Goal: Information Seeking & Learning: Learn about a topic

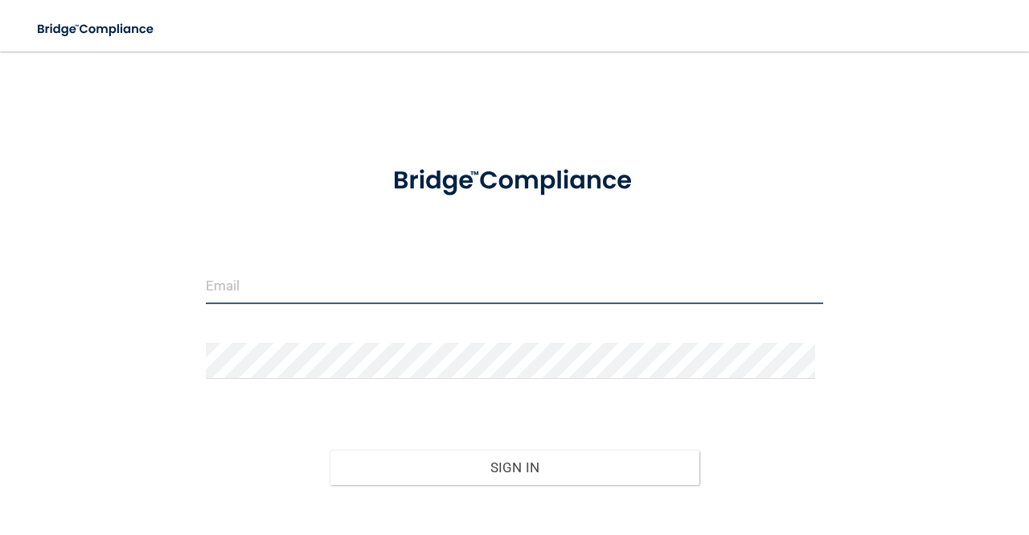
click at [268, 288] on input "email" at bounding box center [514, 286] width 617 height 36
type input "[EMAIL_ADDRESS][DOMAIN_NAME]"
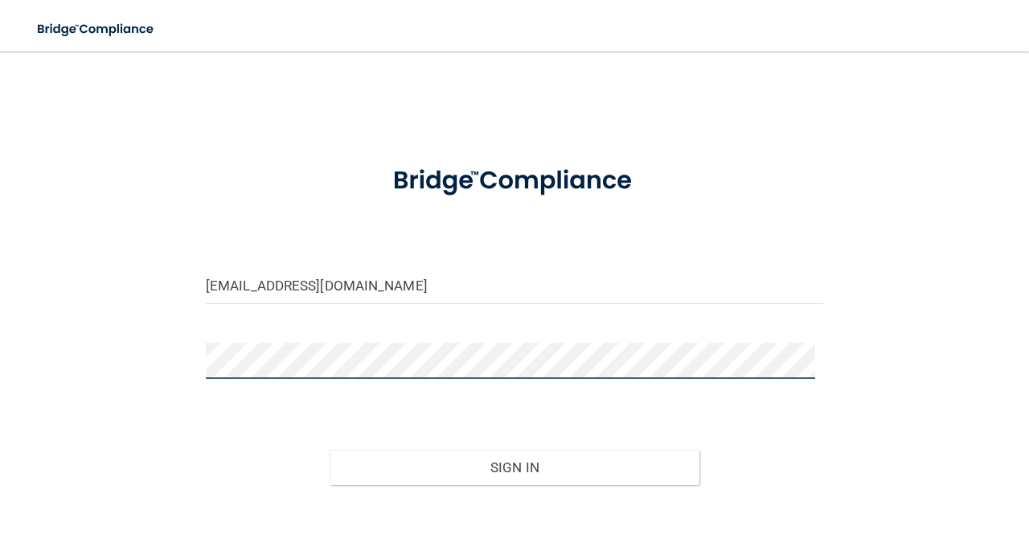
click at [330, 449] on button "Sign In" at bounding box center [515, 466] width 371 height 35
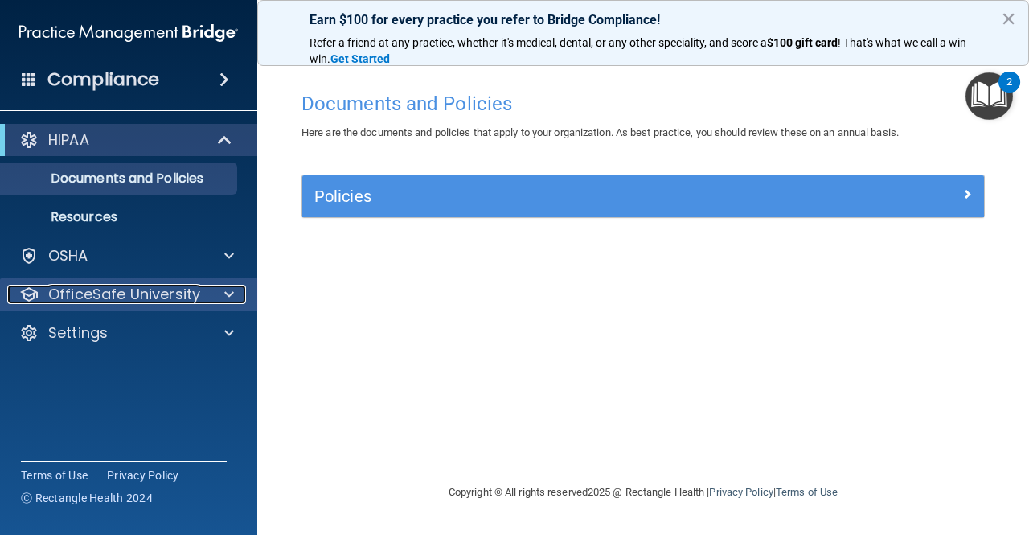
click at [115, 287] on p "OfficeSafe University" at bounding box center [124, 294] width 152 height 19
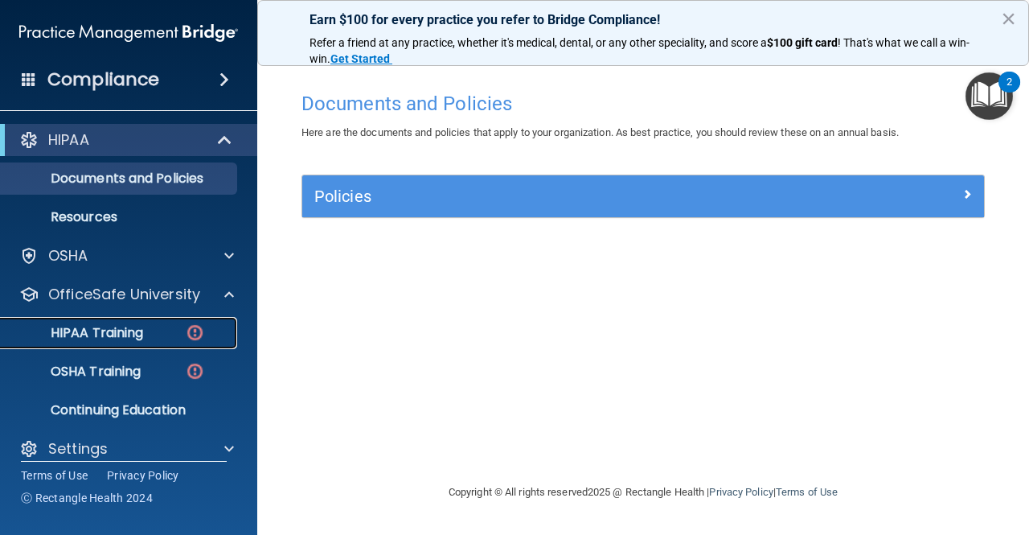
click at [141, 338] on p "HIPAA Training" at bounding box center [76, 333] width 133 height 16
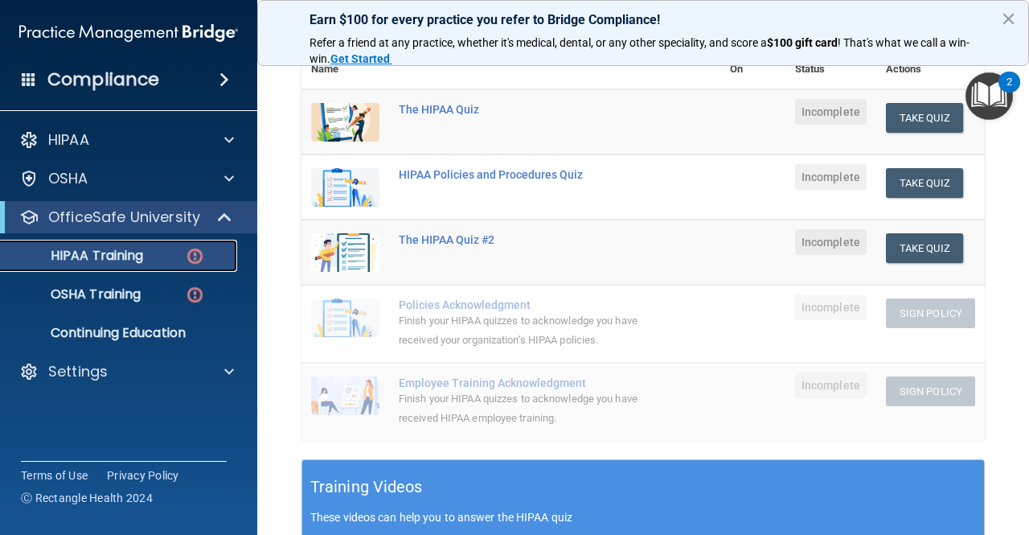
scroll to position [241, 0]
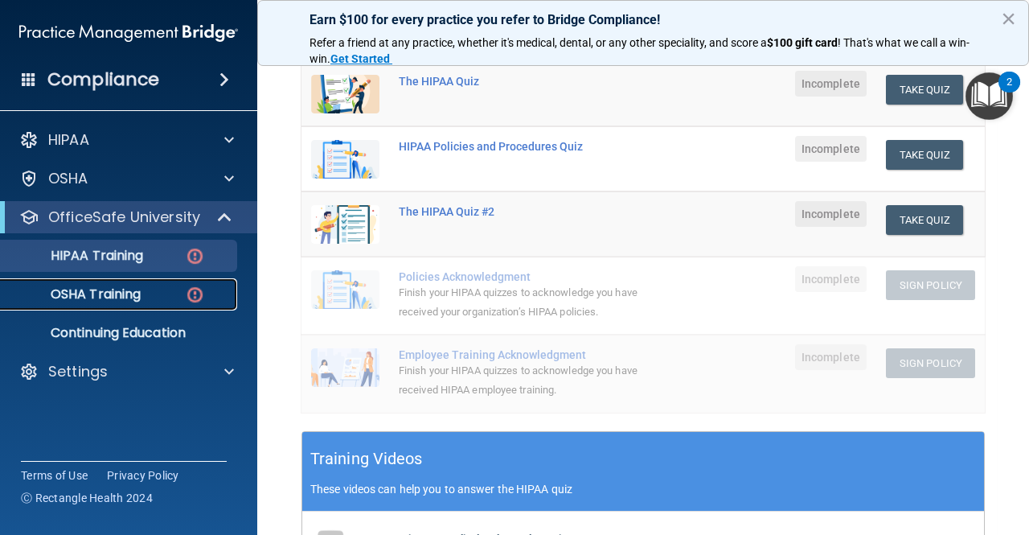
click at [132, 300] on p "OSHA Training" at bounding box center [75, 294] width 130 height 16
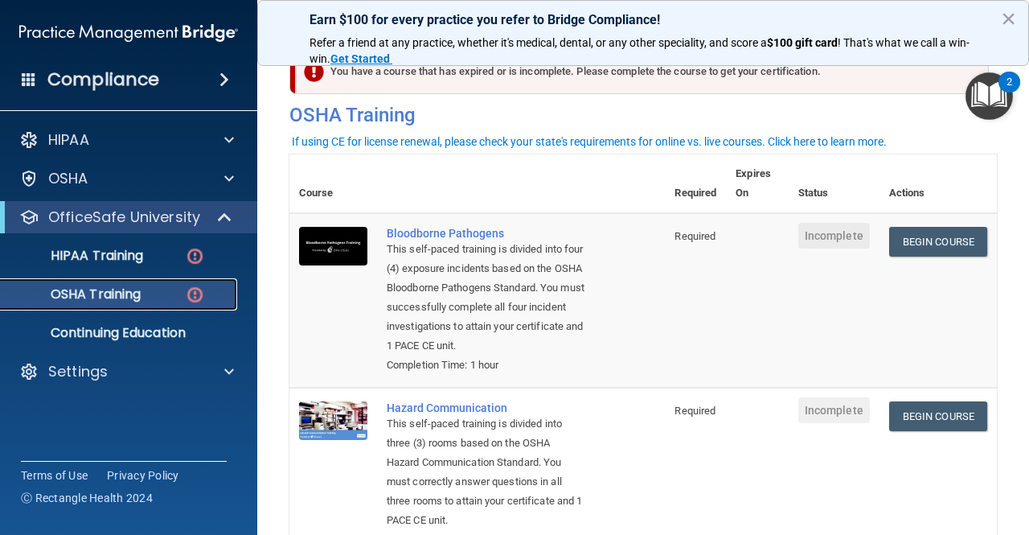
scroll to position [112, 0]
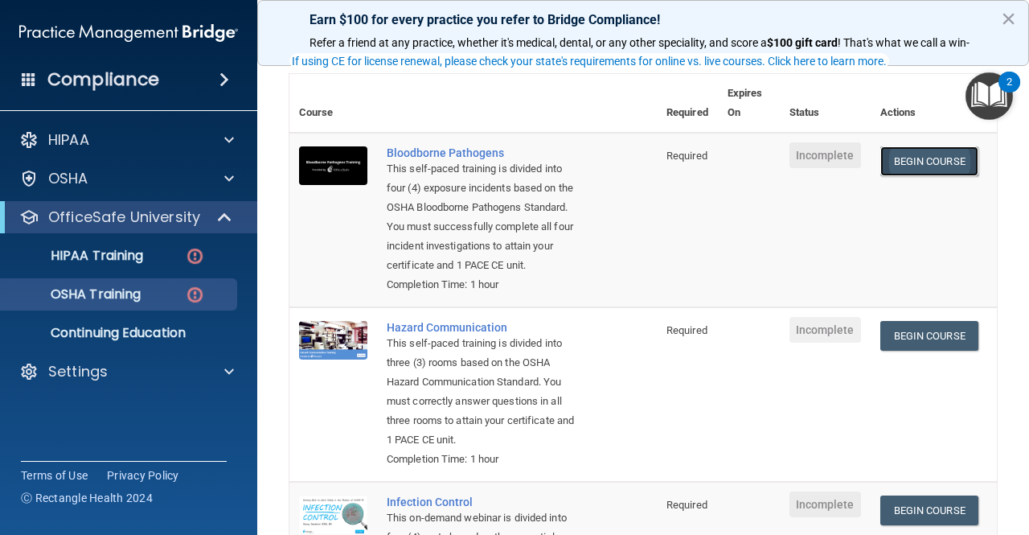
click at [945, 150] on link "Begin Course" at bounding box center [929, 161] width 98 height 30
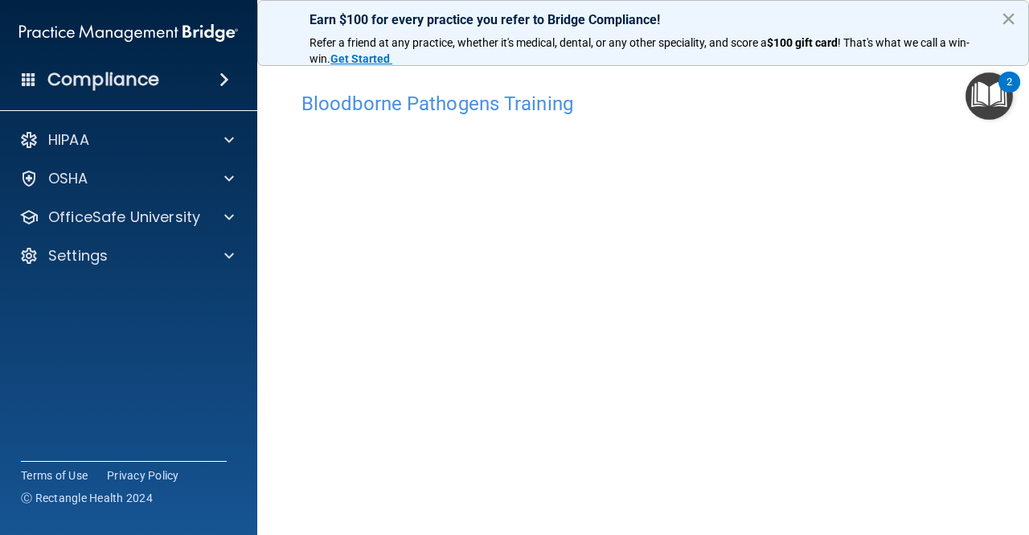
click at [1006, 16] on button "×" at bounding box center [1008, 19] width 15 height 26
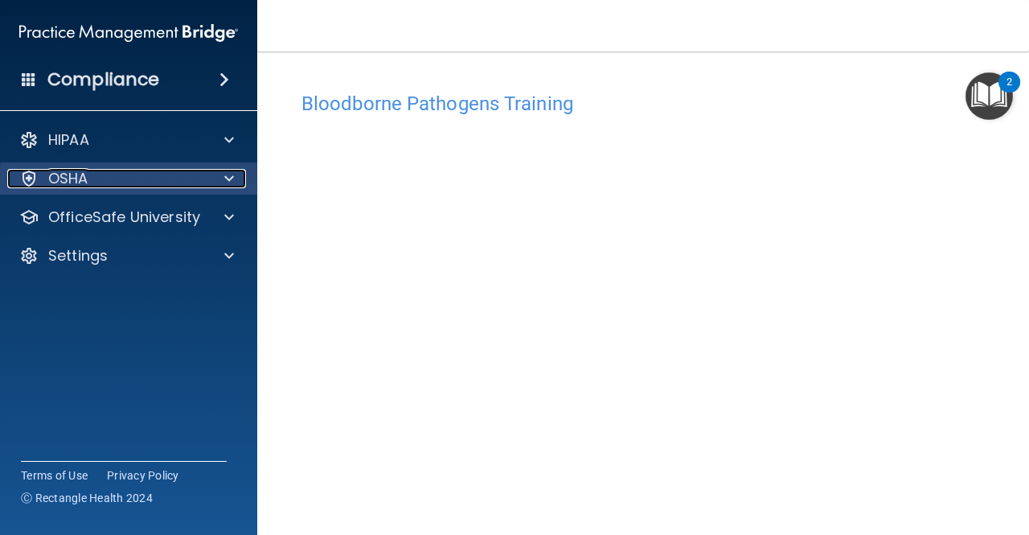
click at [127, 177] on div "OSHA" at bounding box center [106, 178] width 199 height 19
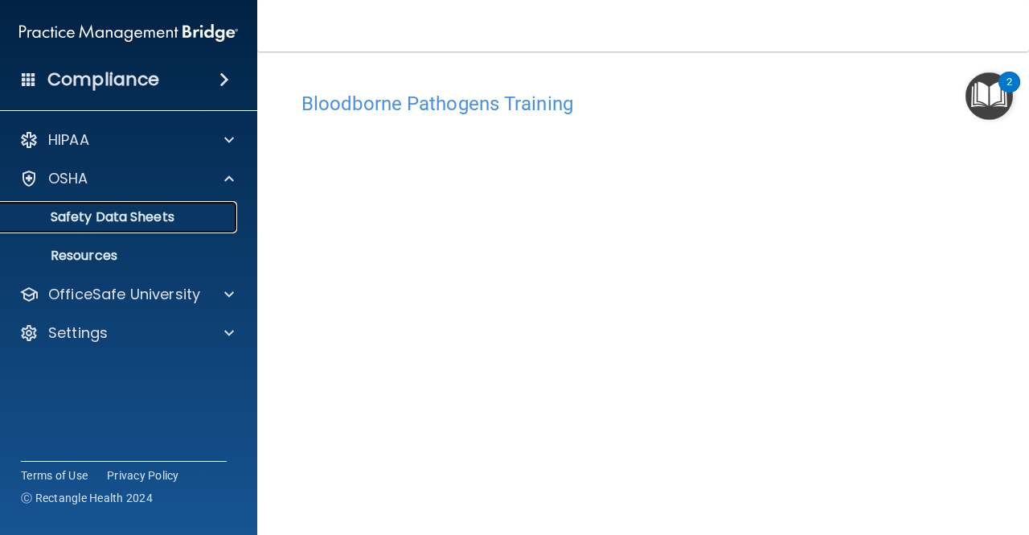
click at [147, 207] on link "Safety Data Sheets" at bounding box center [110, 217] width 253 height 32
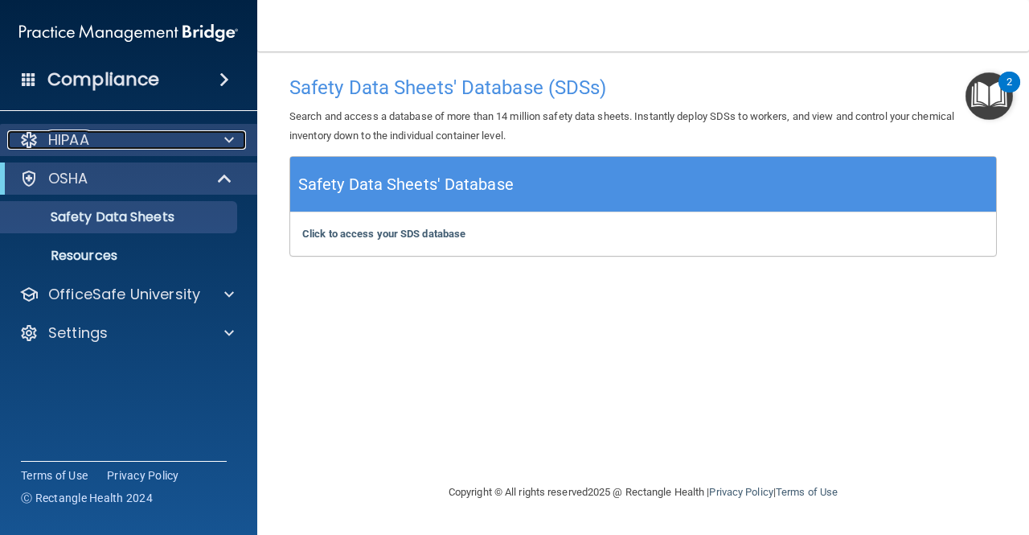
click at [169, 136] on div "HIPAA" at bounding box center [106, 139] width 199 height 19
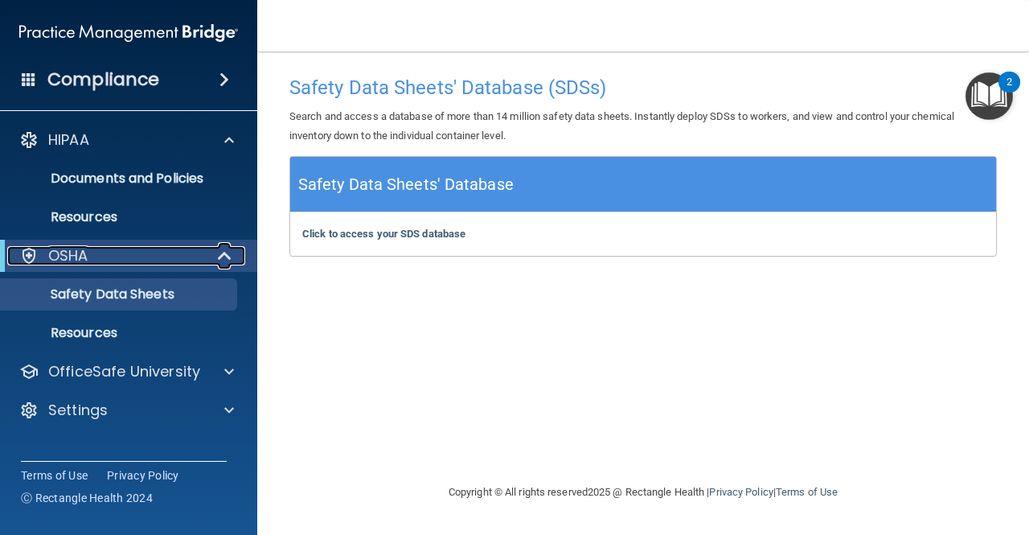
click at [225, 258] on span at bounding box center [226, 255] width 14 height 19
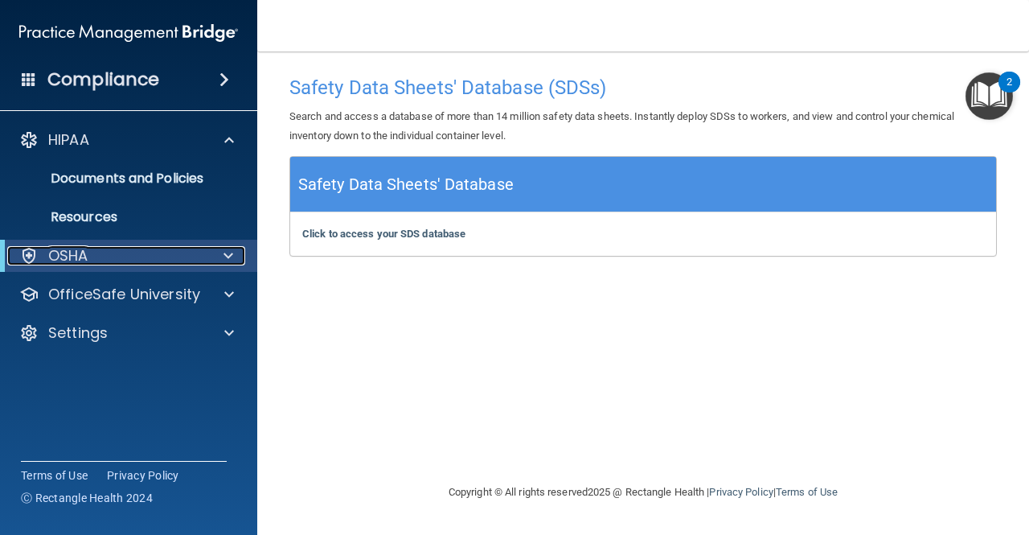
click at [84, 248] on p "OSHA" at bounding box center [68, 255] width 40 height 19
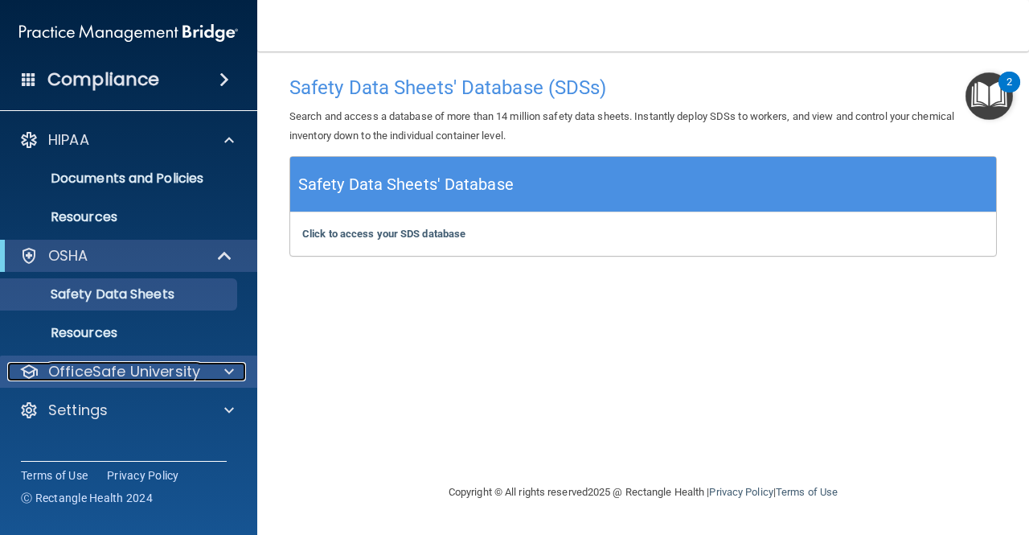
click at [174, 365] on p "OfficeSafe University" at bounding box center [124, 371] width 152 height 19
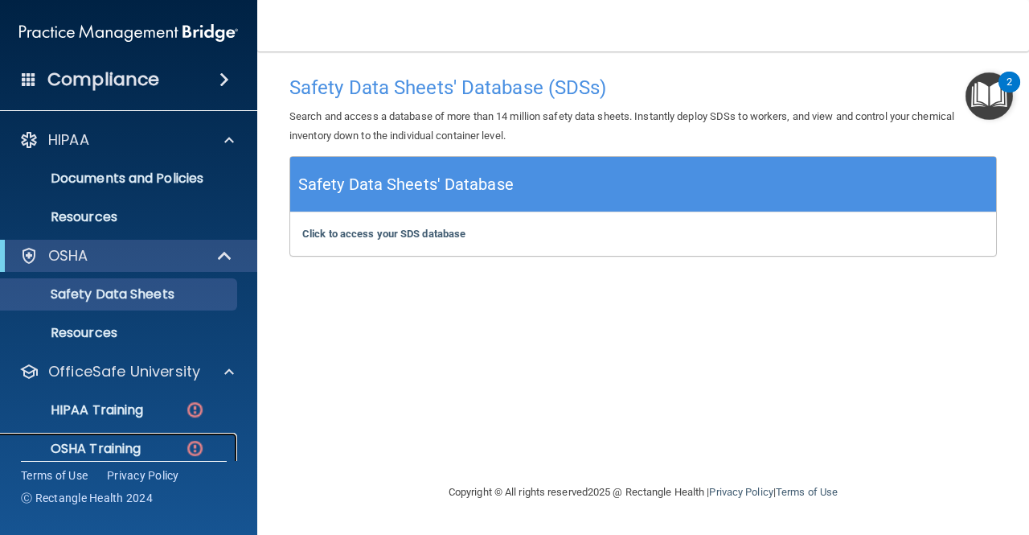
click at [119, 451] on p "OSHA Training" at bounding box center [75, 448] width 130 height 16
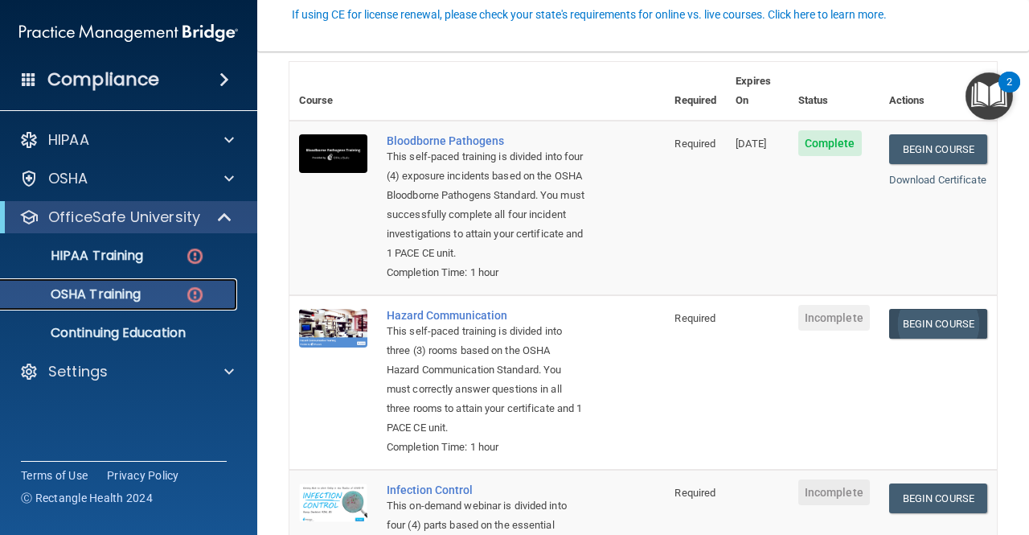
scroll to position [161, 0]
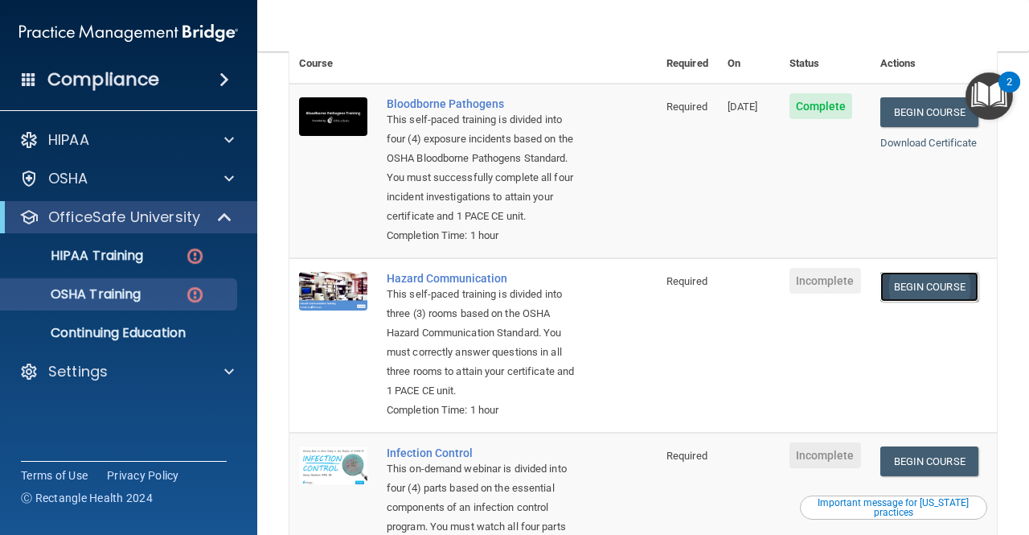
click at [934, 279] on link "Begin Course" at bounding box center [929, 287] width 98 height 30
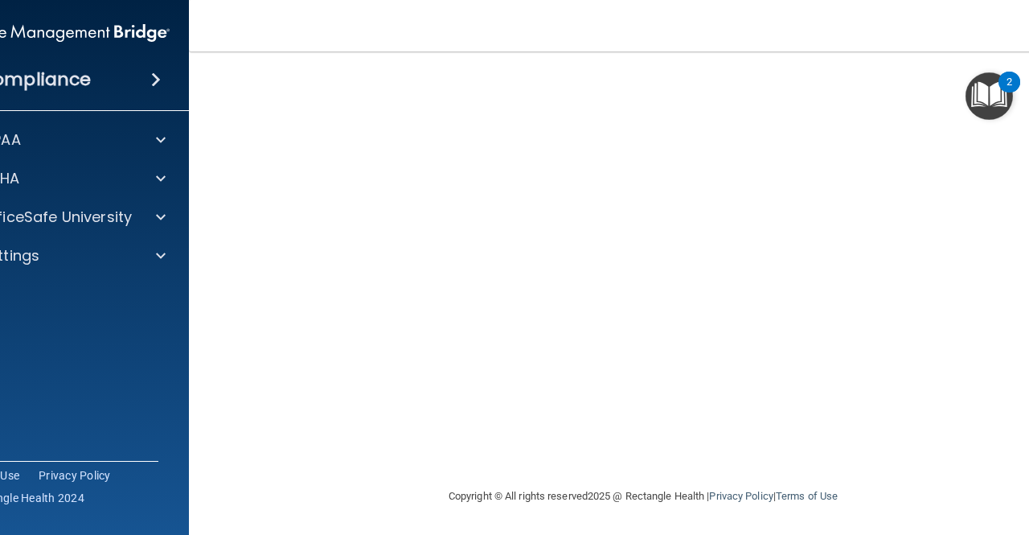
scroll to position [70, 0]
click at [126, 195] on div "HIPAA Documents and Policies Report an Incident Business Associates Emergency P…" at bounding box center [61, 200] width 258 height 167
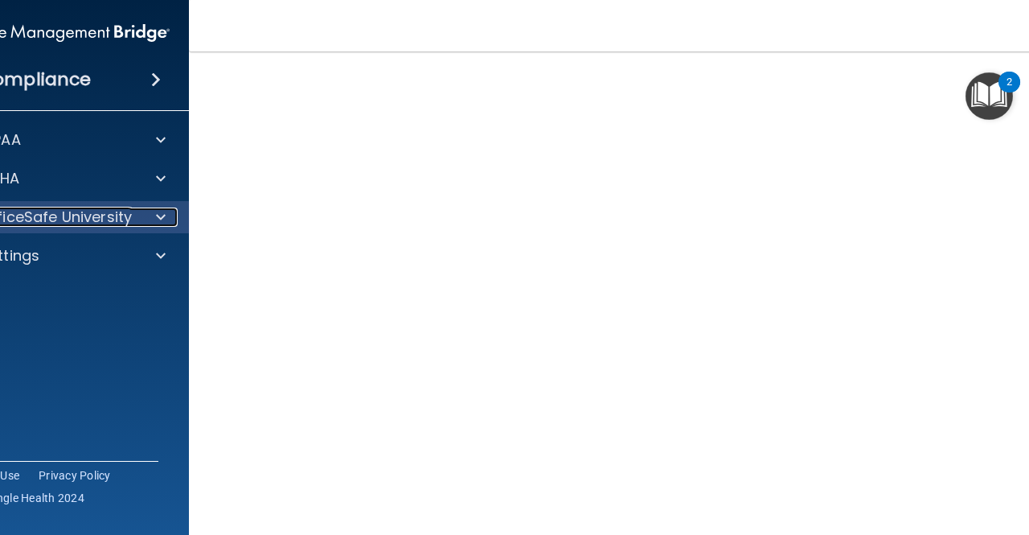
click at [127, 213] on div "OfficeSafe University" at bounding box center [38, 216] width 199 height 19
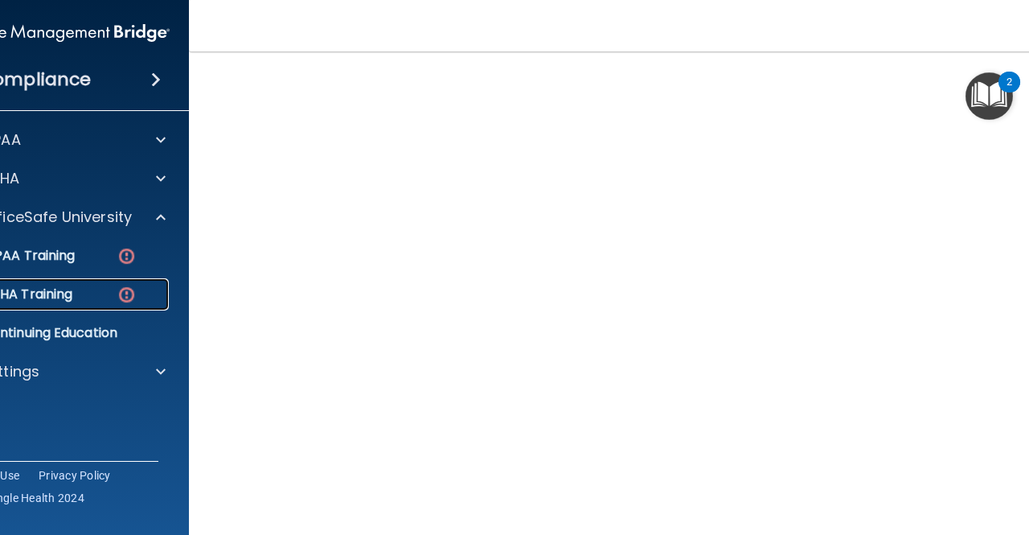
click at [41, 280] on link "OSHA Training" at bounding box center [42, 294] width 253 height 32
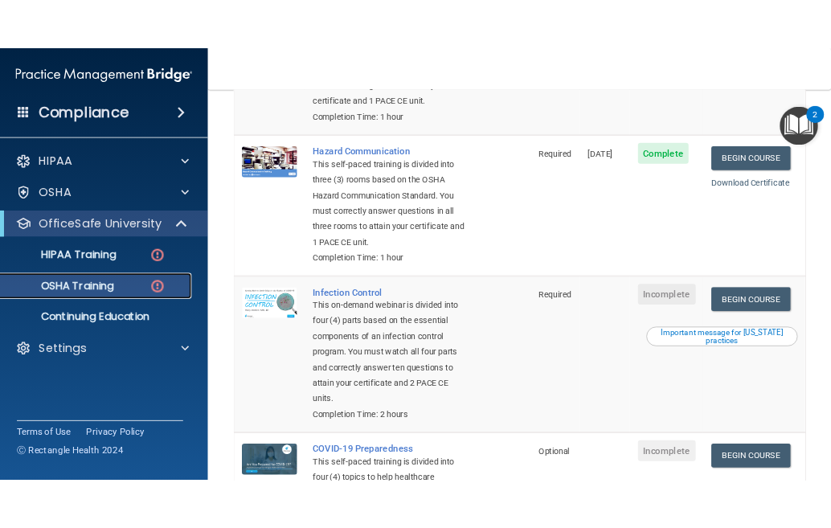
scroll to position [391, 0]
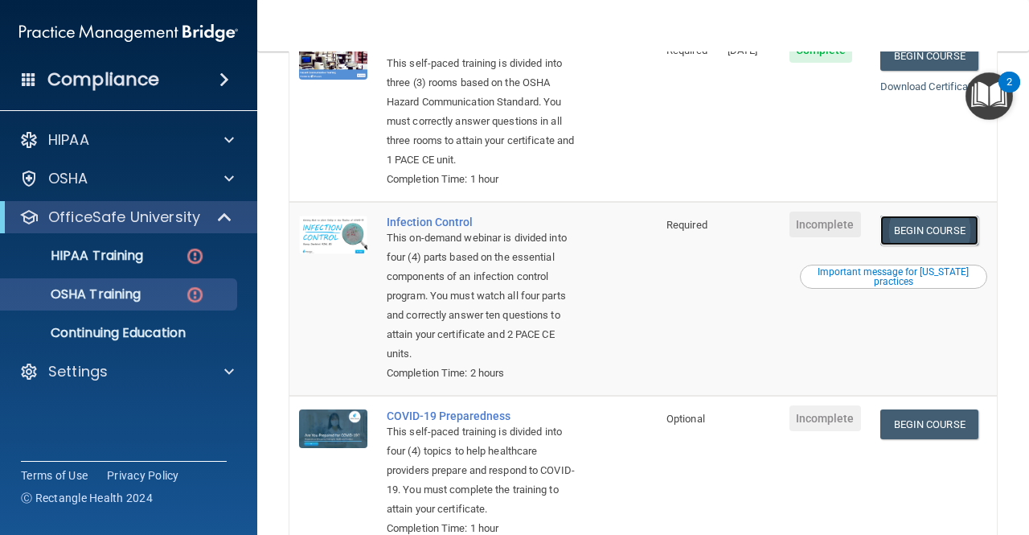
click at [904, 245] on link "Begin Course" at bounding box center [929, 230] width 98 height 30
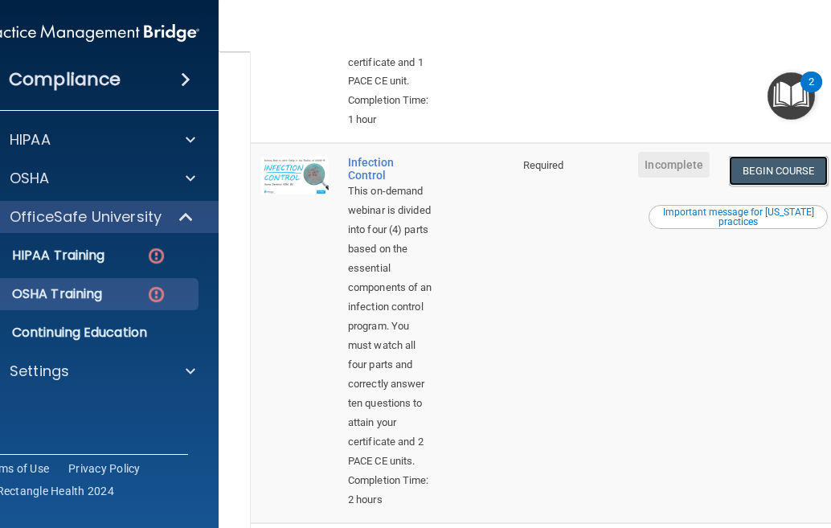
scroll to position [884, 0]
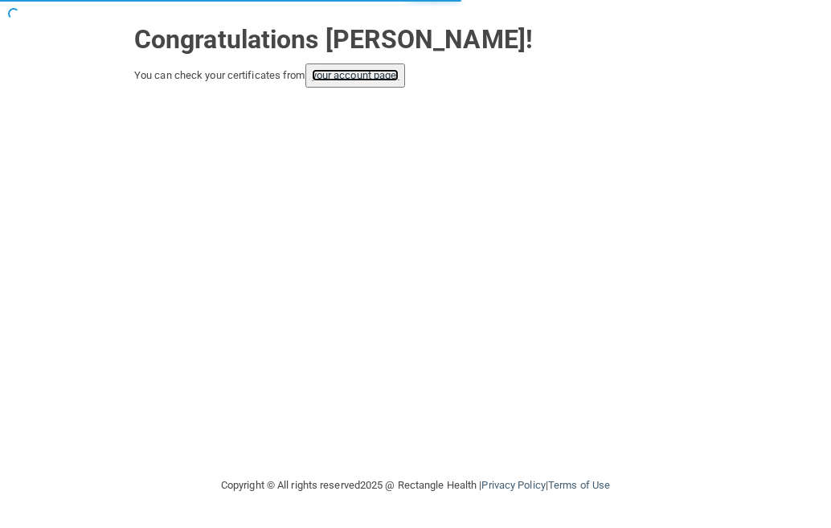
click at [399, 73] on link "your account page!" at bounding box center [356, 75] width 88 height 12
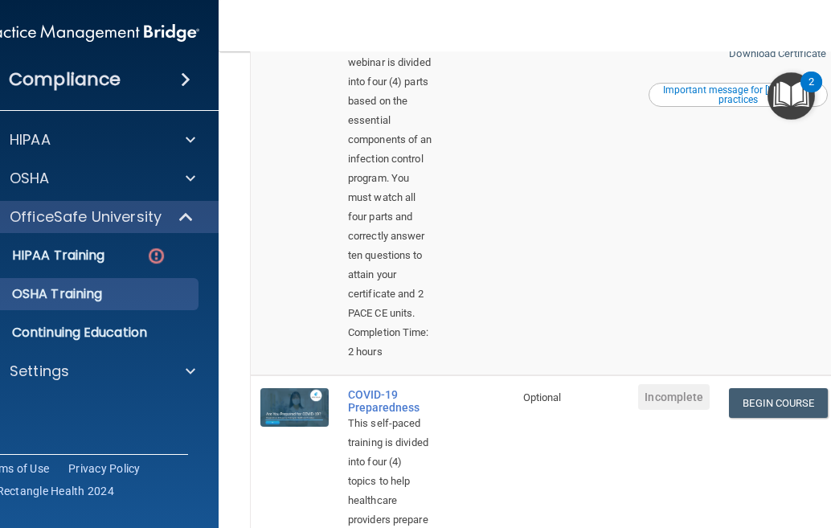
scroll to position [1125, 0]
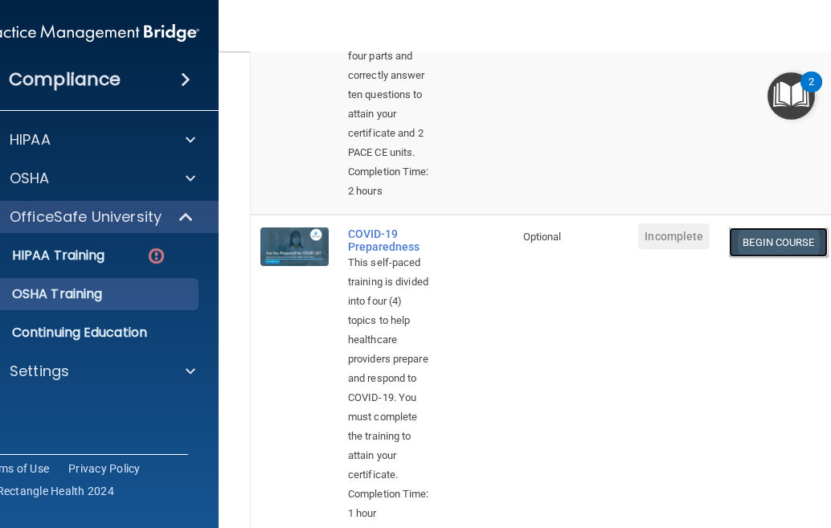
click at [764, 257] on link "Begin Course" at bounding box center [778, 242] width 98 height 30
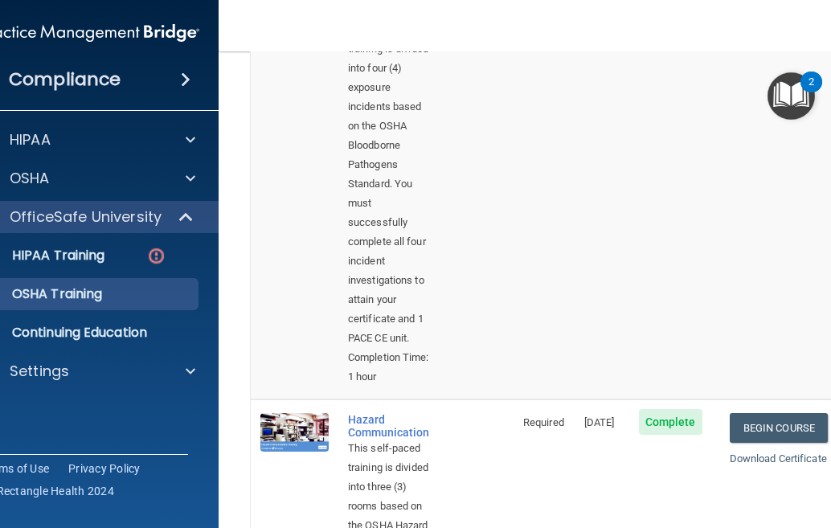
scroll to position [0, 0]
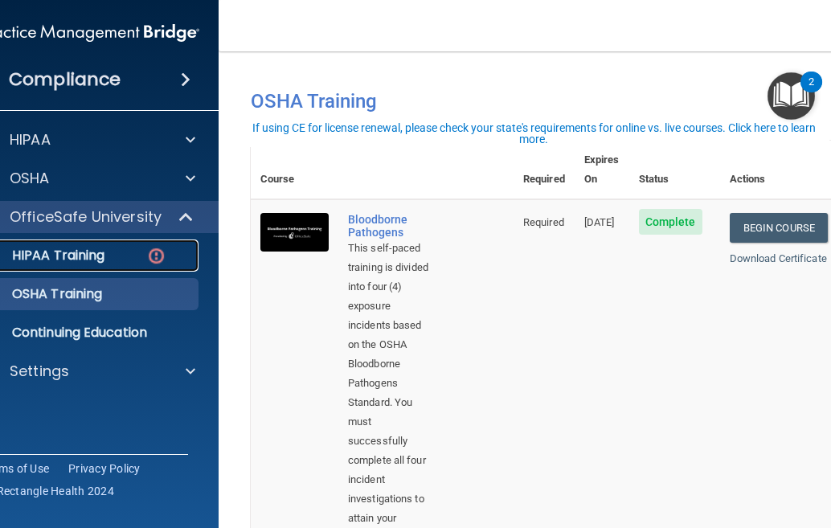
click at [39, 252] on p "HIPAA Training" at bounding box center [38, 256] width 133 height 16
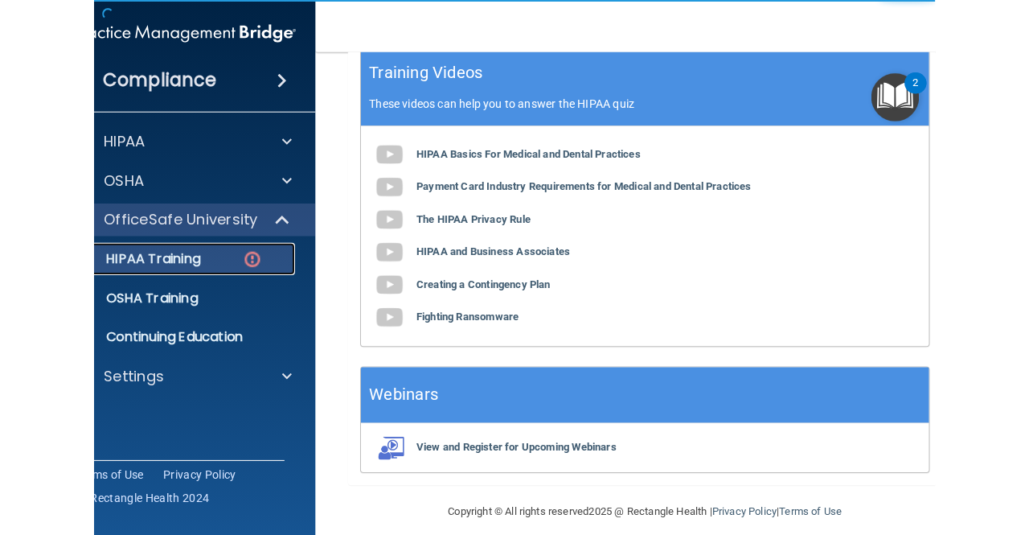
scroll to position [768, 0]
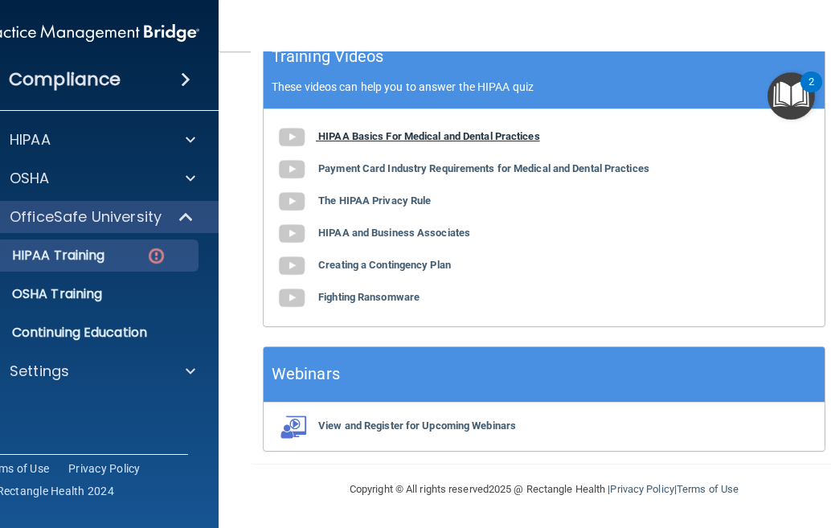
click at [366, 137] on b "HIPAA Basics For Medical and Dental Practices" at bounding box center [429, 136] width 222 height 12
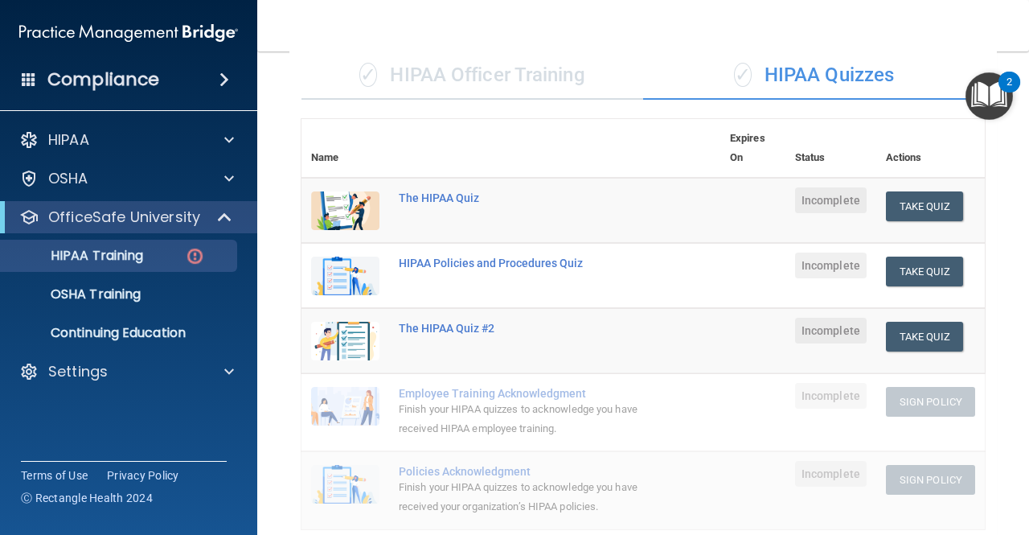
scroll to position [0, 0]
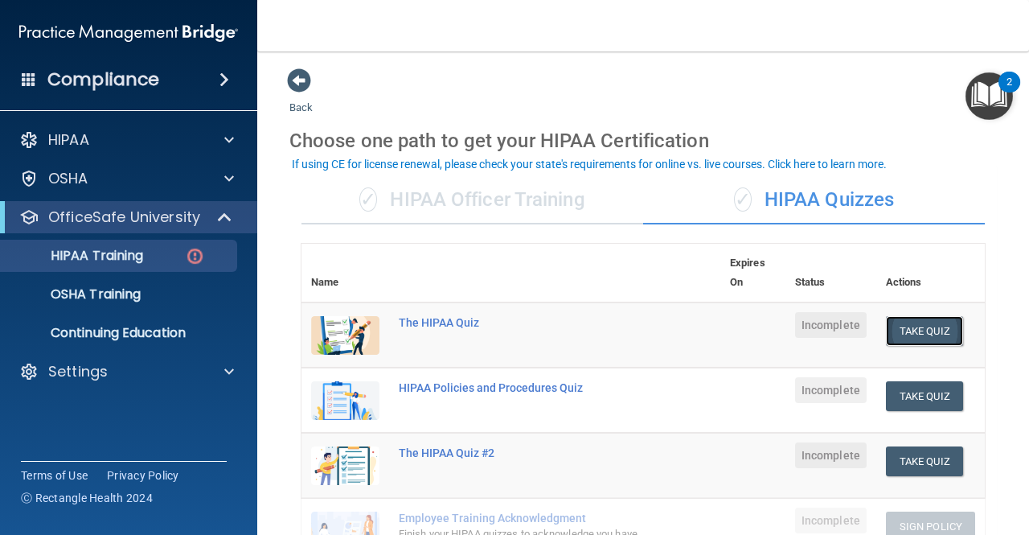
click at [830, 322] on button "Take Quiz" at bounding box center [924, 331] width 77 height 30
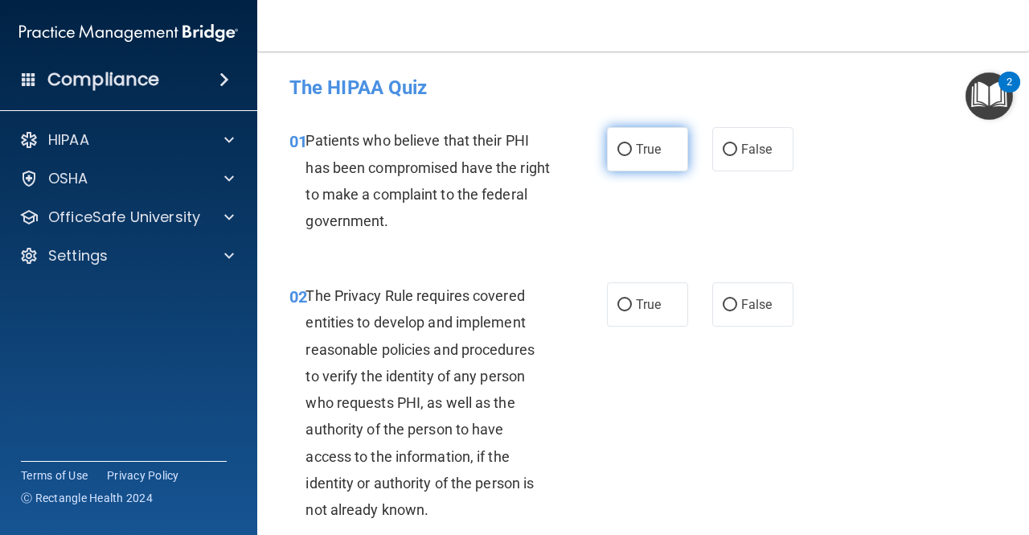
click at [610, 154] on label "True" at bounding box center [647, 149] width 81 height 44
click at [617, 154] on input "True" at bounding box center [624, 150] width 14 height 12
radio input "true"
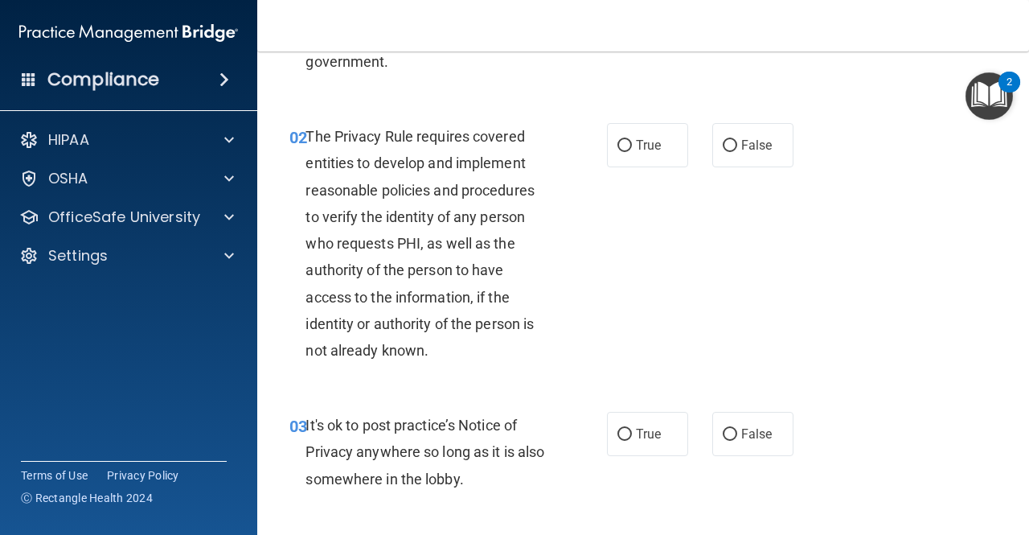
scroll to position [161, 0]
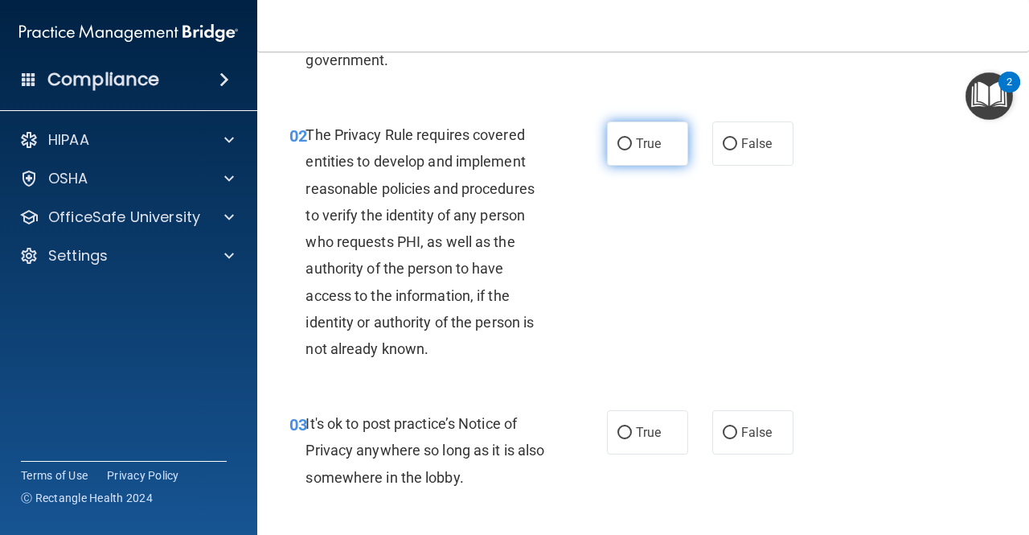
click at [662, 158] on label "True" at bounding box center [647, 143] width 81 height 44
click at [632, 150] on input "True" at bounding box center [624, 144] width 14 height 12
radio input "true"
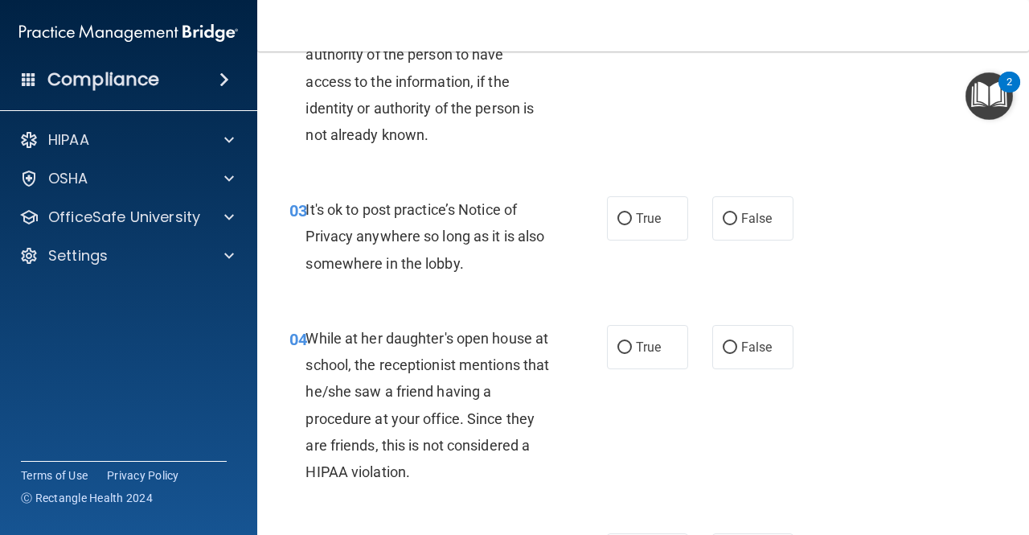
scroll to position [402, 0]
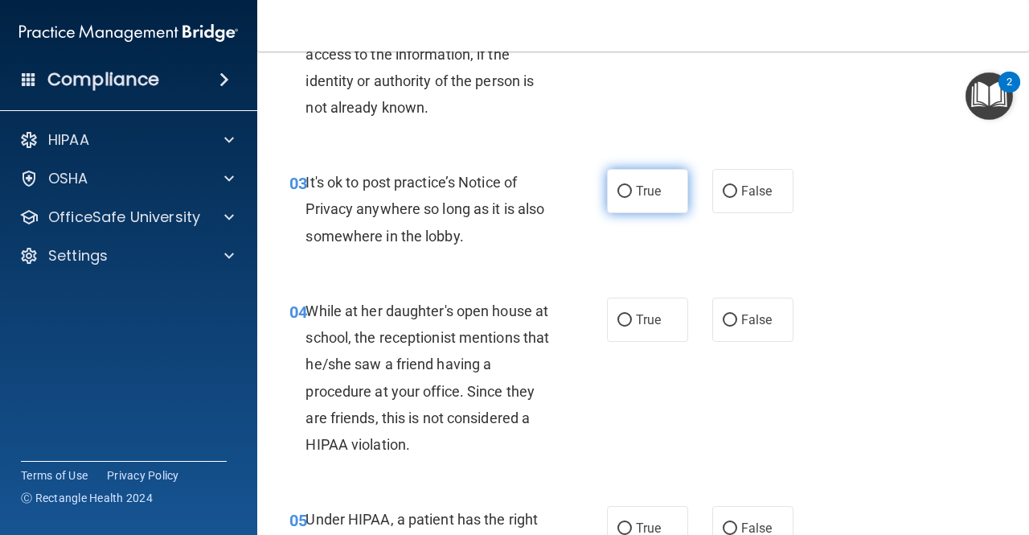
click at [617, 192] on input "True" at bounding box center [624, 192] width 14 height 12
radio input "true"
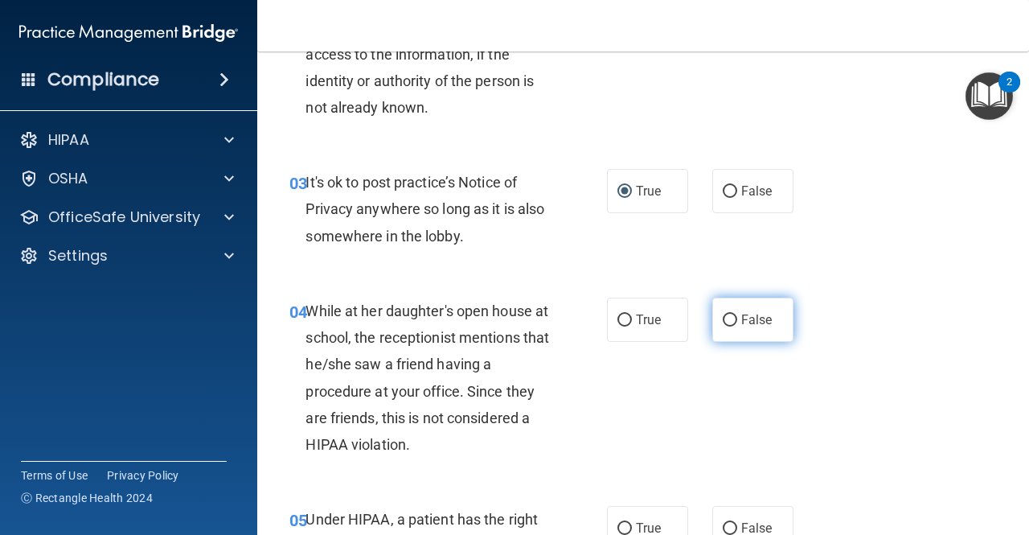
click at [741, 314] on span "False" at bounding box center [756, 319] width 31 height 15
click at [736, 314] on input "False" at bounding box center [730, 320] width 14 height 12
radio input "true"
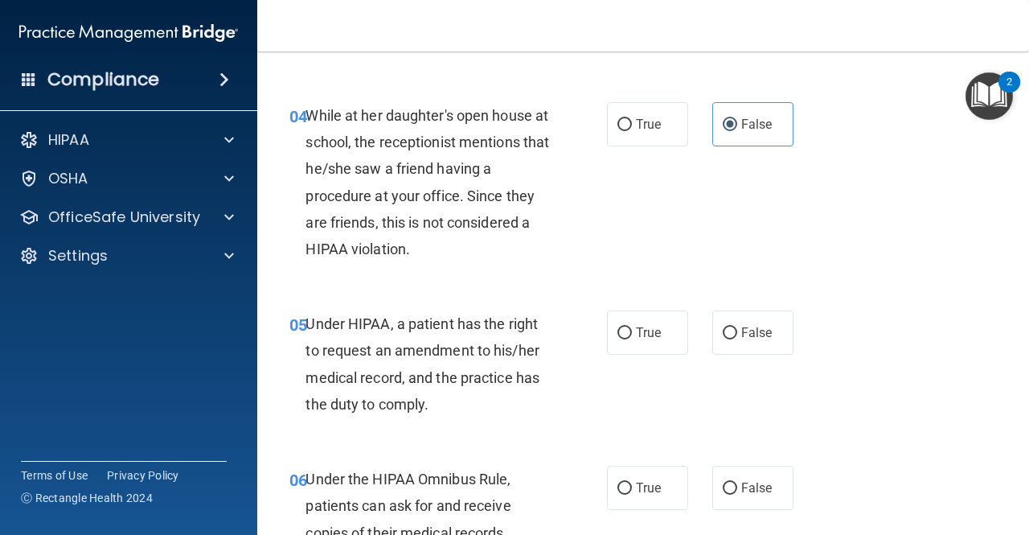
scroll to position [643, 0]
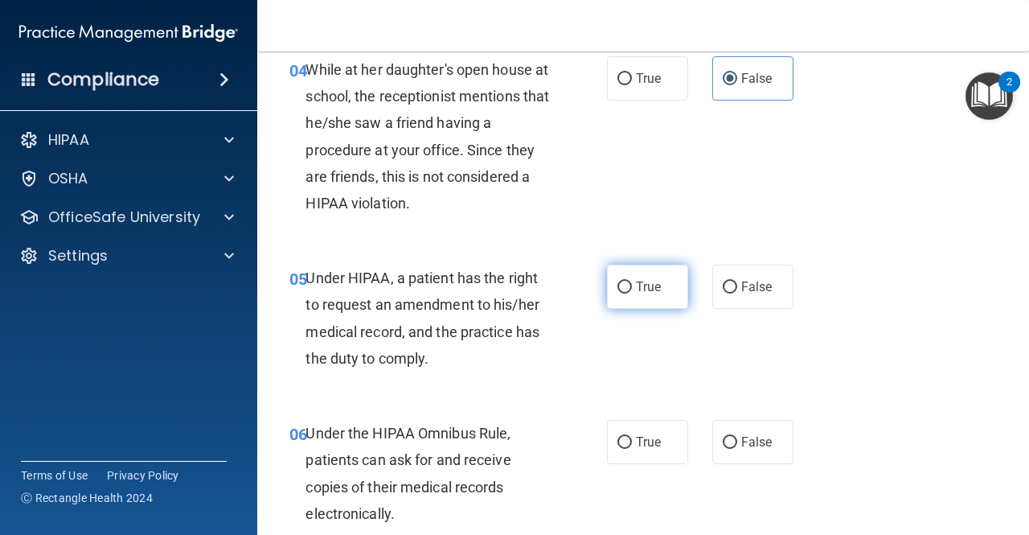
click at [623, 285] on input "True" at bounding box center [624, 287] width 14 height 12
radio input "true"
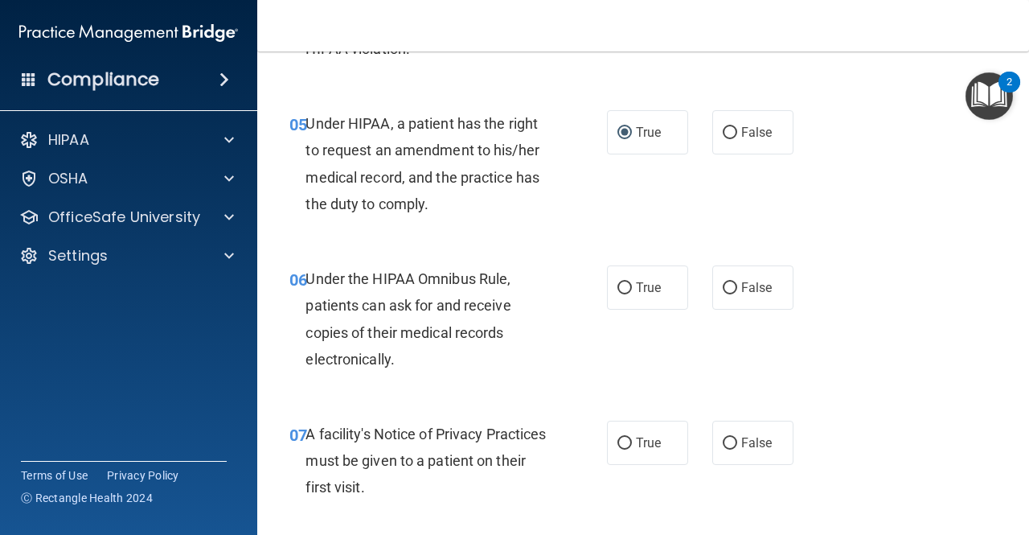
scroll to position [804, 0]
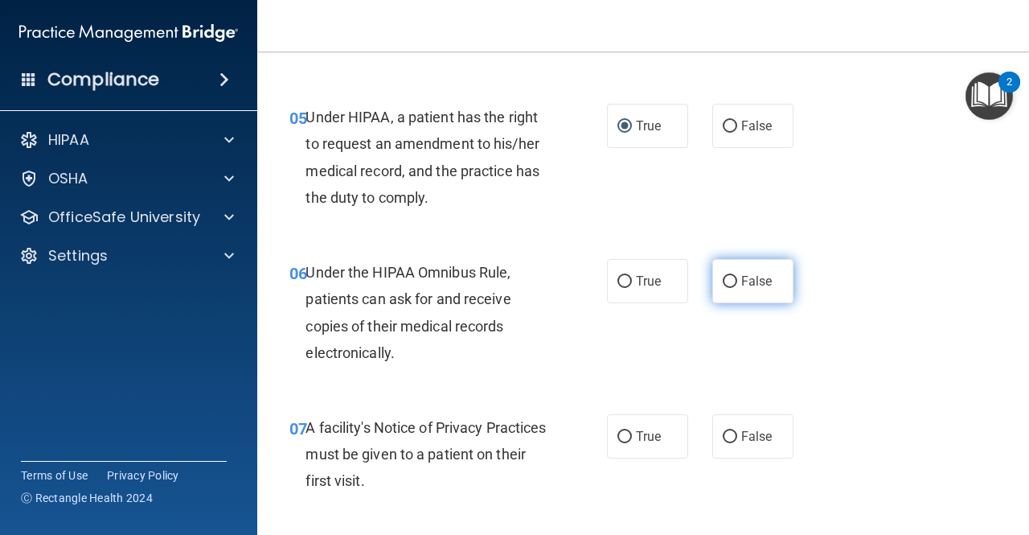
click at [754, 279] on span "False" at bounding box center [756, 280] width 31 height 15
click at [737, 279] on input "False" at bounding box center [730, 282] width 14 height 12
radio input "true"
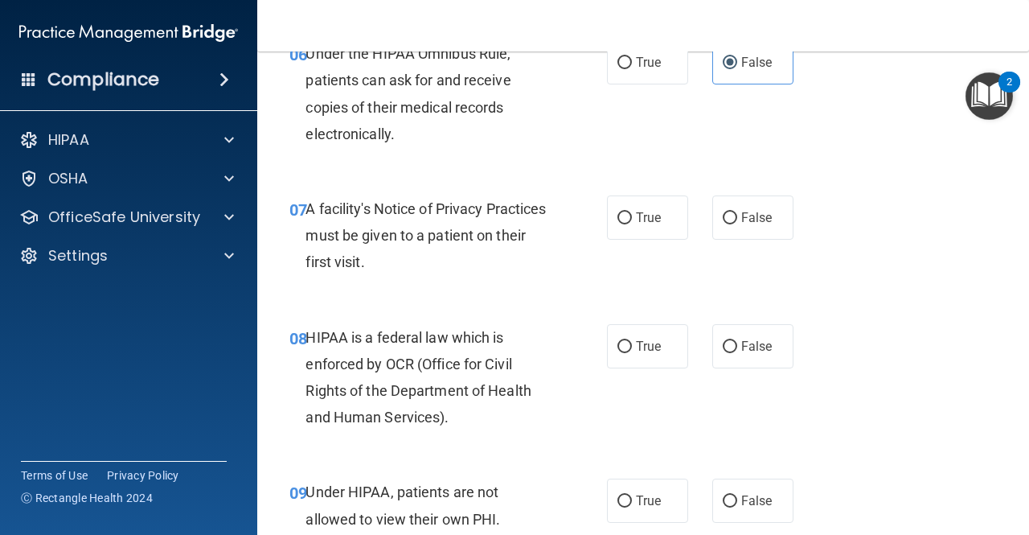
scroll to position [1045, 0]
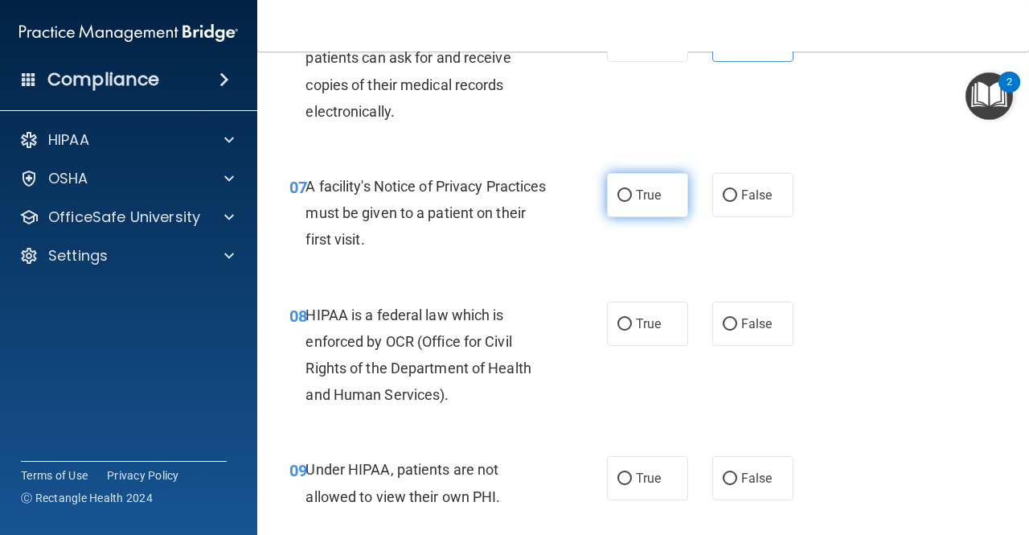
click at [658, 197] on label "True" at bounding box center [647, 195] width 81 height 44
click at [632, 197] on input "True" at bounding box center [624, 196] width 14 height 12
radio input "true"
click at [668, 338] on label "True" at bounding box center [647, 323] width 81 height 44
click at [632, 330] on input "True" at bounding box center [624, 324] width 14 height 12
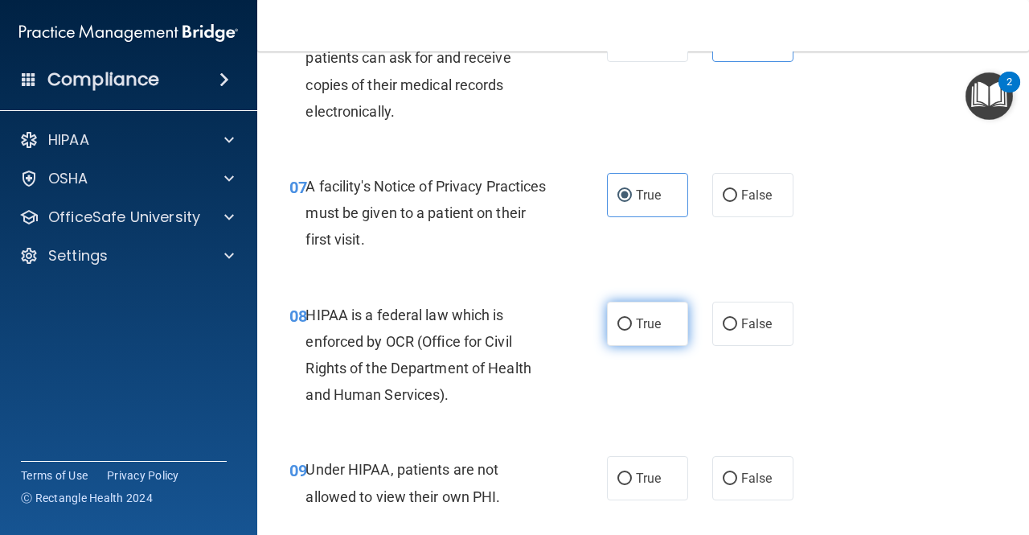
radio input "true"
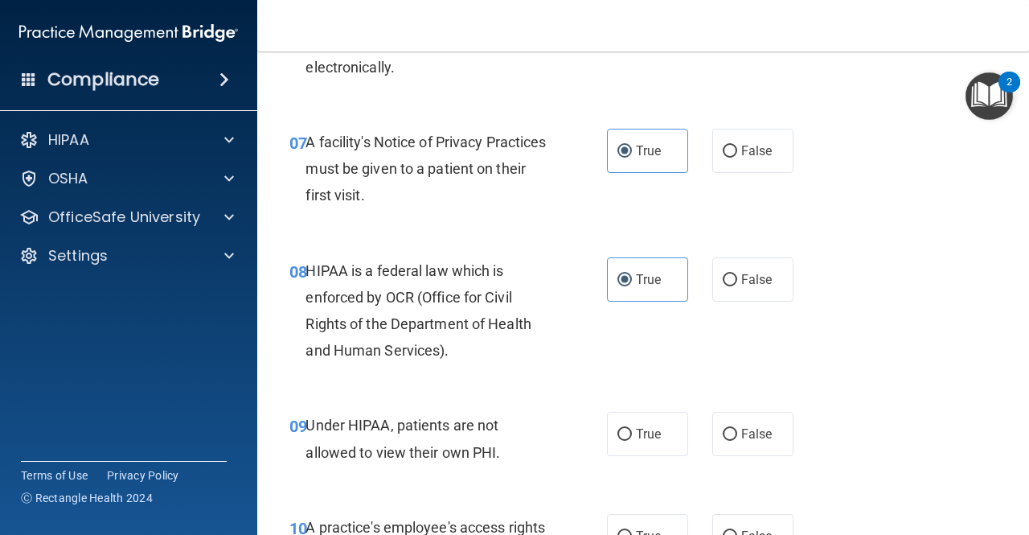
scroll to position [1206, 0]
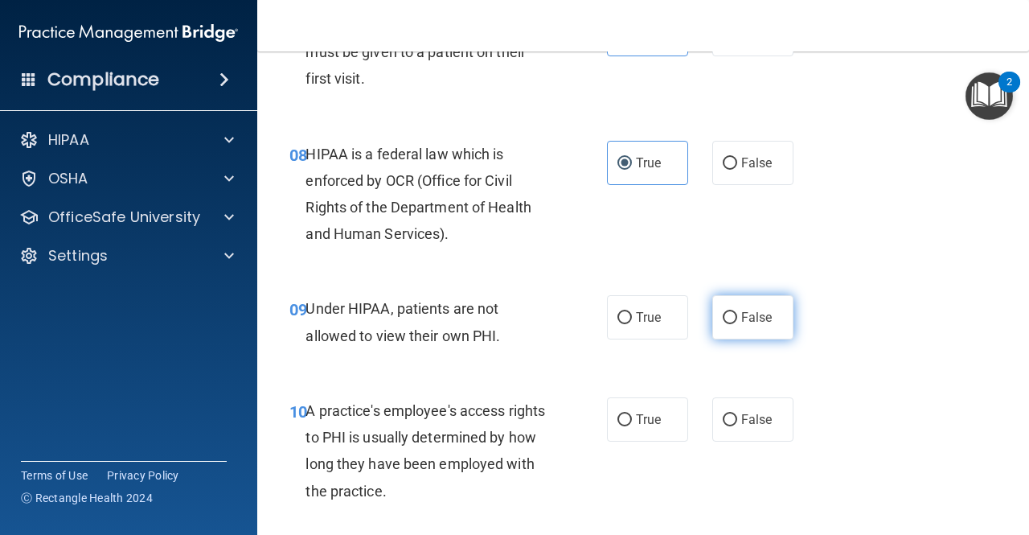
click at [748, 309] on label "False" at bounding box center [752, 317] width 81 height 44
click at [737, 312] on input "False" at bounding box center [730, 318] width 14 height 12
radio input "true"
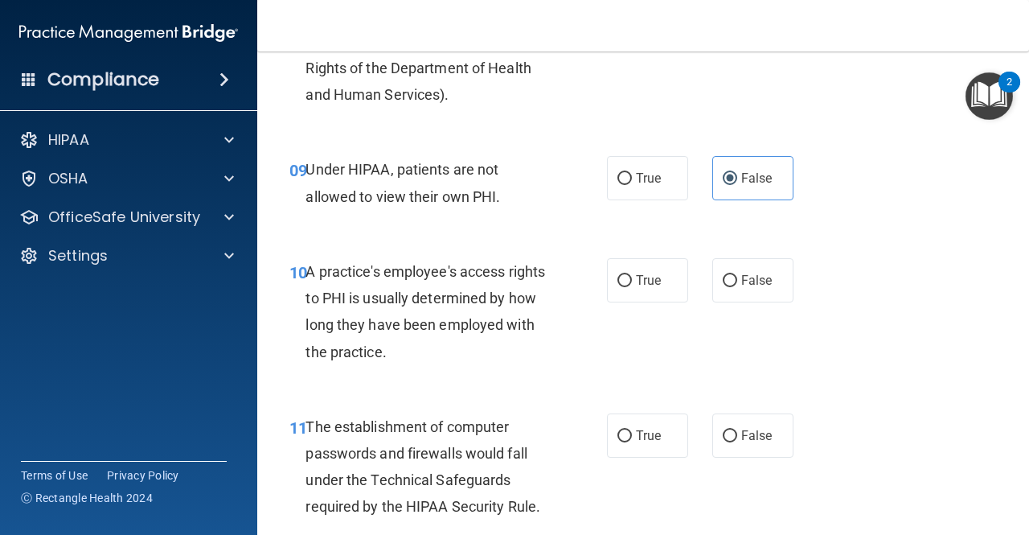
scroll to position [1366, 0]
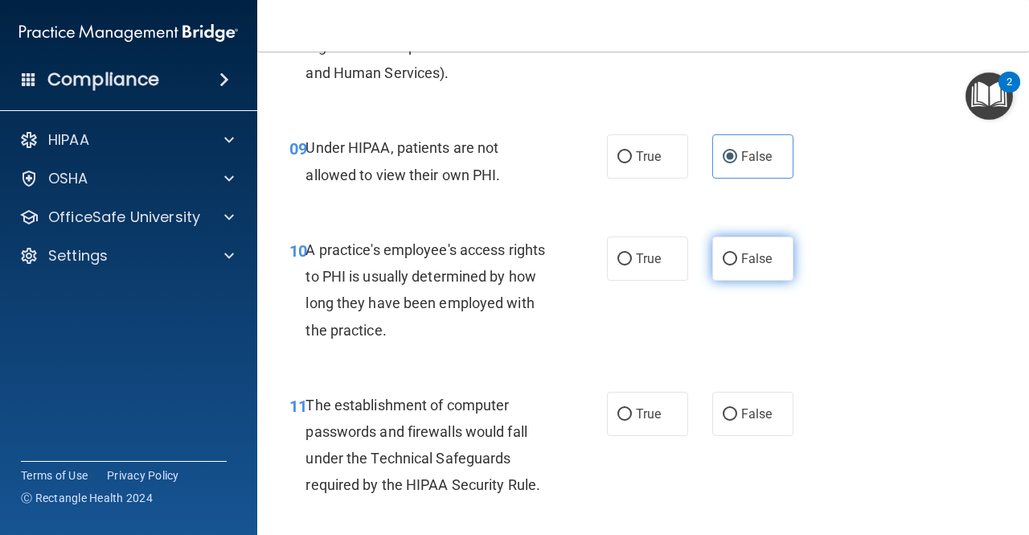
click at [764, 270] on label "False" at bounding box center [752, 258] width 81 height 44
click at [737, 265] on input "False" at bounding box center [730, 259] width 14 height 12
radio input "true"
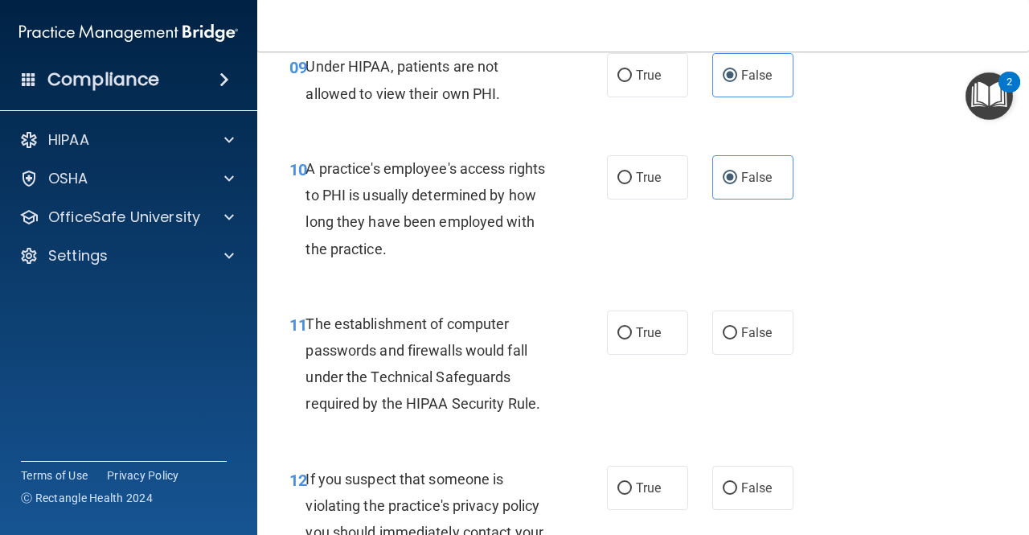
scroll to position [1527, 0]
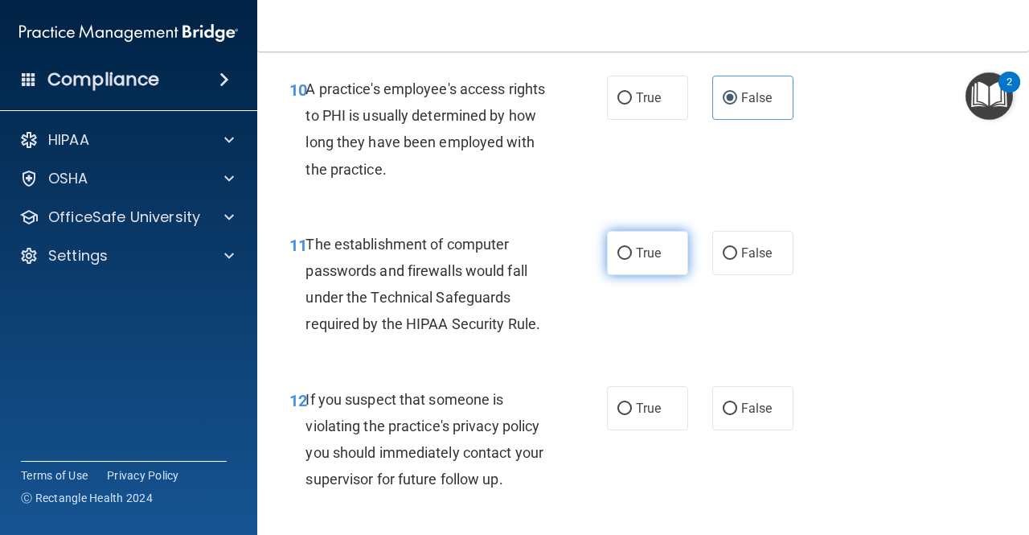
click at [624, 248] on input "True" at bounding box center [624, 254] width 14 height 12
radio input "true"
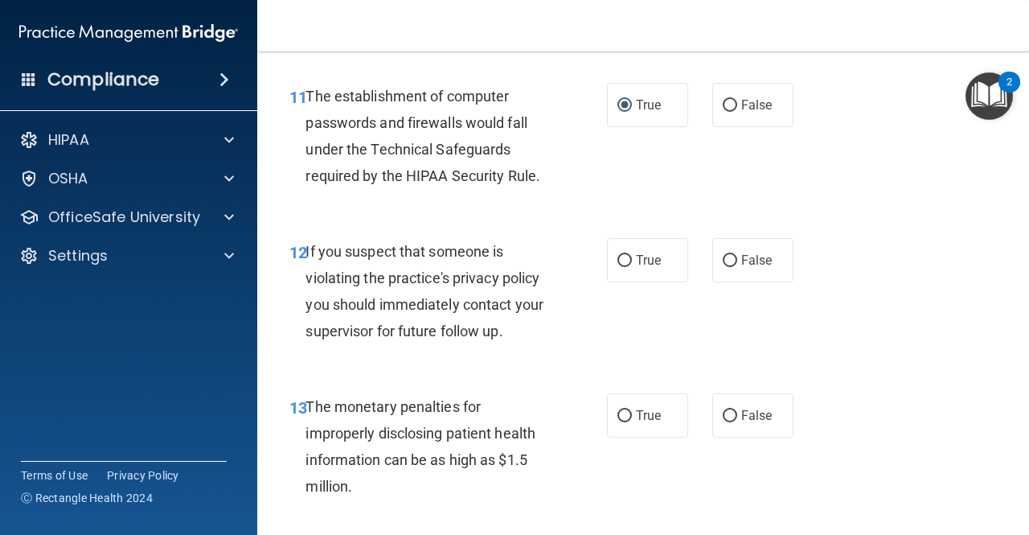
scroll to position [1688, 0]
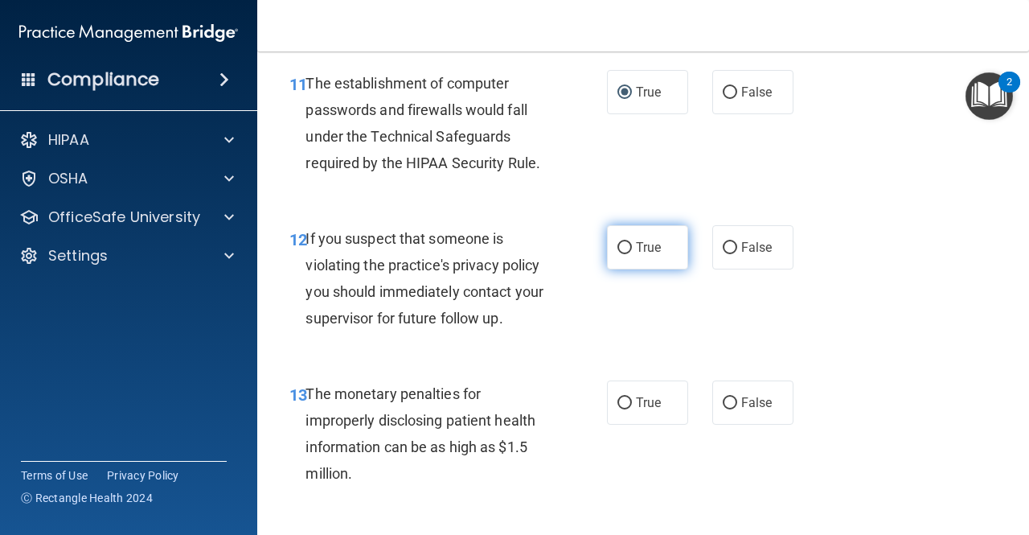
click at [625, 251] on input "True" at bounding box center [624, 248] width 14 height 12
radio input "true"
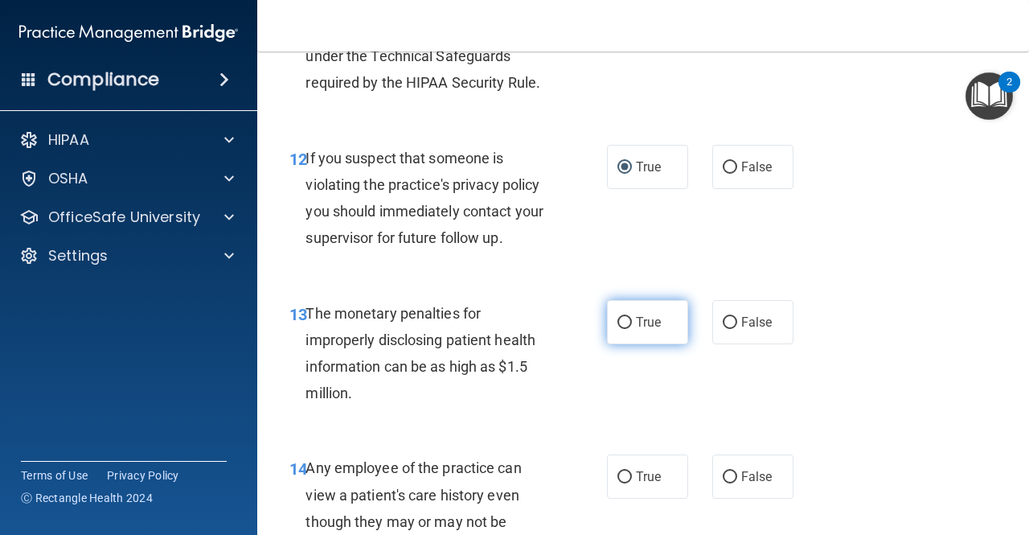
click at [625, 326] on input "True" at bounding box center [624, 323] width 14 height 12
radio input "true"
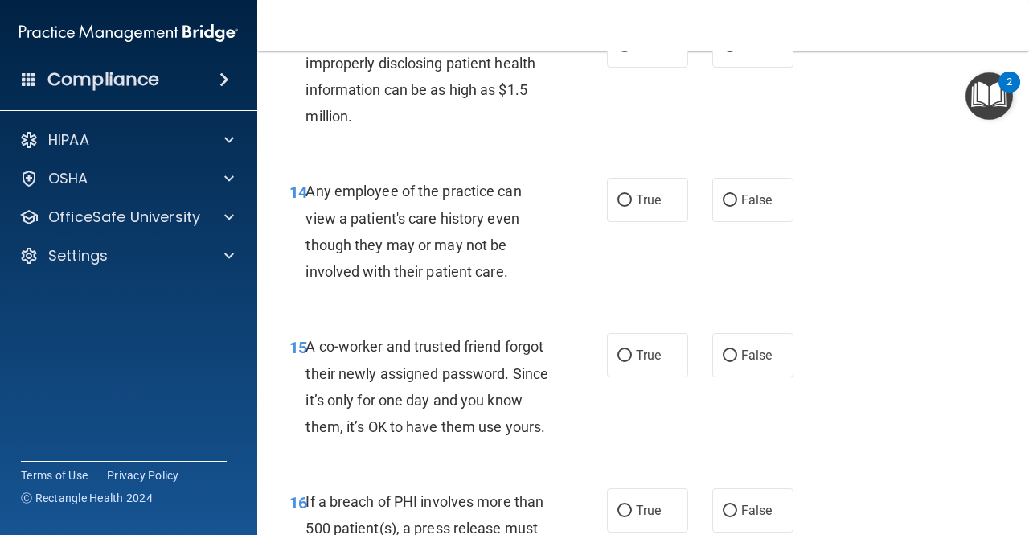
scroll to position [2090, 0]
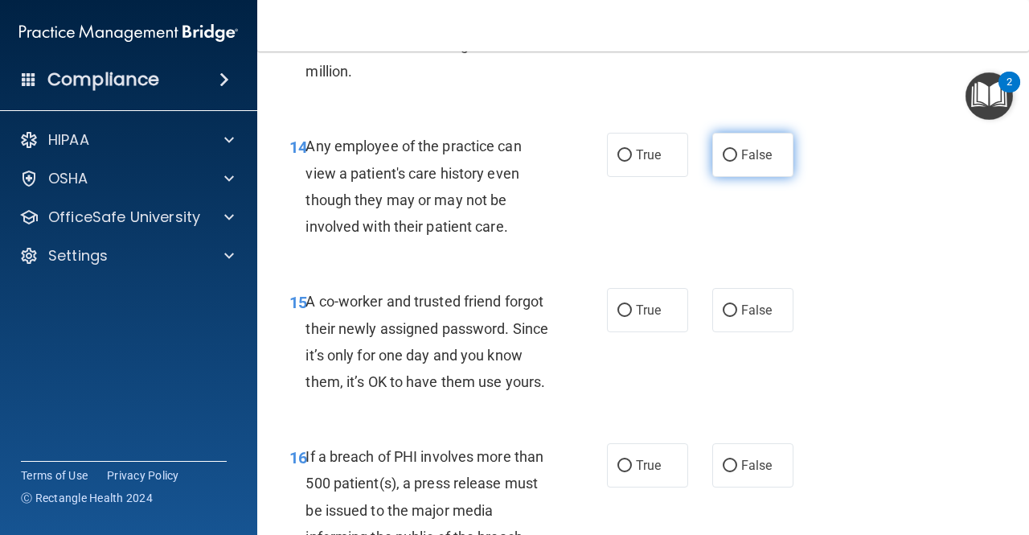
click at [728, 153] on input "False" at bounding box center [730, 156] width 14 height 12
radio input "true"
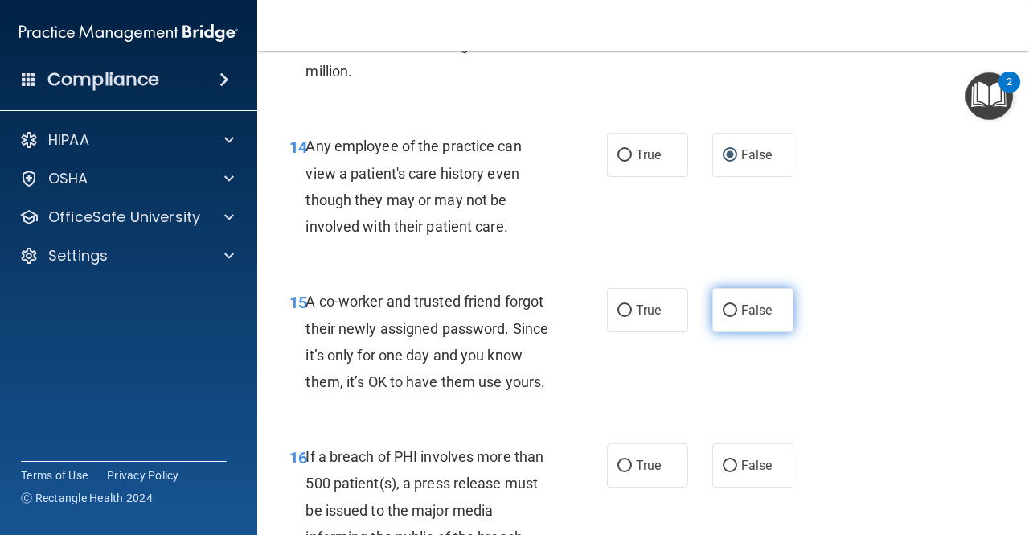
click at [730, 314] on label "False" at bounding box center [752, 310] width 81 height 44
click at [730, 314] on input "False" at bounding box center [730, 311] width 14 height 12
radio input "true"
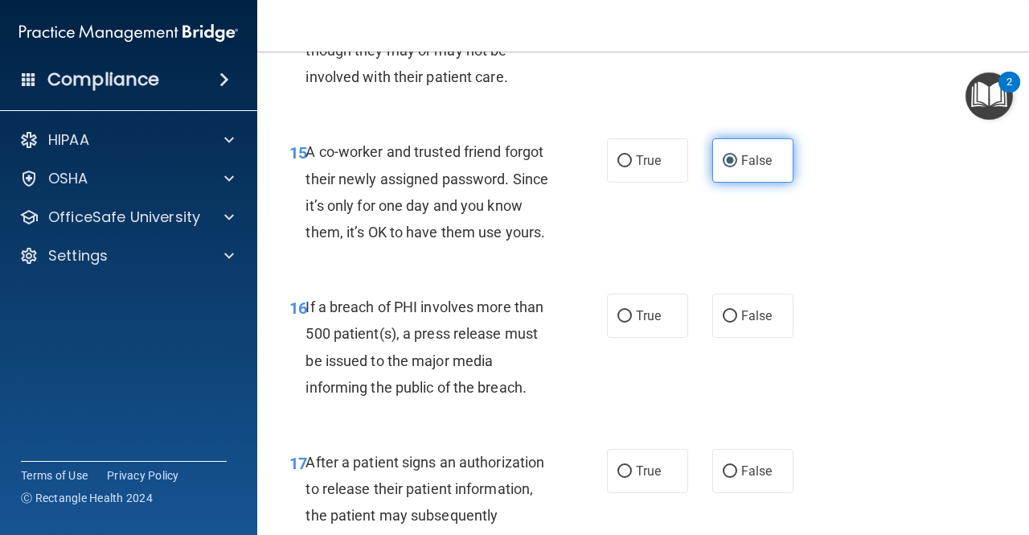
scroll to position [2251, 0]
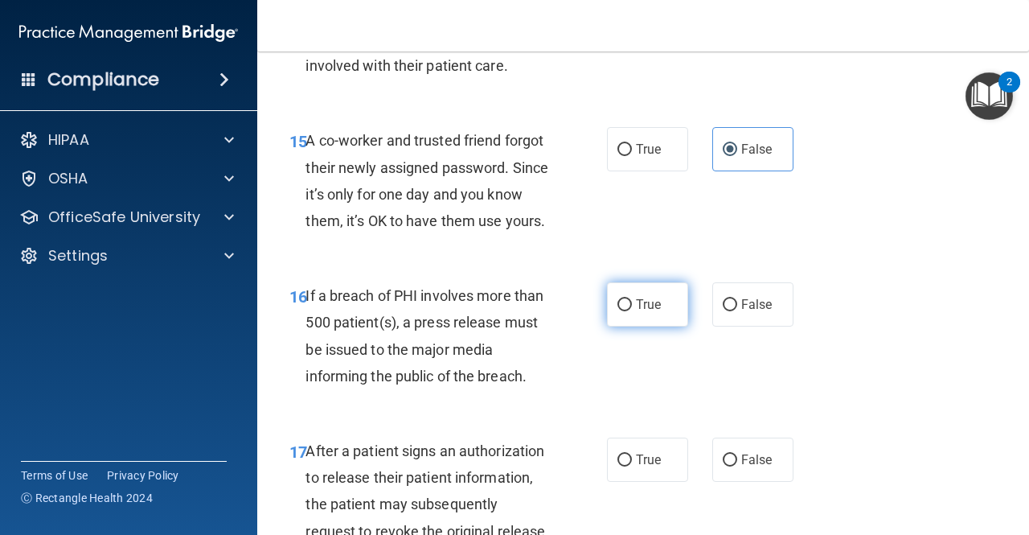
click at [619, 311] on input "True" at bounding box center [624, 305] width 14 height 12
radio input "true"
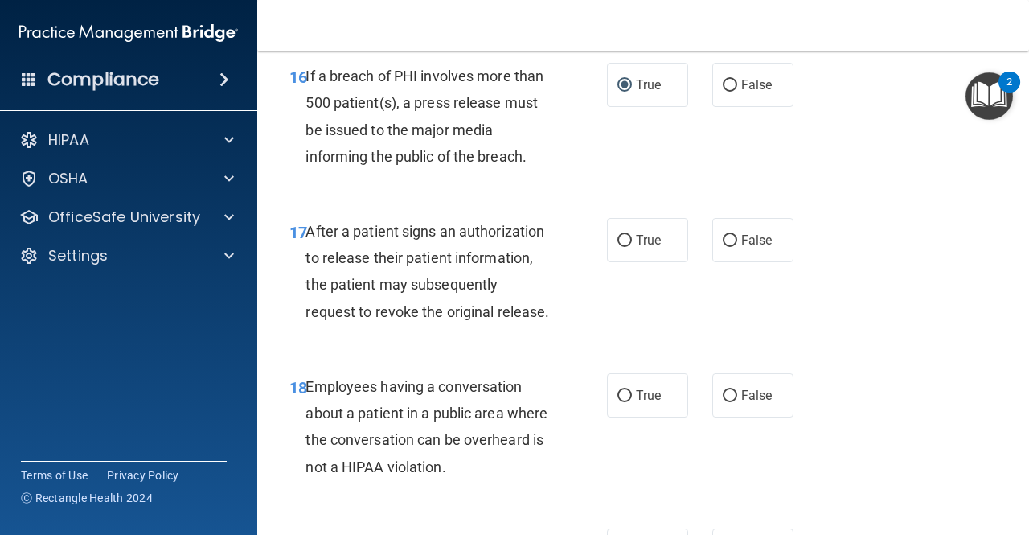
scroll to position [2492, 0]
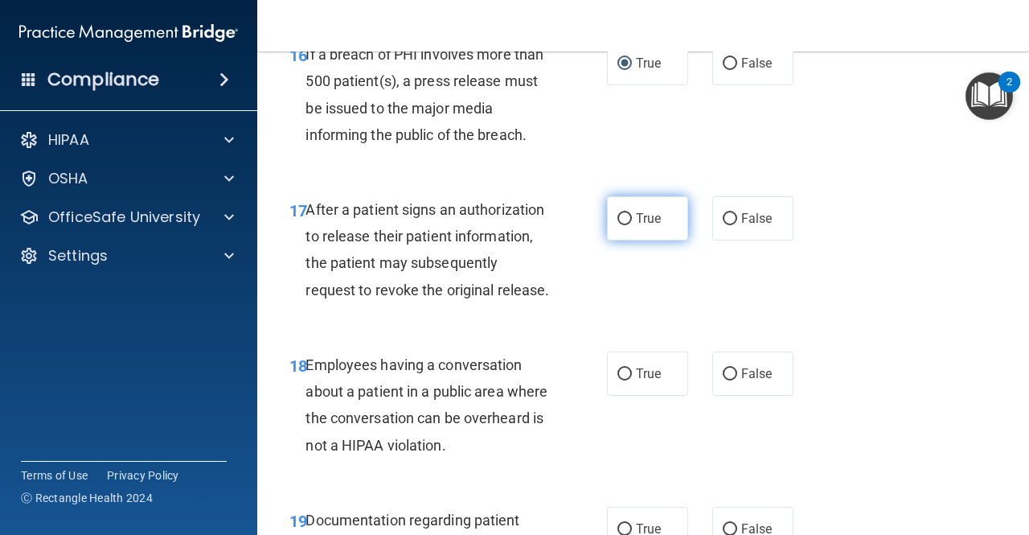
click at [635, 227] on label "True" at bounding box center [647, 218] width 81 height 44
click at [632, 225] on input "True" at bounding box center [624, 219] width 14 height 12
radio input "true"
click at [721, 268] on div "17 After a patient signs an authorization to release their patient information,…" at bounding box center [642, 253] width 731 height 155
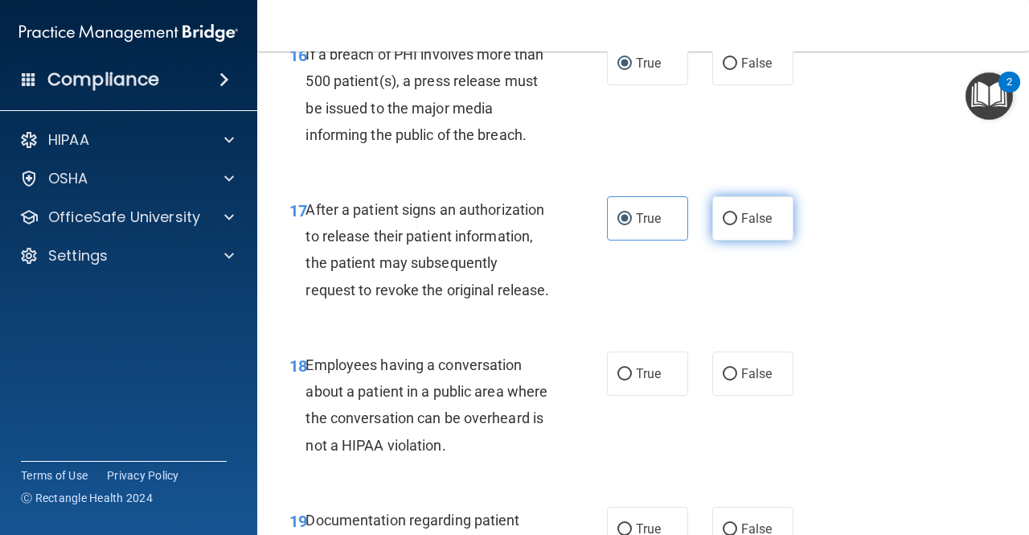
click at [730, 240] on label "False" at bounding box center [752, 218] width 81 height 44
click at [730, 225] on input "False" at bounding box center [730, 219] width 14 height 12
radio input "true"
radio input "false"
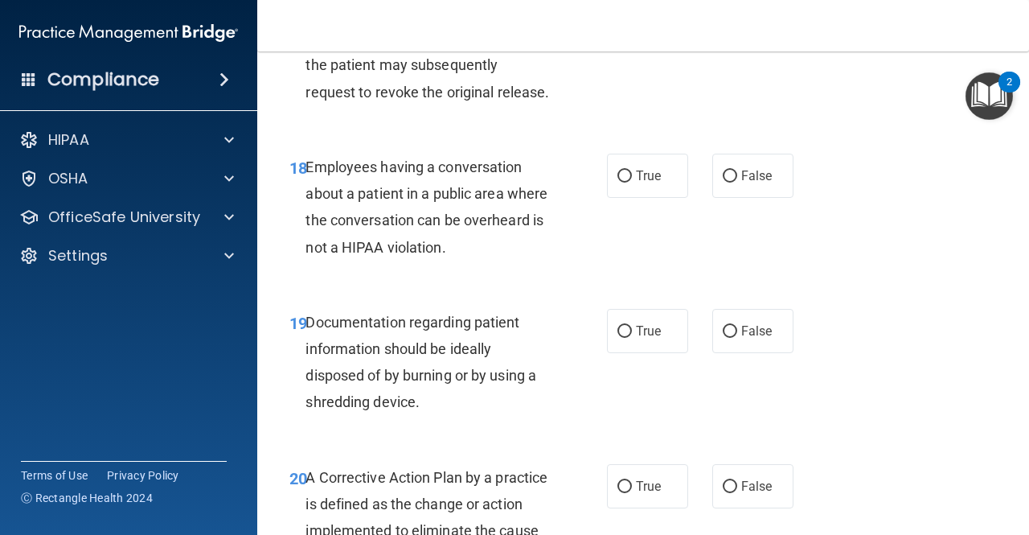
scroll to position [2733, 0]
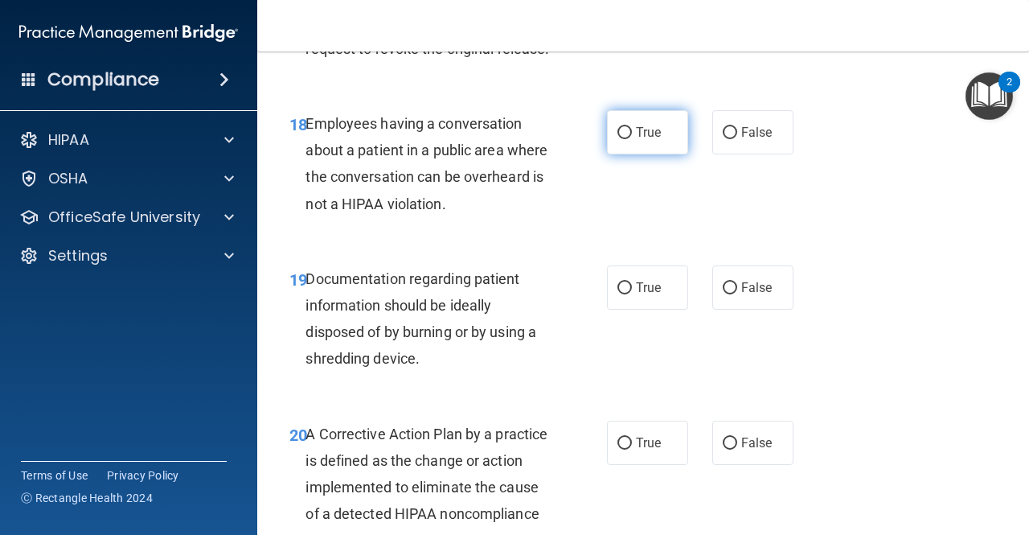
click at [626, 154] on label "True" at bounding box center [647, 132] width 81 height 44
click at [626, 139] on input "True" at bounding box center [624, 133] width 14 height 12
radio input "true"
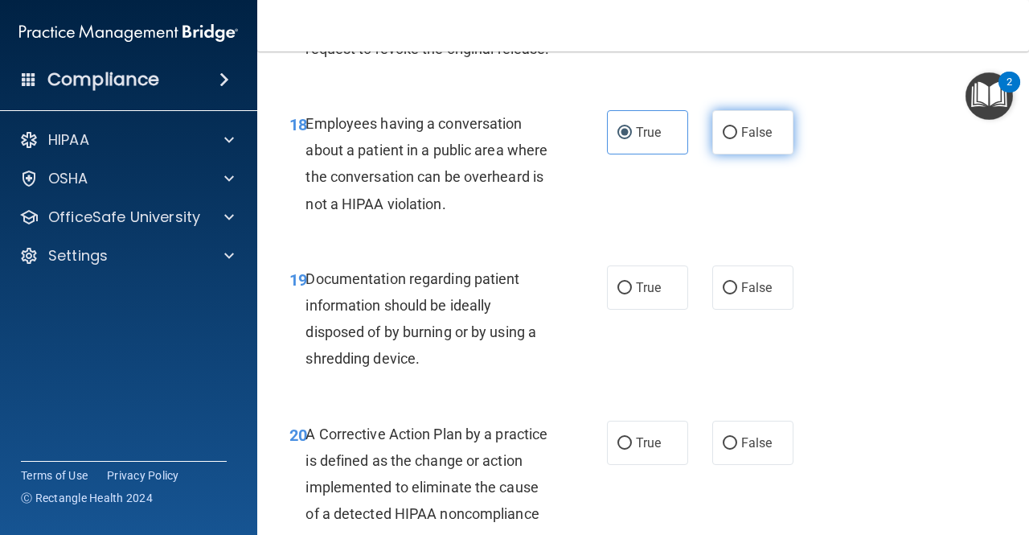
drag, startPoint x: 724, startPoint y: 145, endPoint x: 743, endPoint y: 194, distance: 52.7
click at [724, 149] on div "18 Employees having a conversation about a patient in a public area where the c…" at bounding box center [642, 167] width 731 height 155
click at [743, 154] on label "False" at bounding box center [752, 132] width 81 height 44
click at [737, 139] on input "False" at bounding box center [730, 133] width 14 height 12
radio input "true"
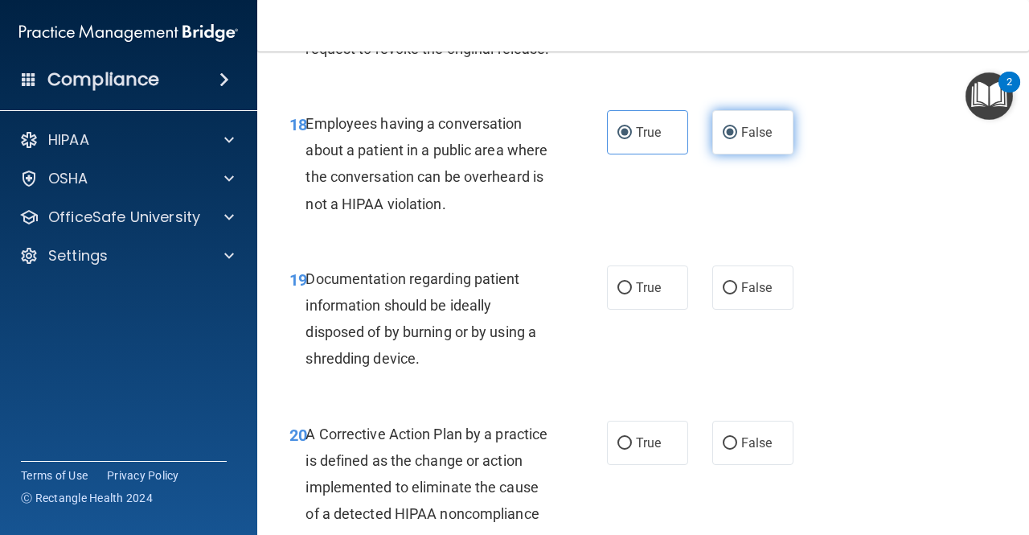
radio input "false"
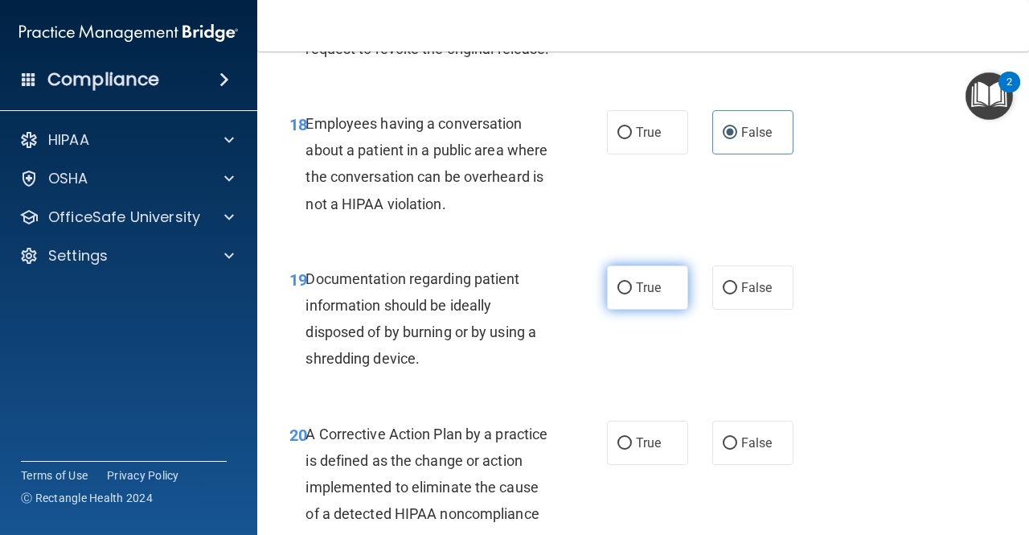
drag, startPoint x: 662, startPoint y: 331, endPoint x: 675, endPoint y: 324, distance: 14.8
click at [662, 309] on label "True" at bounding box center [647, 287] width 81 height 44
click at [632, 294] on input "True" at bounding box center [624, 288] width 14 height 12
radio input "true"
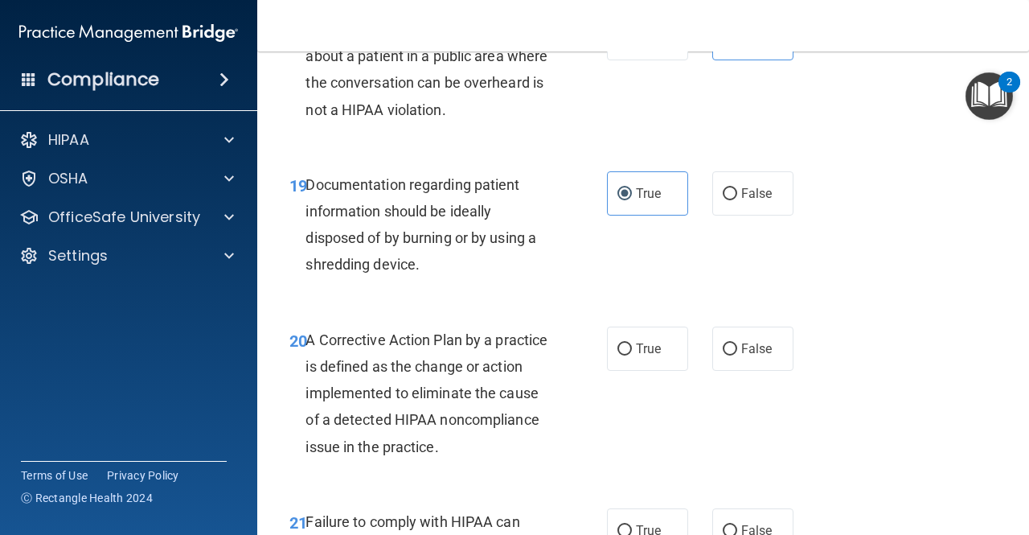
scroll to position [2894, 0]
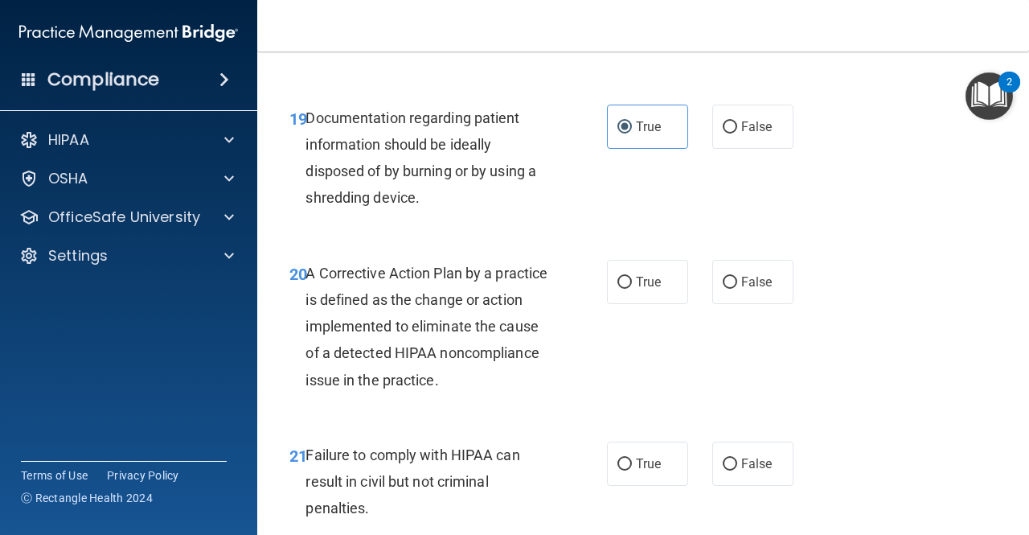
drag, startPoint x: 640, startPoint y: 353, endPoint x: 711, endPoint y: 435, distance: 108.8
click at [641, 304] on label "True" at bounding box center [647, 282] width 81 height 44
click at [632, 289] on input "True" at bounding box center [624, 282] width 14 height 12
radio input "true"
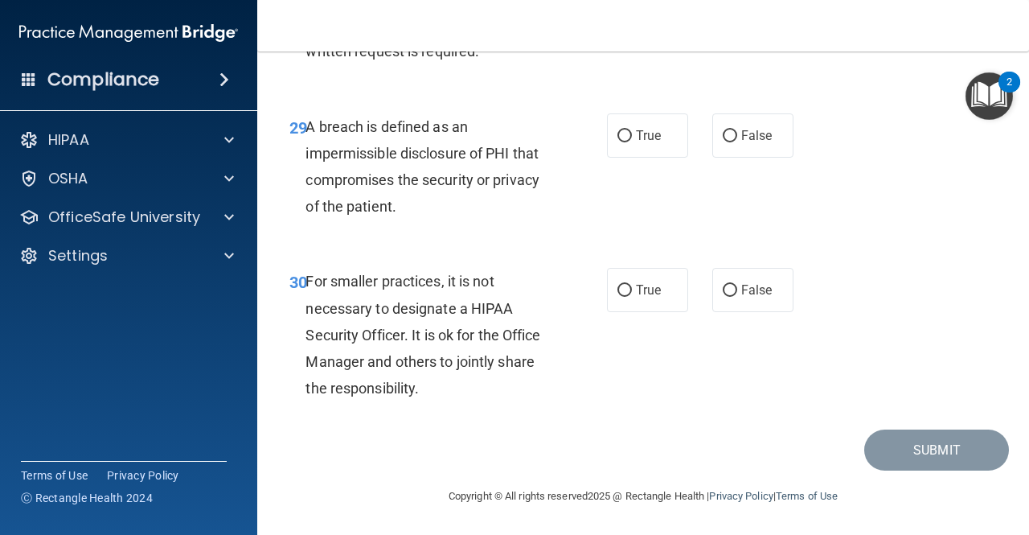
scroll to position [4756, 0]
click at [674, 282] on label "True" at bounding box center [647, 290] width 81 height 44
click at [632, 285] on input "True" at bounding box center [624, 291] width 14 height 12
radio input "true"
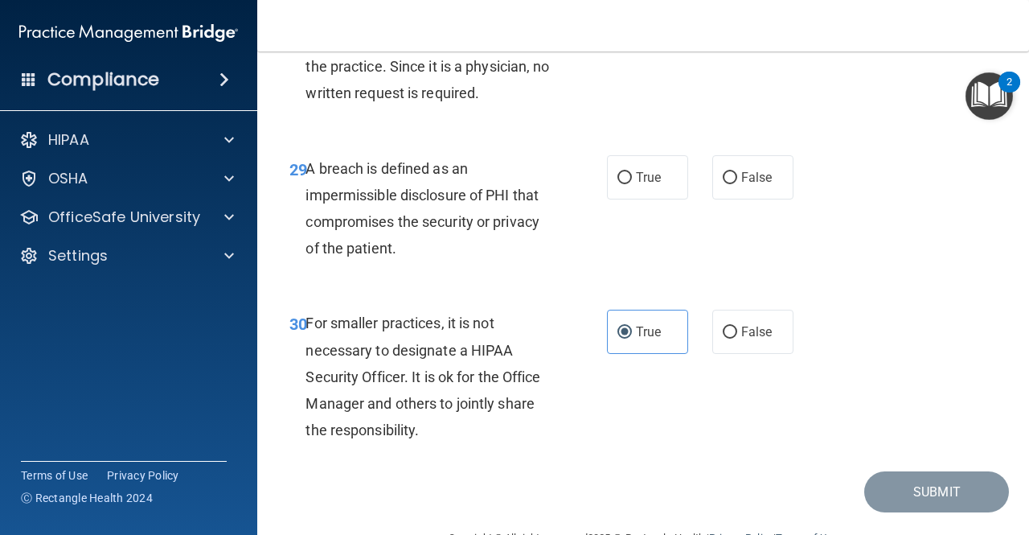
scroll to position [4595, 0]
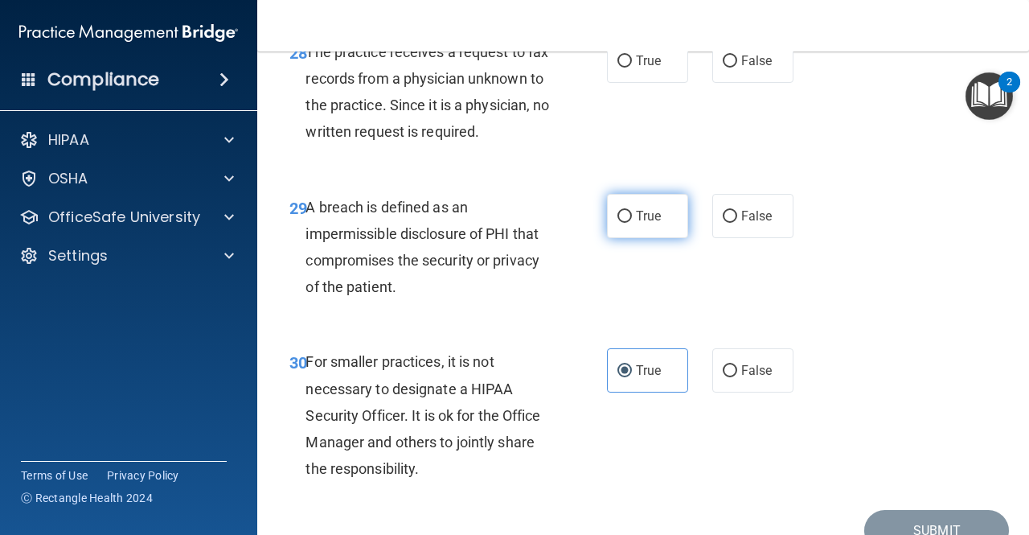
click at [640, 223] on span "True" at bounding box center [648, 215] width 25 height 15
click at [632, 223] on input "True" at bounding box center [624, 217] width 14 height 12
radio input "true"
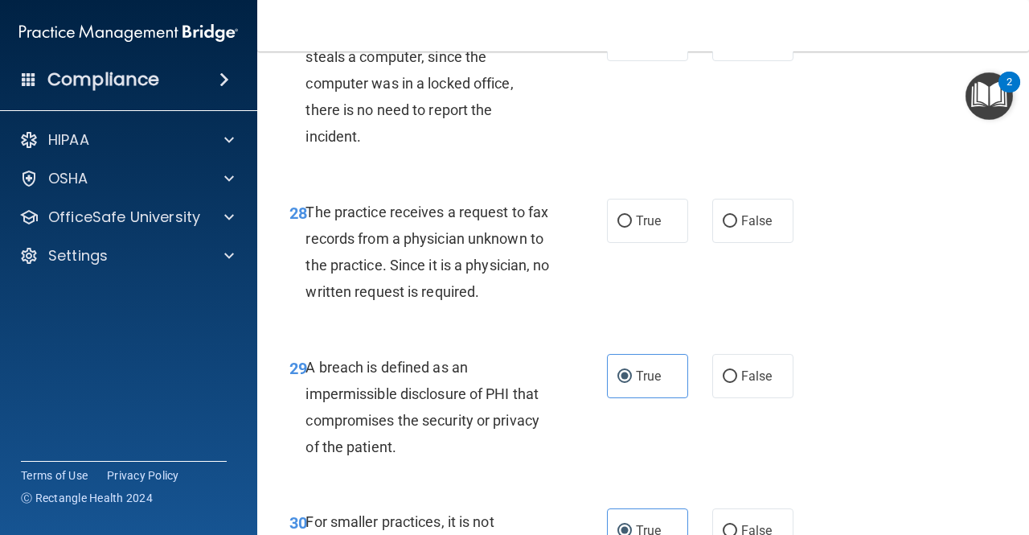
scroll to position [4434, 0]
click at [775, 244] on label "False" at bounding box center [752, 221] width 81 height 44
click at [737, 228] on input "False" at bounding box center [730, 222] width 14 height 12
radio input "true"
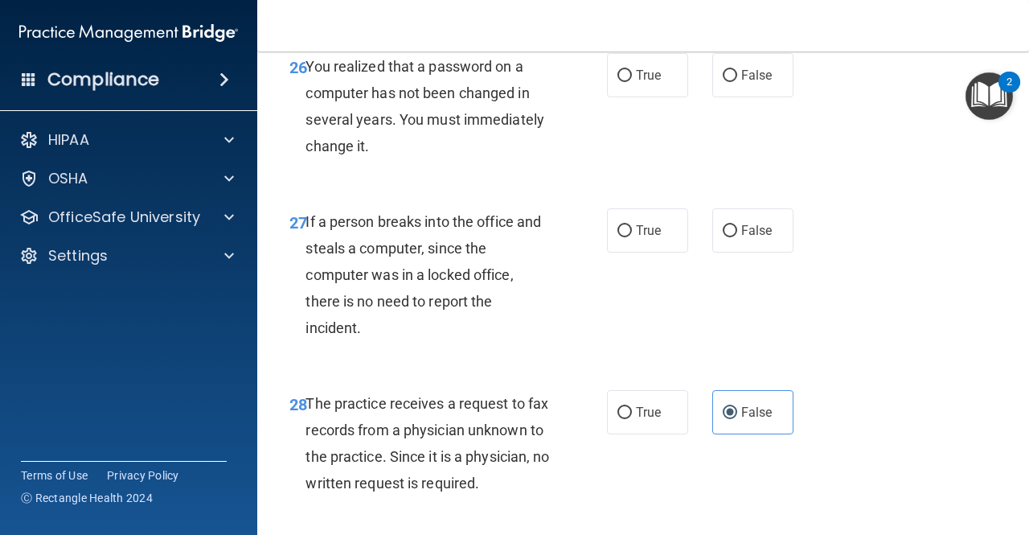
scroll to position [4193, 0]
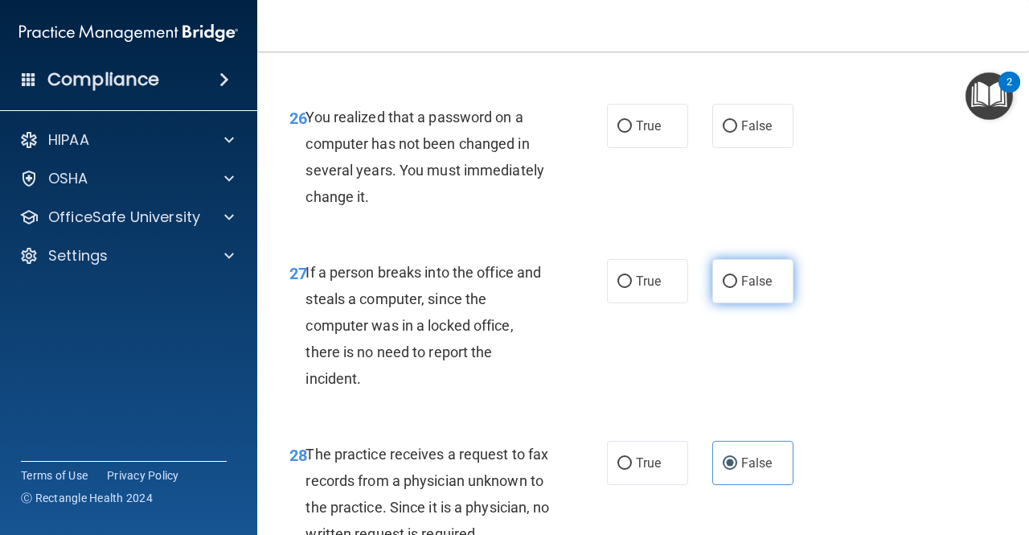
click at [741, 303] on label "False" at bounding box center [752, 281] width 81 height 44
click at [737, 288] on input "False" at bounding box center [730, 282] width 14 height 12
radio input "true"
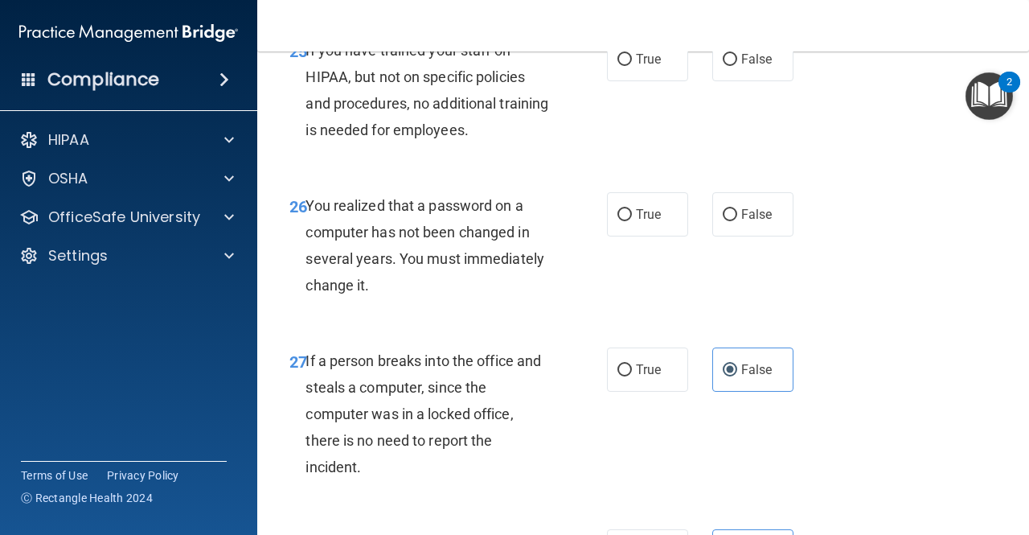
scroll to position [4033, 0]
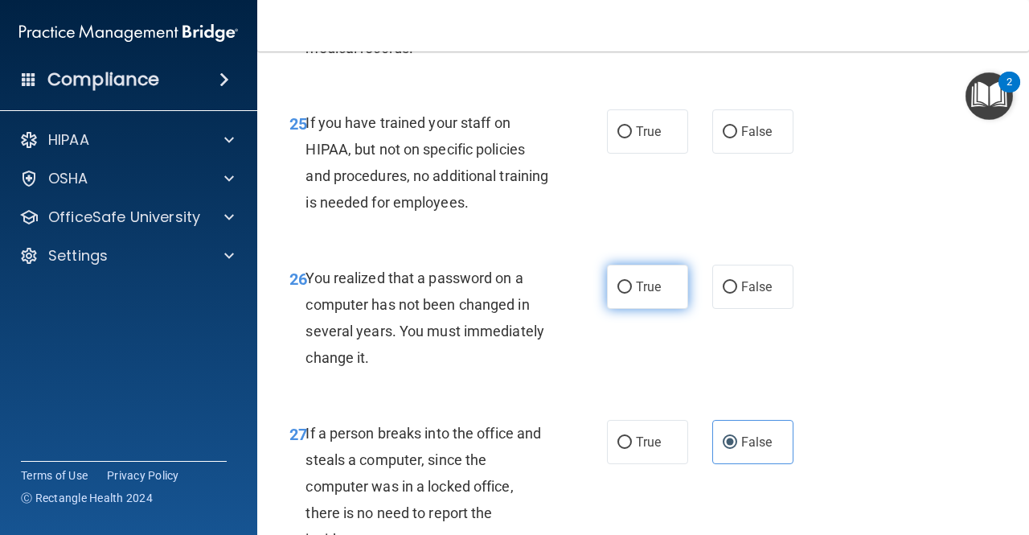
click at [649, 309] on label "True" at bounding box center [647, 286] width 81 height 44
click at [632, 293] on input "True" at bounding box center [624, 287] width 14 height 12
radio input "true"
click at [743, 309] on label "False" at bounding box center [752, 286] width 81 height 44
click at [737, 293] on input "False" at bounding box center [730, 287] width 14 height 12
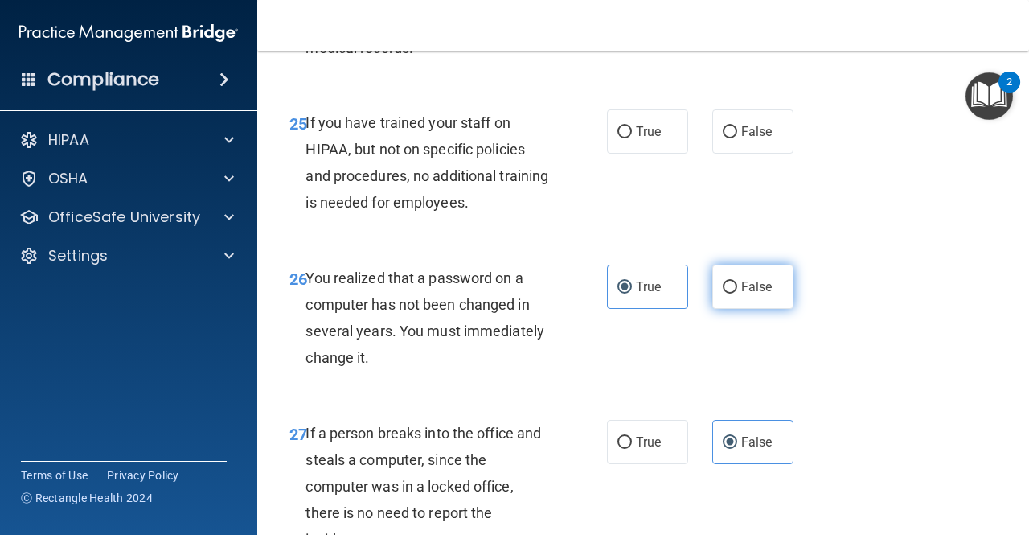
radio input "true"
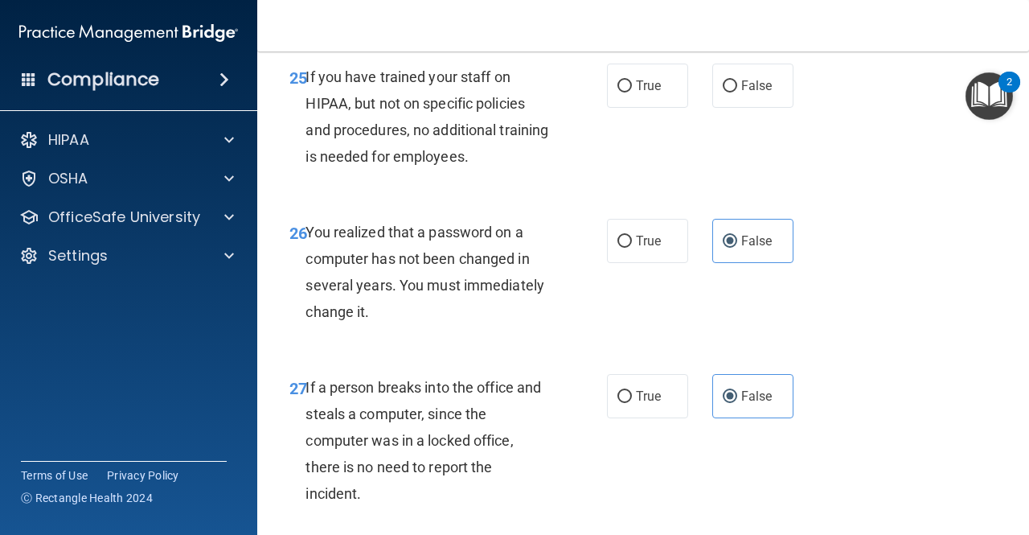
scroll to position [4113, 0]
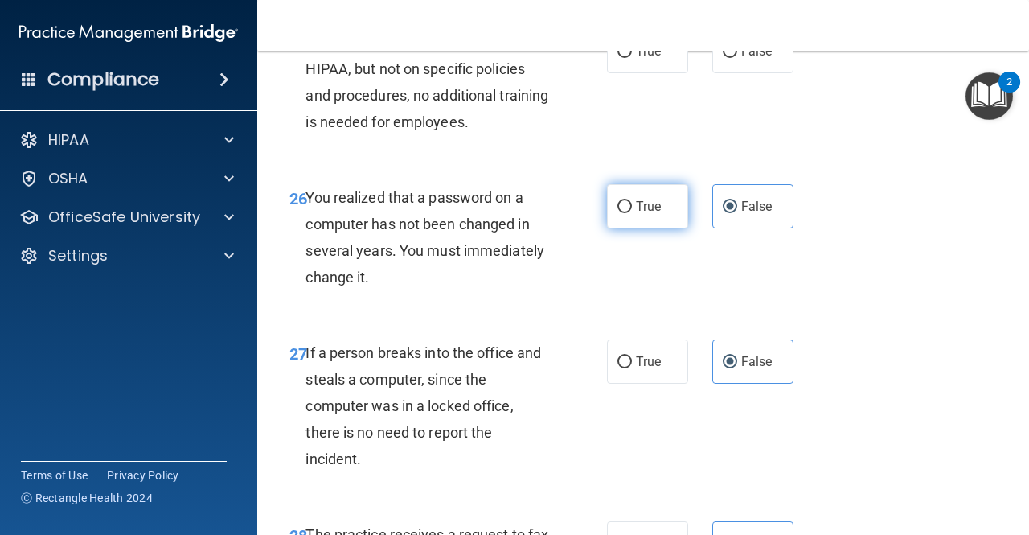
click at [673, 228] on label "True" at bounding box center [647, 206] width 81 height 44
click at [632, 213] on input "True" at bounding box center [624, 207] width 14 height 12
radio input "true"
radio input "false"
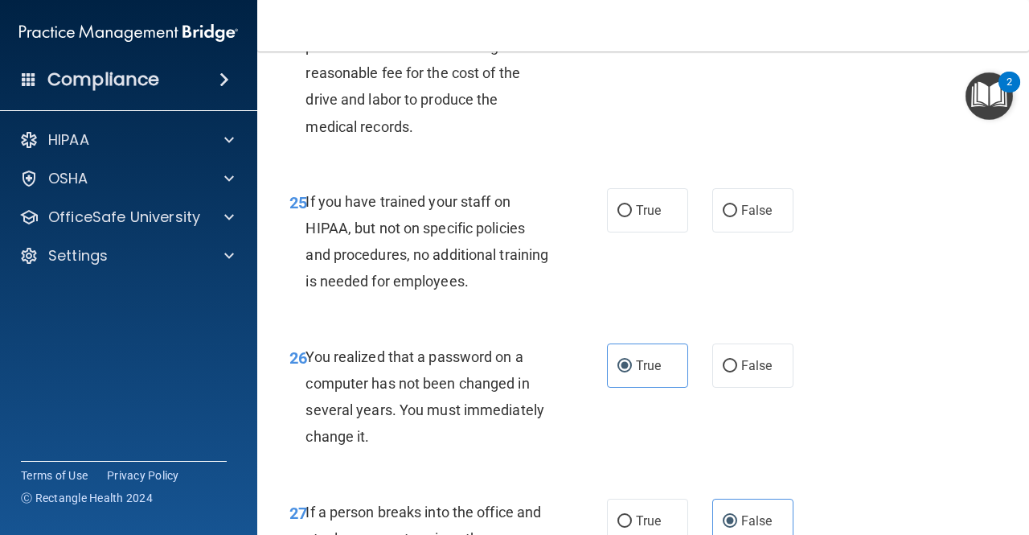
scroll to position [3952, 0]
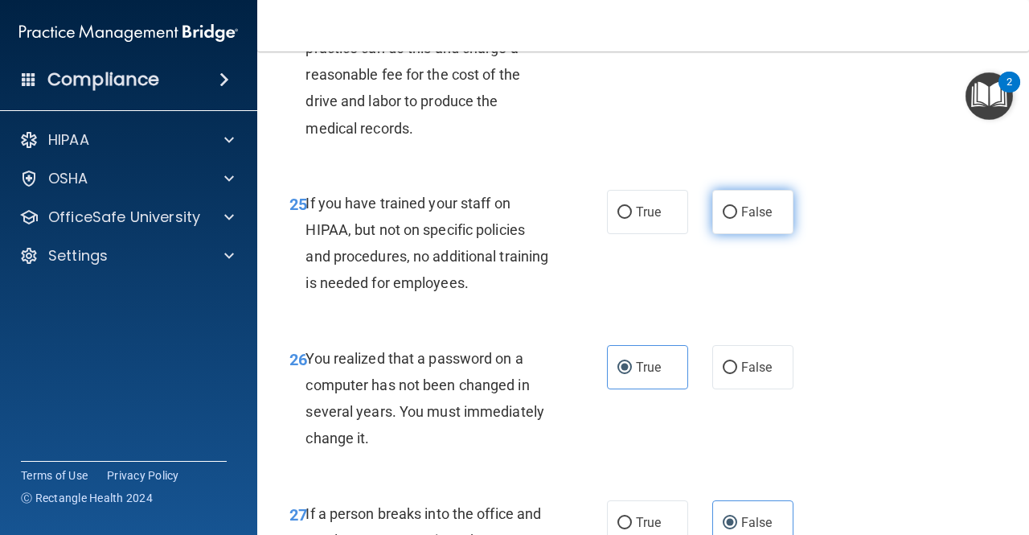
click at [741, 219] on span "False" at bounding box center [756, 211] width 31 height 15
click at [737, 219] on input "False" at bounding box center [730, 213] width 14 height 12
radio input "true"
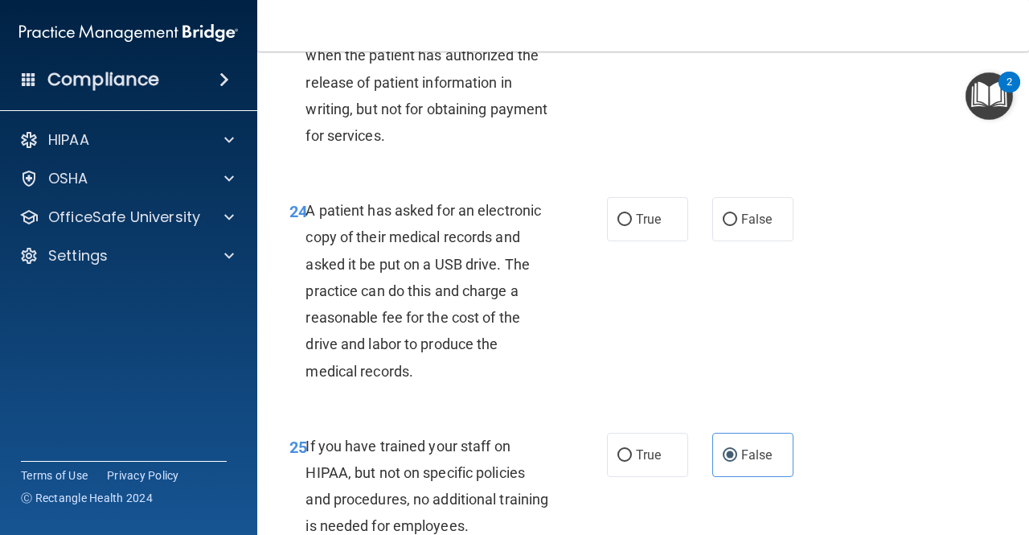
scroll to position [3711, 0]
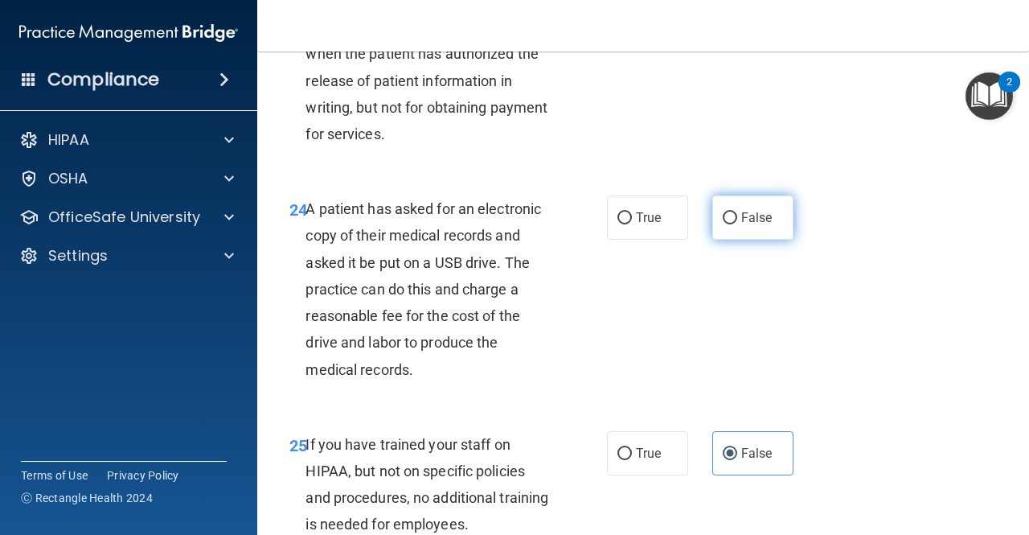
click at [730, 240] on label "False" at bounding box center [752, 217] width 81 height 44
click at [730, 224] on input "False" at bounding box center [730, 218] width 14 height 12
radio input "true"
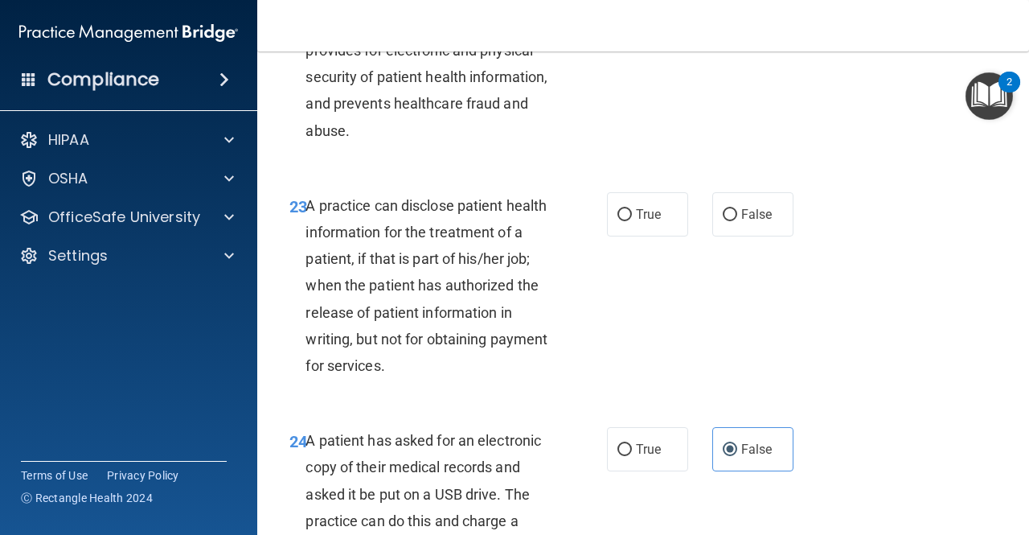
scroll to position [3470, 0]
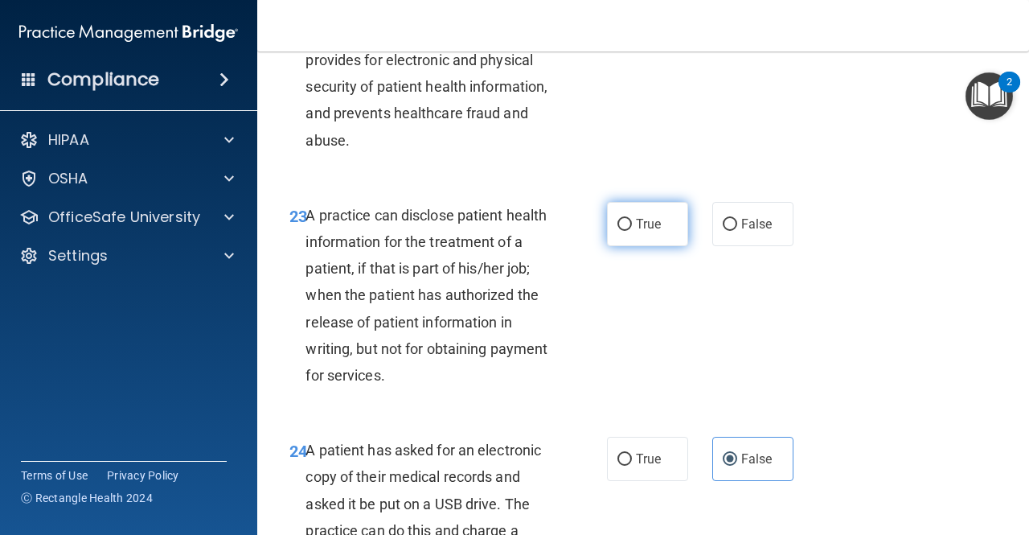
click at [618, 246] on label "True" at bounding box center [647, 224] width 81 height 44
click at [618, 231] on input "True" at bounding box center [624, 225] width 14 height 12
radio input "true"
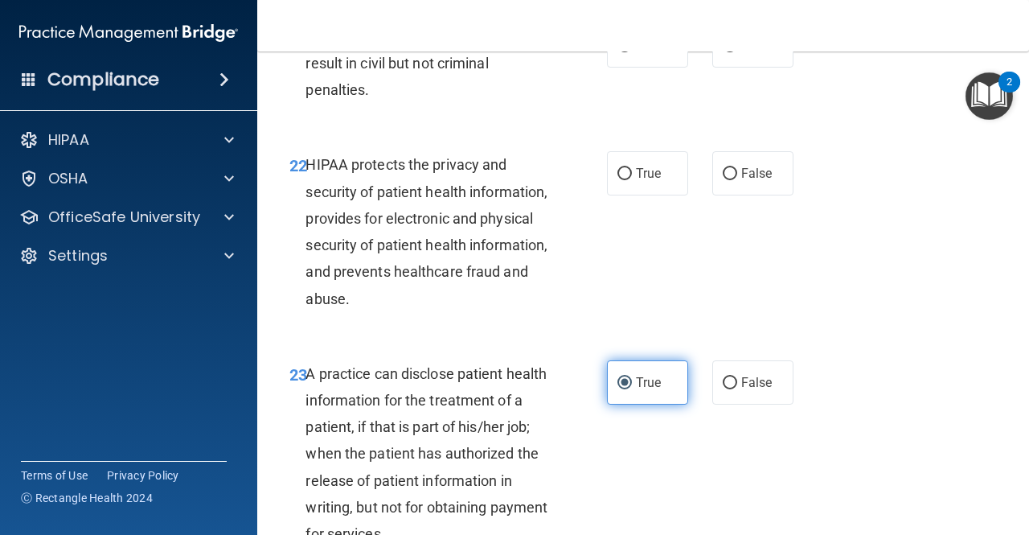
scroll to position [3309, 0]
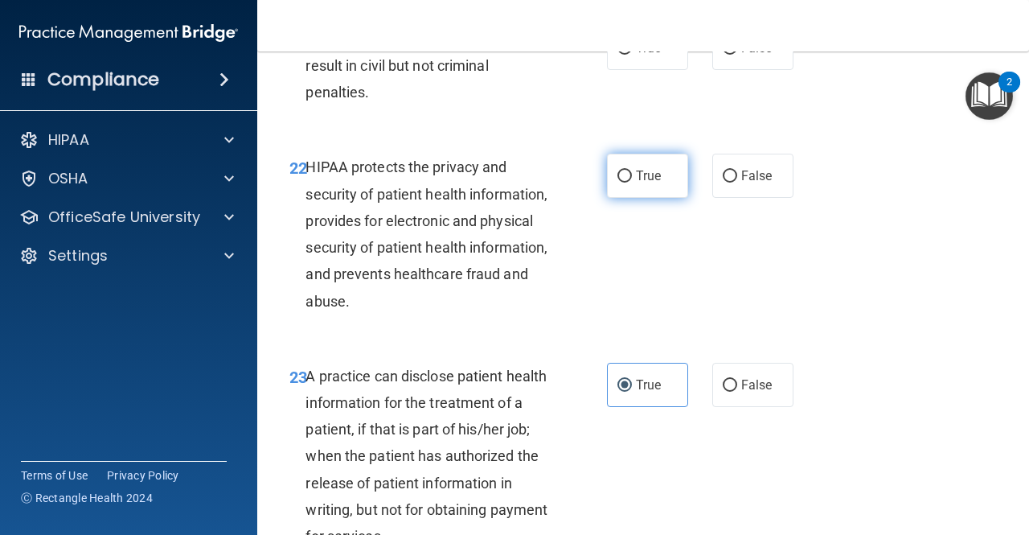
click at [636, 198] on label "True" at bounding box center [647, 176] width 81 height 44
click at [632, 182] on input "True" at bounding box center [624, 176] width 14 height 12
radio input "true"
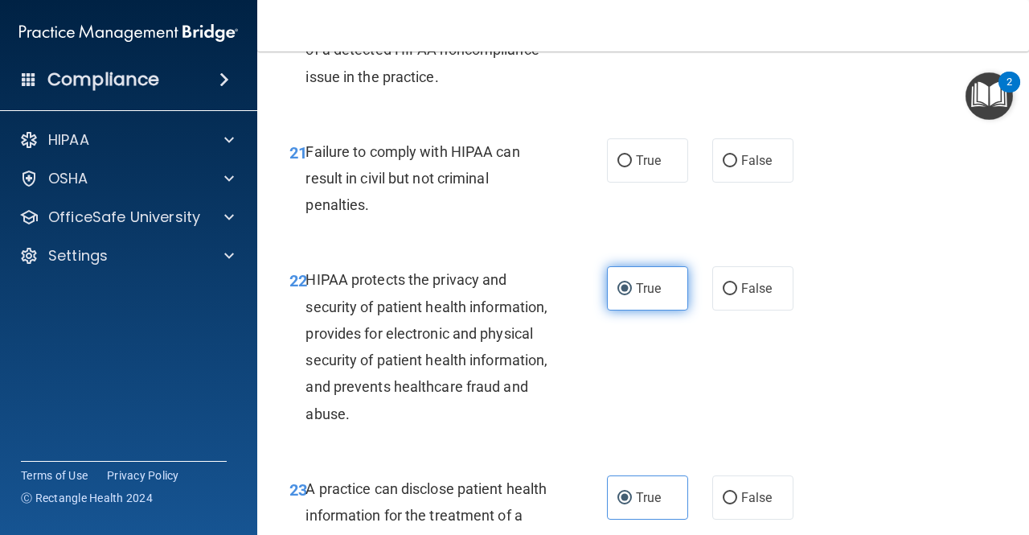
scroll to position [3148, 0]
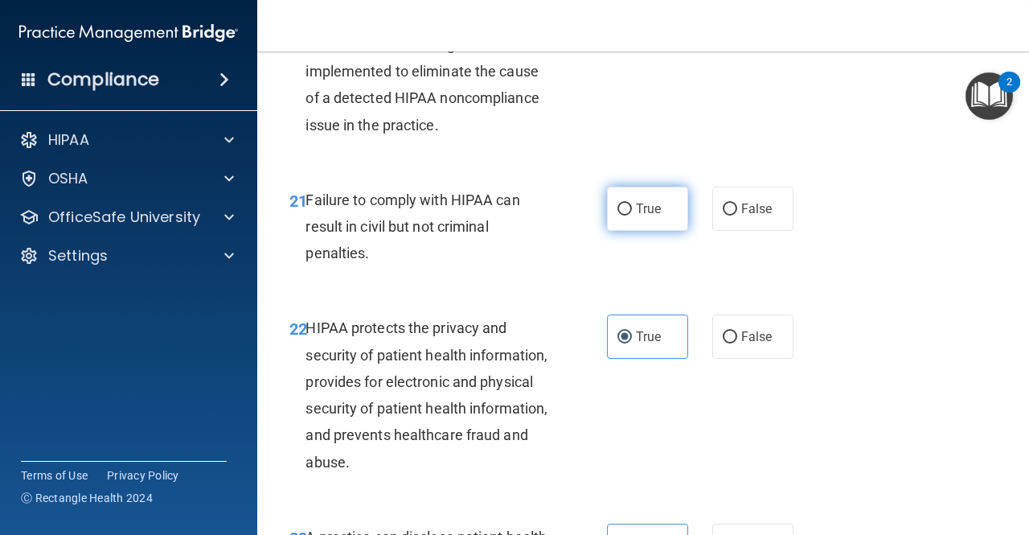
click at [636, 216] on span "True" at bounding box center [648, 208] width 25 height 15
click at [632, 215] on input "True" at bounding box center [624, 209] width 14 height 12
radio input "true"
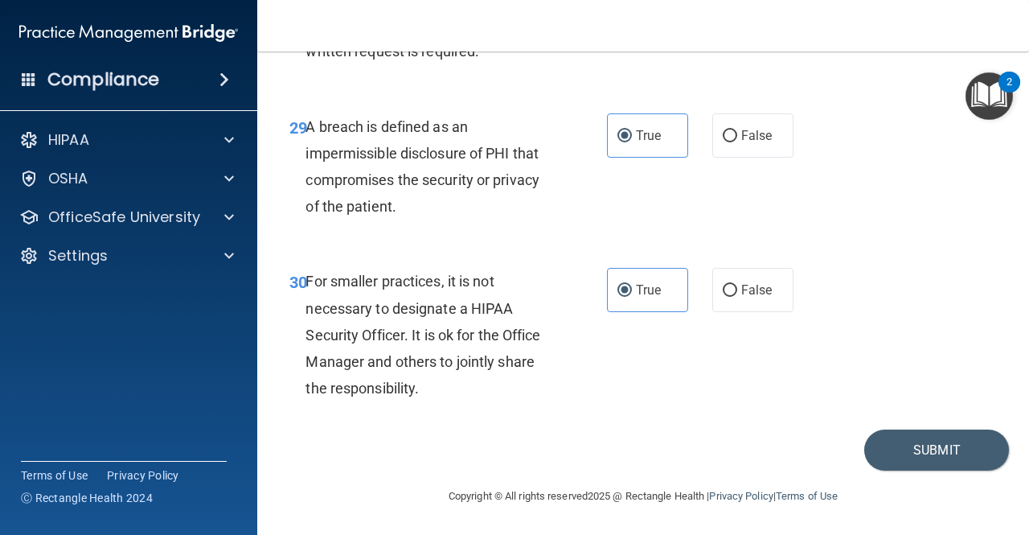
scroll to position [4756, 0]
click at [830, 434] on button "Submit" at bounding box center [936, 449] width 145 height 41
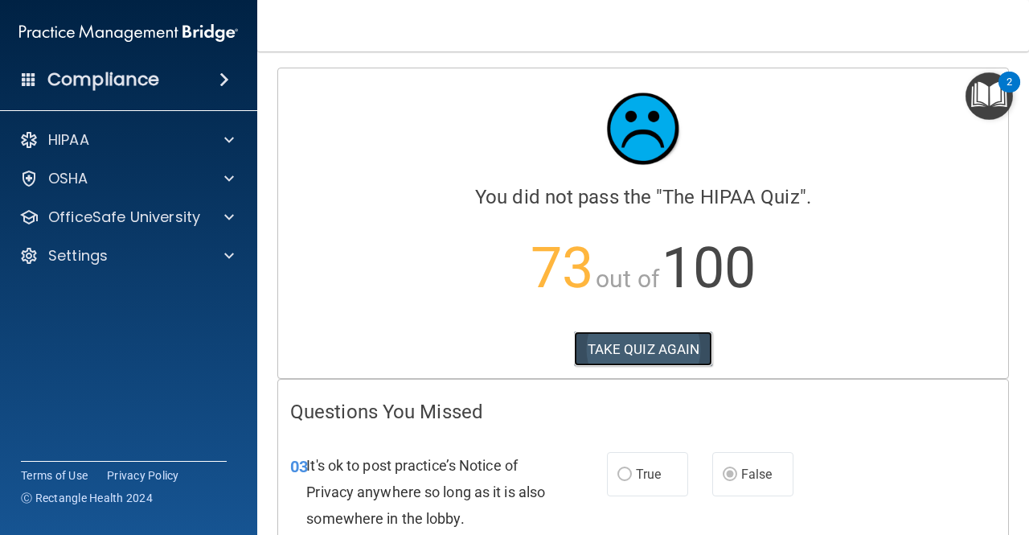
click at [649, 339] on button "TAKE QUIZ AGAIN" at bounding box center [643, 348] width 139 height 35
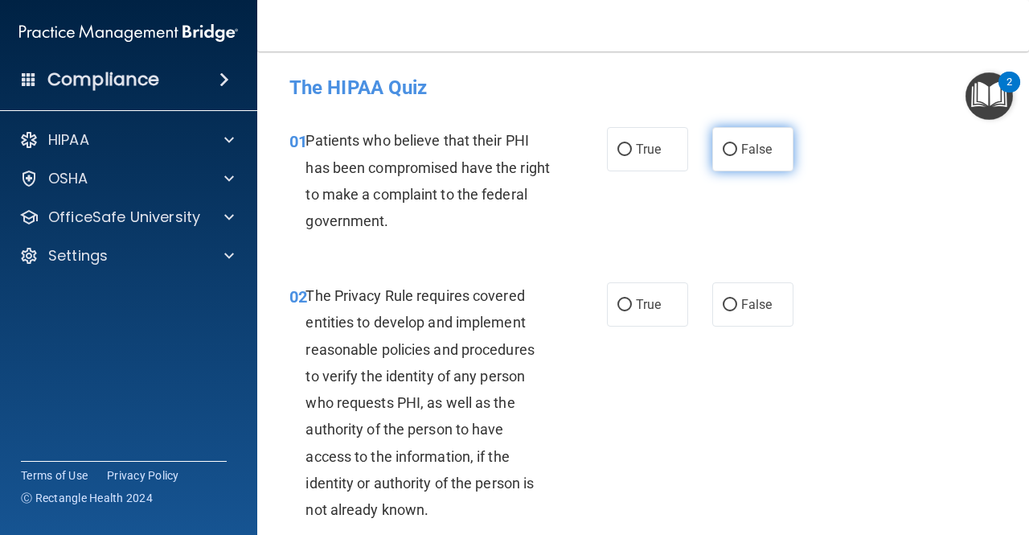
click at [757, 157] on label "False" at bounding box center [752, 149] width 81 height 44
click at [737, 156] on input "False" at bounding box center [730, 150] width 14 height 12
radio input "true"
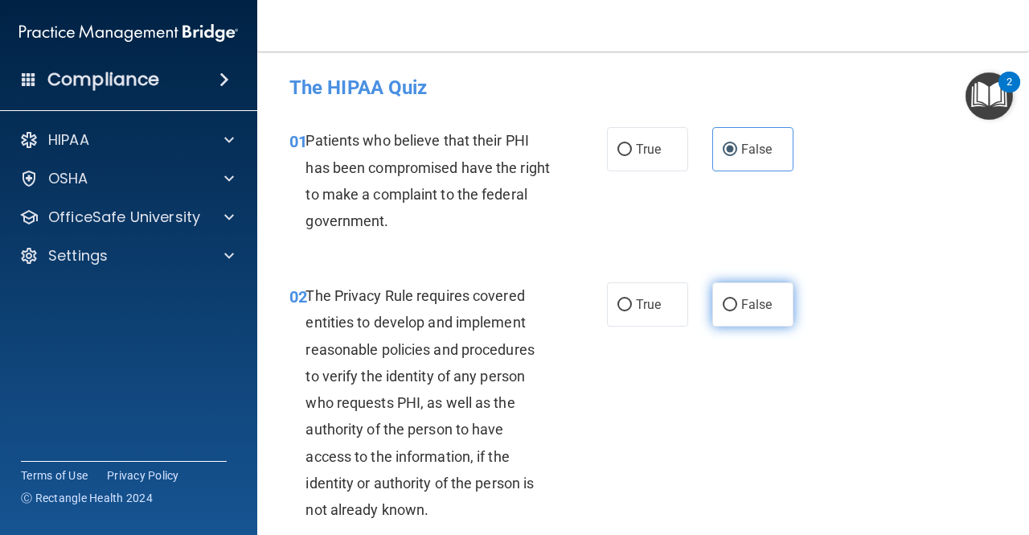
click at [737, 293] on label "False" at bounding box center [752, 304] width 81 height 44
click at [737, 299] on input "False" at bounding box center [730, 305] width 14 height 12
radio input "true"
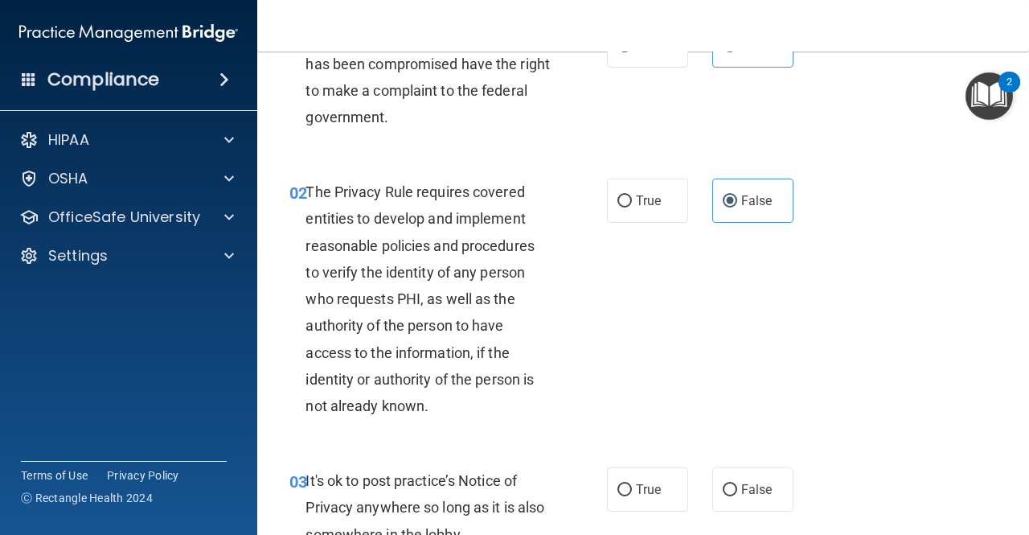
scroll to position [322, 0]
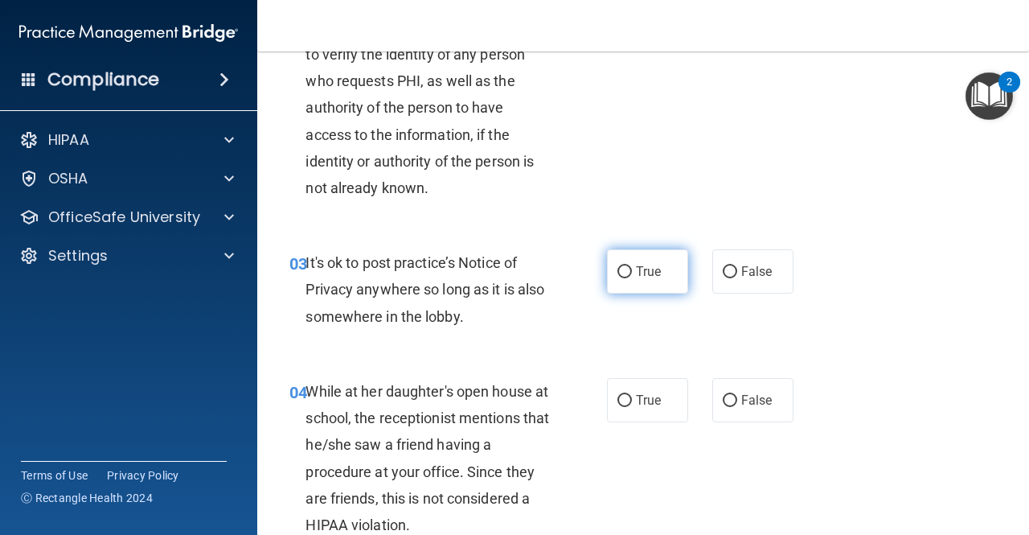
click at [644, 276] on span "True" at bounding box center [648, 271] width 25 height 15
click at [632, 276] on input "True" at bounding box center [624, 272] width 14 height 12
radio input "true"
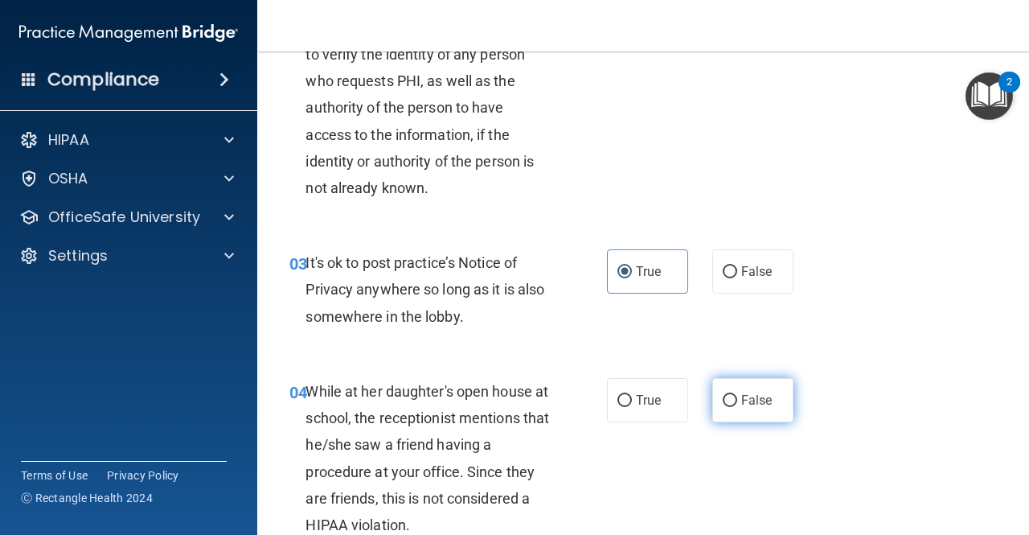
click at [737, 391] on label "False" at bounding box center [752, 400] width 81 height 44
click at [737, 395] on input "False" at bounding box center [730, 401] width 14 height 12
radio input "true"
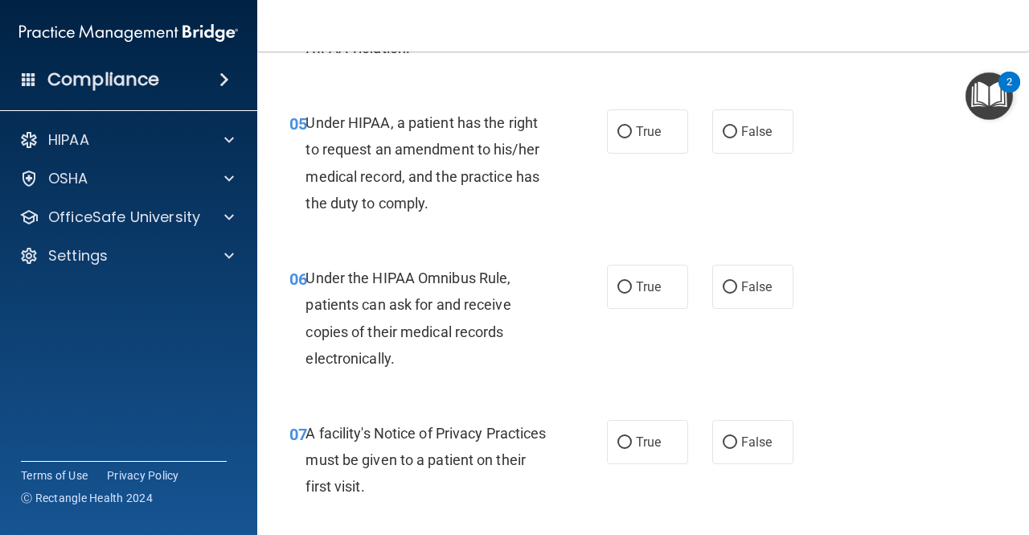
scroll to position [804, 0]
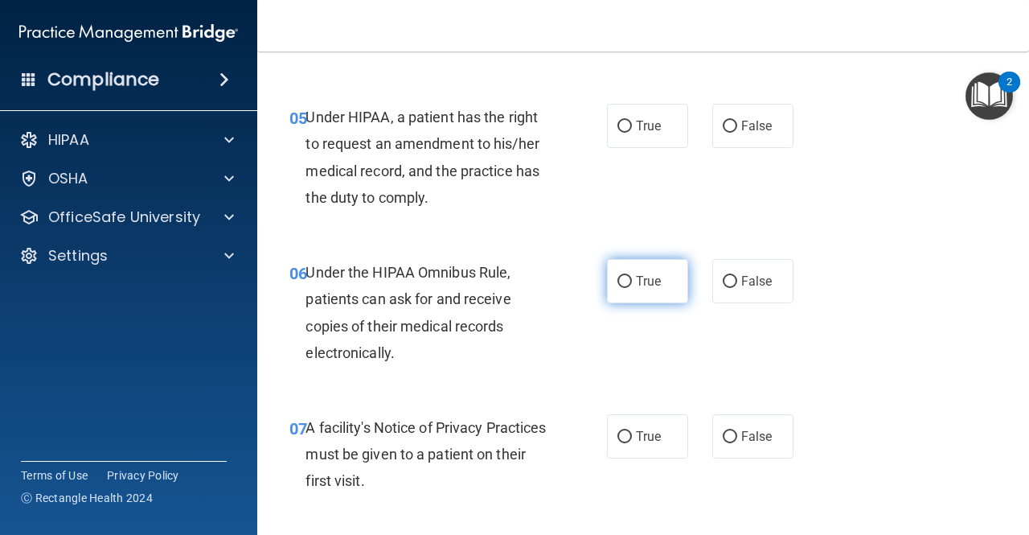
click at [639, 288] on span "True" at bounding box center [648, 280] width 25 height 15
click at [632, 288] on input "True" at bounding box center [624, 282] width 14 height 12
radio input "true"
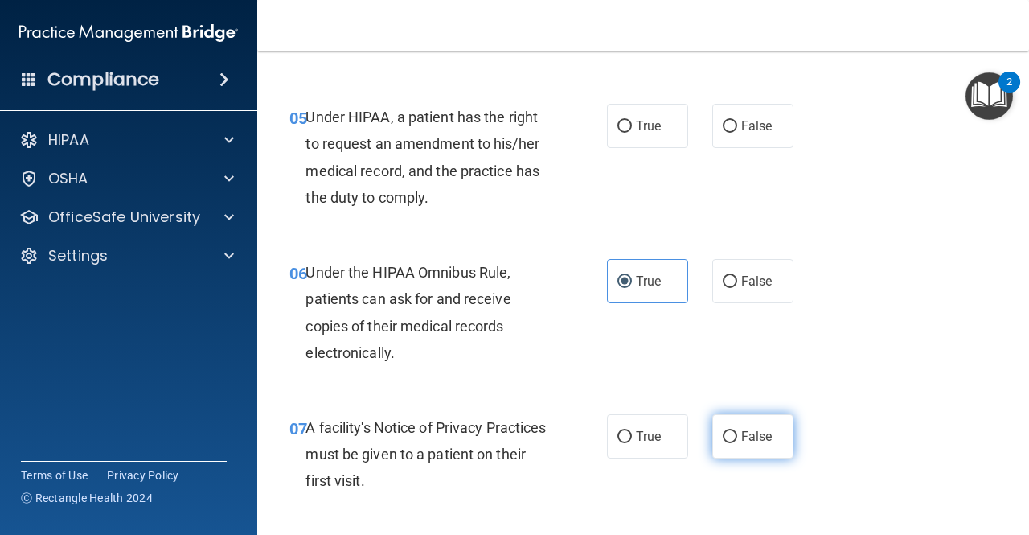
click at [728, 437] on input "False" at bounding box center [730, 437] width 14 height 12
radio input "true"
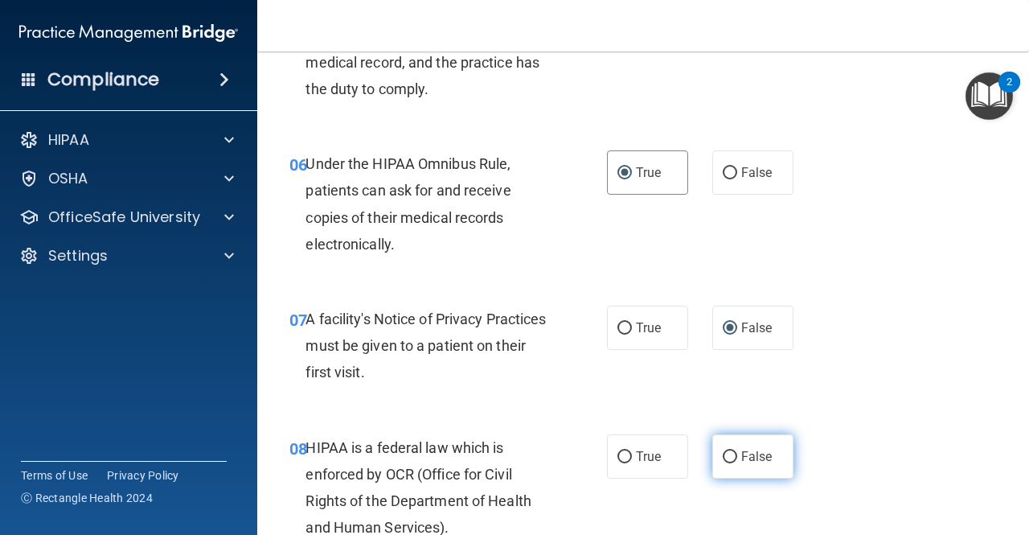
scroll to position [965, 0]
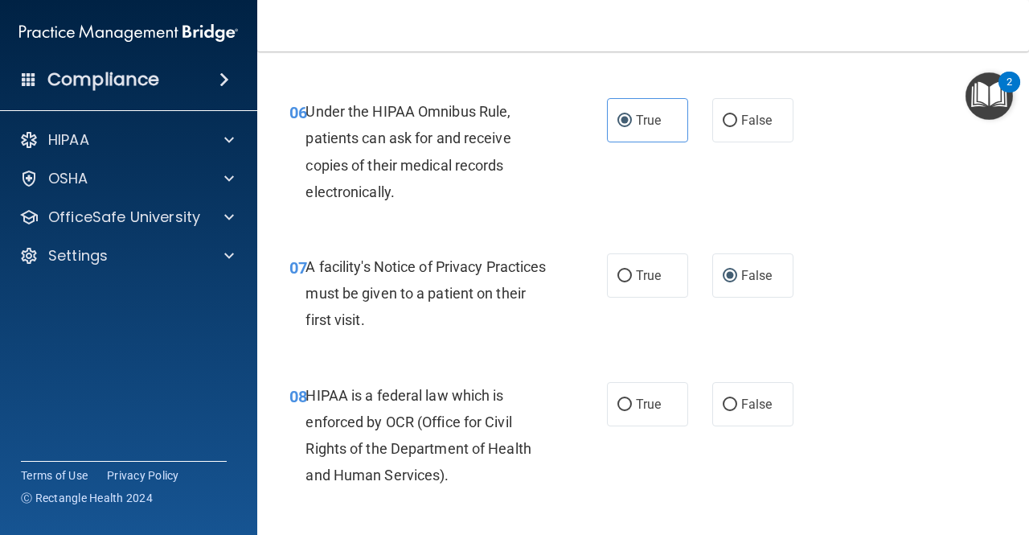
click at [685, 399] on div "True False" at bounding box center [704, 404] width 195 height 44
click at [662, 406] on label "True" at bounding box center [647, 404] width 81 height 44
click at [632, 406] on input "True" at bounding box center [624, 405] width 14 height 12
radio input "true"
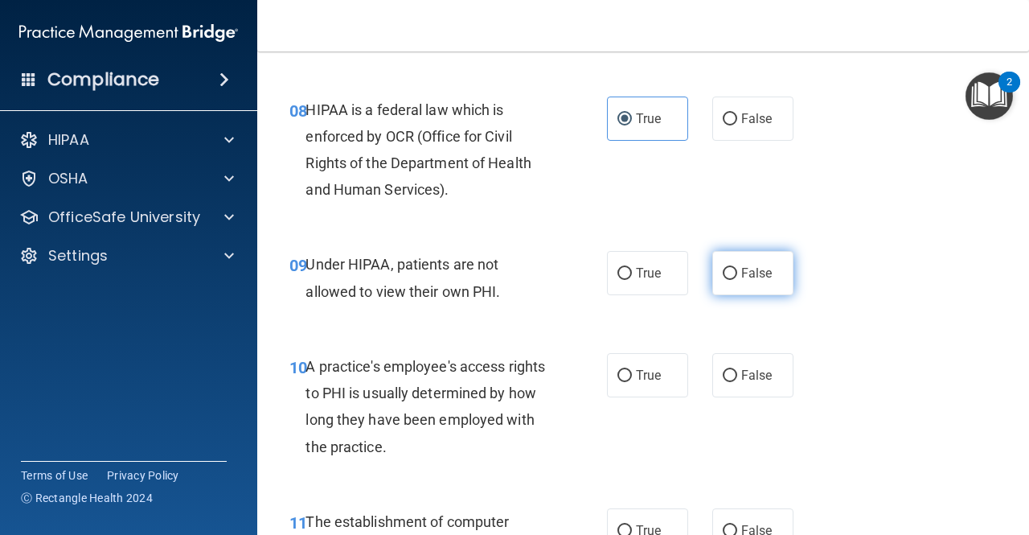
scroll to position [1286, 0]
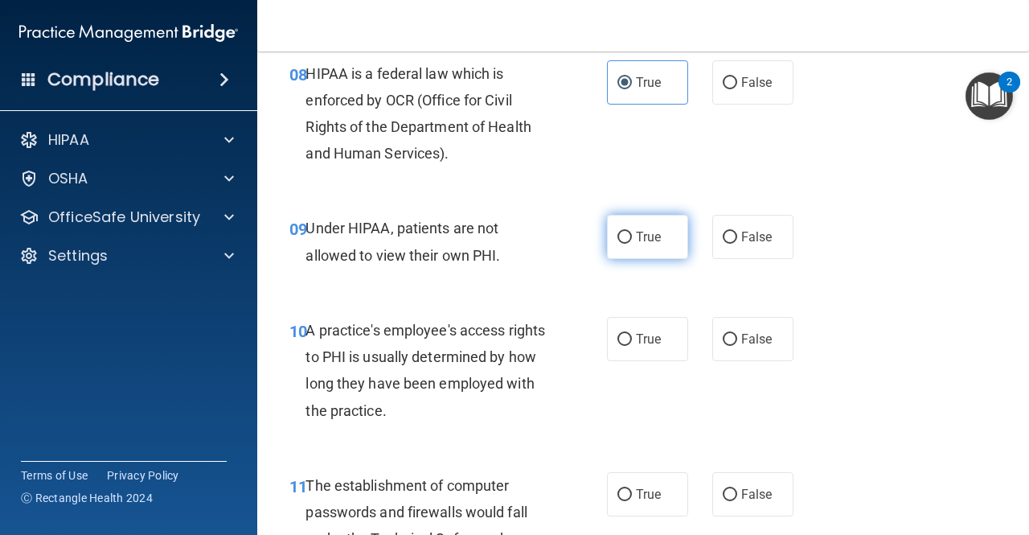
click at [641, 252] on label "True" at bounding box center [647, 237] width 81 height 44
click at [632, 244] on input "True" at bounding box center [624, 237] width 14 height 12
radio input "true"
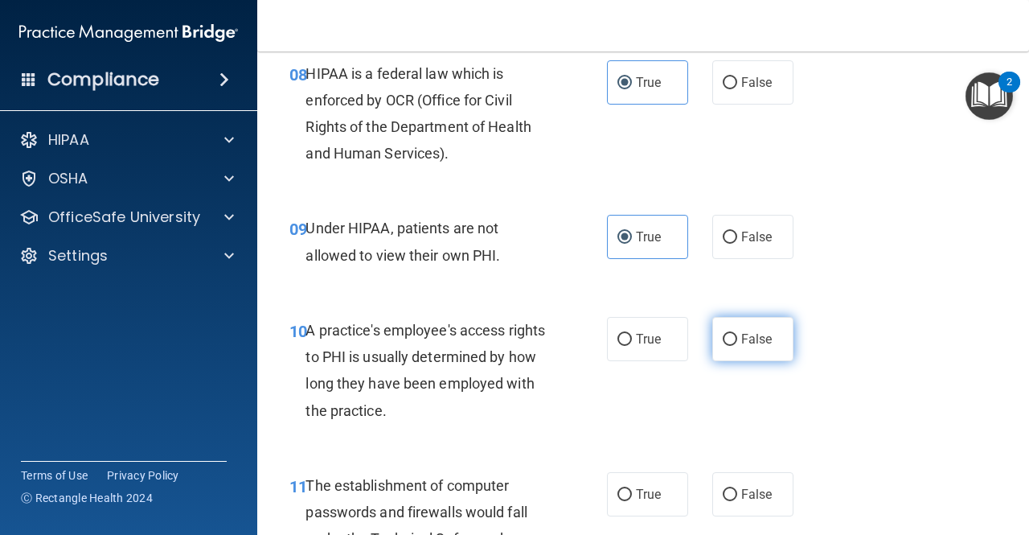
click at [765, 341] on label "False" at bounding box center [752, 339] width 81 height 44
click at [737, 341] on input "False" at bounding box center [730, 340] width 14 height 12
radio input "true"
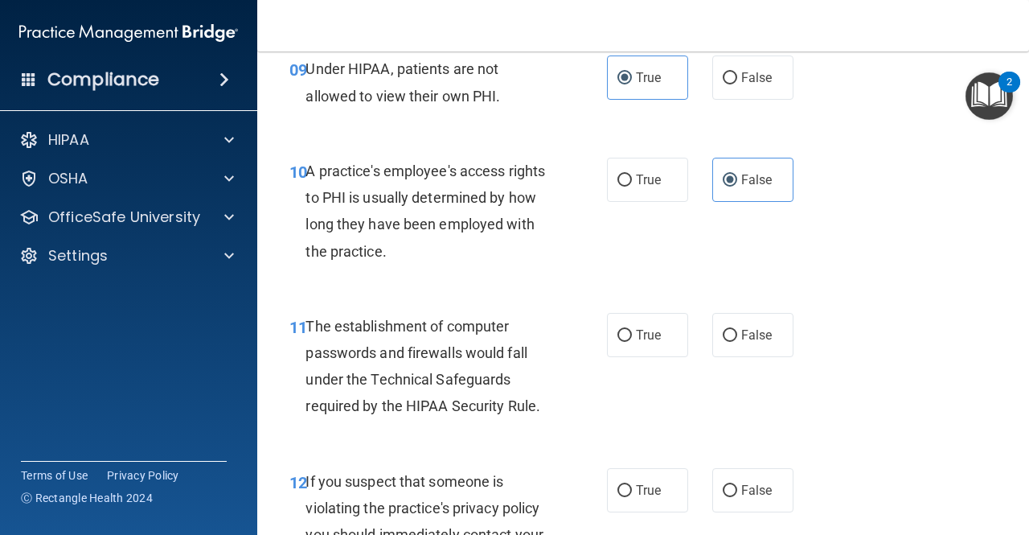
scroll to position [1447, 0]
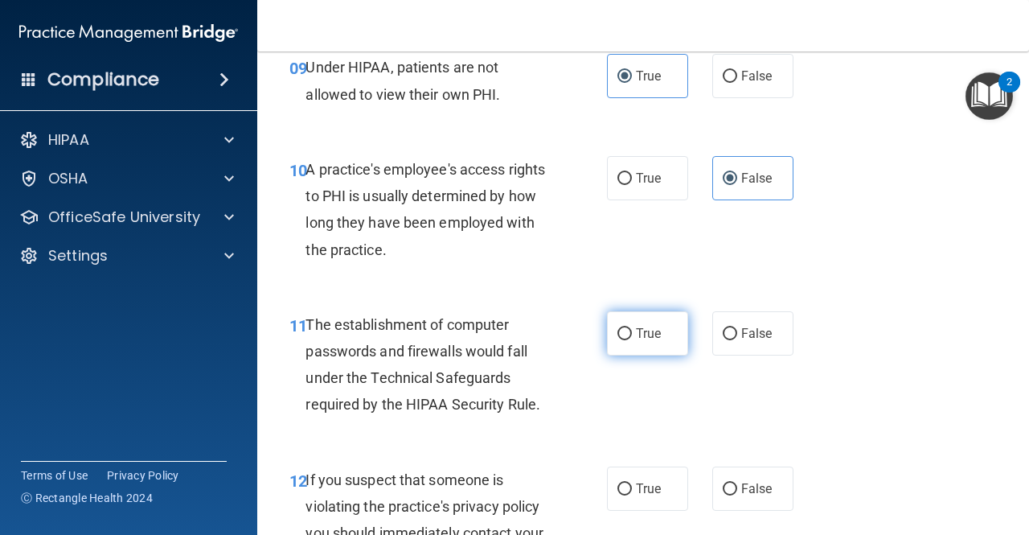
click at [655, 338] on span "True" at bounding box center [648, 333] width 25 height 15
click at [632, 338] on input "True" at bounding box center [624, 334] width 14 height 12
radio input "true"
click at [637, 488] on span "True" at bounding box center [648, 488] width 25 height 15
click at [632, 488] on input "True" at bounding box center [624, 489] width 14 height 12
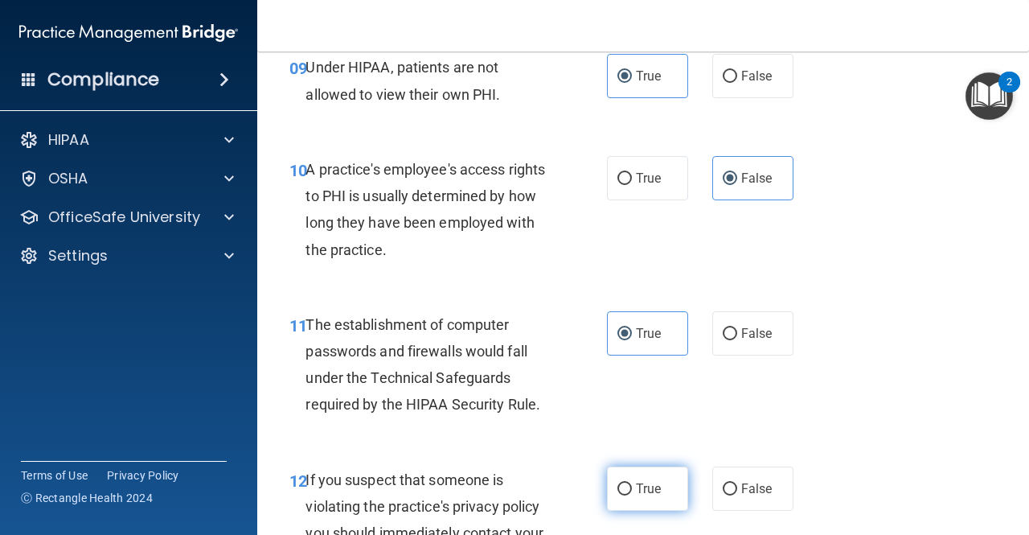
radio input "true"
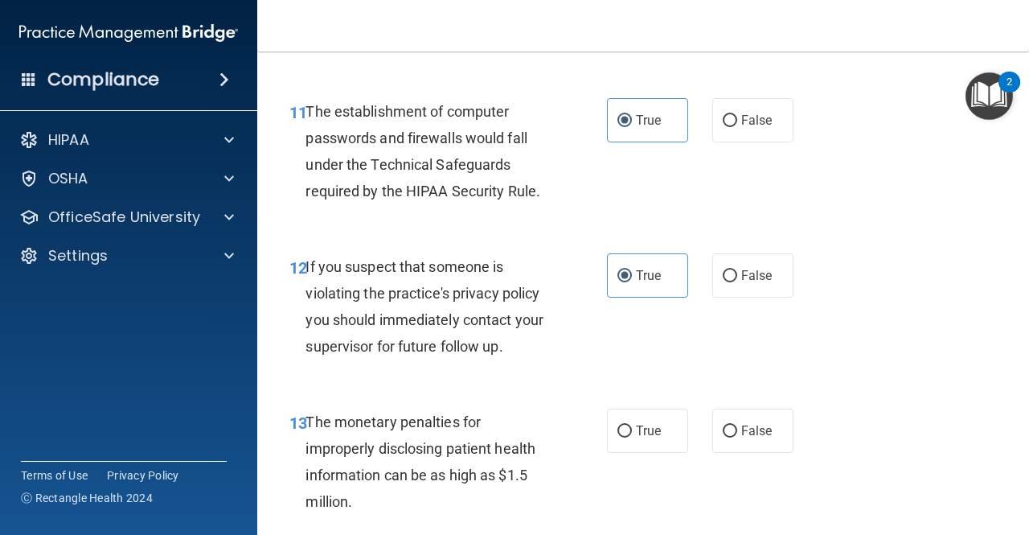
scroll to position [1688, 0]
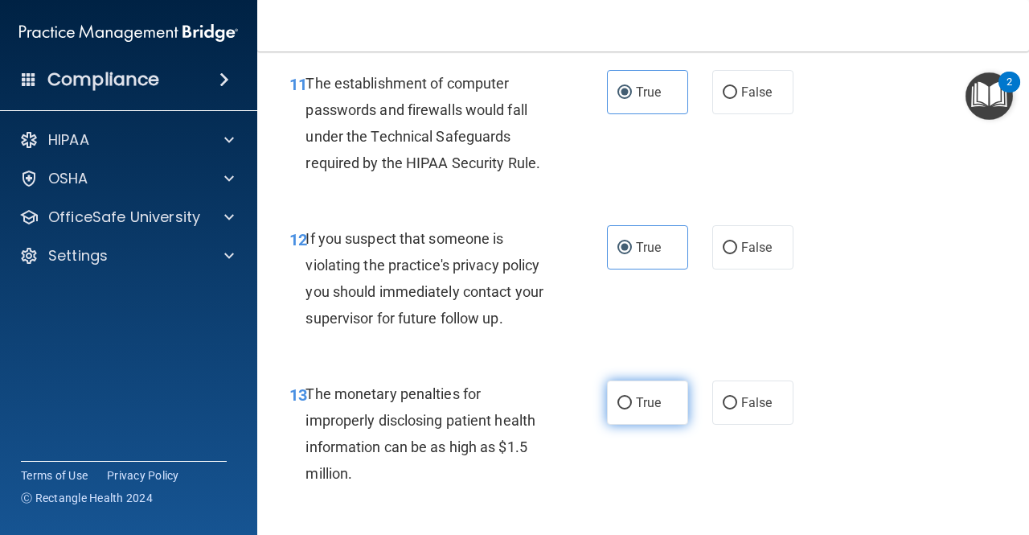
click at [621, 391] on label "True" at bounding box center [647, 402] width 81 height 44
click at [621, 397] on input "True" at bounding box center [624, 403] width 14 height 12
radio input "true"
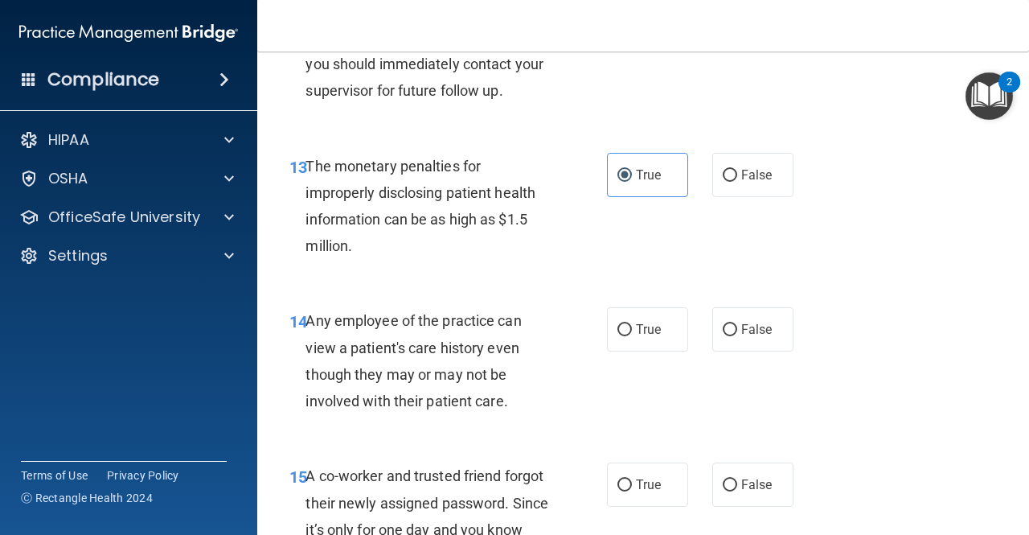
scroll to position [1929, 0]
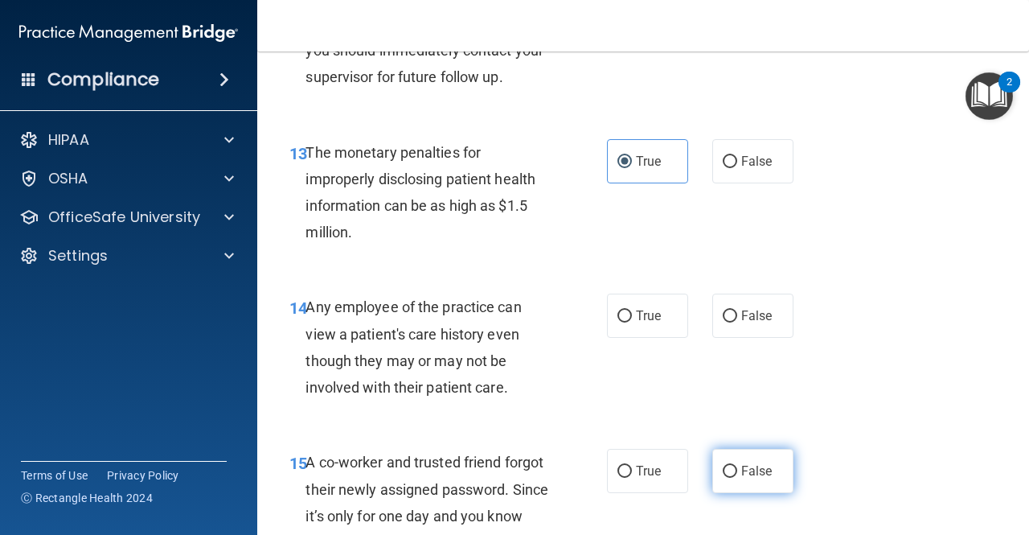
click at [756, 462] on label "False" at bounding box center [752, 471] width 81 height 44
click at [737, 465] on input "False" at bounding box center [730, 471] width 14 height 12
radio input "true"
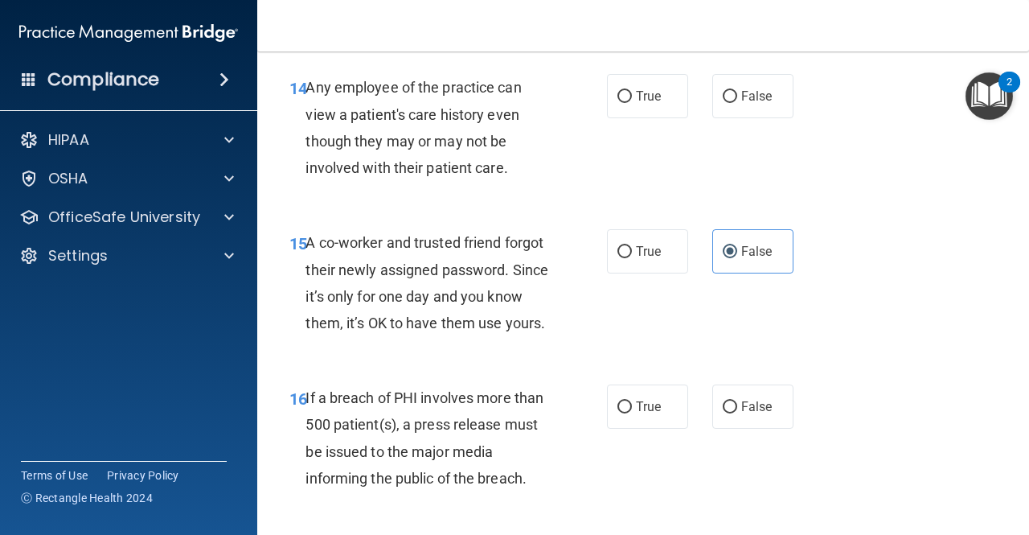
scroll to position [2170, 0]
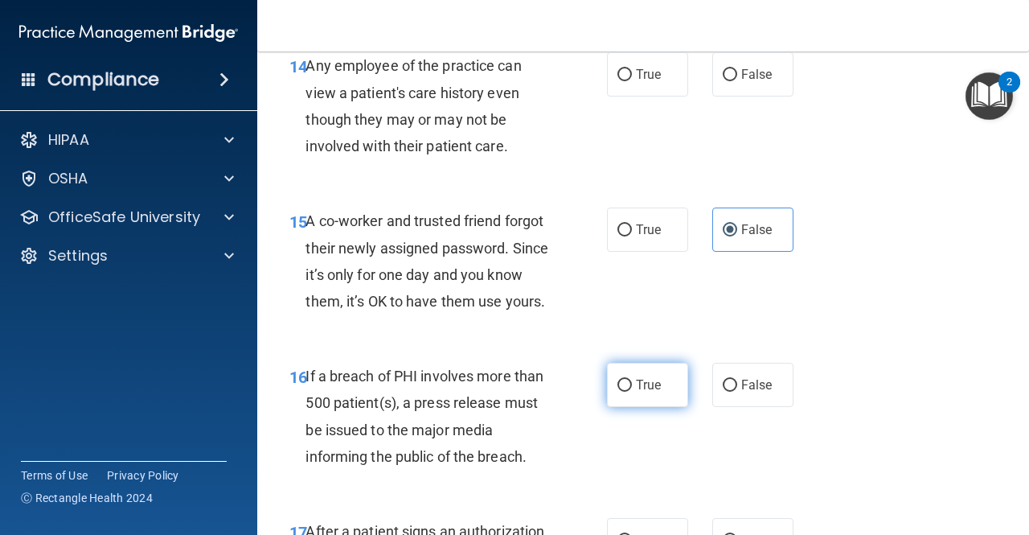
click at [607, 407] on label "True" at bounding box center [647, 385] width 81 height 44
click at [617, 391] on input "True" at bounding box center [624, 385] width 14 height 12
radio input "true"
click at [754, 392] on span "False" at bounding box center [756, 384] width 31 height 15
click at [737, 391] on input "False" at bounding box center [730, 385] width 14 height 12
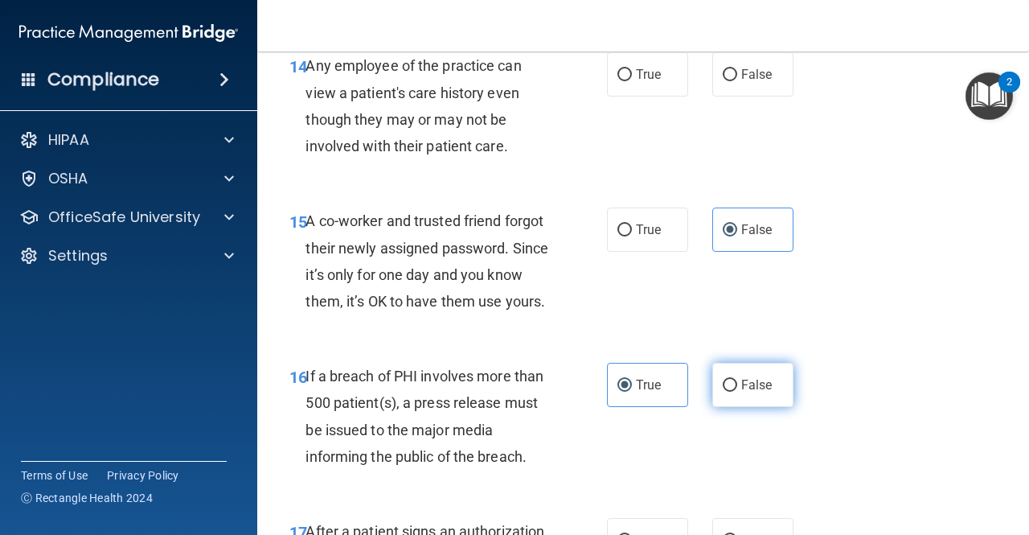
radio input "true"
click at [647, 407] on label "True" at bounding box center [647, 385] width 81 height 44
click at [632, 391] on input "True" at bounding box center [624, 385] width 14 height 12
radio input "true"
radio input "false"
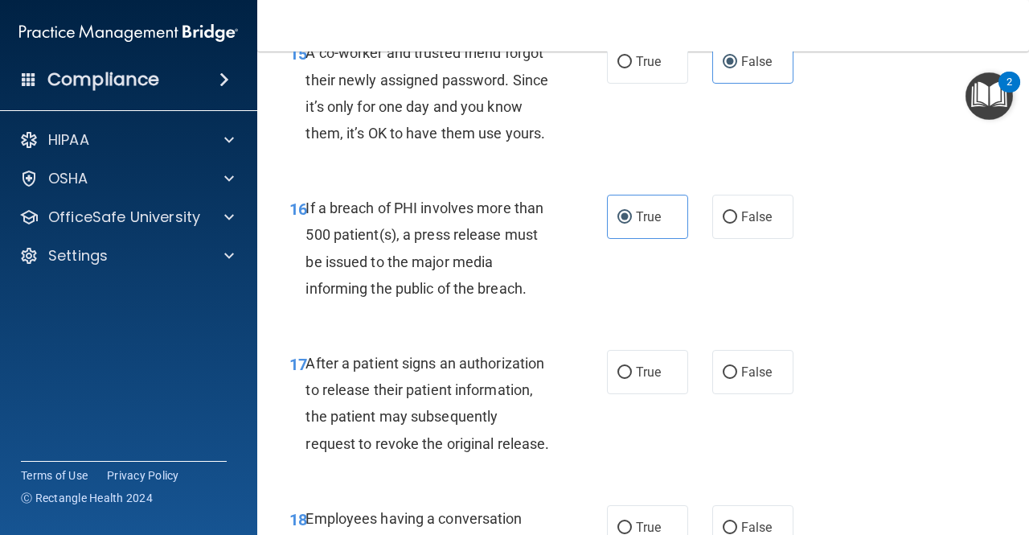
scroll to position [2411, 0]
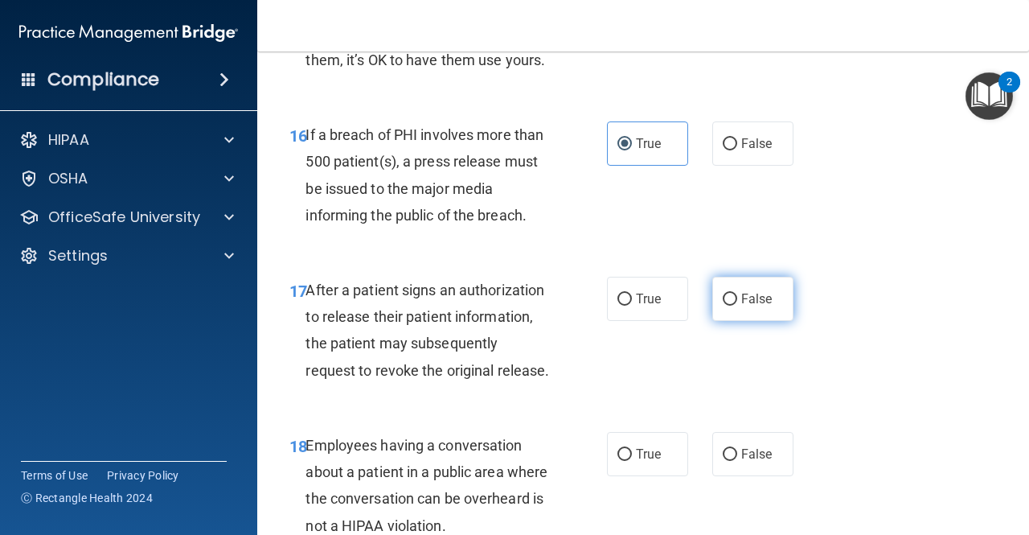
click at [727, 305] on input "False" at bounding box center [730, 299] width 14 height 12
radio input "true"
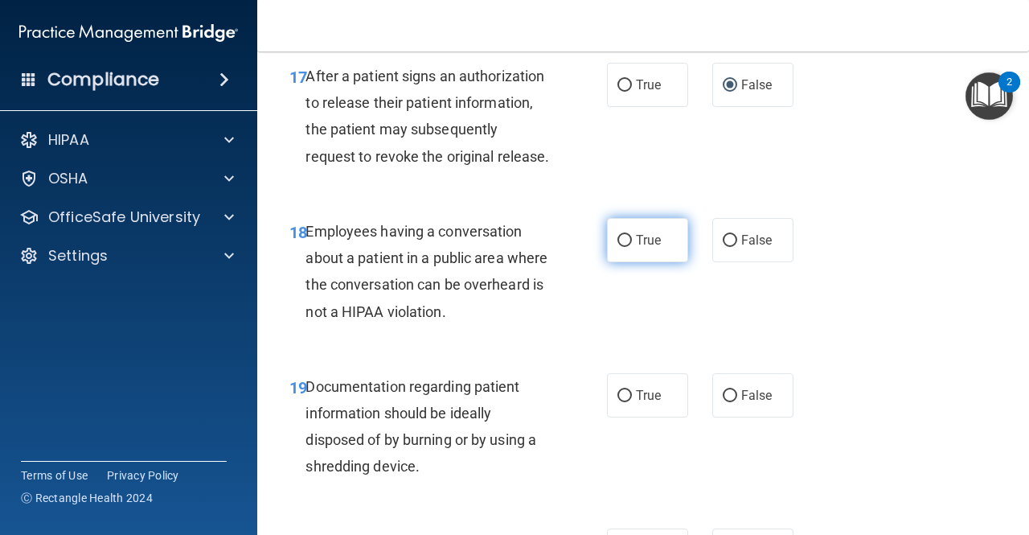
scroll to position [2652, 0]
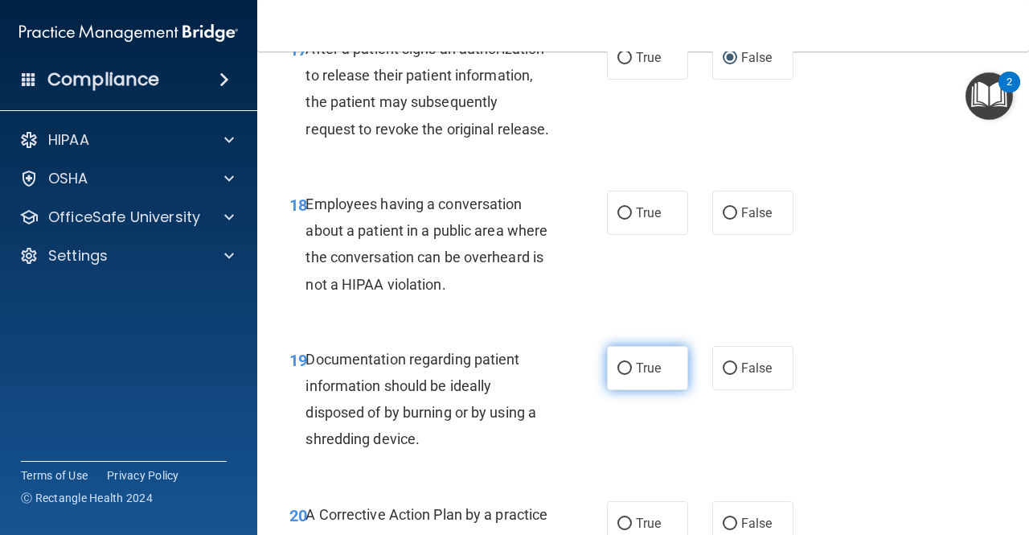
click at [620, 375] on input "True" at bounding box center [624, 369] width 14 height 12
radio input "true"
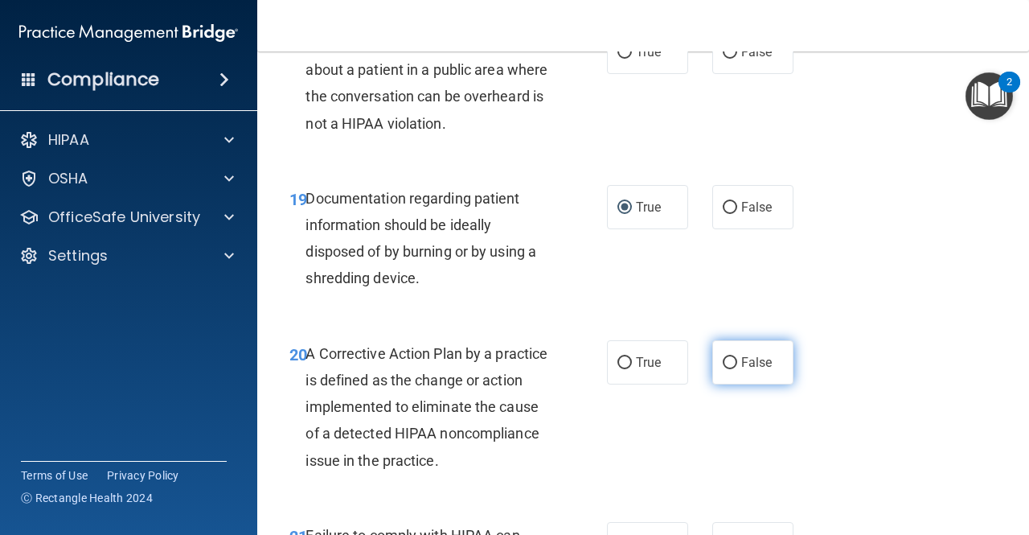
click at [741, 370] on span "False" at bounding box center [756, 361] width 31 height 15
click at [736, 369] on input "False" at bounding box center [730, 363] width 14 height 12
radio input "true"
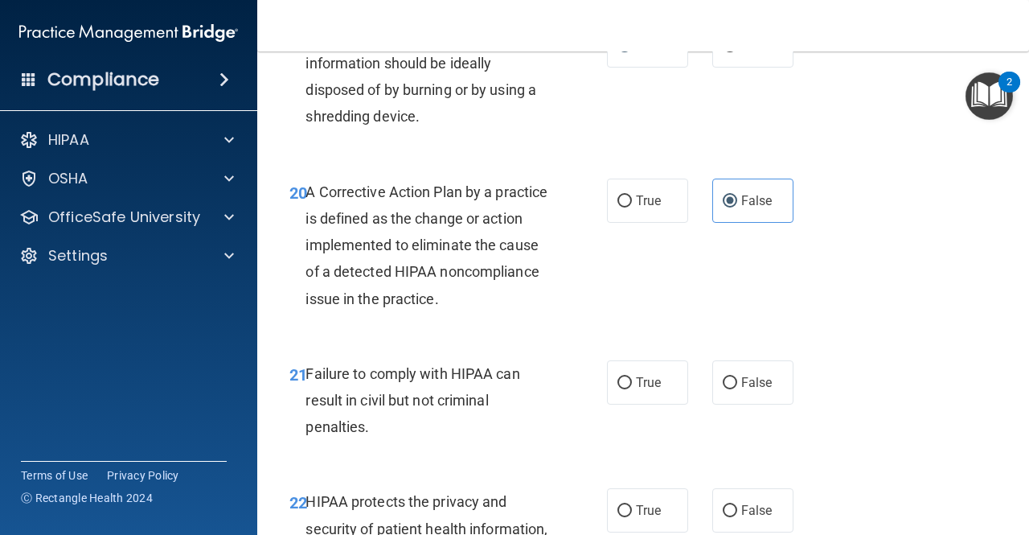
scroll to position [2974, 0]
click at [739, 405] on label "False" at bounding box center [752, 383] width 81 height 44
click at [737, 390] on input "False" at bounding box center [730, 384] width 14 height 12
radio input "true"
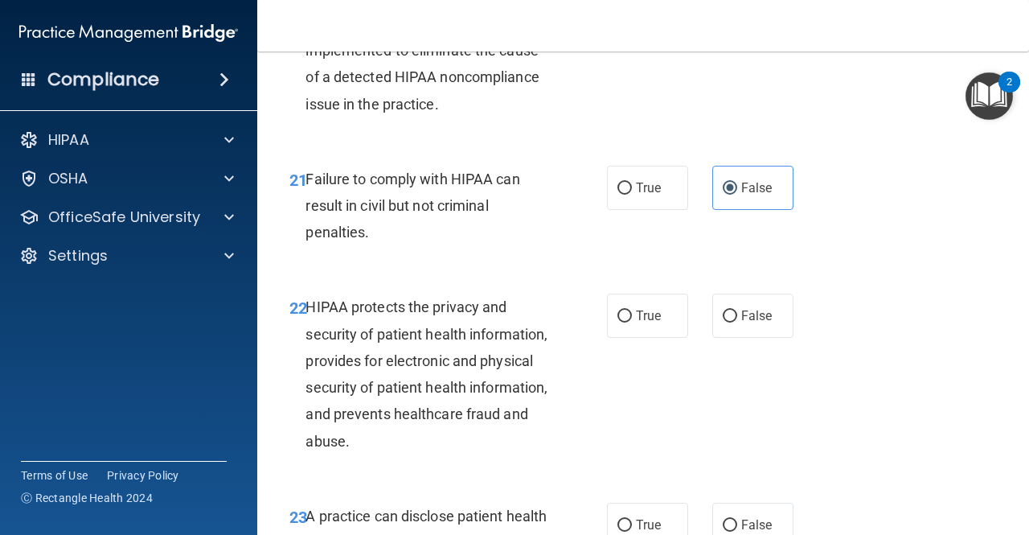
scroll to position [3215, 0]
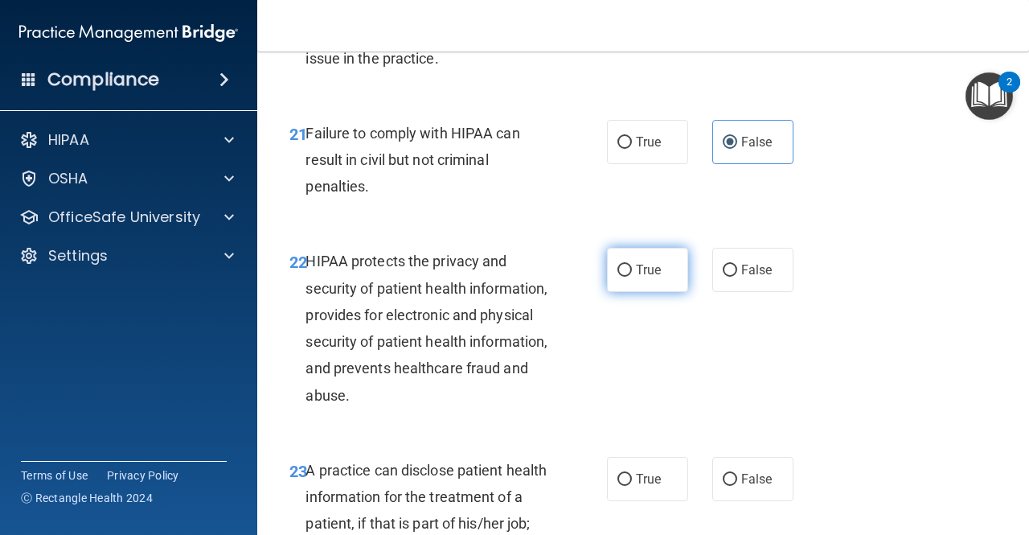
click at [663, 292] on label "True" at bounding box center [647, 270] width 81 height 44
click at [632, 276] on input "True" at bounding box center [624, 270] width 14 height 12
radio input "true"
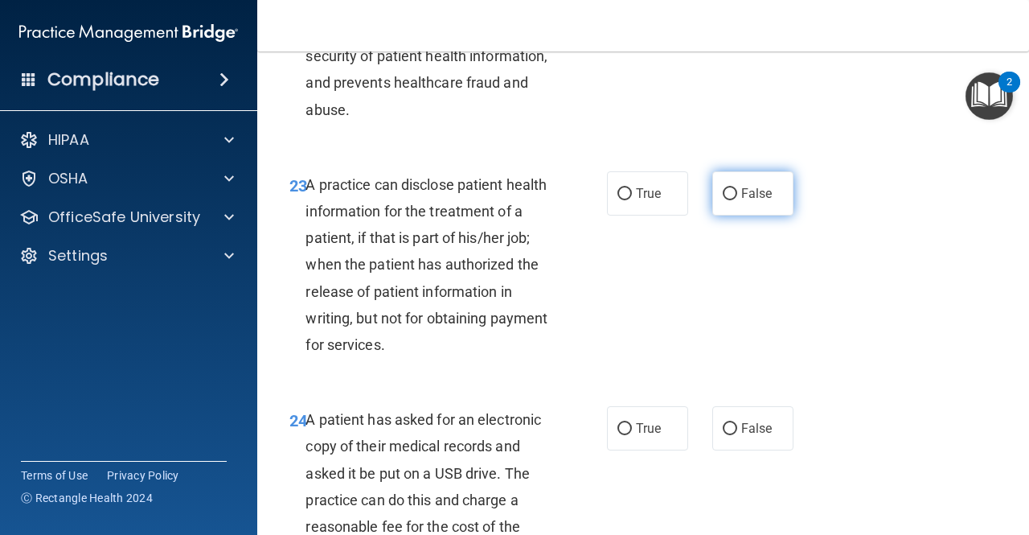
scroll to position [3537, 0]
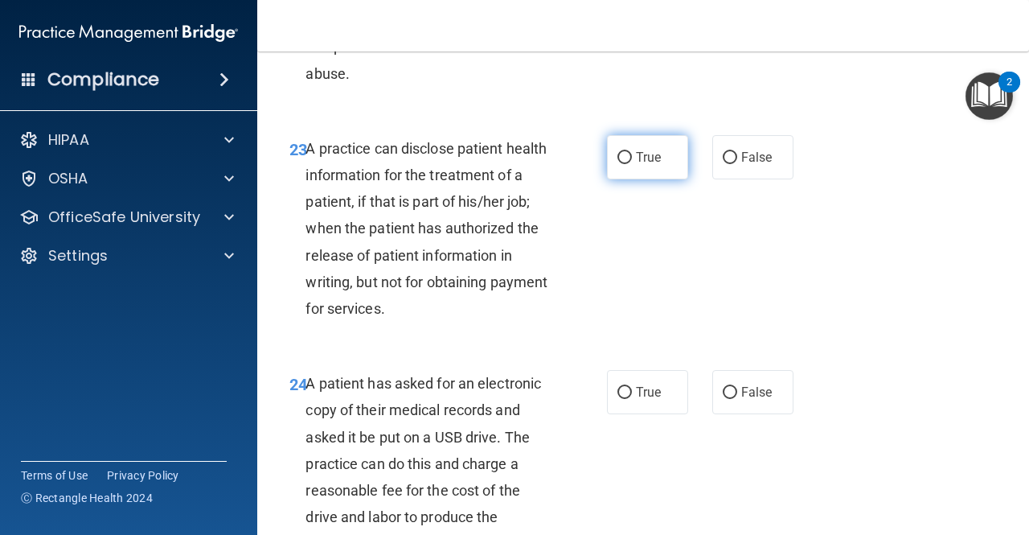
click at [650, 165] on span "True" at bounding box center [648, 157] width 25 height 15
click at [632, 164] on input "True" at bounding box center [624, 158] width 14 height 12
radio input "true"
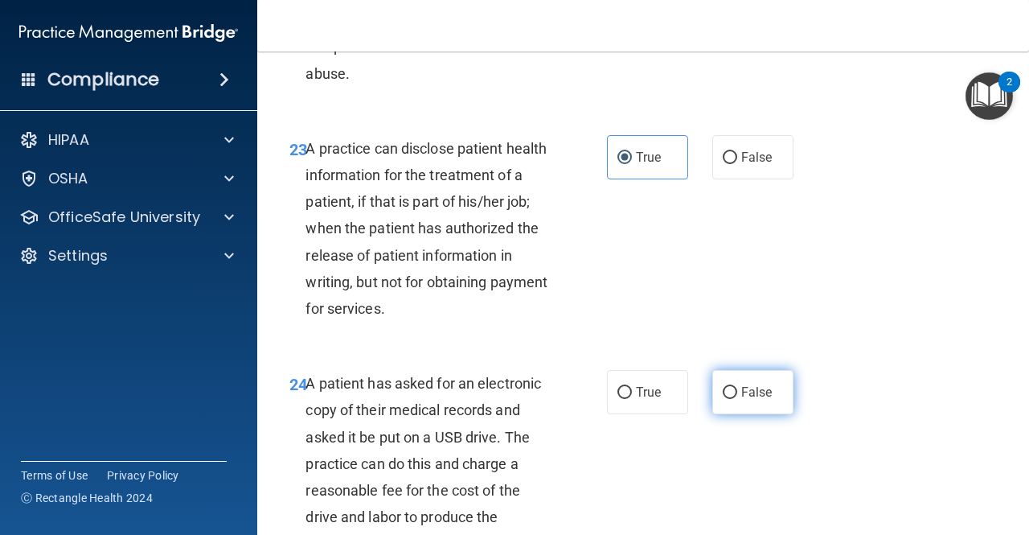
click at [723, 399] on input "False" at bounding box center [730, 393] width 14 height 12
radio input "true"
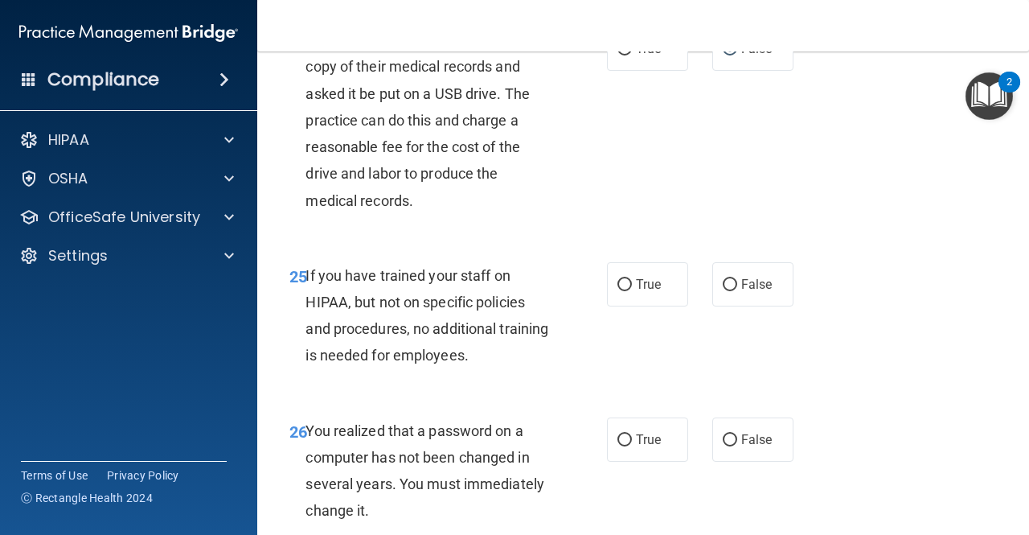
scroll to position [3939, 0]
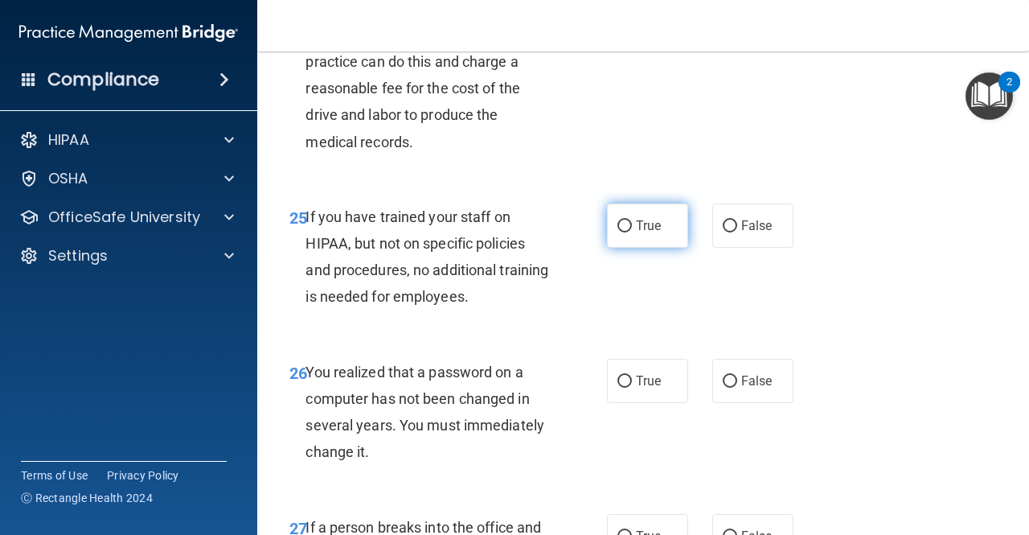
click at [636, 233] on span "True" at bounding box center [648, 225] width 25 height 15
click at [632, 232] on input "True" at bounding box center [624, 226] width 14 height 12
radio input "true"
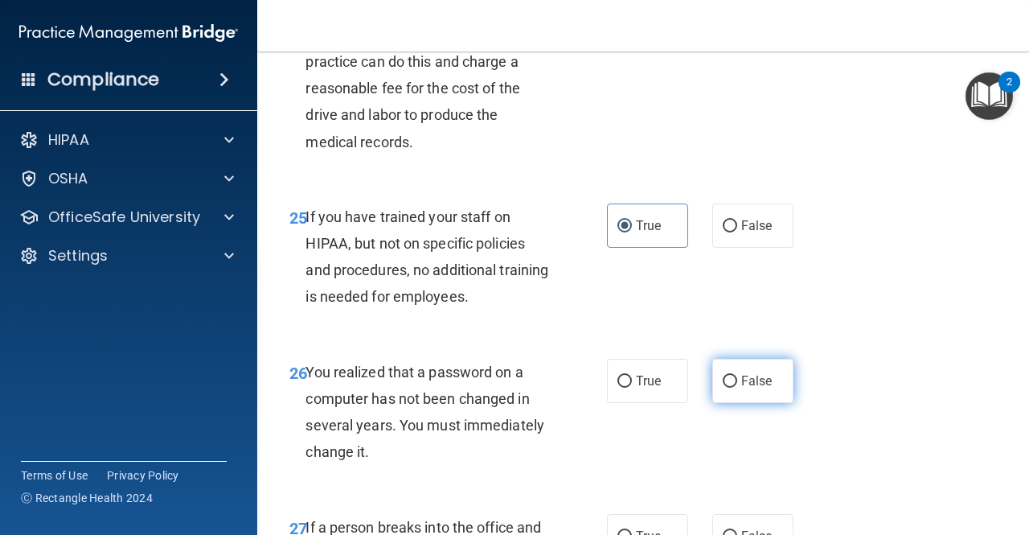
click at [748, 403] on label "False" at bounding box center [752, 380] width 81 height 44
click at [737, 387] on input "False" at bounding box center [730, 381] width 14 height 12
radio input "true"
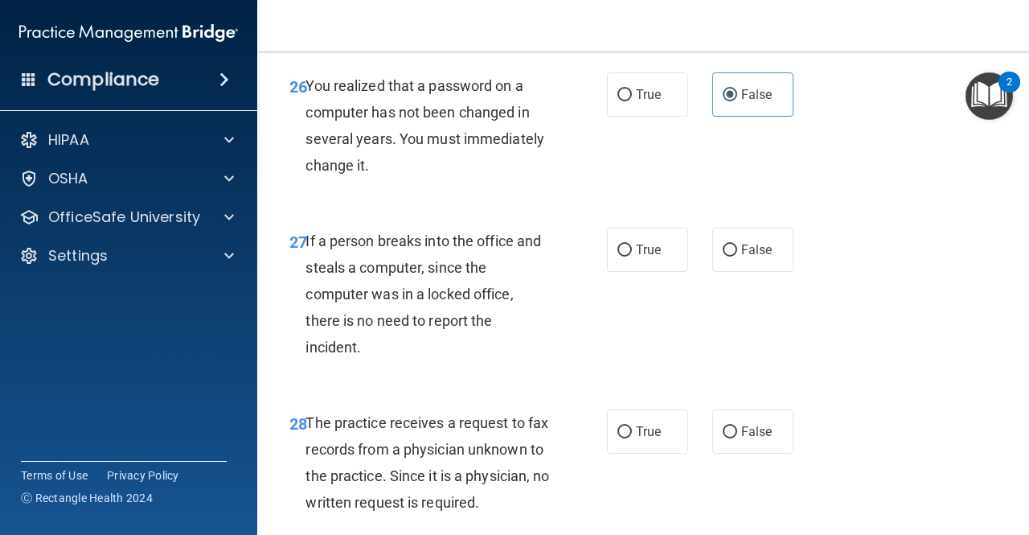
scroll to position [4260, 0]
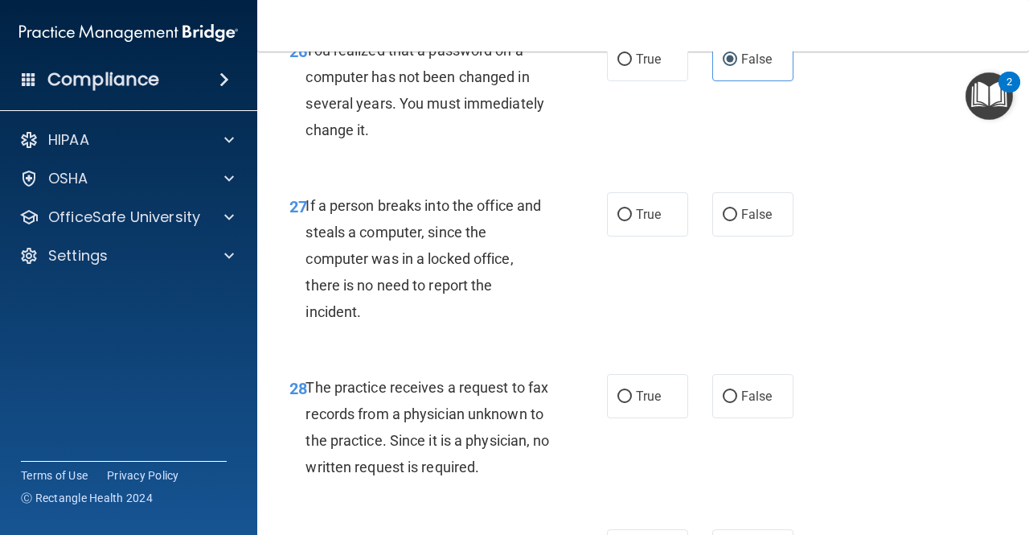
drag, startPoint x: 756, startPoint y: 460, endPoint x: 797, endPoint y: 461, distance: 41.0
click at [757, 418] on label "False" at bounding box center [752, 396] width 81 height 44
click at [737, 403] on input "False" at bounding box center [730, 397] width 14 height 12
radio input "true"
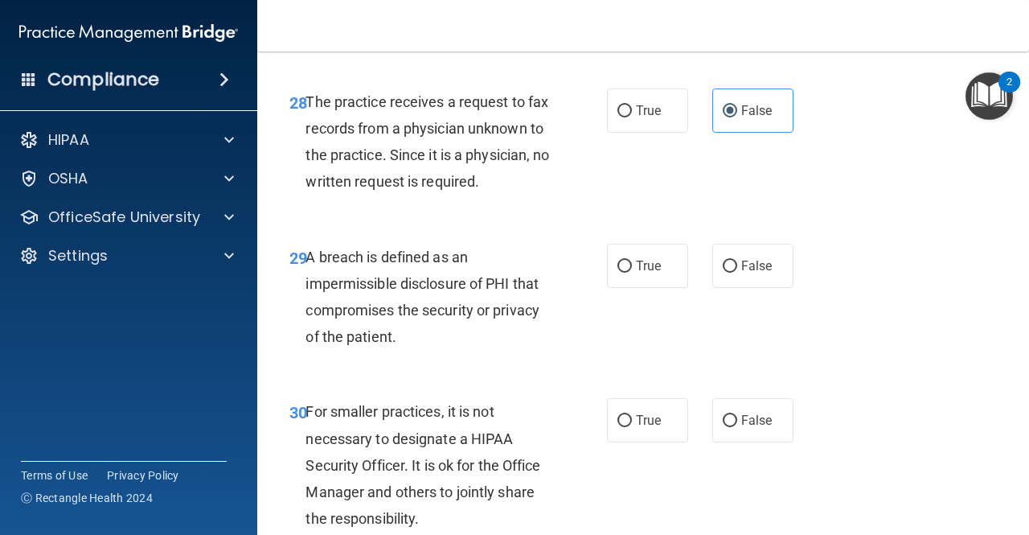
scroll to position [4582, 0]
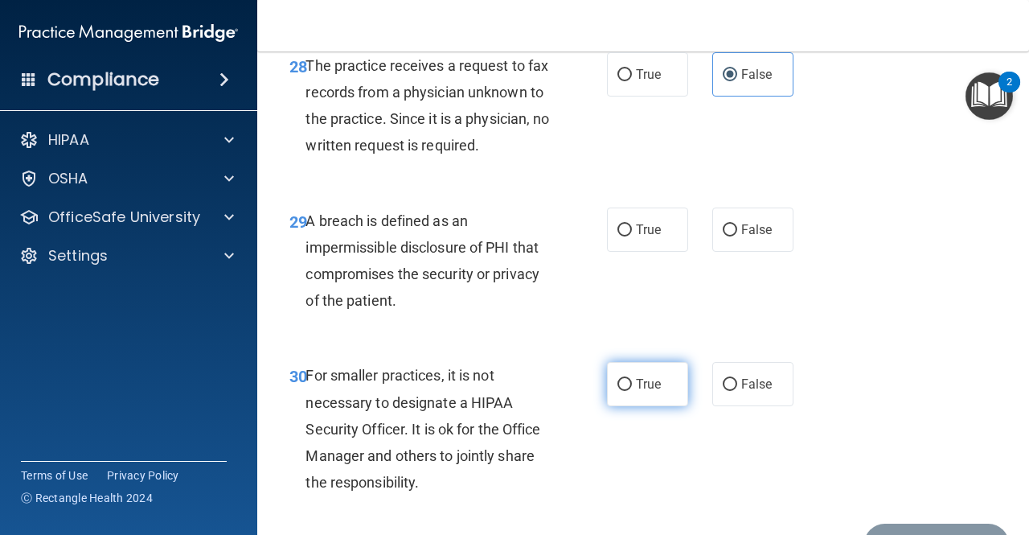
click at [644, 406] on label "True" at bounding box center [647, 384] width 81 height 44
click at [632, 391] on input "True" at bounding box center [624, 385] width 14 height 12
radio input "true"
click at [645, 252] on label "True" at bounding box center [647, 229] width 81 height 44
click at [632, 236] on input "True" at bounding box center [624, 230] width 14 height 12
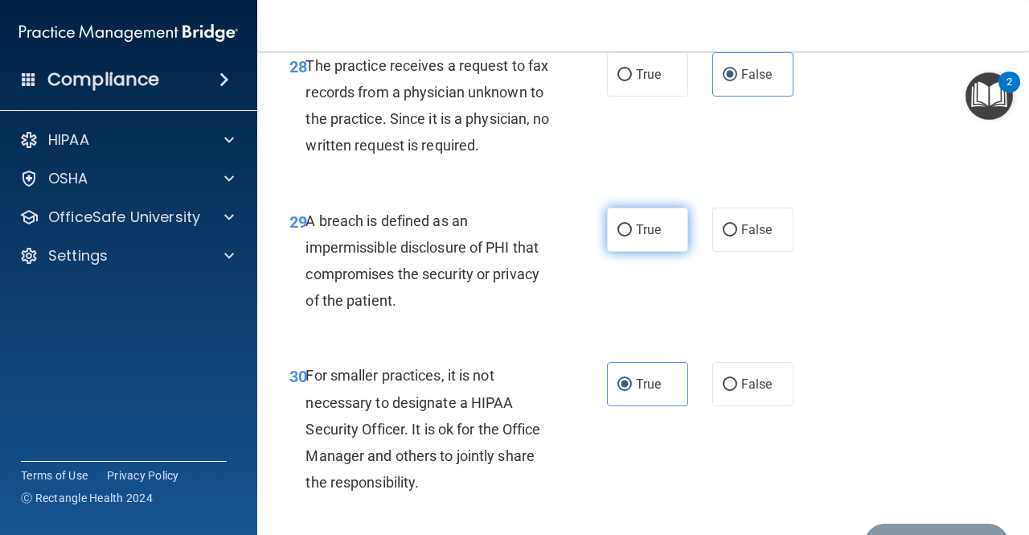
radio input "true"
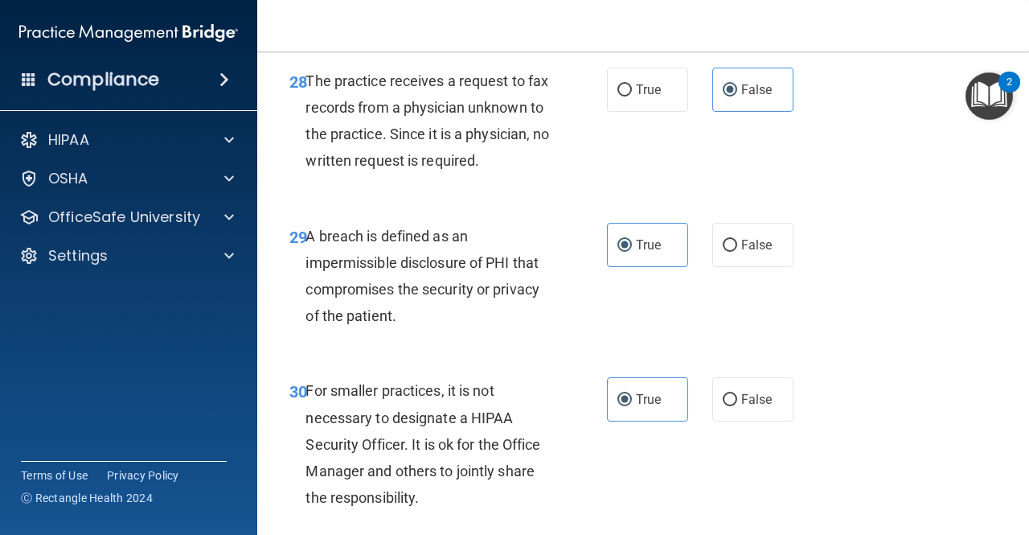
scroll to position [4354, 0]
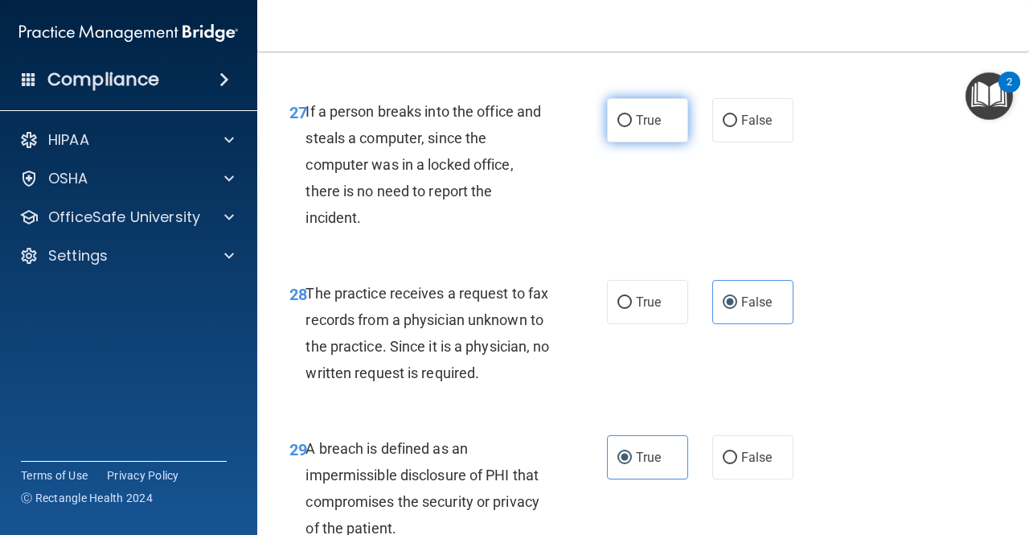
click at [608, 142] on label "True" at bounding box center [647, 120] width 81 height 44
click at [617, 127] on input "True" at bounding box center [624, 121] width 14 height 12
radio input "true"
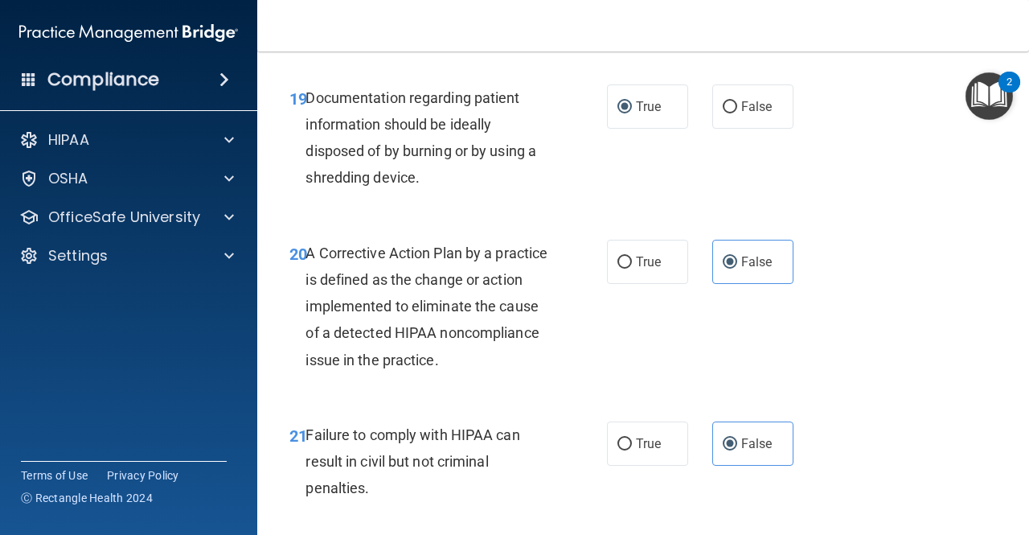
scroll to position [2747, 0]
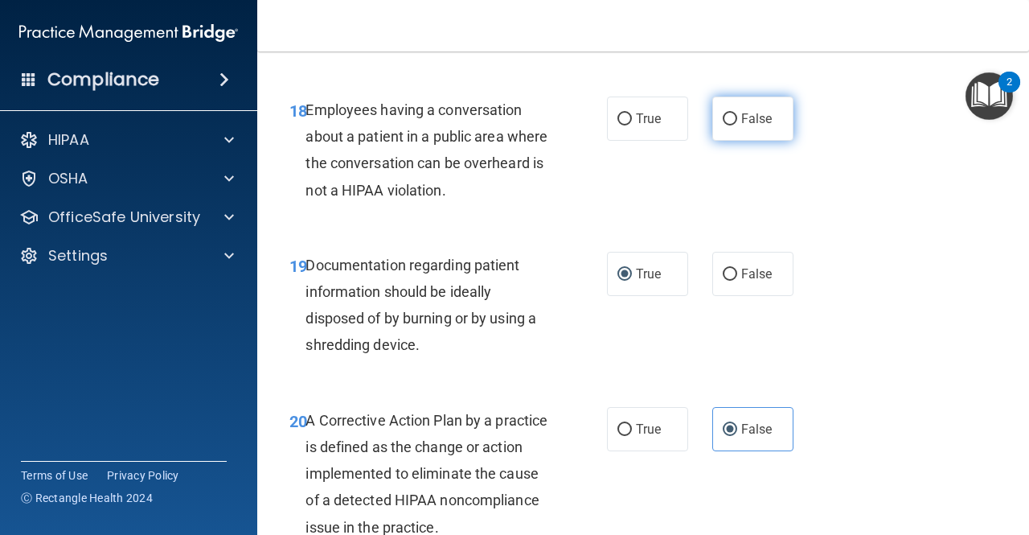
click at [727, 141] on label "False" at bounding box center [752, 118] width 81 height 44
click at [727, 125] on input "False" at bounding box center [730, 119] width 14 height 12
radio input "true"
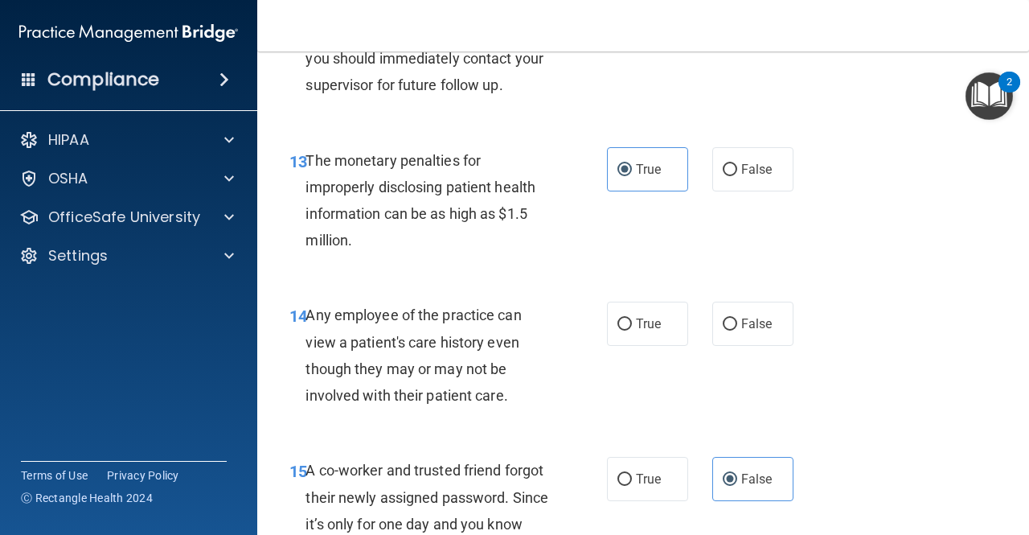
scroll to position [1943, 0]
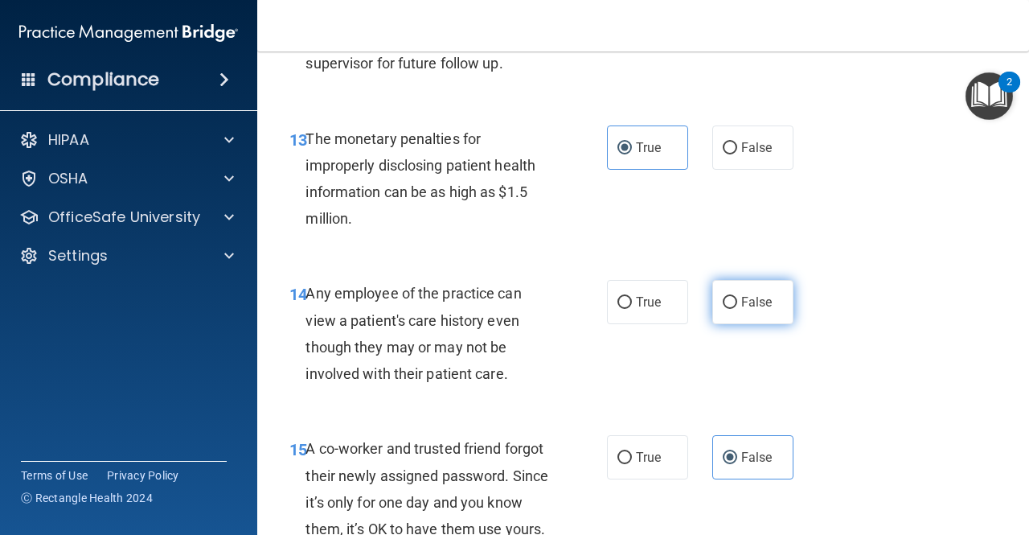
click at [756, 313] on label "False" at bounding box center [752, 302] width 81 height 44
click at [737, 309] on input "False" at bounding box center [730, 303] width 14 height 12
radio input "true"
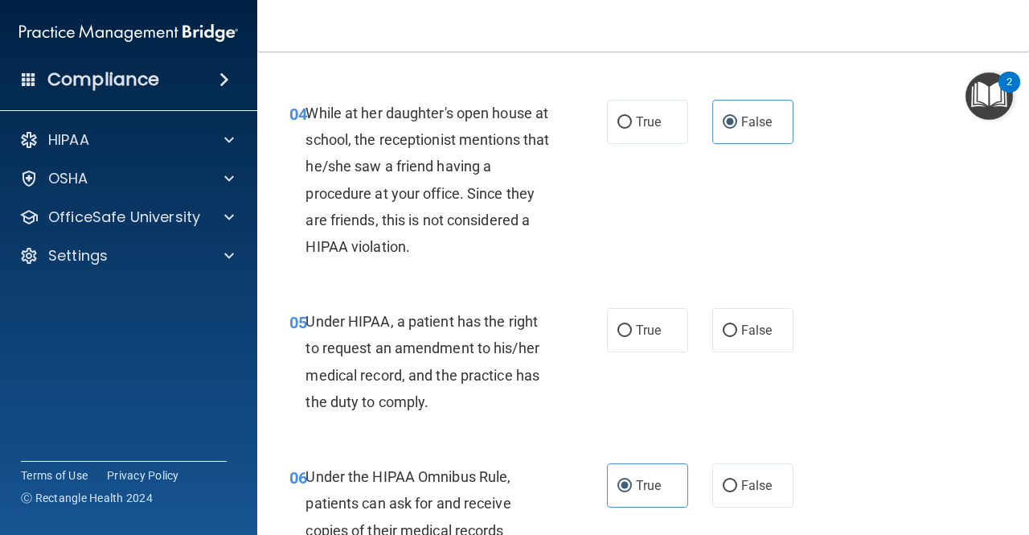
scroll to position [723, 0]
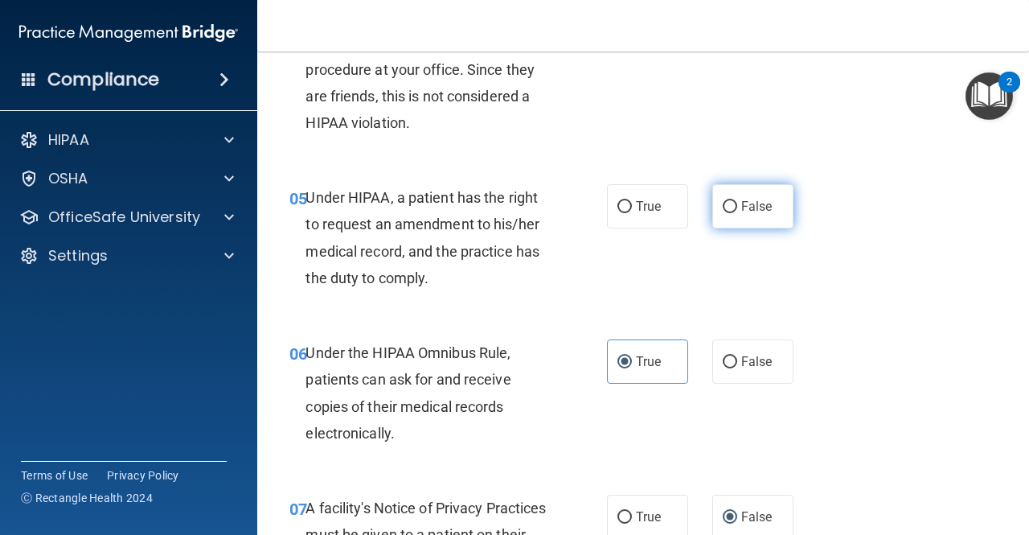
click at [753, 207] on span "False" at bounding box center [756, 206] width 31 height 15
click at [737, 207] on input "False" at bounding box center [730, 207] width 14 height 12
radio input "true"
click at [625, 203] on input "True" at bounding box center [624, 207] width 14 height 12
radio input "true"
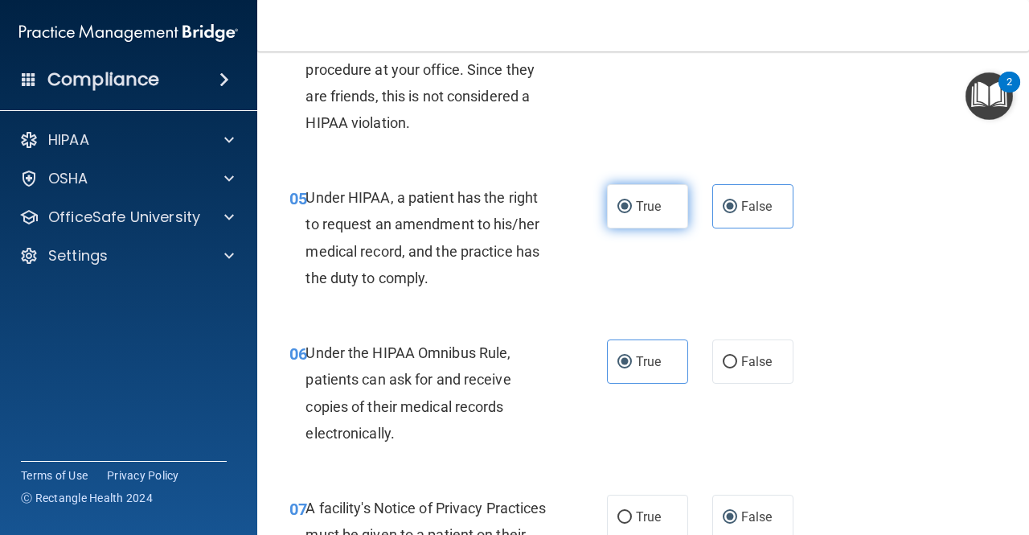
radio input "false"
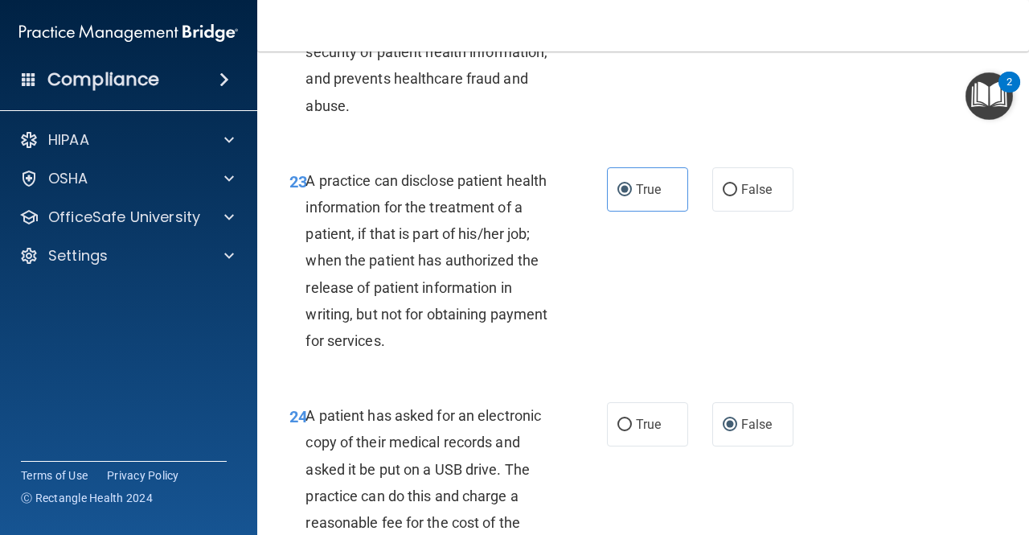
scroll to position [4756, 0]
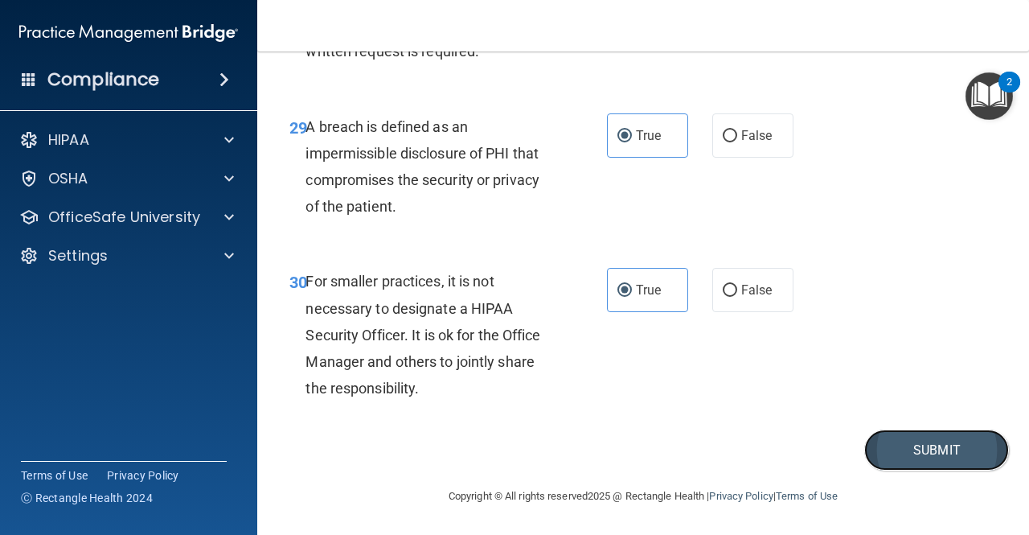
click at [830, 446] on button "Submit" at bounding box center [936, 449] width 145 height 41
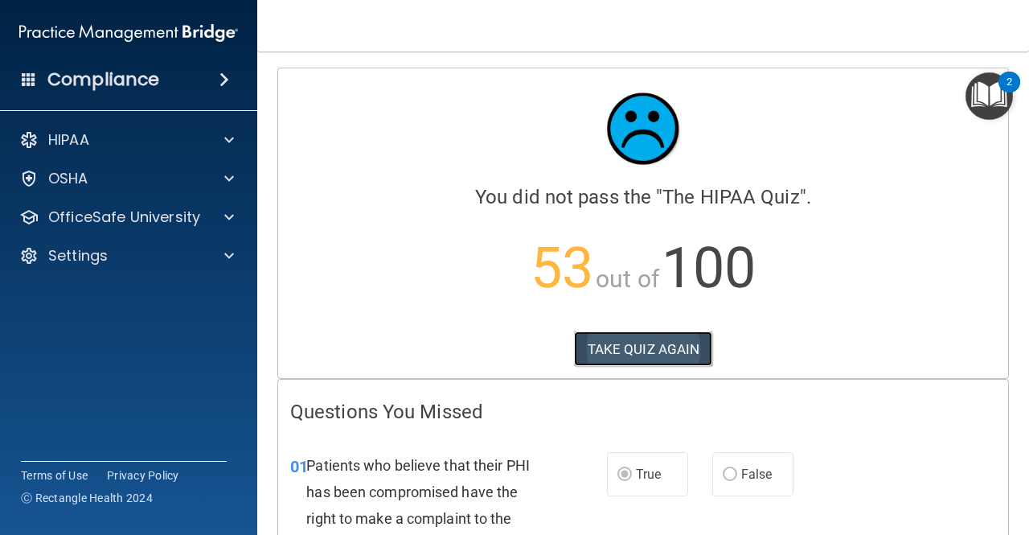
click at [633, 342] on button "TAKE QUIZ AGAIN" at bounding box center [643, 348] width 139 height 35
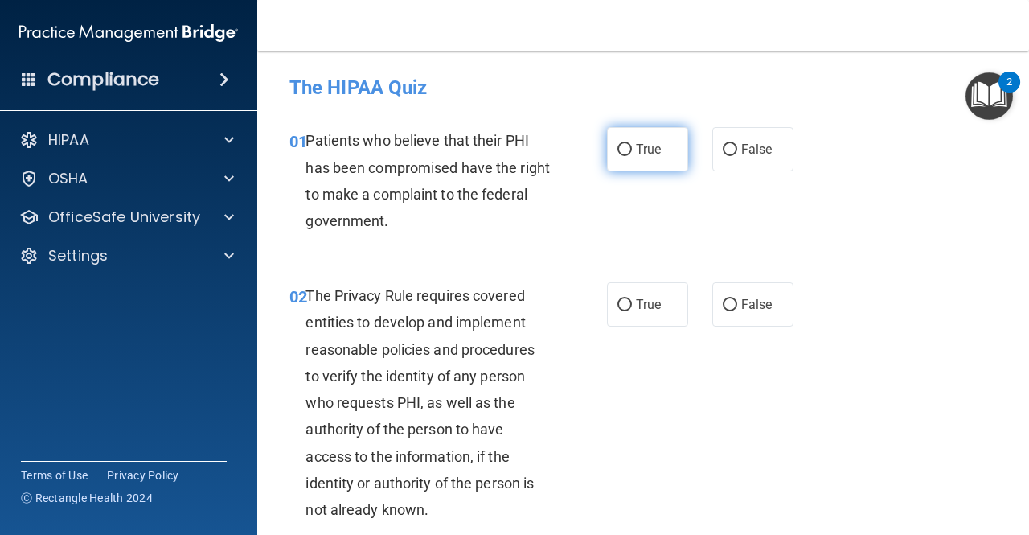
click at [617, 150] on input "True" at bounding box center [624, 150] width 14 height 12
radio input "true"
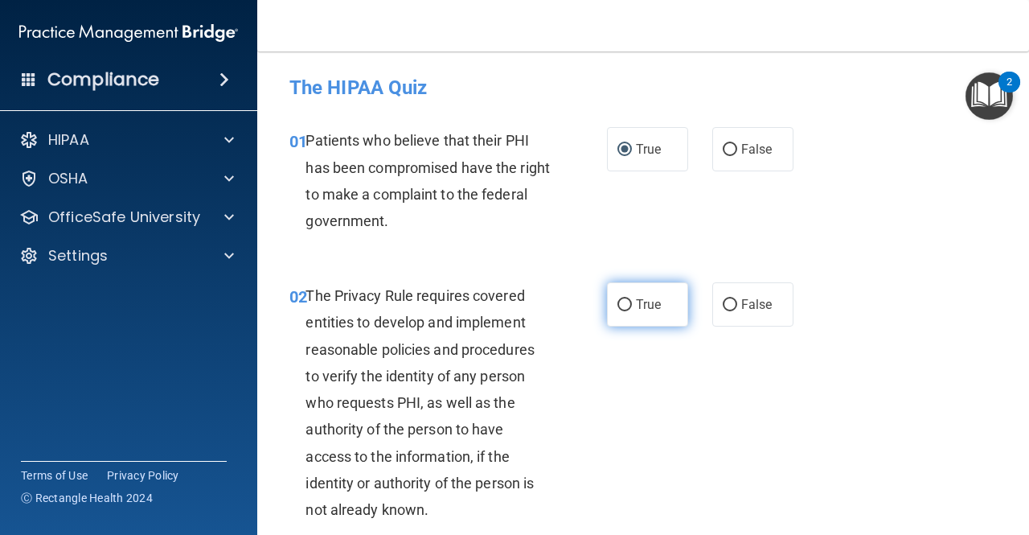
click at [637, 298] on span "True" at bounding box center [648, 304] width 25 height 15
click at [632, 299] on input "True" at bounding box center [624, 305] width 14 height 12
radio input "true"
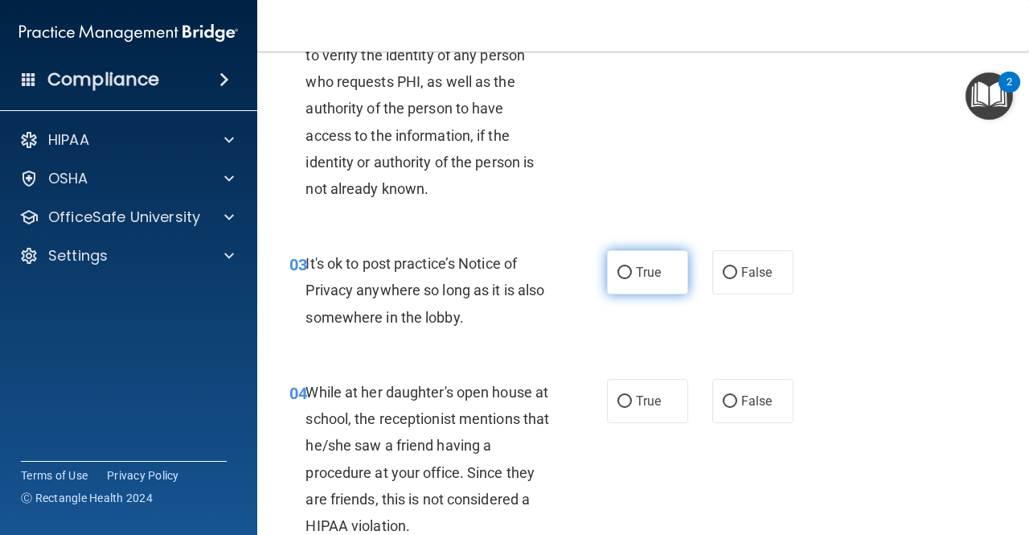
scroll to position [322, 0]
click at [619, 256] on label "True" at bounding box center [647, 271] width 81 height 44
click at [619, 266] on input "True" at bounding box center [624, 272] width 14 height 12
radio input "true"
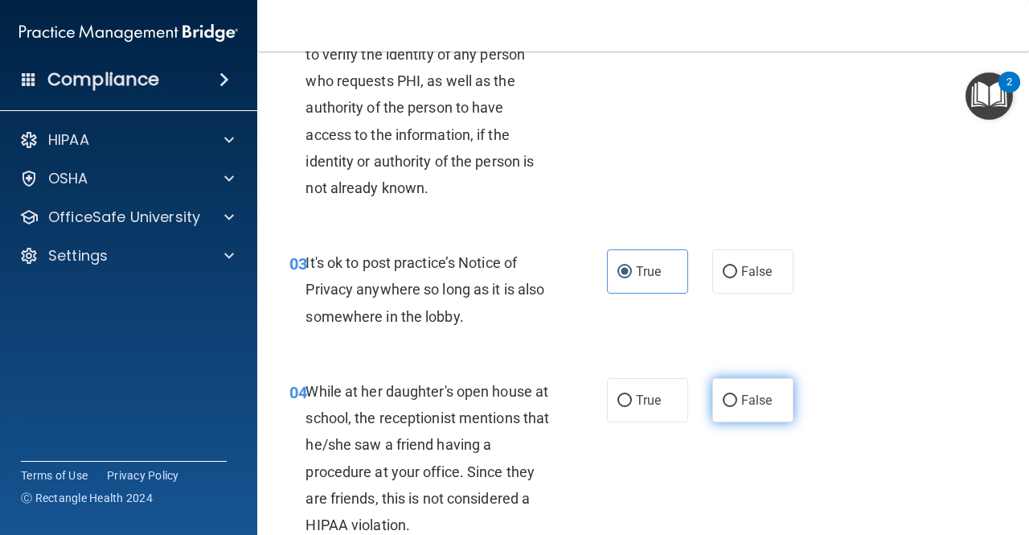
click at [768, 395] on label "False" at bounding box center [752, 400] width 81 height 44
click at [737, 395] on input "False" at bounding box center [730, 401] width 14 height 12
radio input "true"
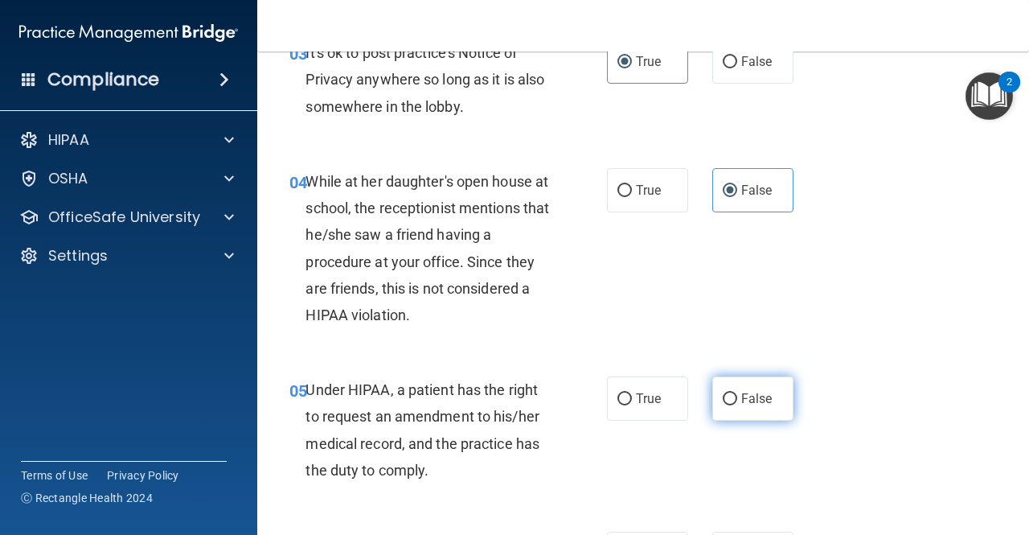
scroll to position [563, 0]
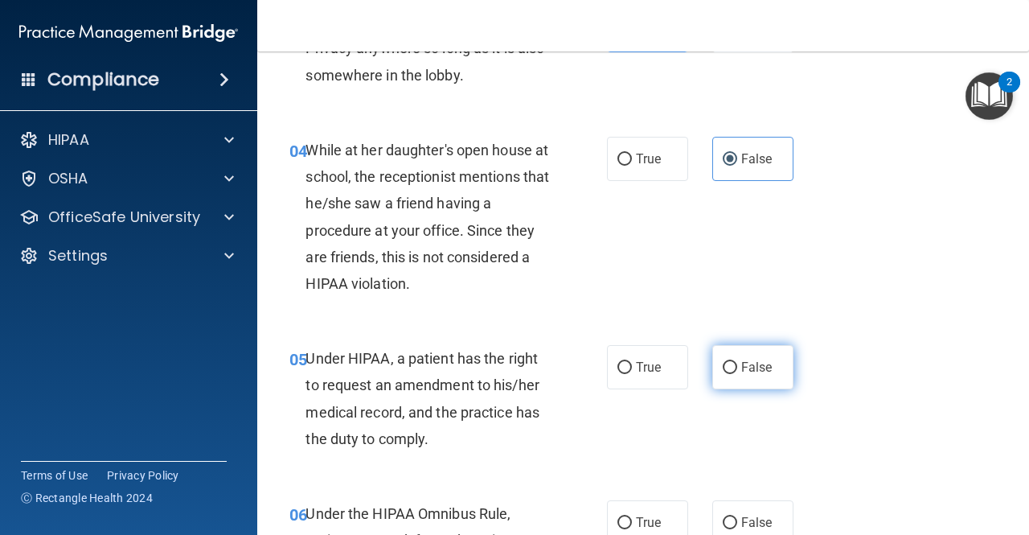
click at [760, 367] on span "False" at bounding box center [756, 366] width 31 height 15
click at [737, 367] on input "False" at bounding box center [730, 368] width 14 height 12
radio input "true"
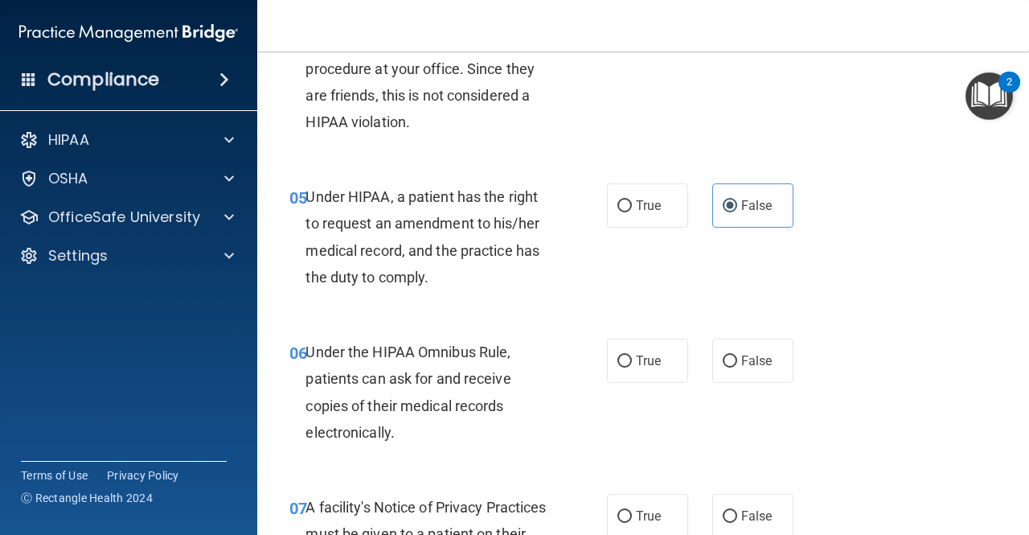
scroll to position [804, 0]
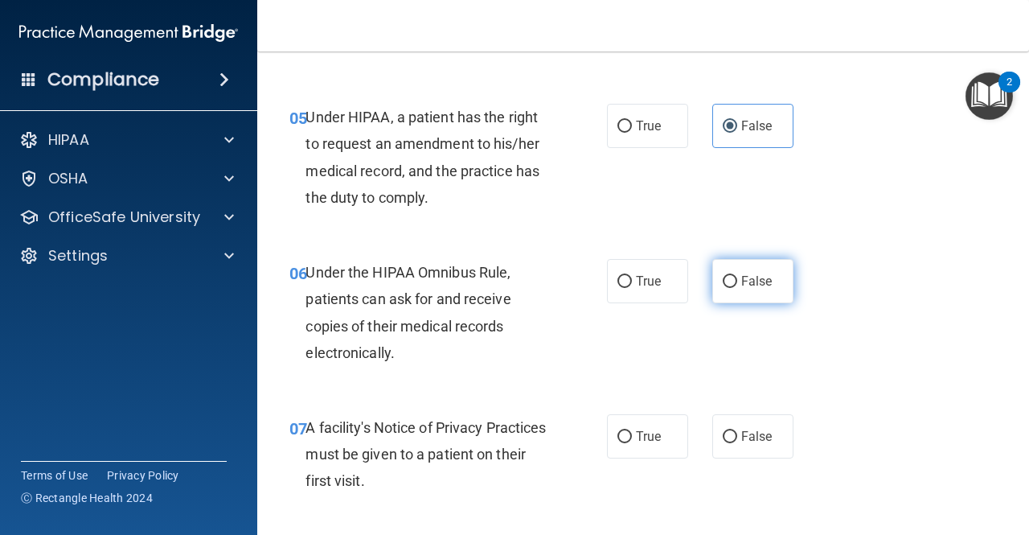
click at [770, 271] on label "False" at bounding box center [752, 281] width 81 height 44
click at [737, 276] on input "False" at bounding box center [730, 282] width 14 height 12
radio input "true"
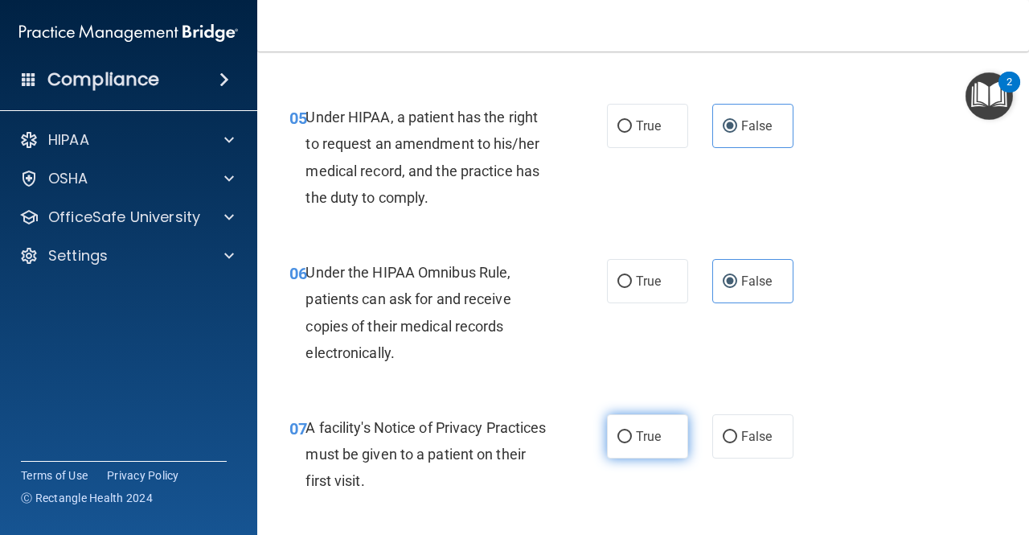
click at [627, 449] on label "True" at bounding box center [647, 436] width 81 height 44
click at [627, 443] on input "True" at bounding box center [624, 437] width 14 height 12
radio input "true"
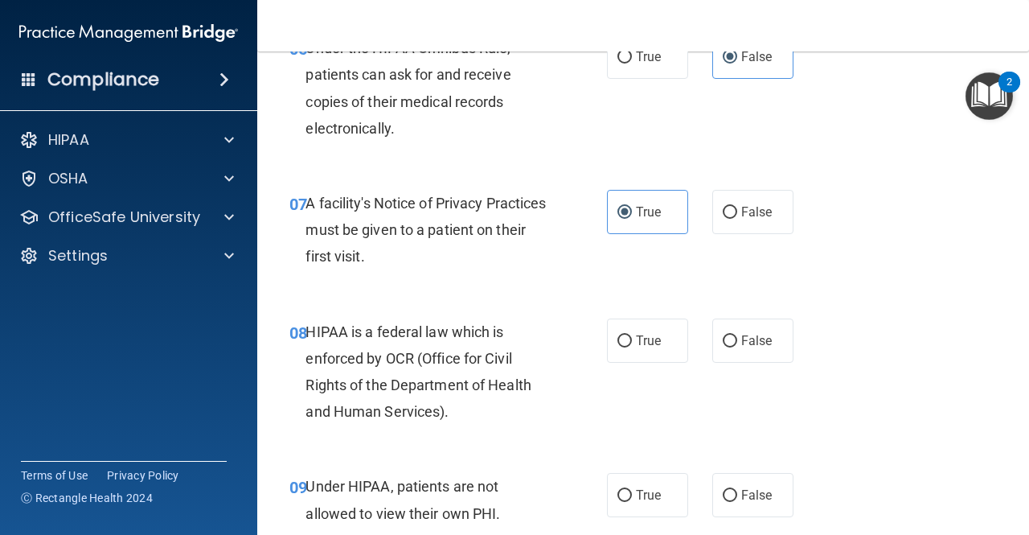
scroll to position [1045, 0]
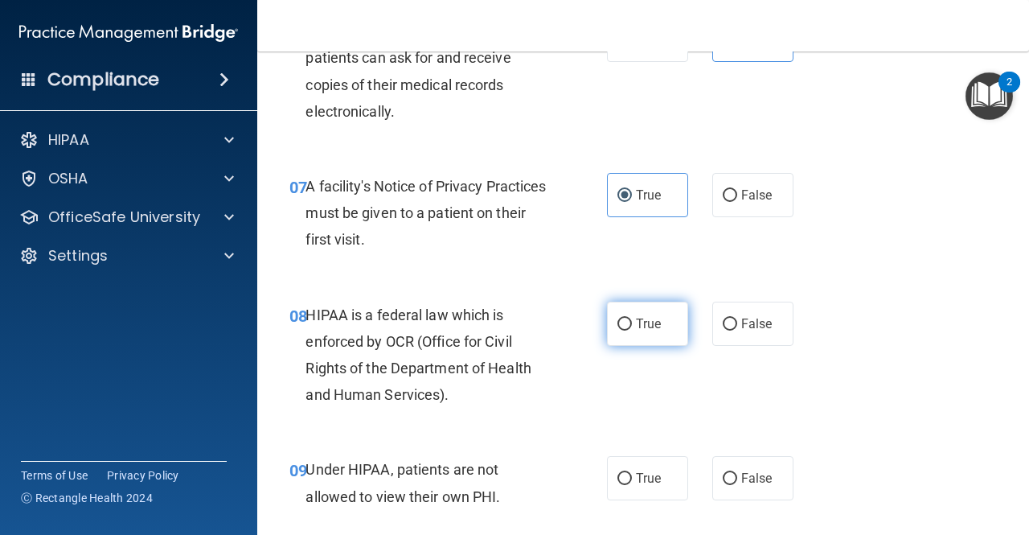
click at [640, 326] on span "True" at bounding box center [648, 323] width 25 height 15
click at [632, 326] on input "True" at bounding box center [624, 324] width 14 height 12
radio input "true"
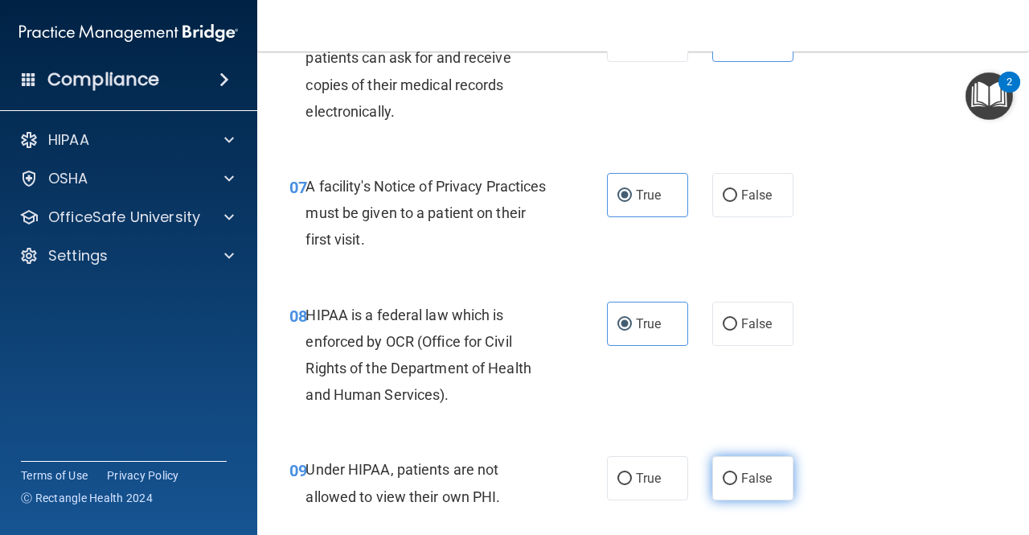
click at [752, 492] on label "False" at bounding box center [752, 478] width 81 height 44
click at [737, 485] on input "False" at bounding box center [730, 479] width 14 height 12
radio input "true"
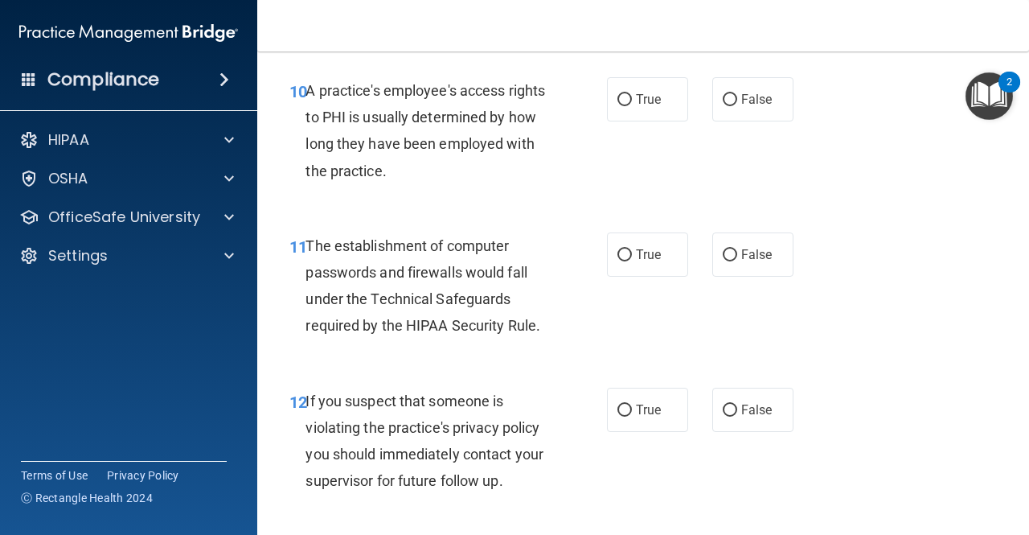
scroll to position [1527, 0]
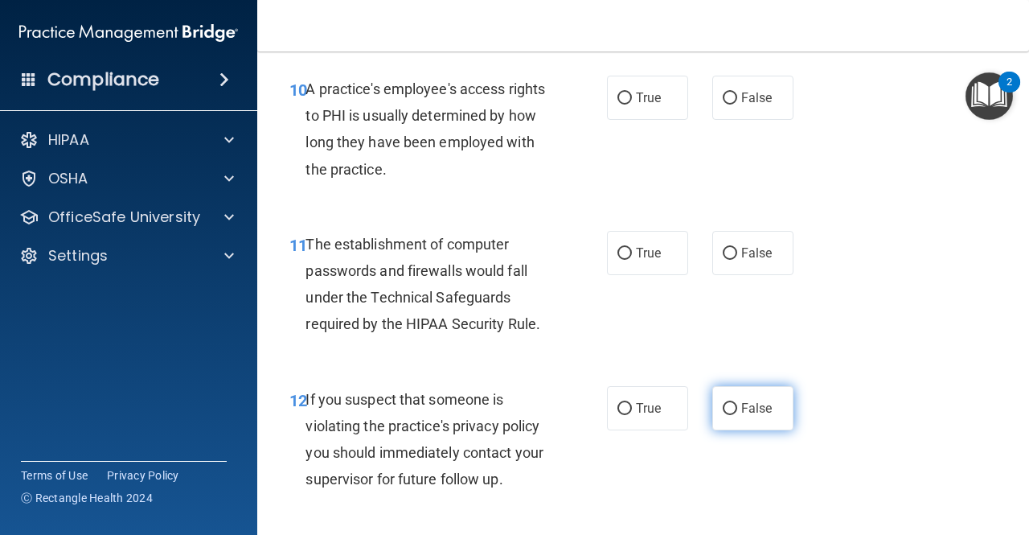
click at [764, 402] on span "False" at bounding box center [756, 407] width 31 height 15
click at [737, 403] on input "False" at bounding box center [730, 409] width 14 height 12
radio input "true"
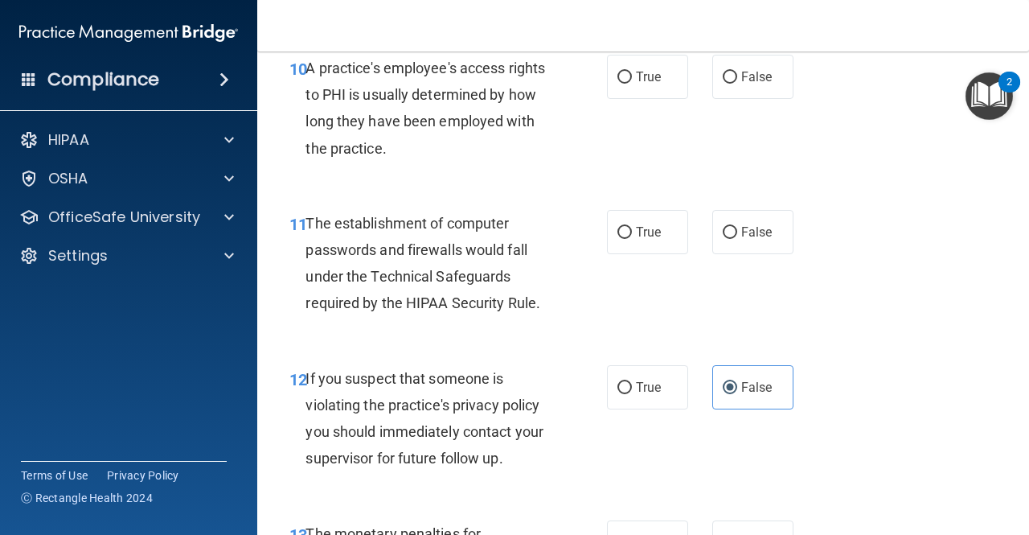
scroll to position [1447, 0]
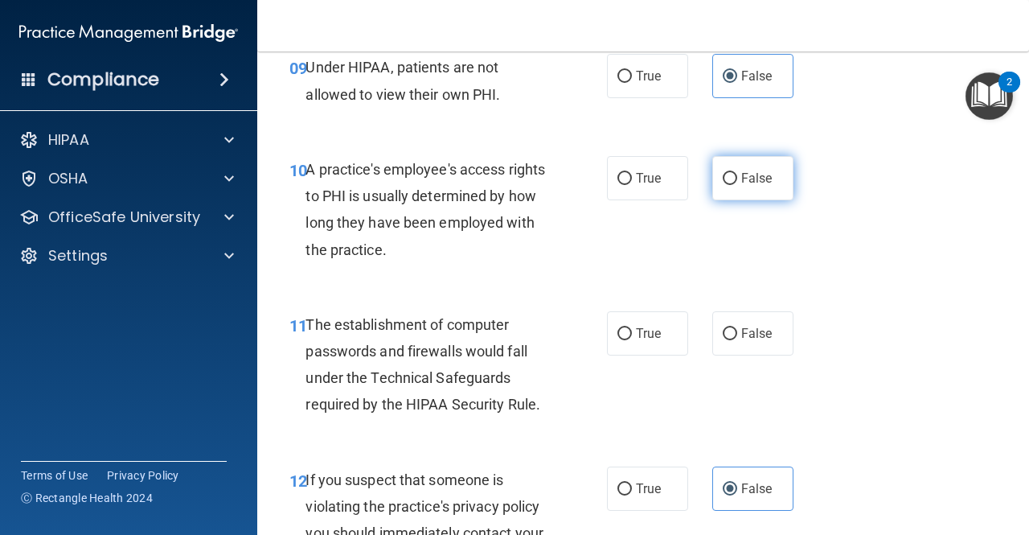
click at [741, 180] on span "False" at bounding box center [756, 177] width 31 height 15
click at [737, 180] on input "False" at bounding box center [730, 179] width 14 height 12
radio input "true"
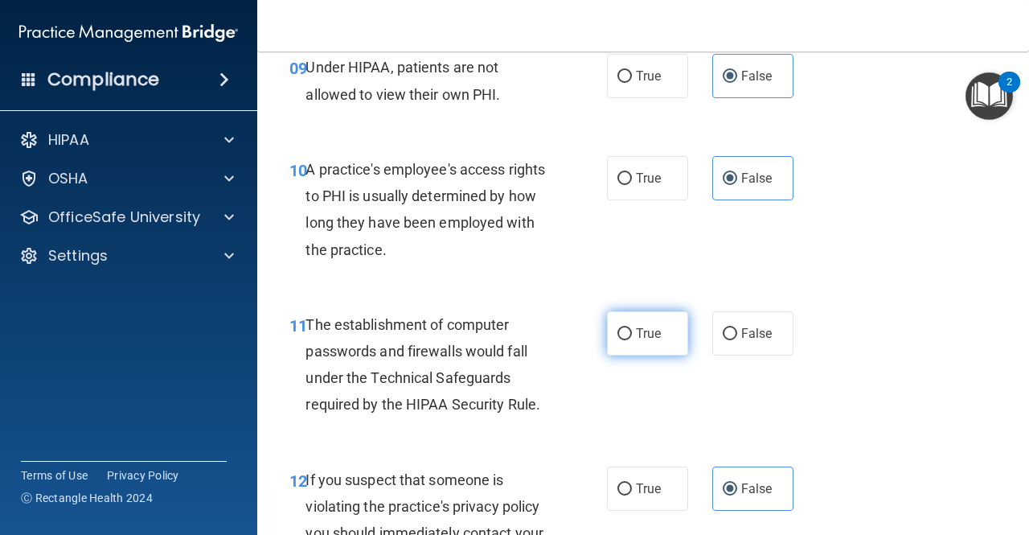
click at [653, 334] on span "True" at bounding box center [648, 333] width 25 height 15
click at [632, 334] on input "True" at bounding box center [624, 334] width 14 height 12
radio input "true"
click at [661, 474] on label "True" at bounding box center [647, 488] width 81 height 44
click at [632, 483] on input "True" at bounding box center [624, 489] width 14 height 12
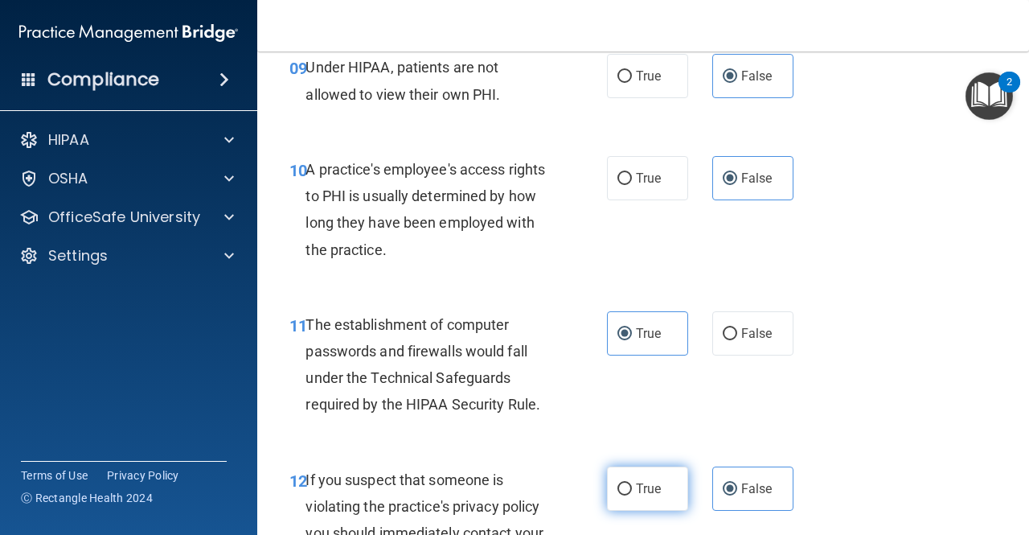
radio input "true"
radio input "false"
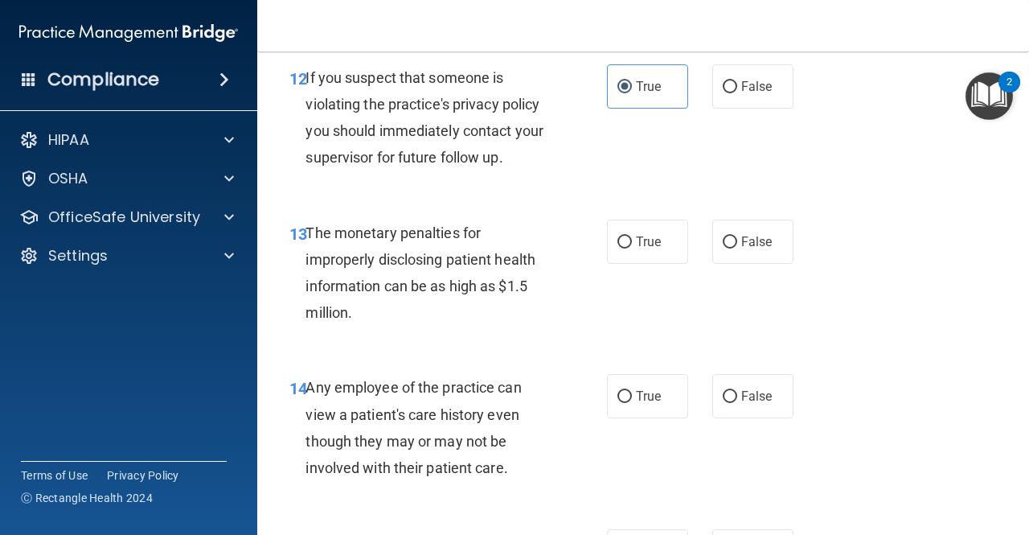
scroll to position [1929, 0]
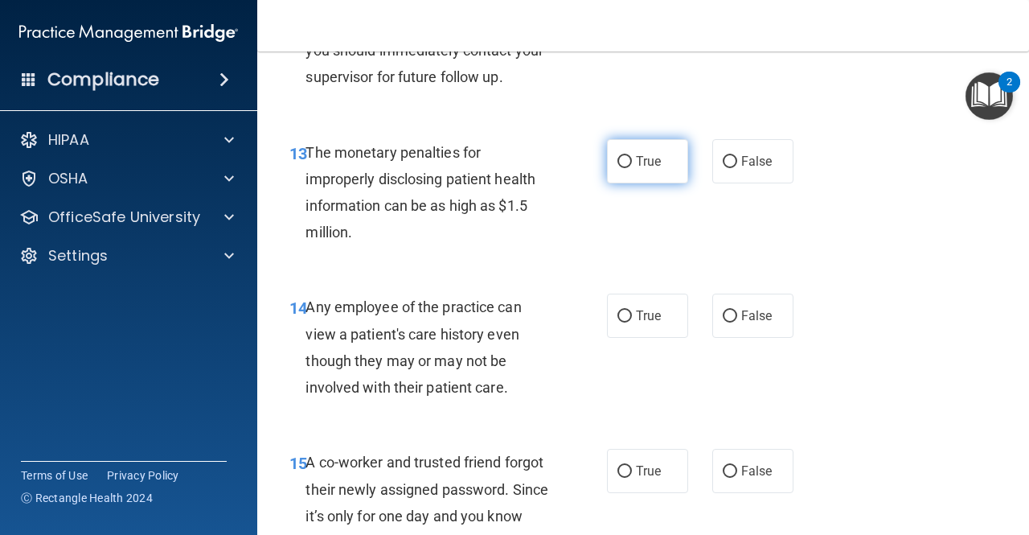
click at [633, 148] on label "True" at bounding box center [647, 161] width 81 height 44
click at [632, 156] on input "True" at bounding box center [624, 162] width 14 height 12
radio input "true"
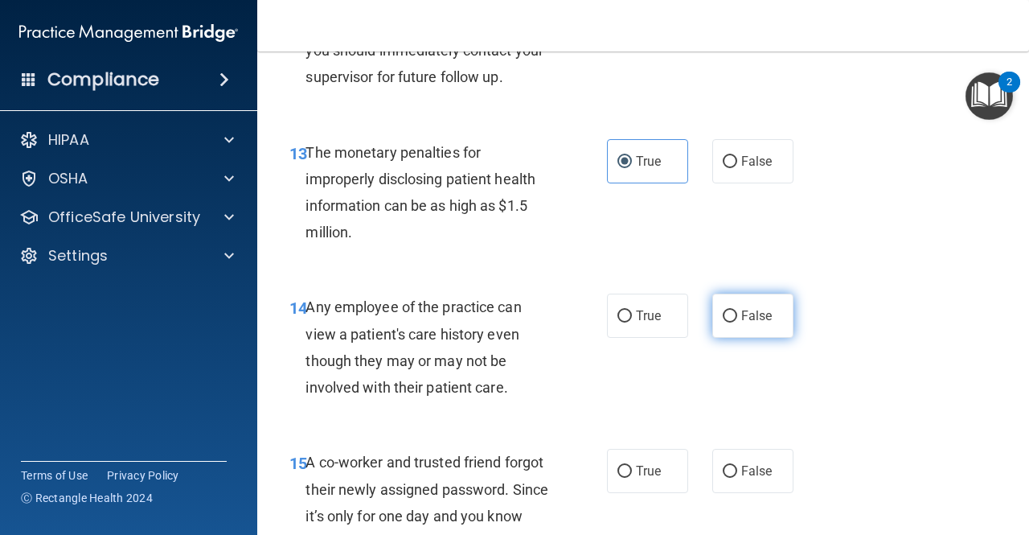
click at [759, 313] on span "False" at bounding box center [756, 315] width 31 height 15
click at [737, 313] on input "False" at bounding box center [730, 316] width 14 height 12
radio input "true"
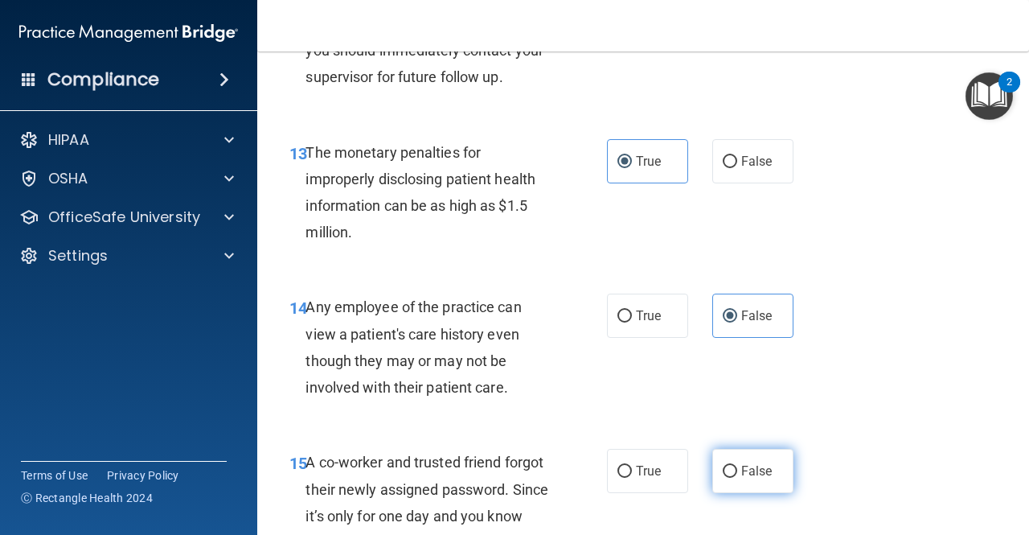
click at [732, 472] on label "False" at bounding box center [752, 471] width 81 height 44
click at [732, 472] on input "False" at bounding box center [730, 471] width 14 height 12
radio input "true"
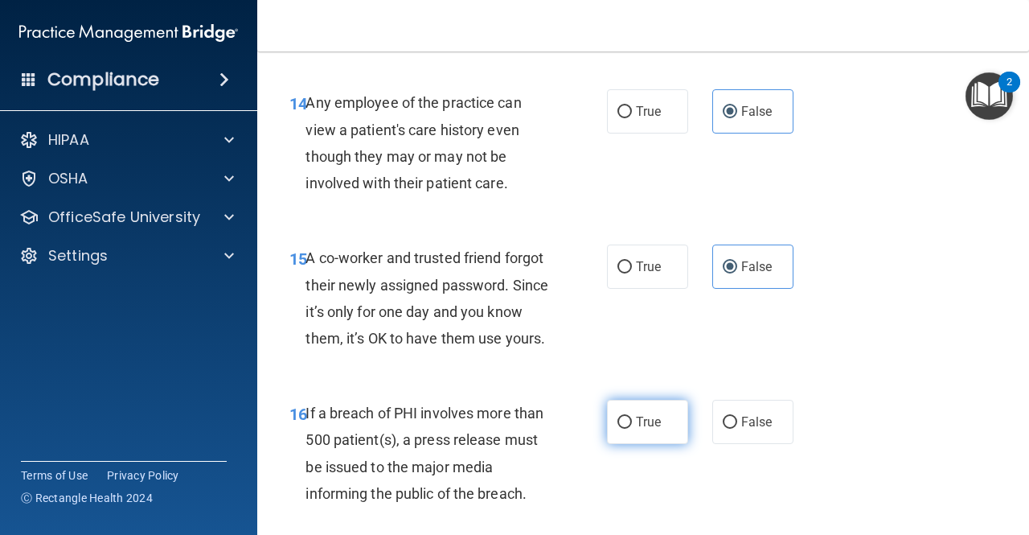
scroll to position [2170, 0]
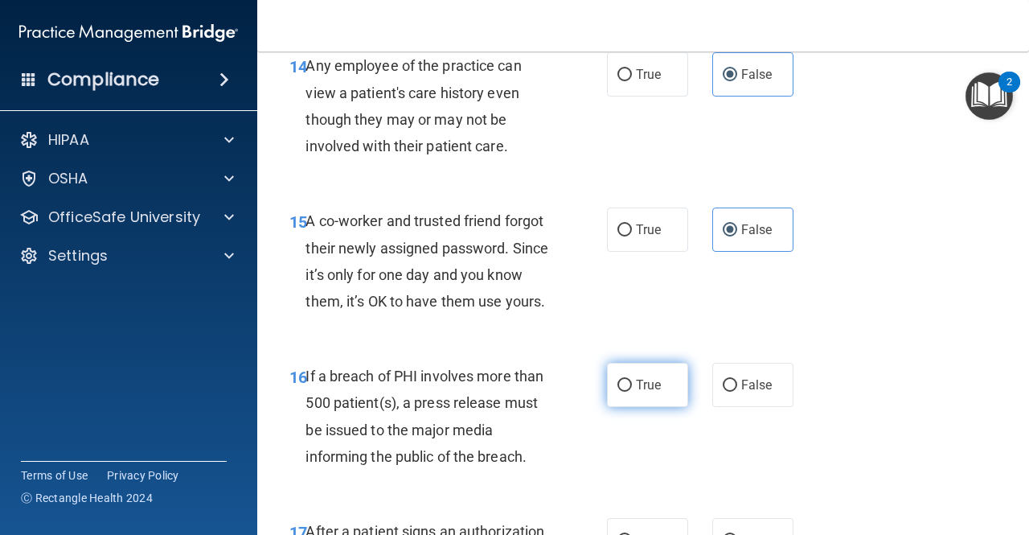
click at [648, 392] on span "True" at bounding box center [648, 384] width 25 height 15
click at [632, 391] on input "True" at bounding box center [624, 385] width 14 height 12
radio input "true"
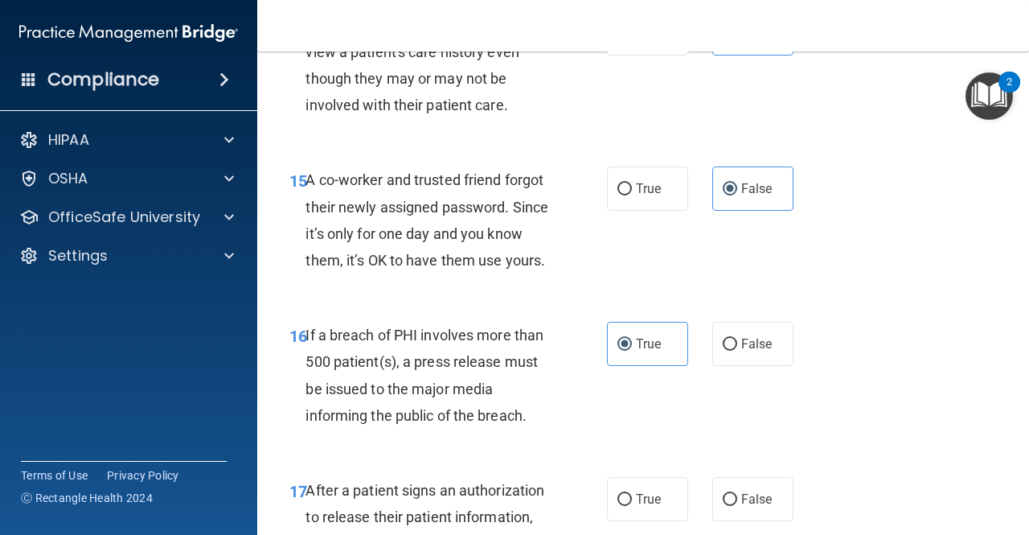
scroll to position [2251, 0]
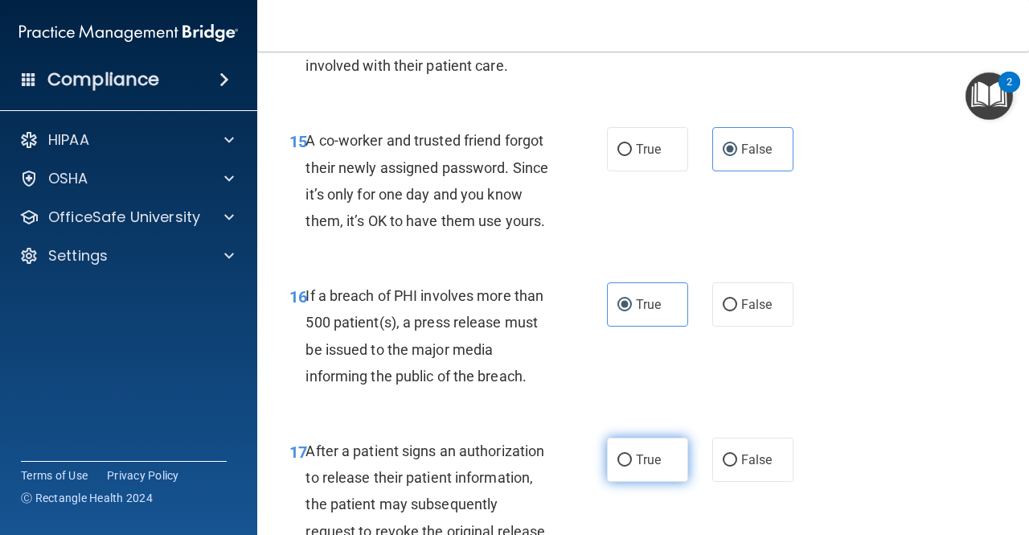
click at [657, 481] on label "True" at bounding box center [647, 459] width 81 height 44
click at [632, 466] on input "True" at bounding box center [624, 460] width 14 height 12
radio input "true"
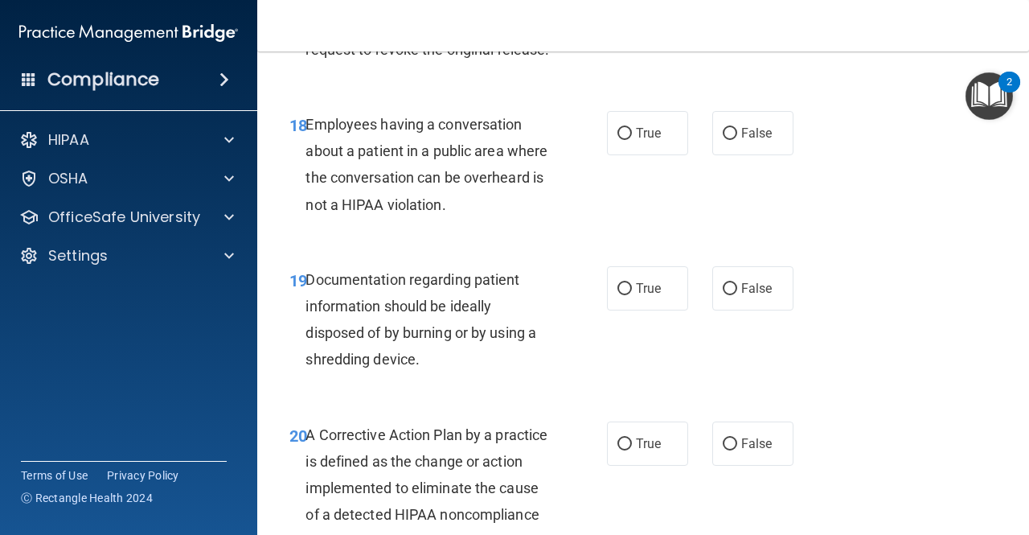
scroll to position [2733, 0]
click at [655, 450] on span "True" at bounding box center [648, 442] width 25 height 15
click at [632, 449] on input "True" at bounding box center [624, 443] width 14 height 12
radio input "true"
click at [760, 140] on span "False" at bounding box center [756, 132] width 31 height 15
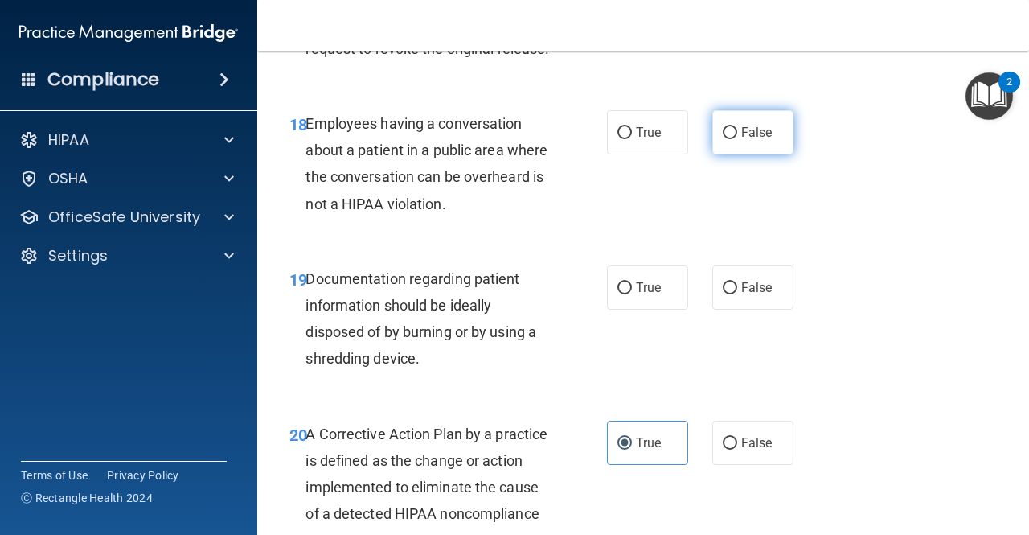
click at [737, 139] on input "False" at bounding box center [730, 133] width 14 height 12
radio input "true"
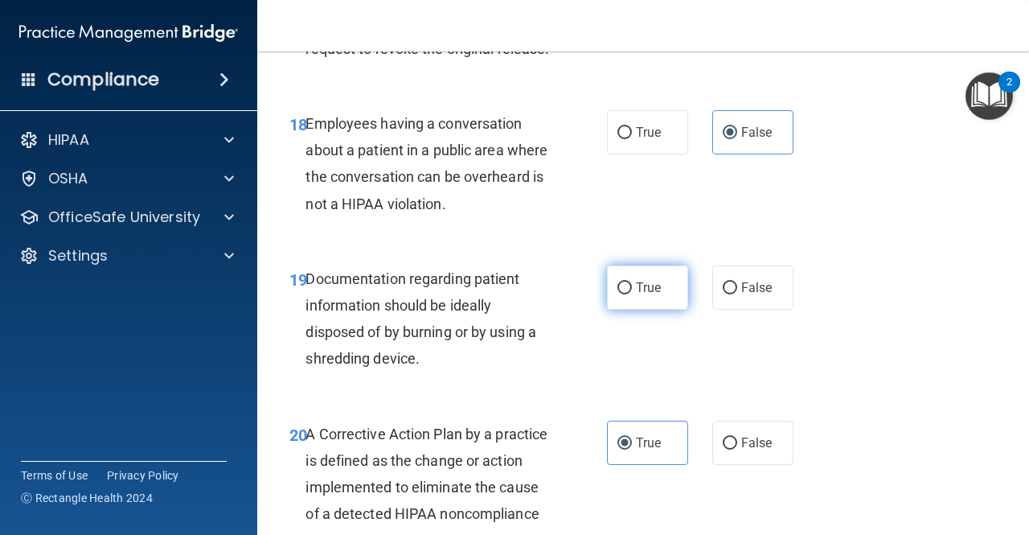
click at [645, 309] on label "True" at bounding box center [647, 287] width 81 height 44
click at [632, 294] on input "True" at bounding box center [624, 288] width 14 height 12
radio input "true"
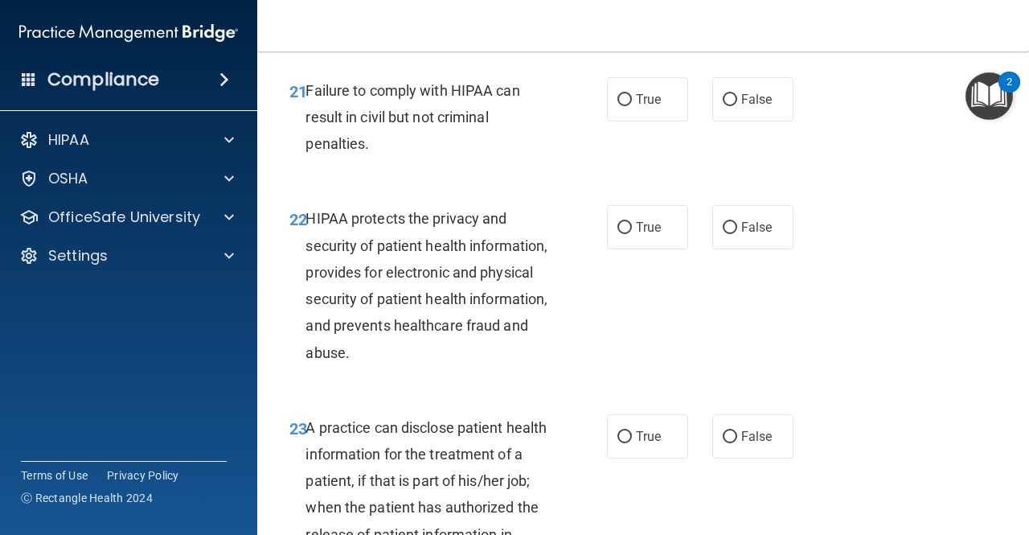
scroll to position [3295, 0]
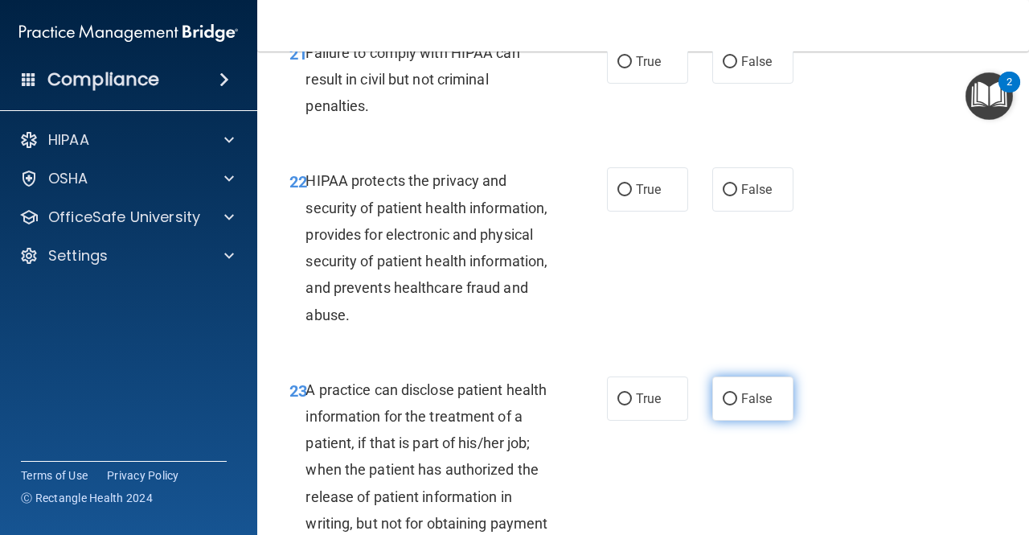
click at [756, 420] on label "False" at bounding box center [752, 398] width 81 height 44
click at [737, 405] on input "False" at bounding box center [730, 399] width 14 height 12
radio input "true"
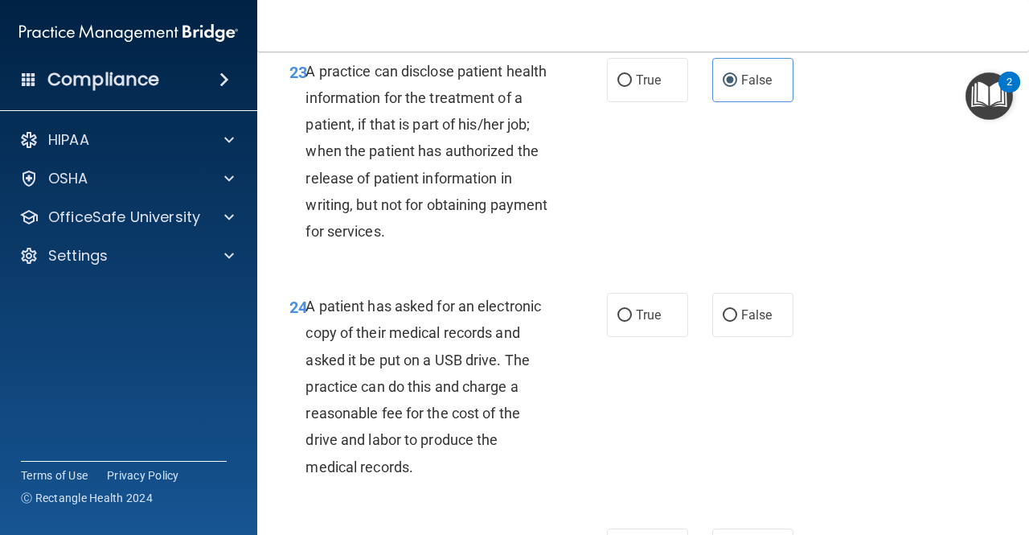
scroll to position [3617, 0]
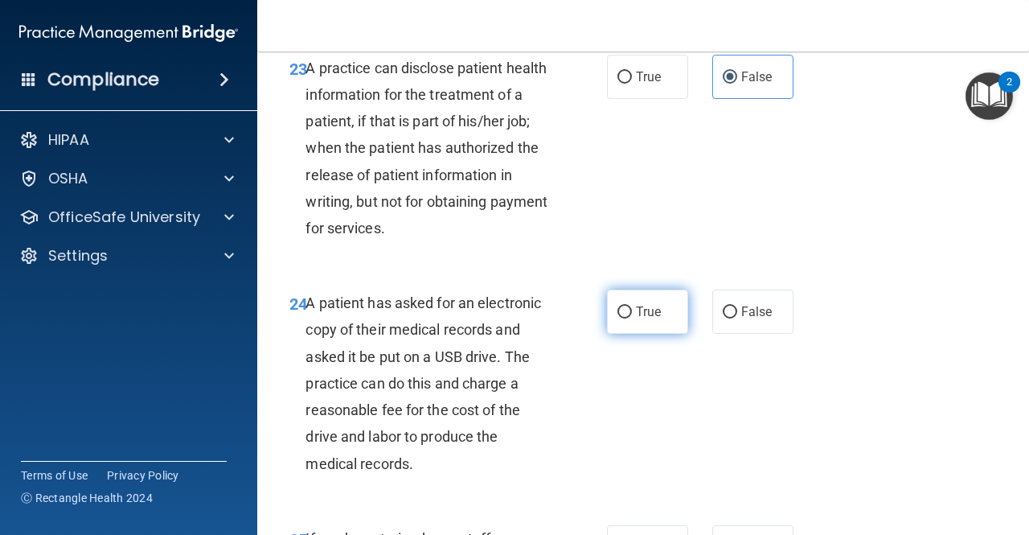
click at [623, 318] on input "True" at bounding box center [624, 312] width 14 height 12
radio input "true"
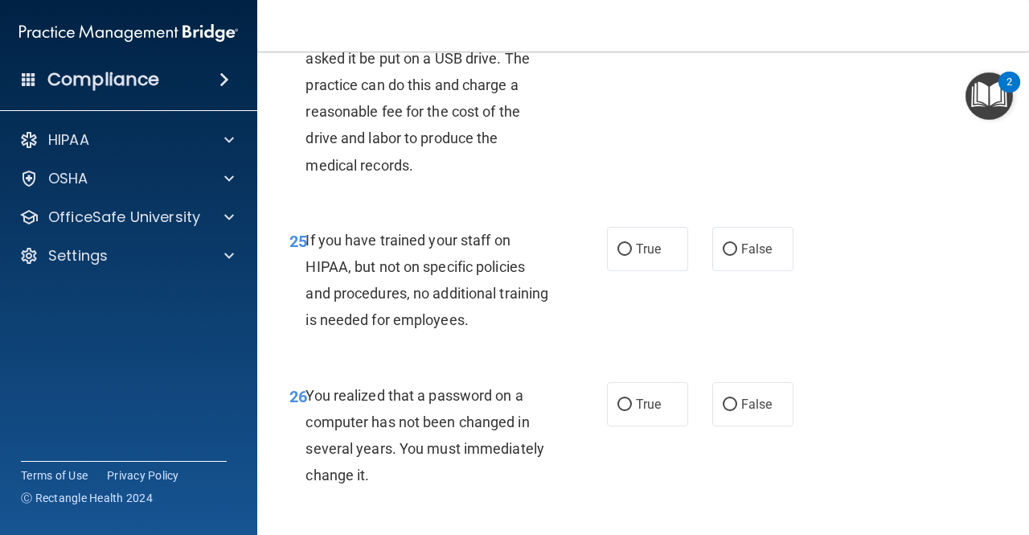
scroll to position [3939, 0]
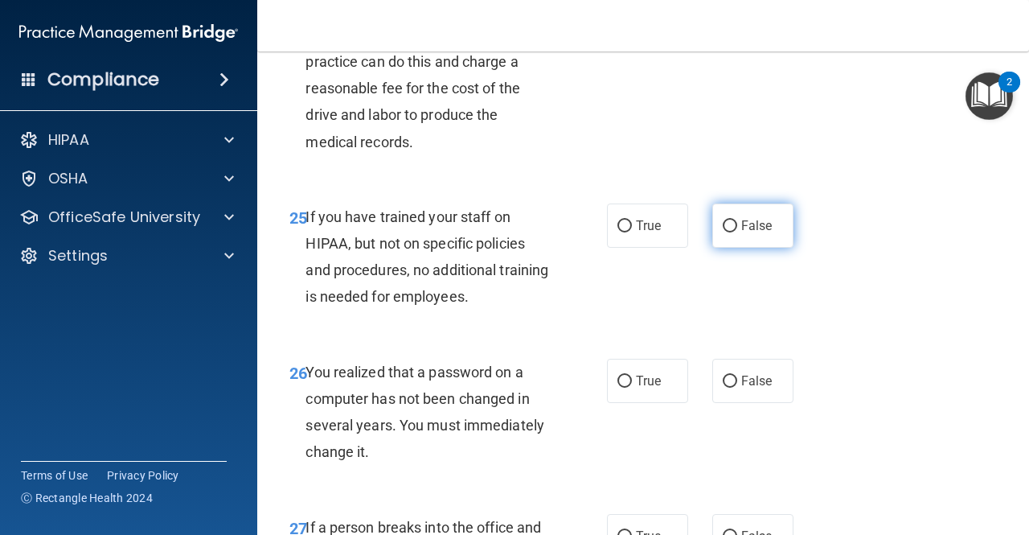
click at [758, 233] on span "False" at bounding box center [756, 225] width 31 height 15
click at [737, 232] on input "False" at bounding box center [730, 226] width 14 height 12
radio input "true"
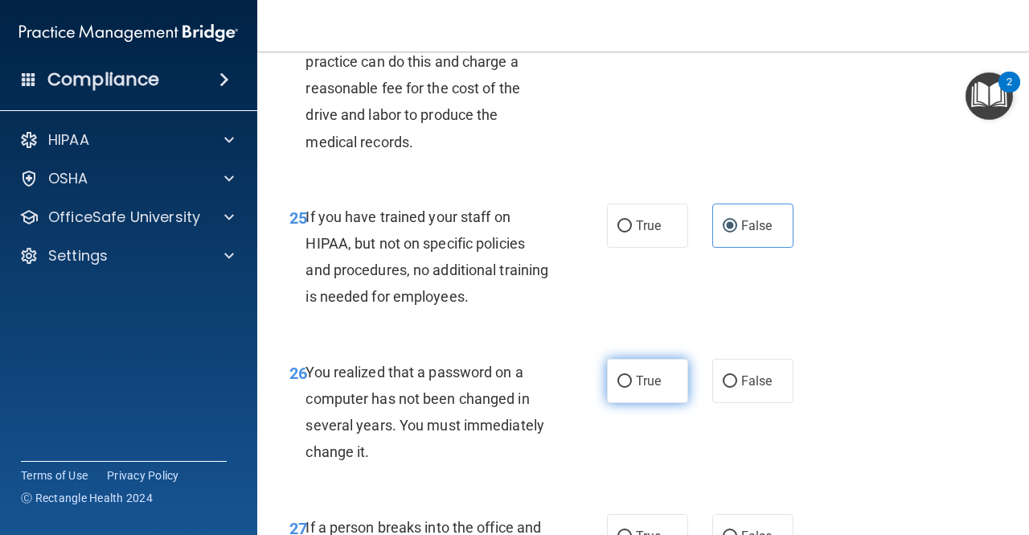
click at [653, 403] on label "True" at bounding box center [647, 380] width 81 height 44
click at [632, 387] on input "True" at bounding box center [624, 381] width 14 height 12
radio input "true"
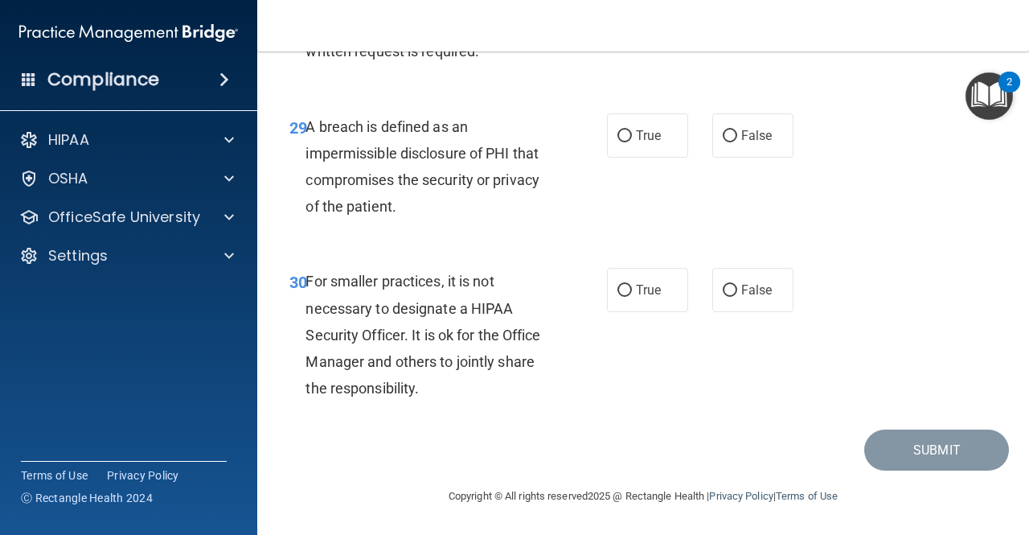
scroll to position [4756, 0]
drag, startPoint x: 753, startPoint y: 309, endPoint x: 760, endPoint y: 304, distance: 8.7
click at [754, 309] on label "False" at bounding box center [752, 290] width 81 height 44
click at [737, 297] on input "False" at bounding box center [730, 291] width 14 height 12
radio input "true"
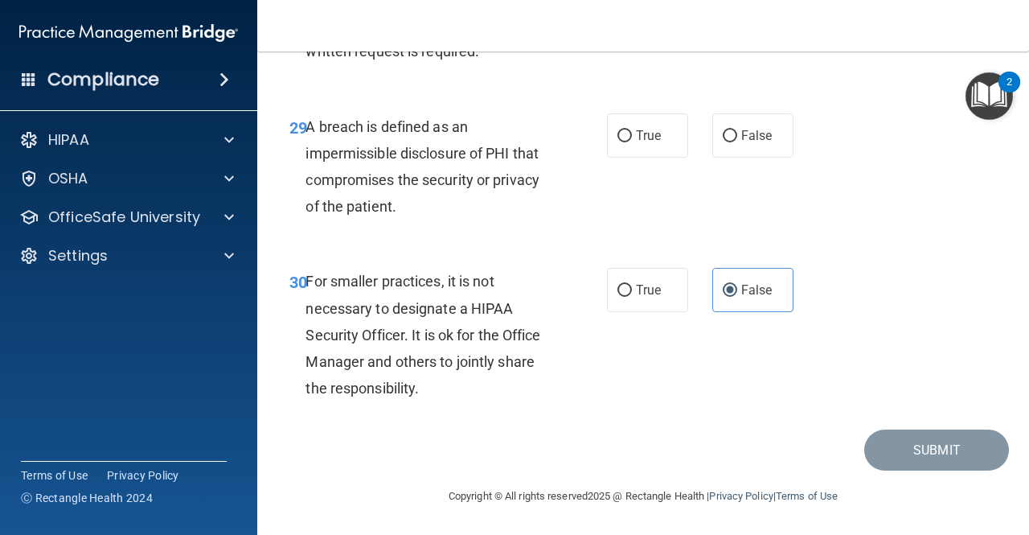
scroll to position [4676, 0]
click at [770, 158] on label "False" at bounding box center [752, 135] width 81 height 44
click at [737, 142] on input "False" at bounding box center [730, 136] width 14 height 12
radio input "true"
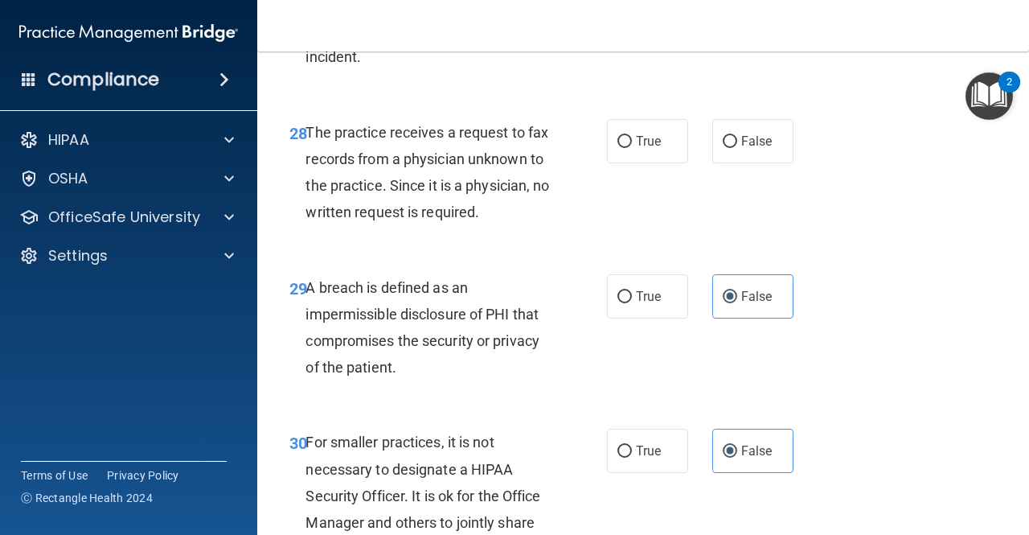
scroll to position [4434, 0]
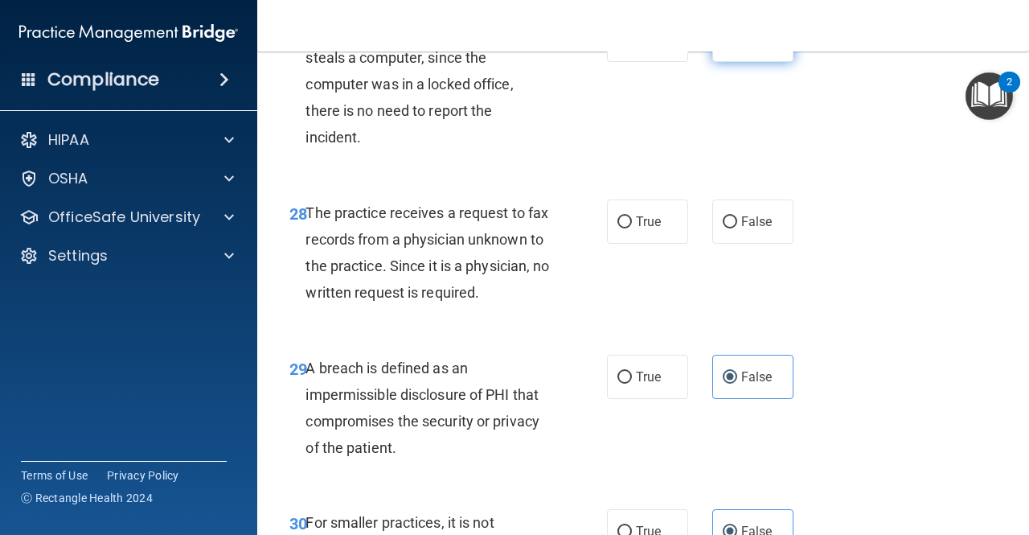
click at [737, 62] on label "False" at bounding box center [752, 40] width 81 height 44
click at [737, 47] on input "False" at bounding box center [730, 41] width 14 height 12
radio input "true"
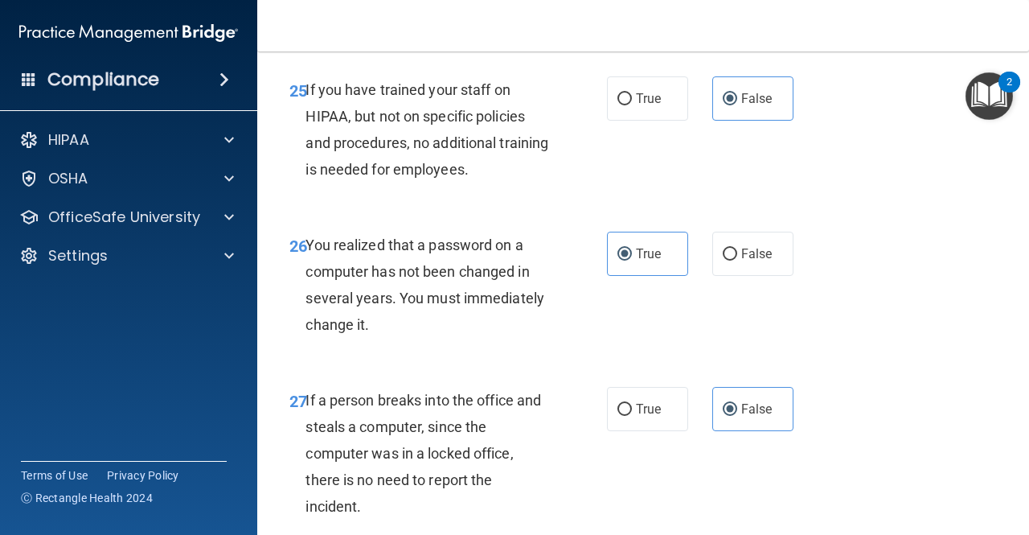
scroll to position [4033, 0]
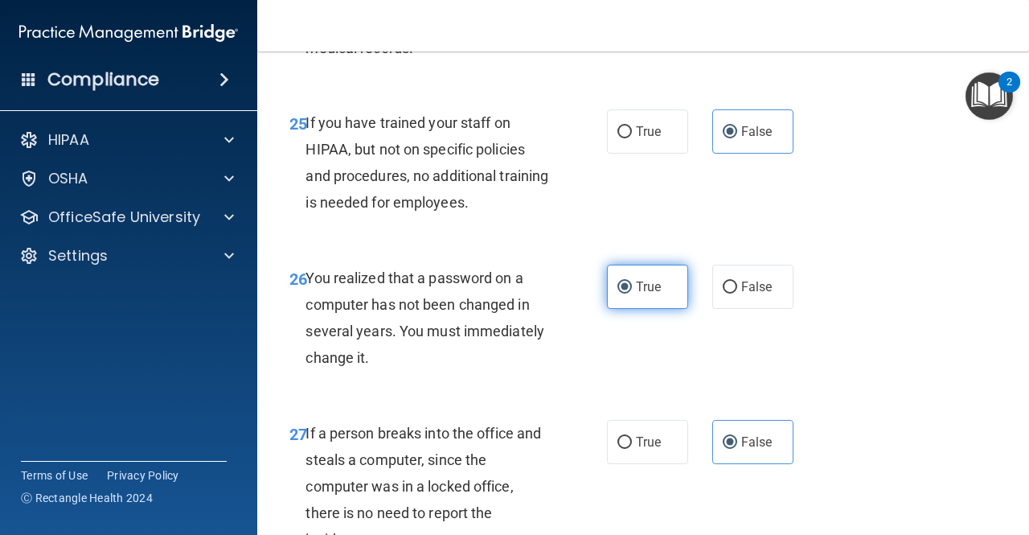
click at [625, 309] on label "True" at bounding box center [647, 286] width 81 height 44
click at [625, 293] on input "True" at bounding box center [624, 287] width 14 height 12
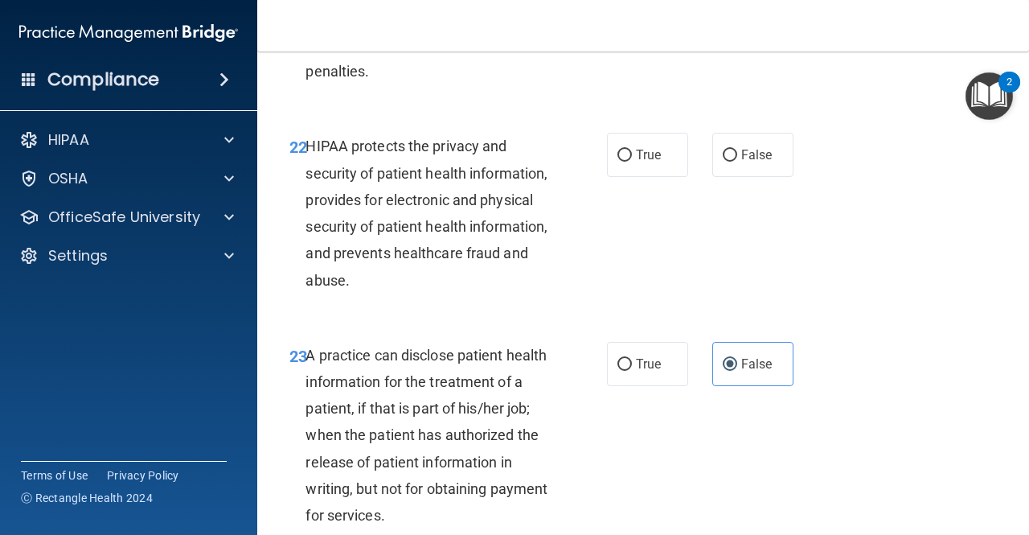
scroll to position [3309, 0]
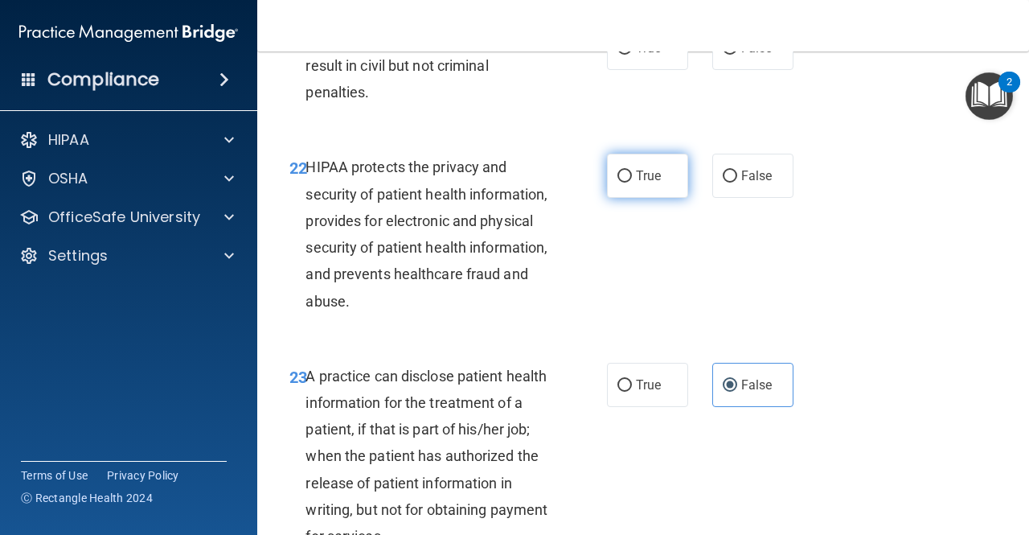
click at [636, 198] on label "True" at bounding box center [647, 176] width 81 height 44
click at [632, 182] on input "True" at bounding box center [624, 176] width 14 height 12
radio input "true"
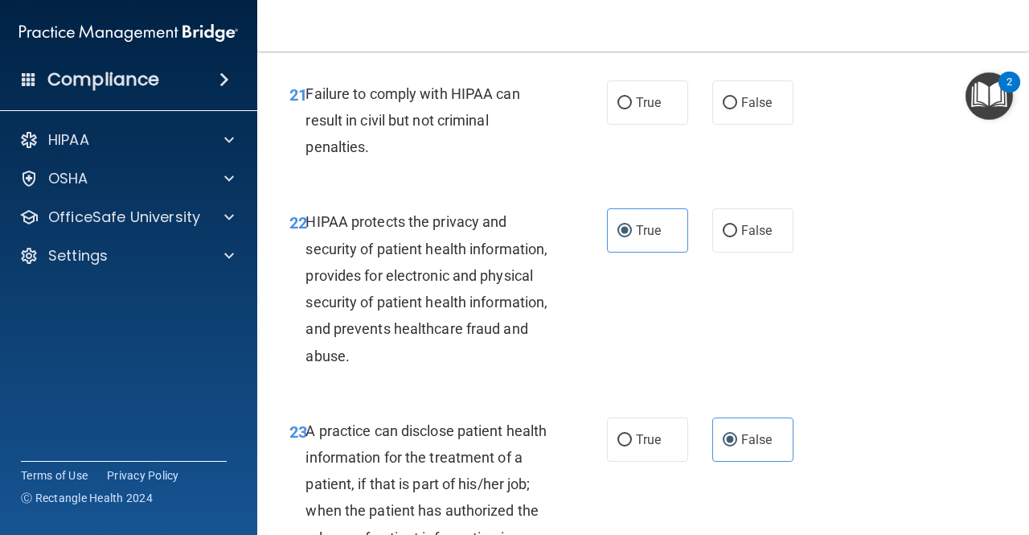
scroll to position [3229, 0]
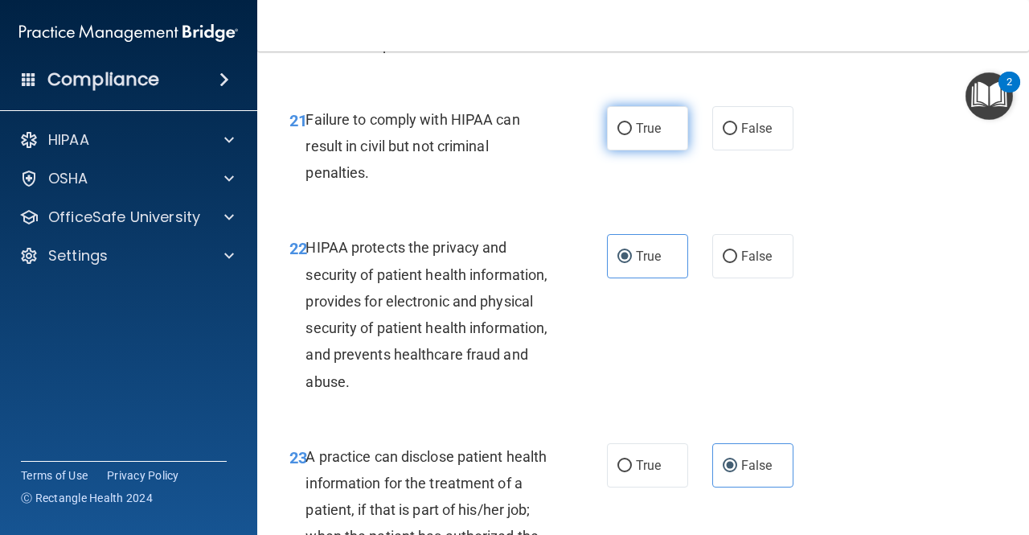
click at [637, 136] on span "True" at bounding box center [648, 128] width 25 height 15
click at [632, 135] on input "True" at bounding box center [624, 129] width 14 height 12
radio input "true"
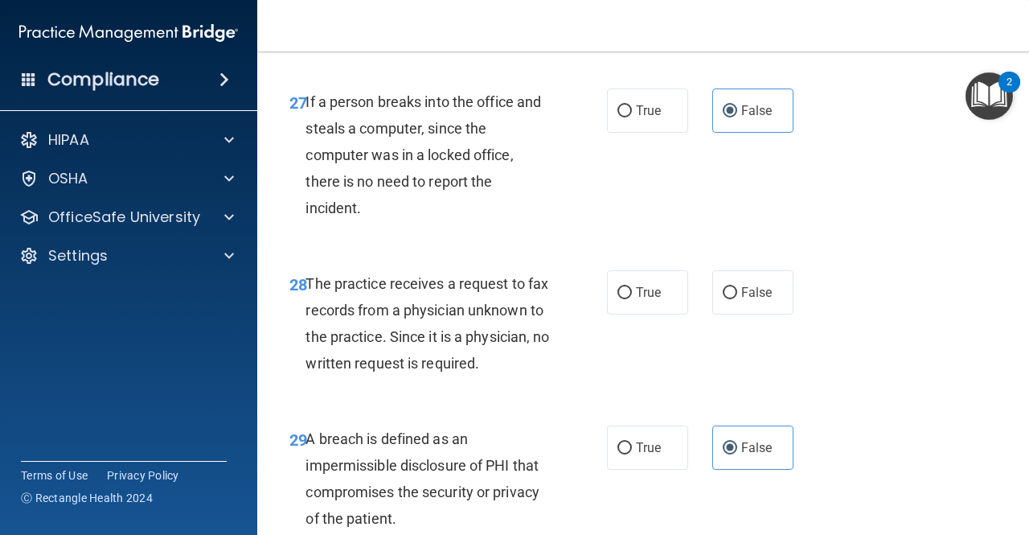
scroll to position [4515, 0]
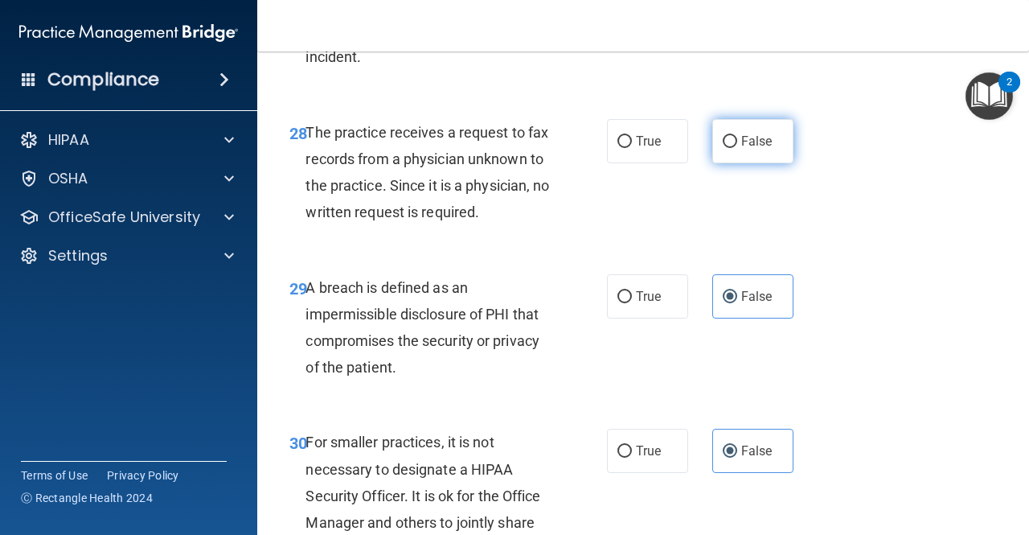
click at [777, 163] on label "False" at bounding box center [752, 141] width 81 height 44
click at [737, 148] on input "False" at bounding box center [730, 142] width 14 height 12
radio input "true"
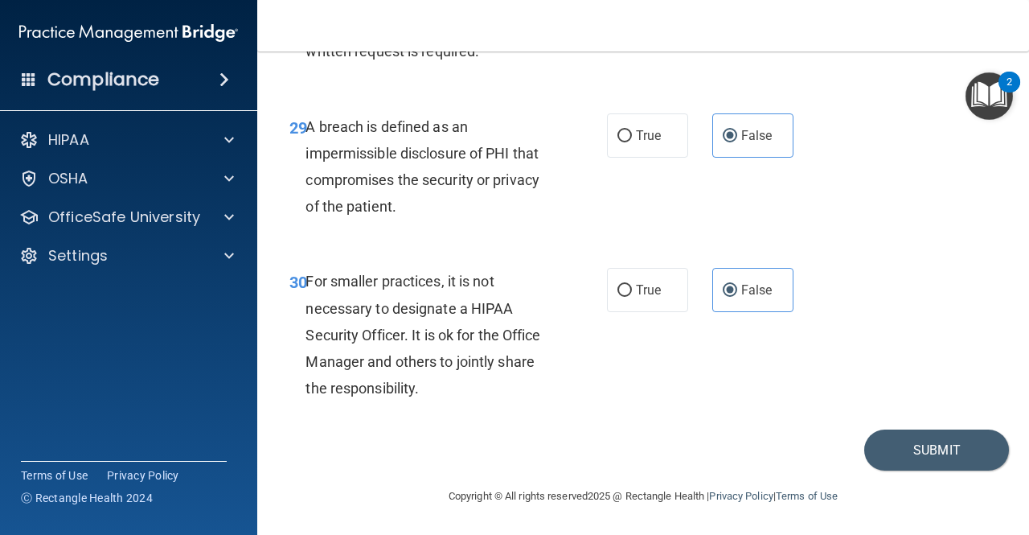
scroll to position [4756, 0]
click at [830, 446] on button "Submit" at bounding box center [936, 449] width 145 height 41
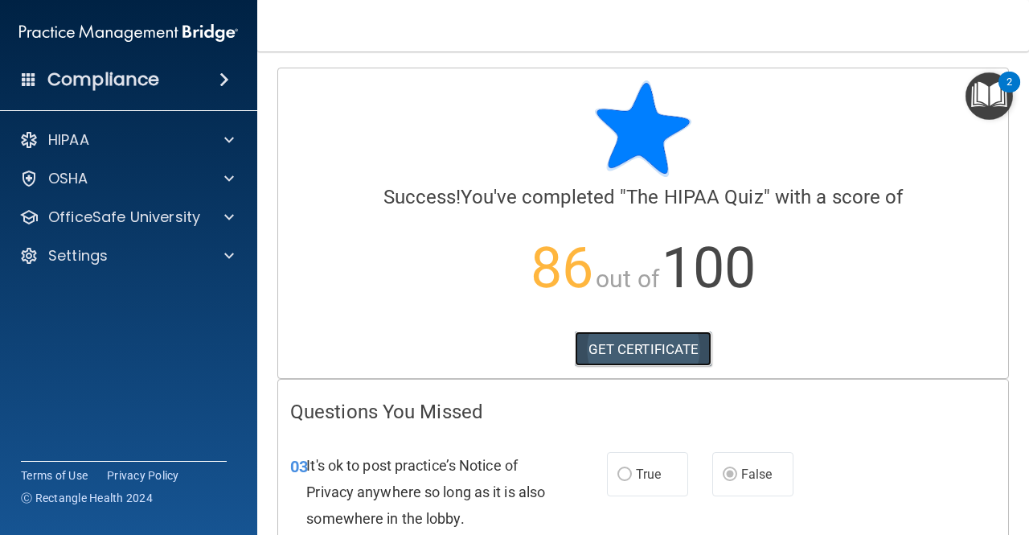
click at [677, 338] on link "GET CERTIFICATE" at bounding box center [643, 348] width 137 height 35
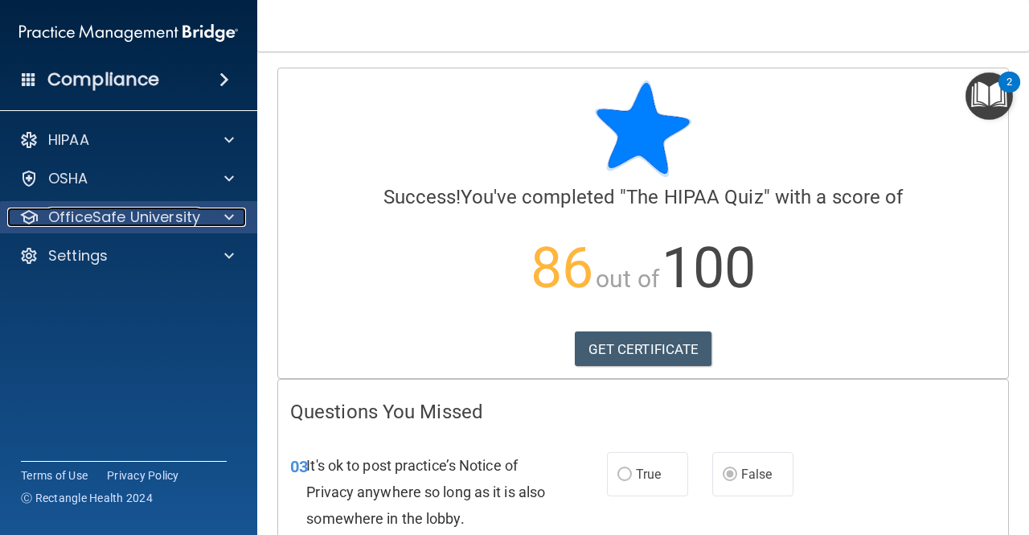
click at [140, 223] on p "OfficeSafe University" at bounding box center [124, 216] width 152 height 19
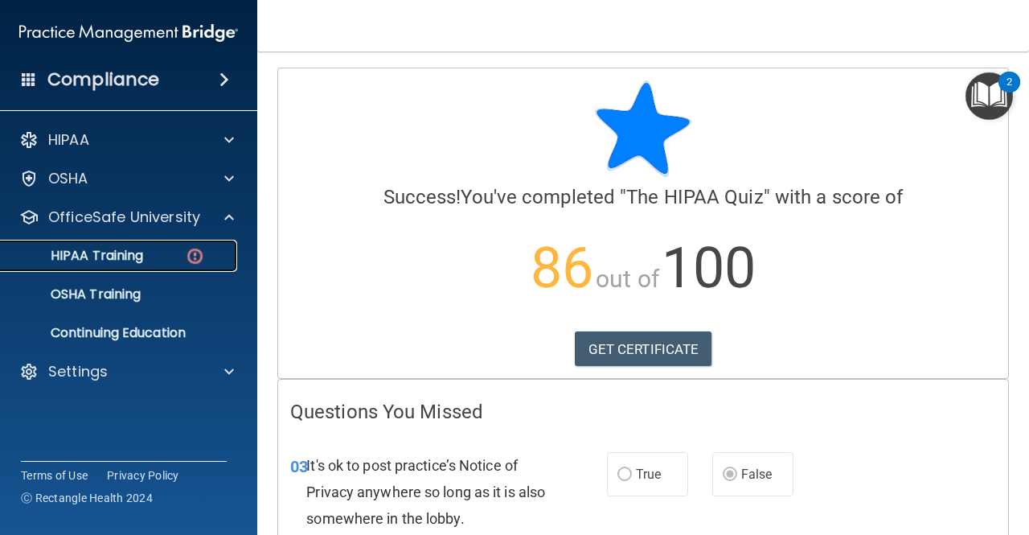
click at [143, 243] on link "HIPAA Training" at bounding box center [110, 256] width 253 height 32
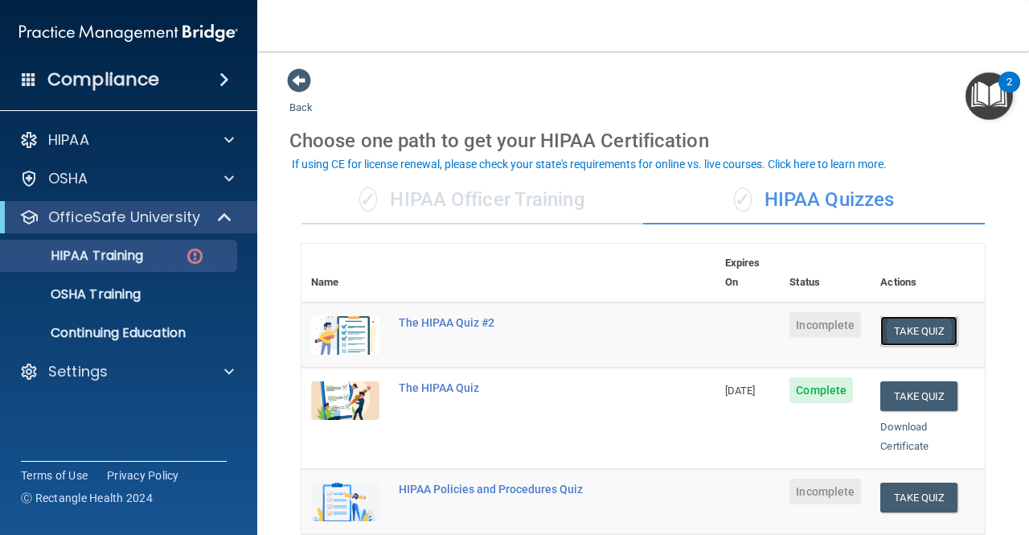
click at [830, 316] on button "Take Quiz" at bounding box center [918, 331] width 77 height 30
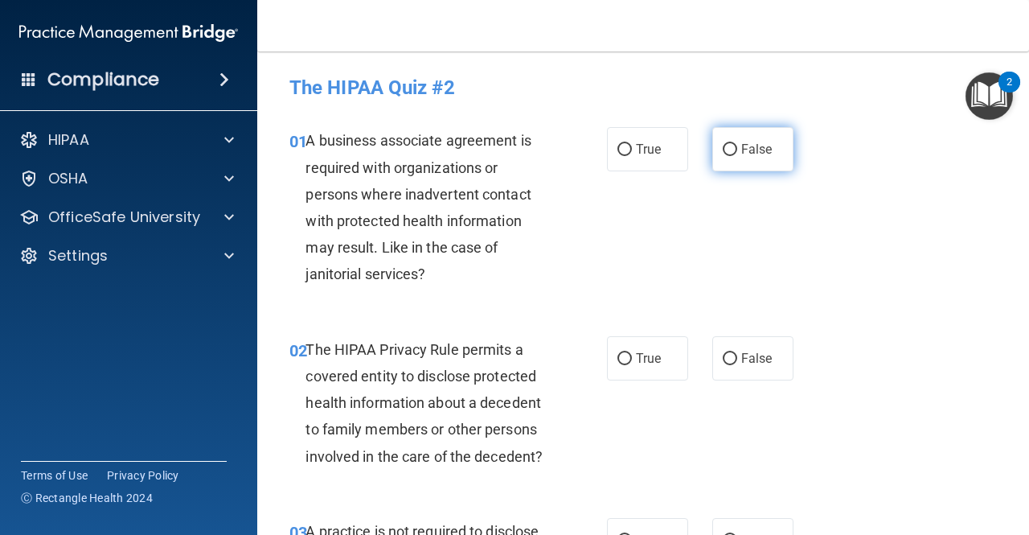
click at [743, 143] on span "False" at bounding box center [756, 148] width 31 height 15
click at [737, 144] on input "False" at bounding box center [730, 150] width 14 height 12
radio input "true"
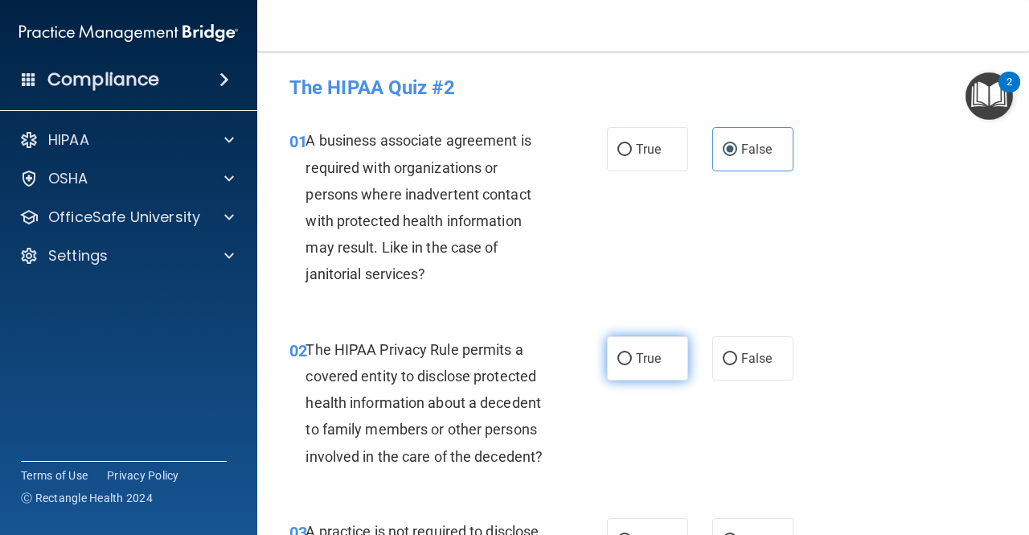
click at [641, 365] on span "True" at bounding box center [648, 357] width 25 height 15
click at [632, 365] on input "True" at bounding box center [624, 359] width 14 height 12
radio input "true"
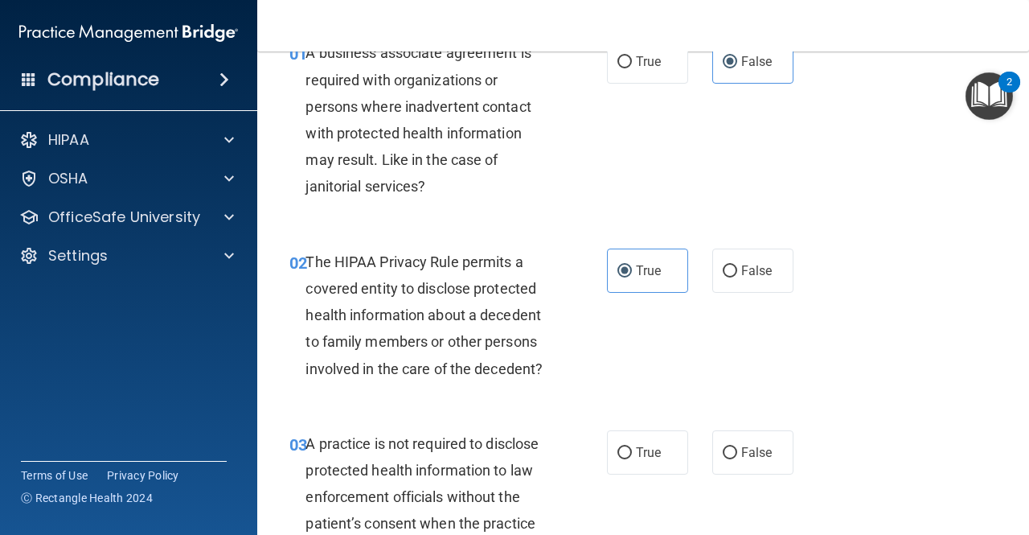
scroll to position [322, 0]
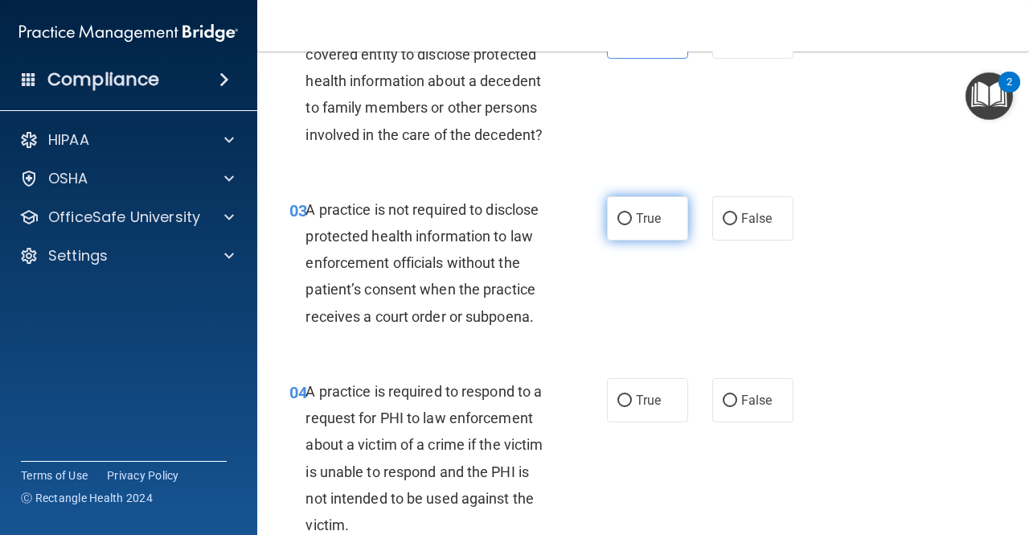
click at [645, 210] on label "True" at bounding box center [647, 218] width 81 height 44
click at [632, 213] on input "True" at bounding box center [624, 219] width 14 height 12
radio input "true"
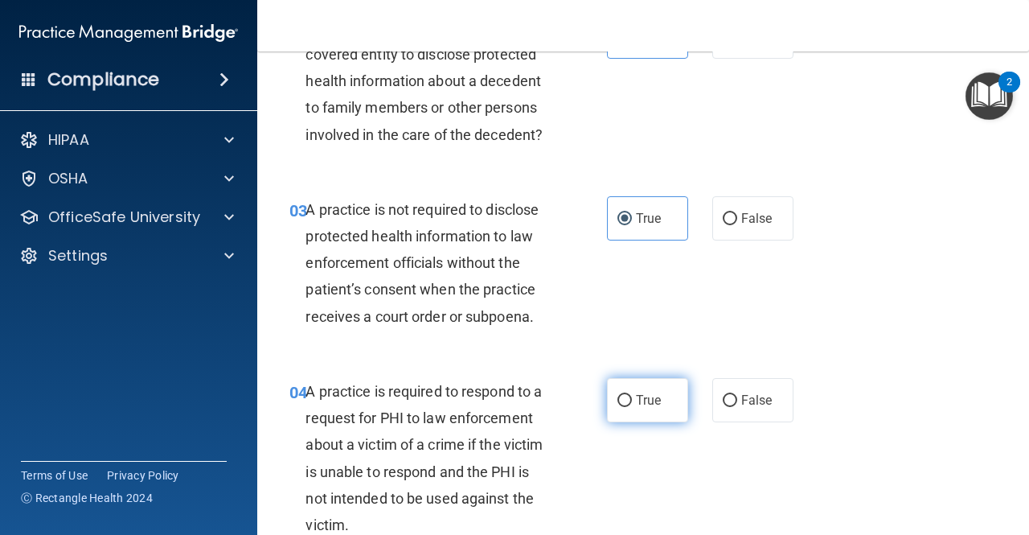
click at [638, 403] on span "True" at bounding box center [648, 399] width 25 height 15
click at [632, 403] on input "True" at bounding box center [624, 401] width 14 height 12
radio input "true"
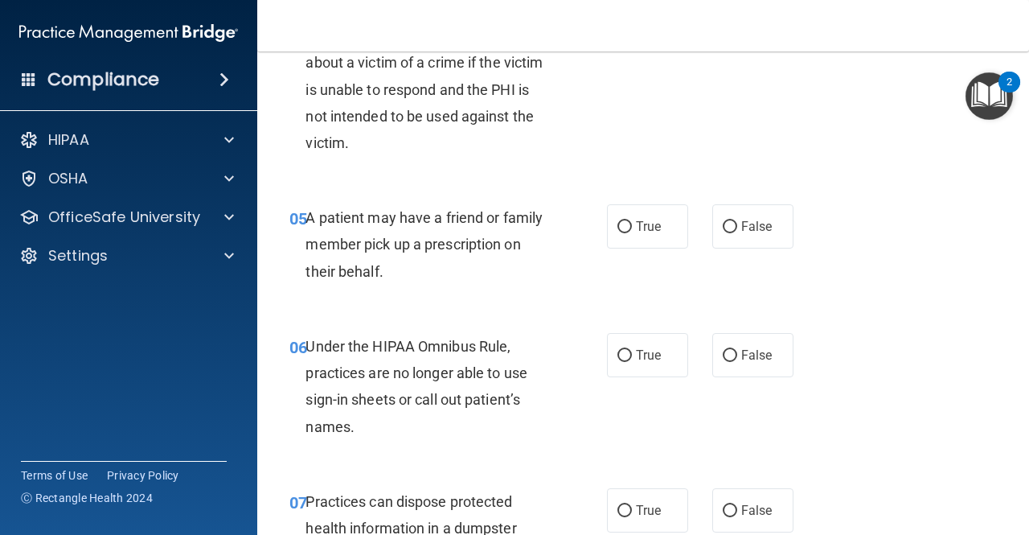
scroll to position [723, 0]
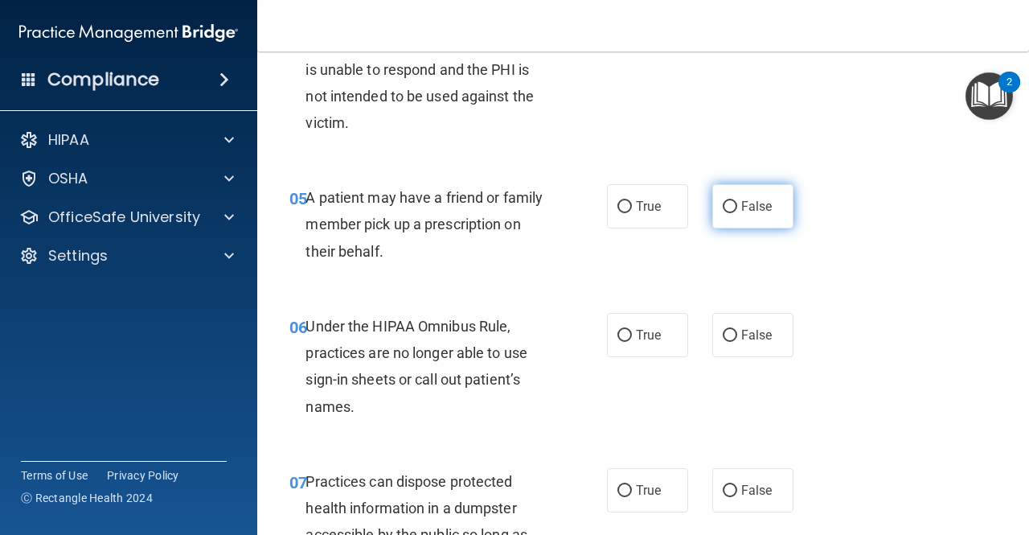
click at [731, 211] on label "False" at bounding box center [752, 206] width 81 height 44
click at [731, 211] on input "False" at bounding box center [730, 207] width 14 height 12
radio input "true"
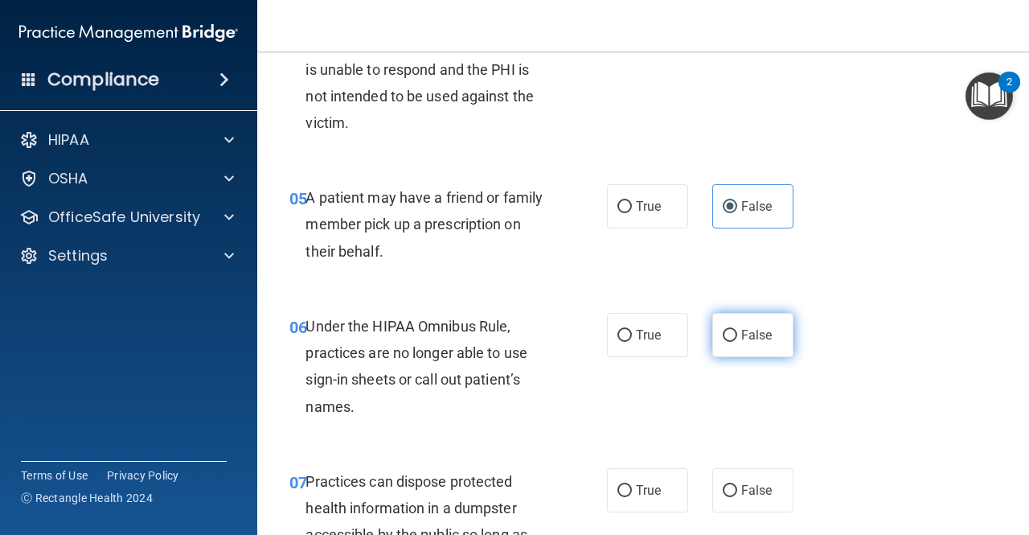
click at [766, 342] on label "False" at bounding box center [752, 335] width 81 height 44
click at [737, 342] on input "False" at bounding box center [730, 336] width 14 height 12
radio input "true"
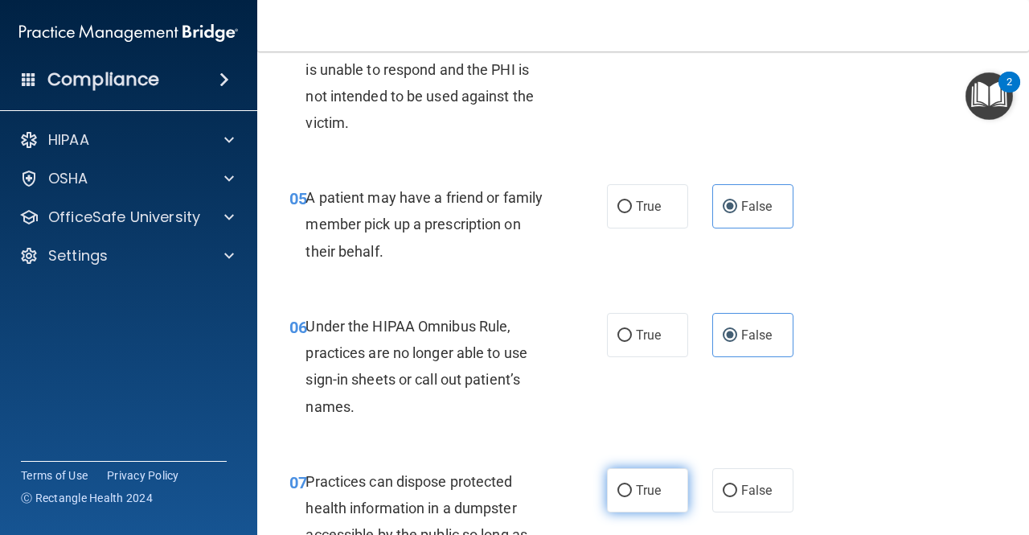
drag, startPoint x: 594, startPoint y: 522, endPoint x: 621, endPoint y: 506, distance: 32.1
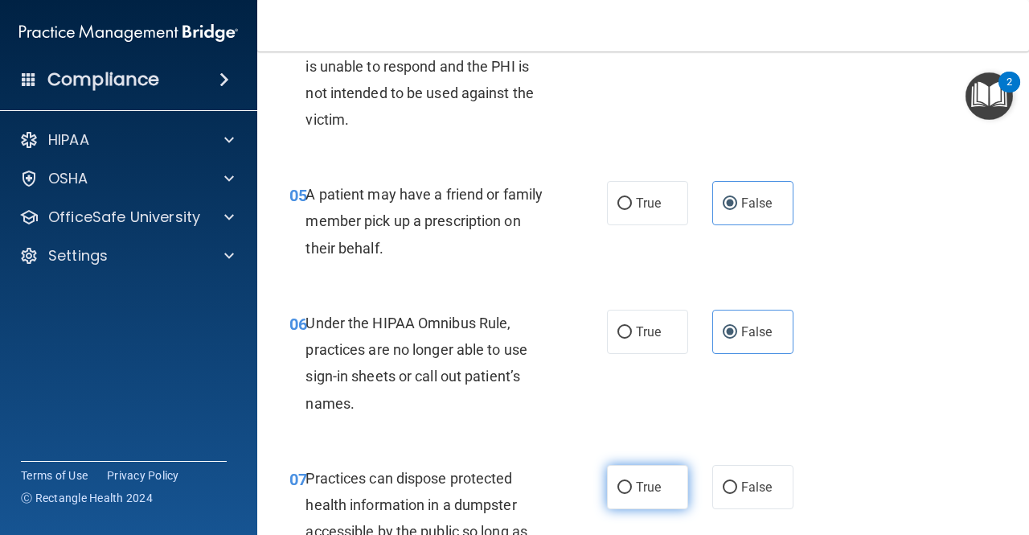
click at [636, 494] on span "True" at bounding box center [648, 486] width 25 height 15
click at [632, 494] on input "True" at bounding box center [624, 487] width 14 height 12
radio input "true"
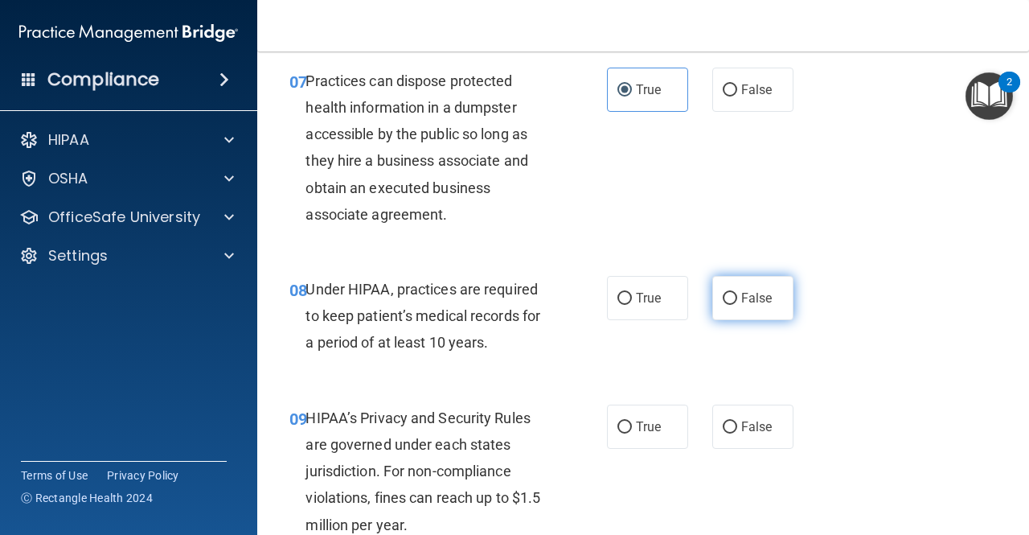
scroll to position [1129, 0]
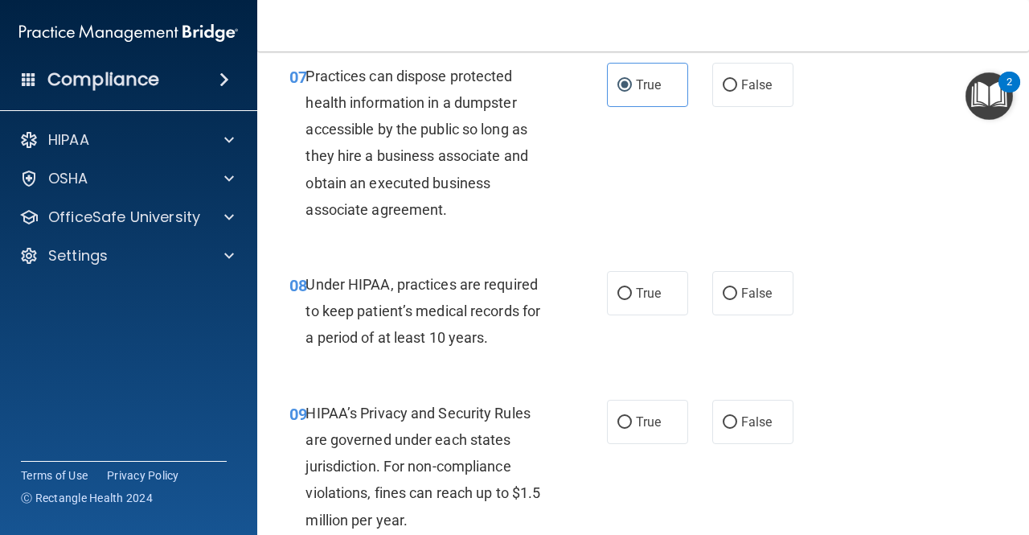
drag, startPoint x: 681, startPoint y: 295, endPoint x: 693, endPoint y: 299, distance: 12.7
click at [680, 295] on div "True False" at bounding box center [704, 293] width 195 height 44
click at [668, 297] on label "True" at bounding box center [647, 293] width 81 height 44
click at [632, 297] on input "True" at bounding box center [624, 294] width 14 height 12
radio input "true"
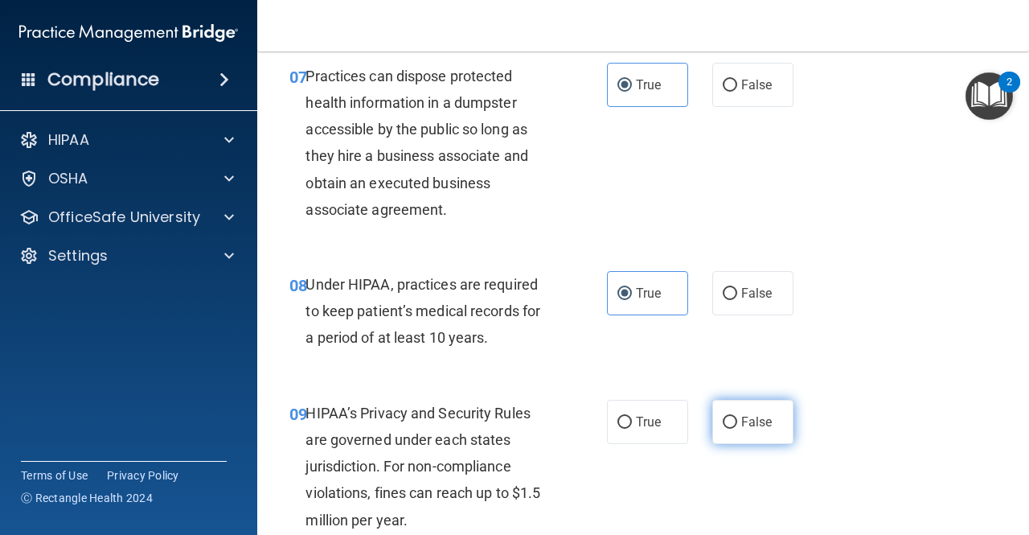
click at [758, 405] on label "False" at bounding box center [752, 421] width 81 height 44
click at [737, 416] on input "False" at bounding box center [730, 422] width 14 height 12
radio input "true"
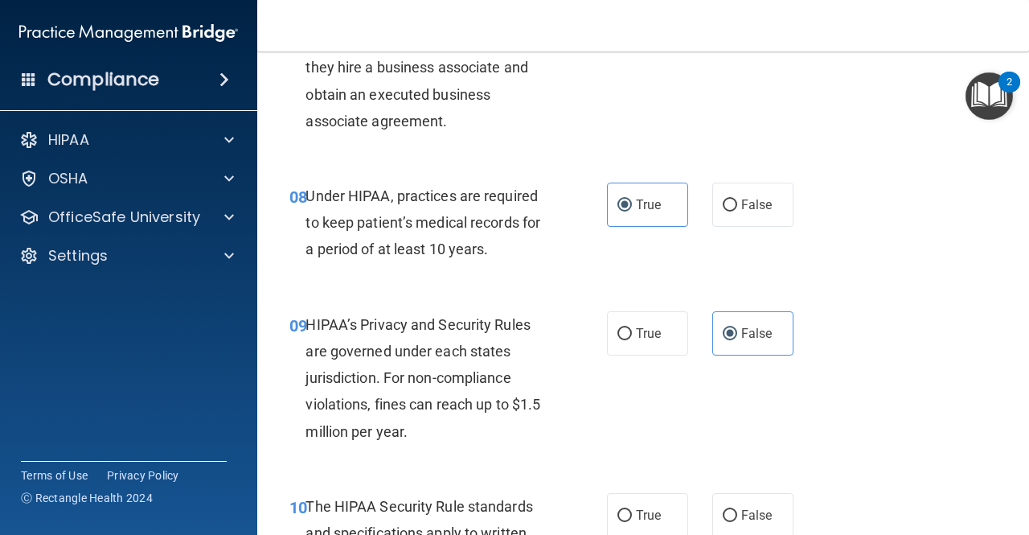
scroll to position [1450, 0]
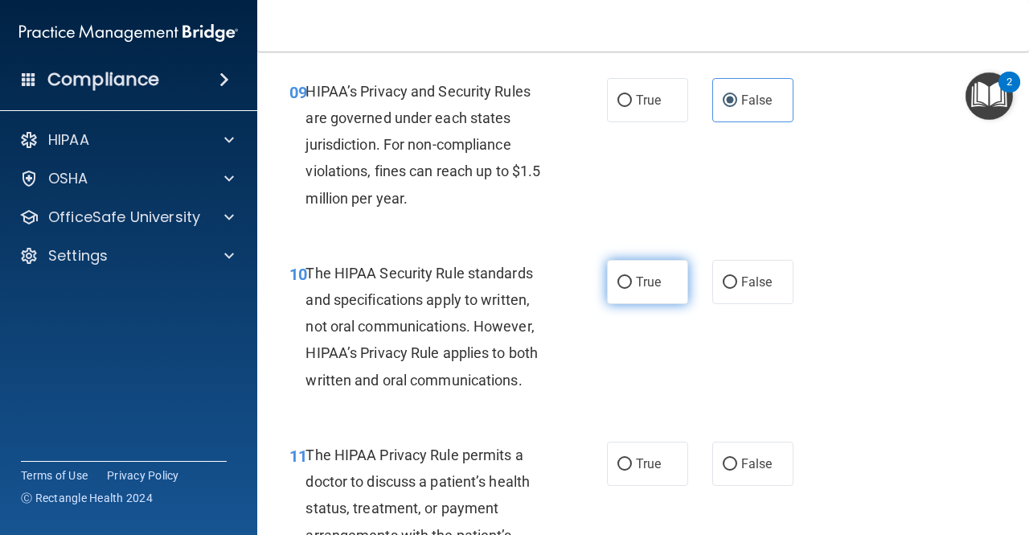
click at [661, 274] on label "True" at bounding box center [647, 282] width 81 height 44
click at [632, 276] on input "True" at bounding box center [624, 282] width 14 height 12
radio input "true"
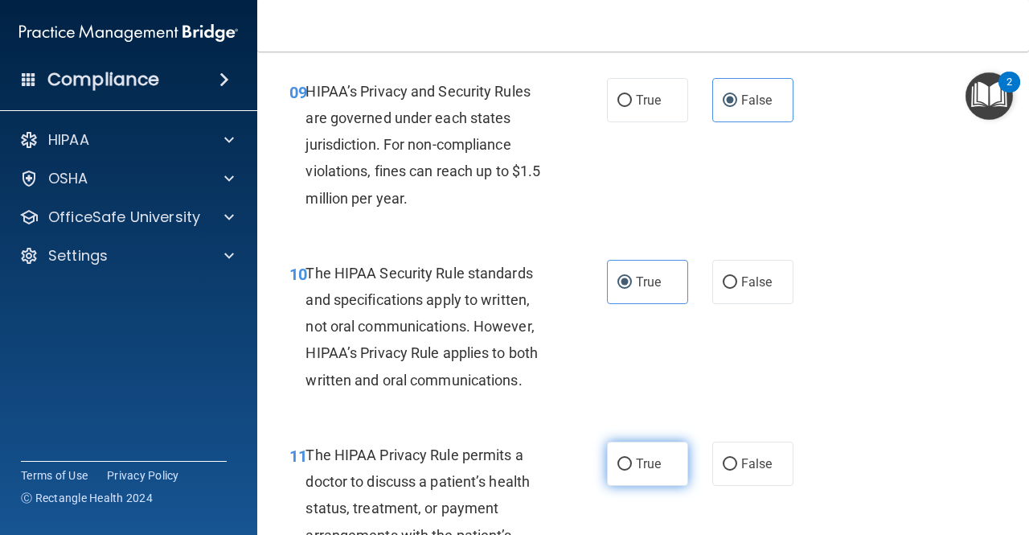
click at [612, 479] on label "True" at bounding box center [647, 463] width 81 height 44
click at [617, 470] on input "True" at bounding box center [624, 464] width 14 height 12
radio input "true"
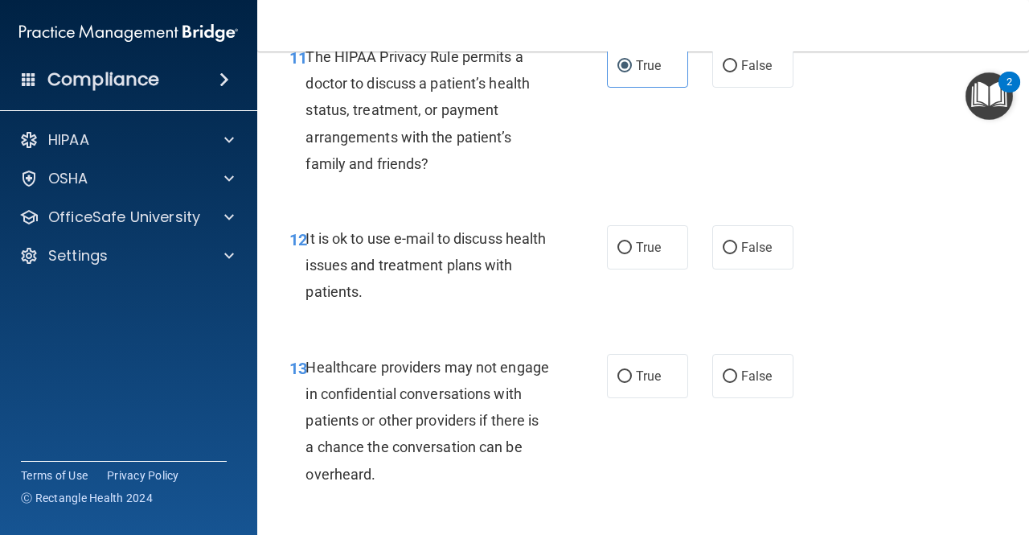
scroll to position [1852, 0]
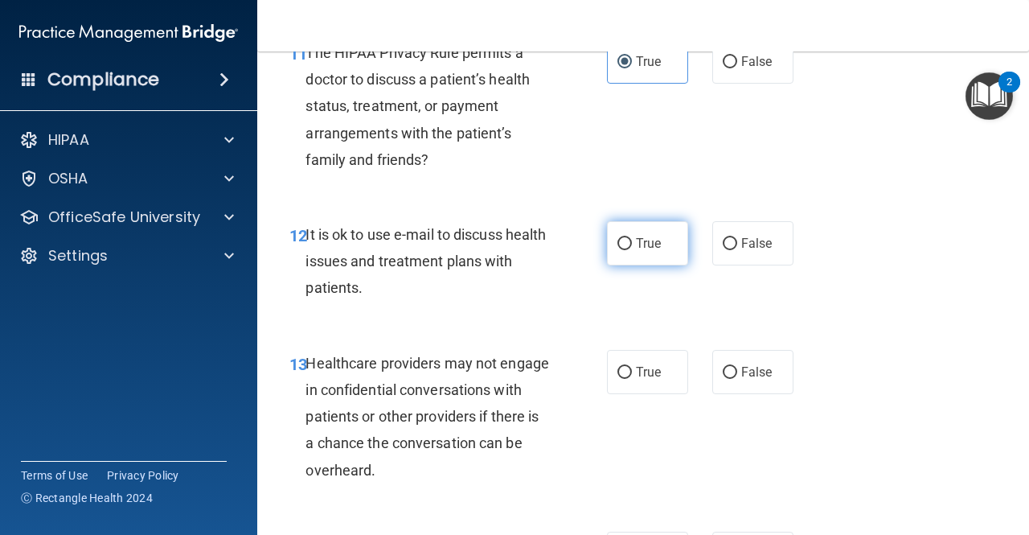
drag, startPoint x: 636, startPoint y: 367, endPoint x: 625, endPoint y: 241, distance: 125.8
click at [636, 356] on label "True" at bounding box center [647, 372] width 81 height 44
click at [632, 367] on input "True" at bounding box center [624, 373] width 14 height 12
radio input "true"
click at [647, 219] on div "12 It is ok to use e-mail to discuss health issues and treatment plans with pat…" at bounding box center [642, 265] width 731 height 129
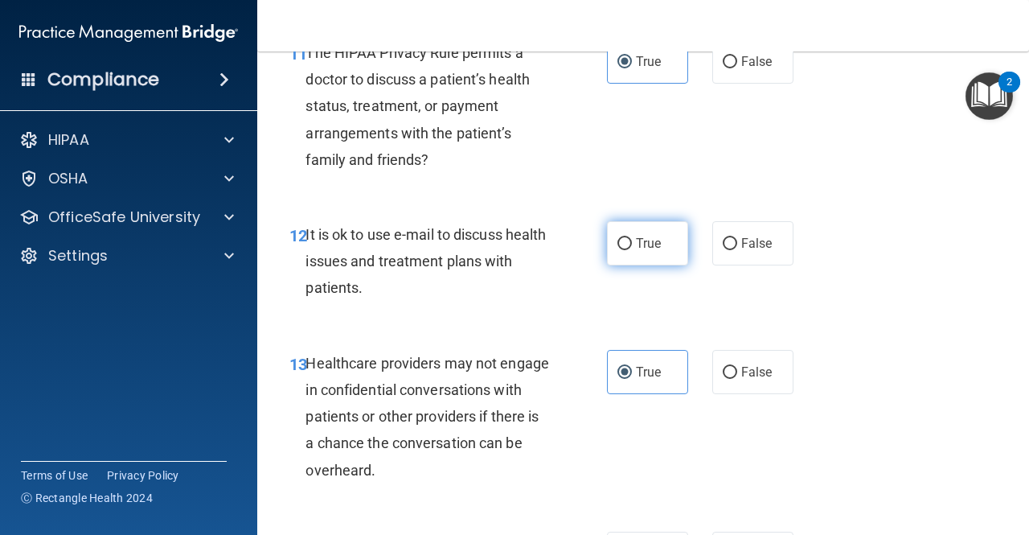
click at [657, 247] on label "True" at bounding box center [647, 243] width 81 height 44
click at [632, 247] on input "True" at bounding box center [624, 244] width 14 height 12
radio input "true"
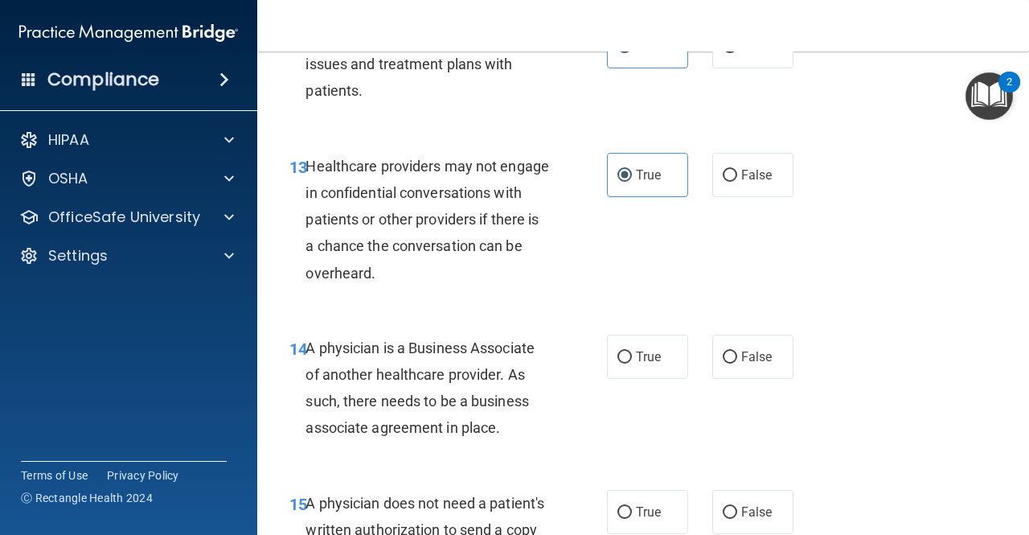
scroll to position [2334, 0]
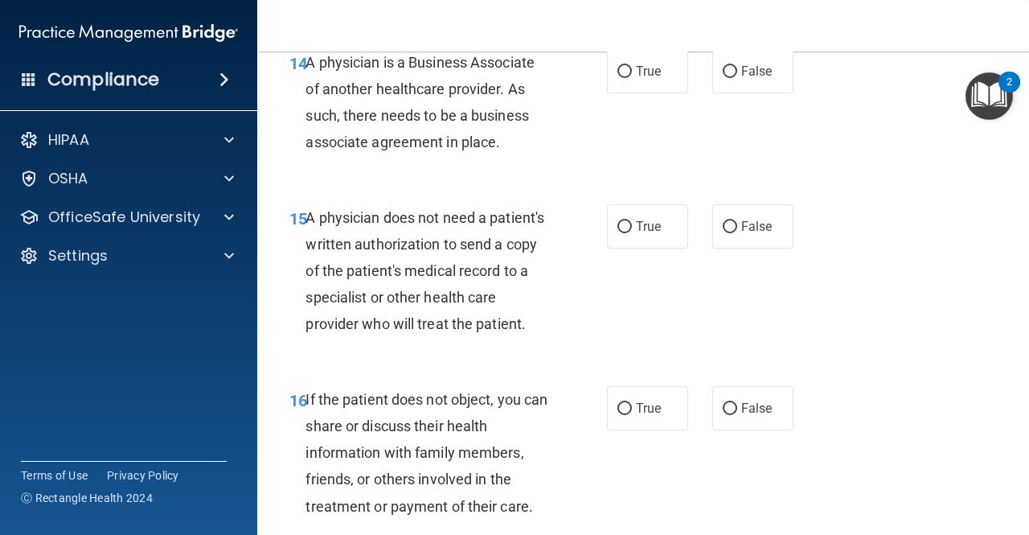
click at [733, 430] on label "False" at bounding box center [752, 408] width 81 height 44
click at [733, 415] on input "False" at bounding box center [730, 409] width 14 height 12
radio input "true"
drag, startPoint x: 726, startPoint y: 234, endPoint x: 724, endPoint y: 224, distance: 9.8
click at [726, 231] on label "False" at bounding box center [752, 226] width 81 height 44
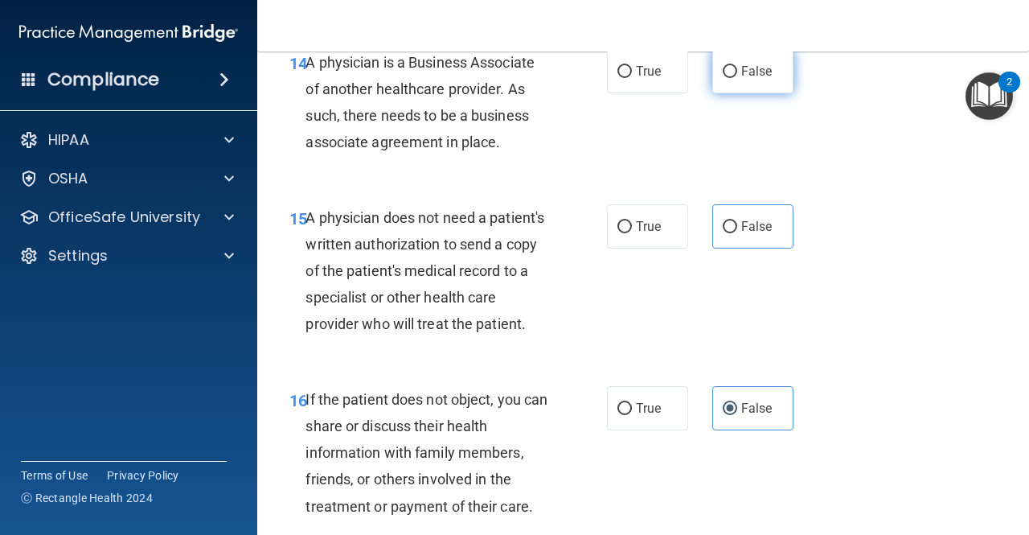
click at [724, 92] on label "False" at bounding box center [752, 71] width 81 height 44
click at [724, 78] on input "False" at bounding box center [730, 72] width 14 height 12
radio input "true"
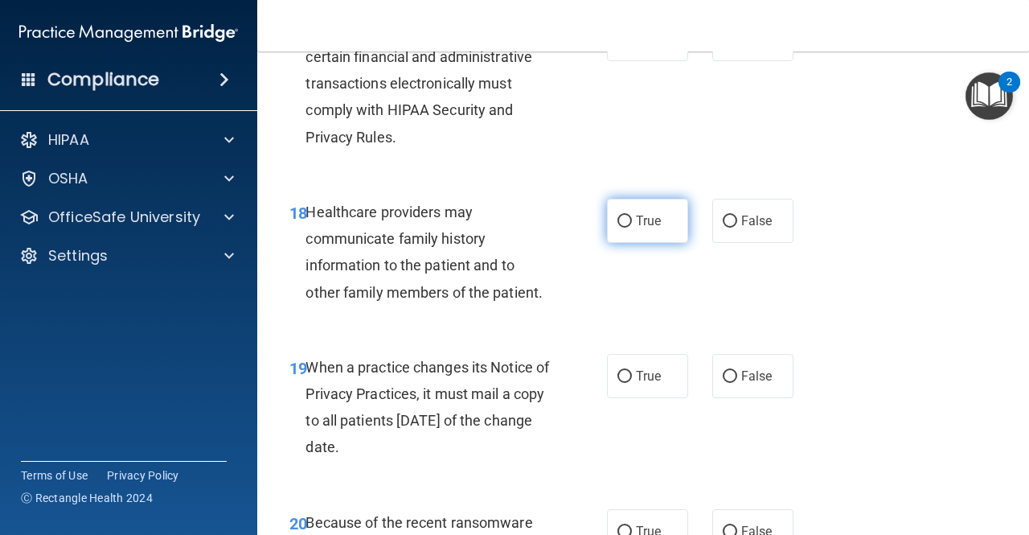
scroll to position [2897, 0]
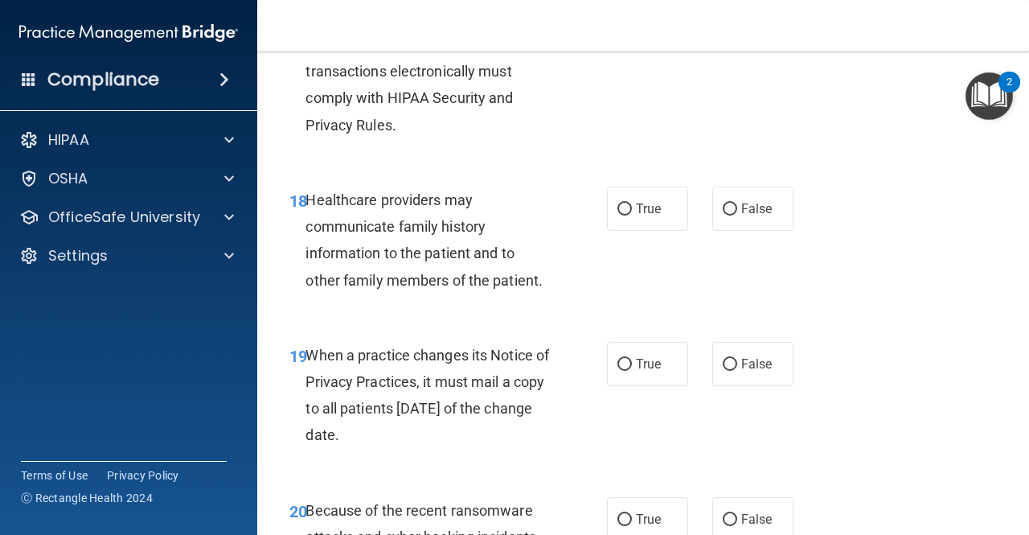
click at [637, 46] on nav "Toggle navigation Jessica Hackney jhalverson1605@gmail.com Manage My Enterprise…" at bounding box center [643, 25] width 772 height 51
click at [647, 49] on label "True" at bounding box center [647, 27] width 81 height 44
click at [632, 34] on input "True" at bounding box center [624, 28] width 14 height 12
radio input "true"
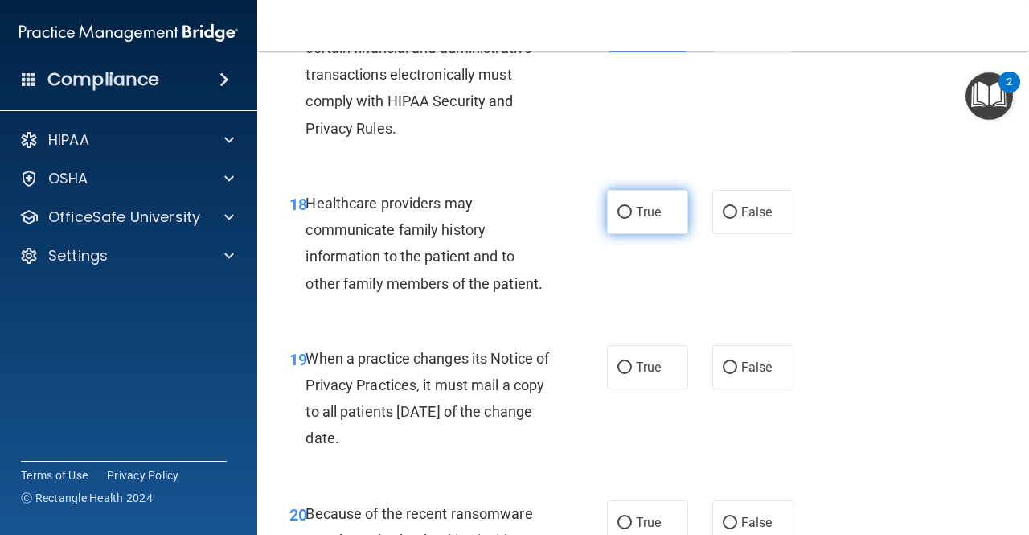
click at [658, 231] on label "True" at bounding box center [647, 212] width 81 height 44
click at [632, 219] on input "True" at bounding box center [624, 213] width 14 height 12
radio input "true"
click at [647, 375] on span "True" at bounding box center [648, 366] width 25 height 15
click at [632, 374] on input "True" at bounding box center [624, 368] width 14 height 12
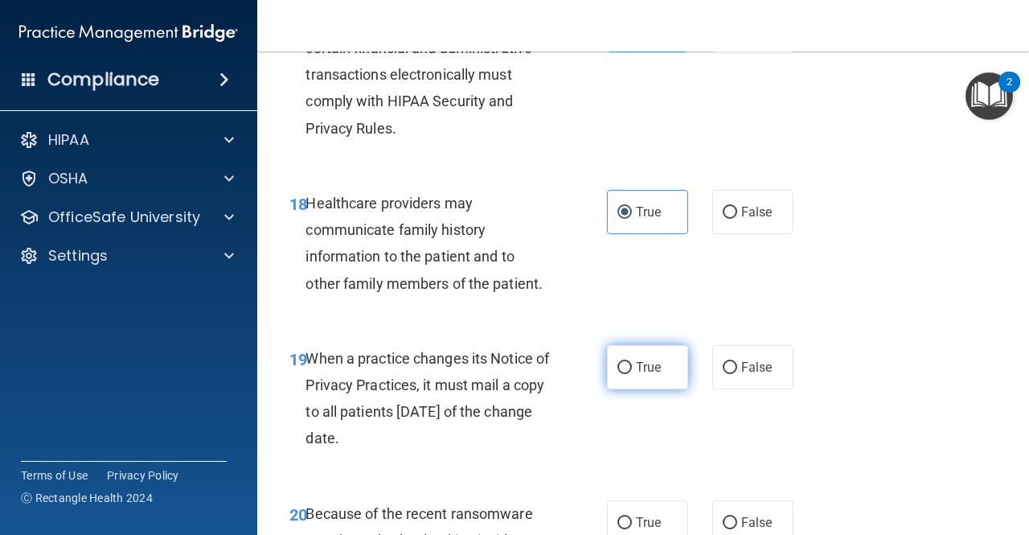
radio input "true"
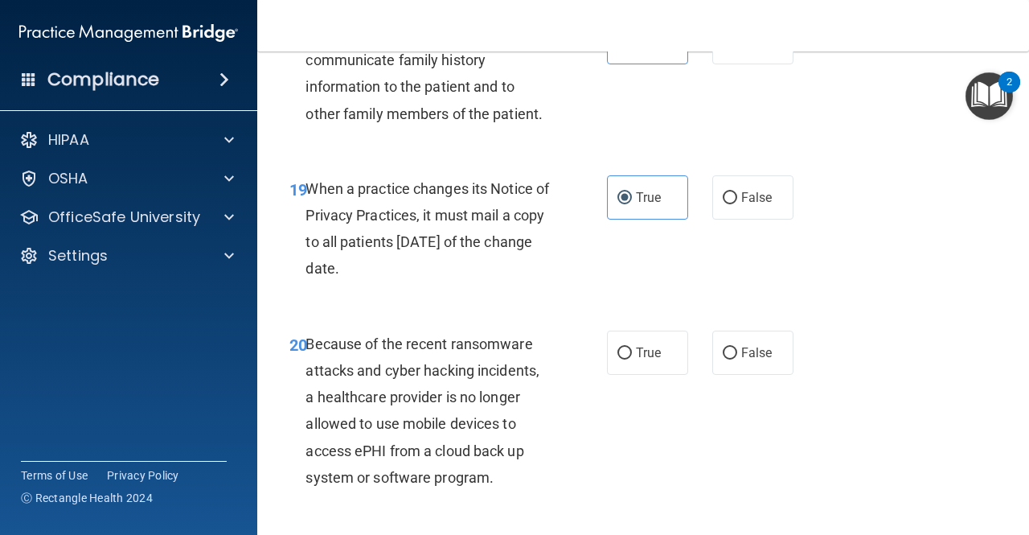
scroll to position [3135, 0]
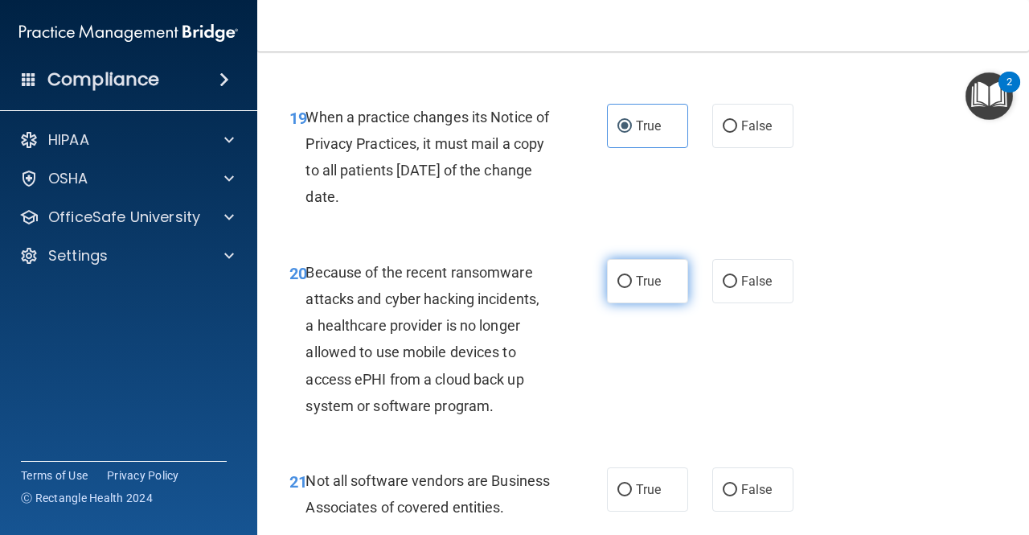
click at [656, 291] on label "True" at bounding box center [647, 281] width 81 height 44
click at [632, 288] on input "True" at bounding box center [624, 282] width 14 height 12
radio input "true"
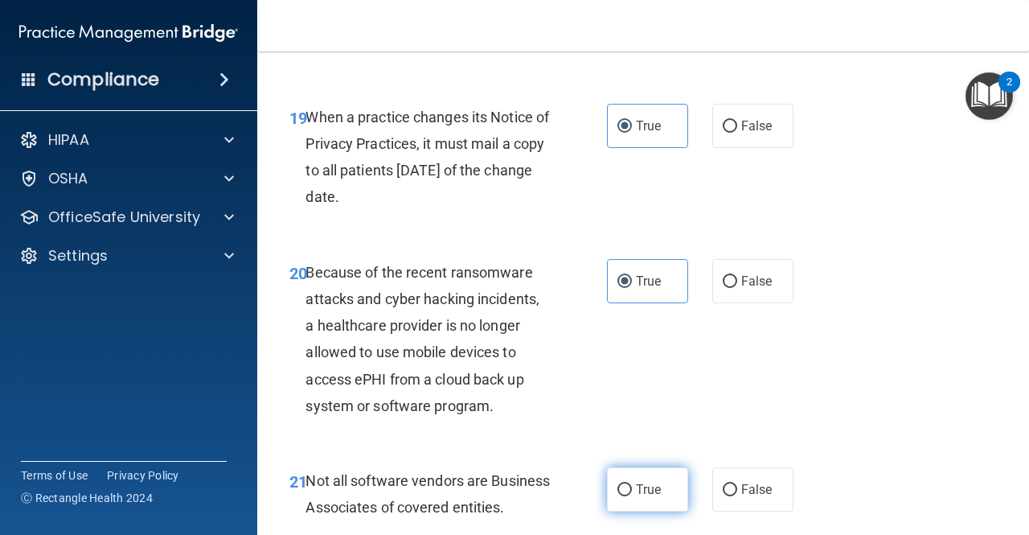
click at [649, 498] on label "True" at bounding box center [647, 489] width 81 height 44
click at [632, 496] on input "True" at bounding box center [624, 490] width 14 height 12
radio input "true"
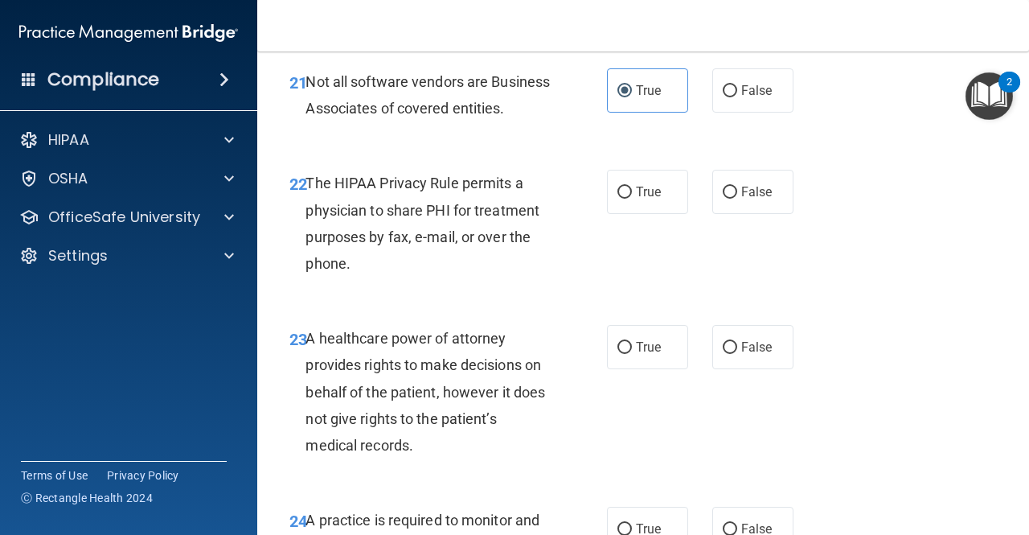
scroll to position [3537, 0]
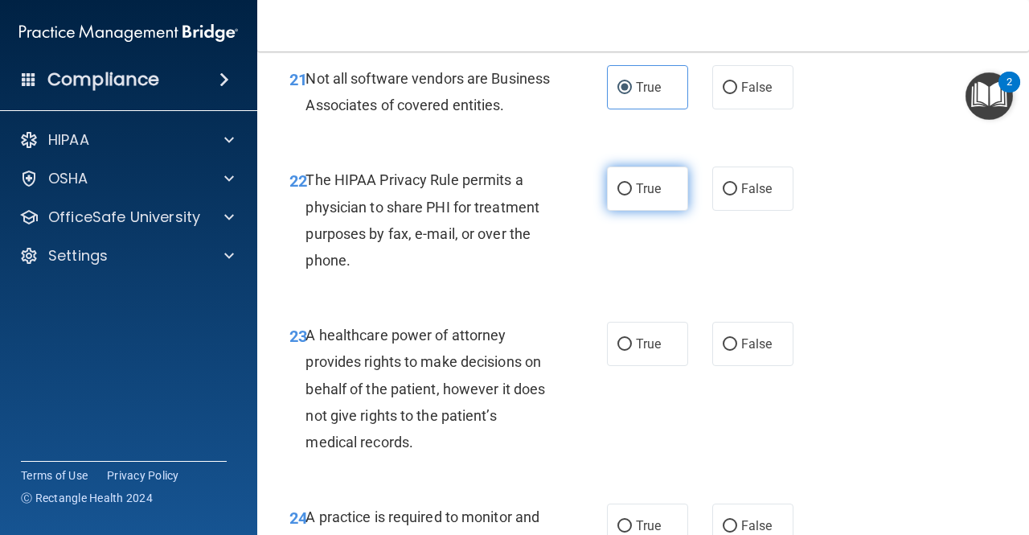
click at [651, 196] on span "True" at bounding box center [648, 188] width 25 height 15
click at [632, 195] on input "True" at bounding box center [624, 189] width 14 height 12
radio input "true"
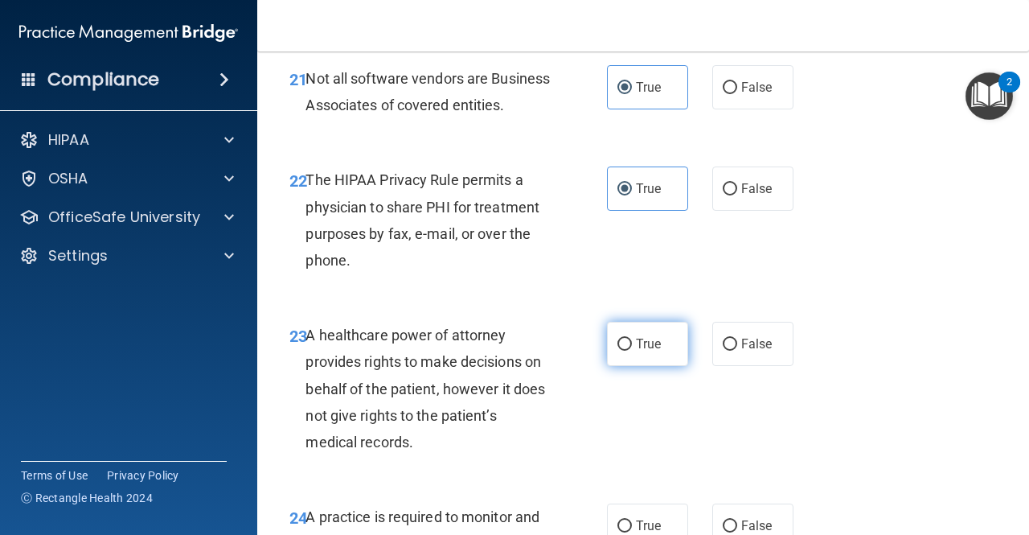
click at [621, 366] on label "True" at bounding box center [647, 344] width 81 height 44
click at [621, 350] on input "True" at bounding box center [624, 344] width 14 height 12
radio input "true"
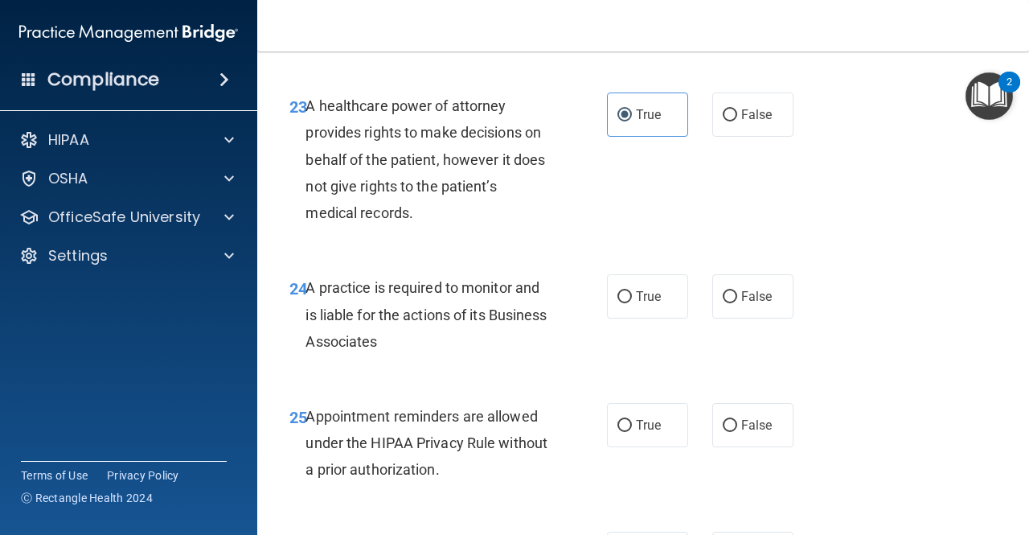
scroll to position [3858, 0]
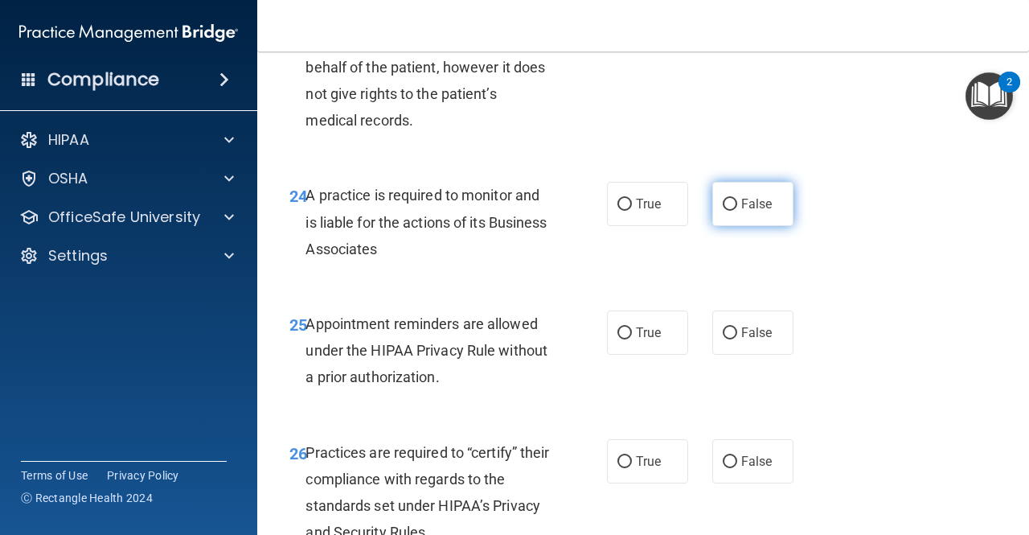
drag, startPoint x: 748, startPoint y: 360, endPoint x: 729, endPoint y: 272, distance: 89.7
click at [750, 359] on div "25 Appointment reminders are allowed under the HIPAA Privacy Rule without a pri…" at bounding box center [642, 354] width 731 height 129
click at [729, 211] on input "False" at bounding box center [730, 205] width 14 height 12
radio input "true"
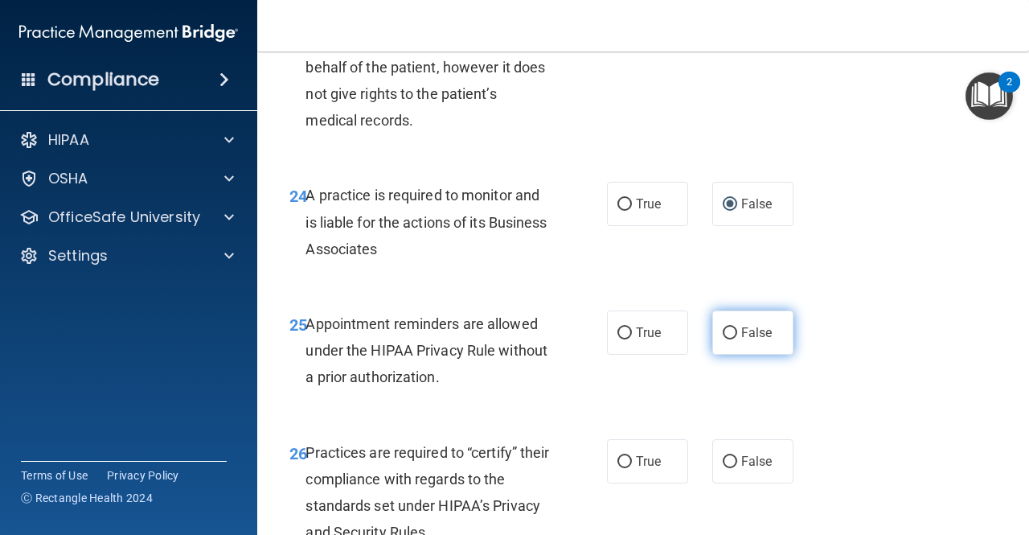
click at [761, 354] on label "False" at bounding box center [752, 332] width 81 height 44
click at [737, 339] on input "False" at bounding box center [730, 333] width 14 height 12
radio input "true"
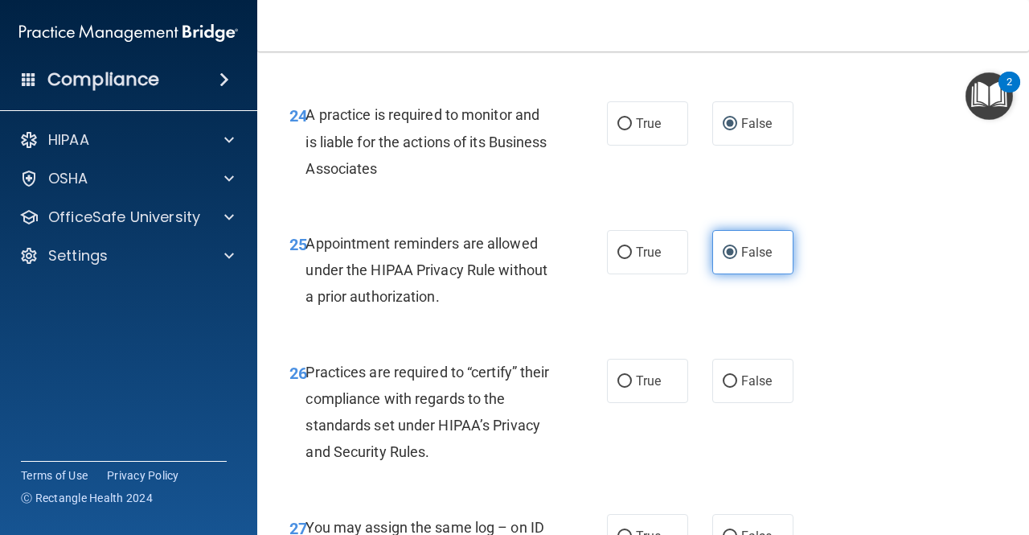
click at [727, 274] on label "False" at bounding box center [752, 252] width 81 height 44
click at [727, 259] on input "False" at bounding box center [730, 253] width 14 height 12
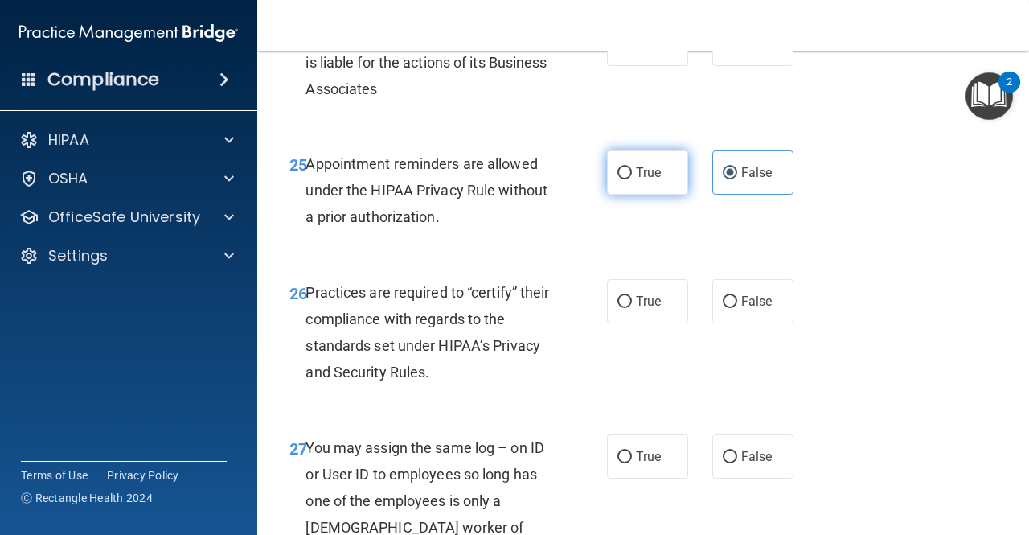
scroll to position [4019, 0]
click at [639, 179] on span "True" at bounding box center [648, 171] width 25 height 15
click at [632, 178] on input "True" at bounding box center [624, 172] width 14 height 12
radio input "true"
click at [750, 194] on label "False" at bounding box center [752, 172] width 81 height 44
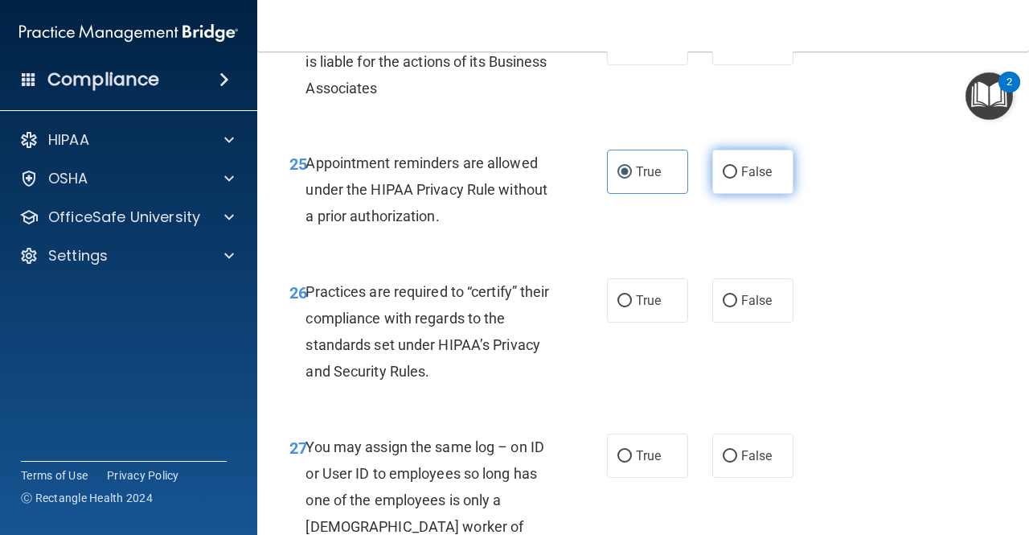
click at [737, 178] on input "False" at bounding box center [730, 172] width 14 height 12
radio input "true"
radio input "false"
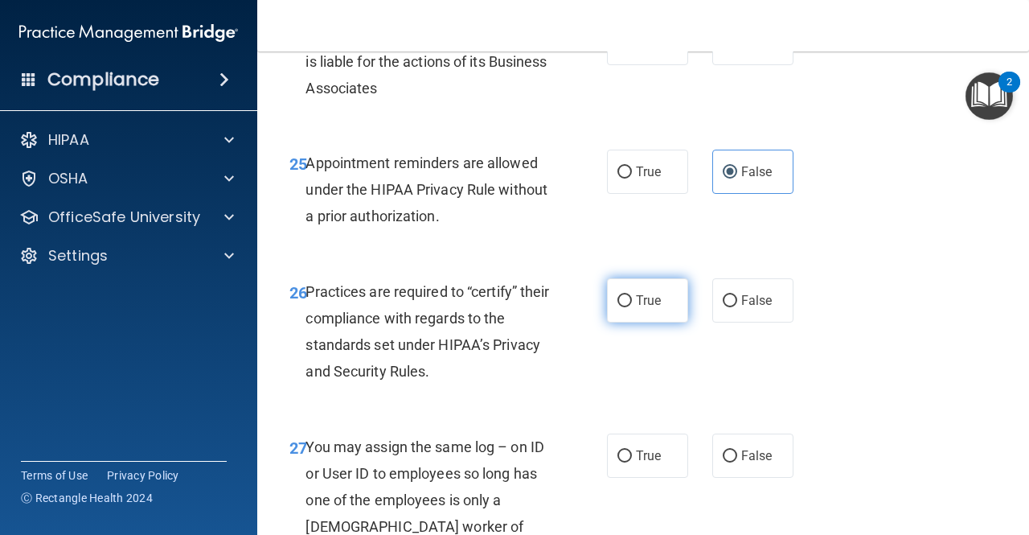
click at [645, 322] on label "True" at bounding box center [647, 300] width 81 height 44
click at [632, 307] on input "True" at bounding box center [624, 301] width 14 height 12
radio input "true"
click at [666, 477] on label "True" at bounding box center [647, 455] width 81 height 44
click at [632, 462] on input "True" at bounding box center [624, 456] width 14 height 12
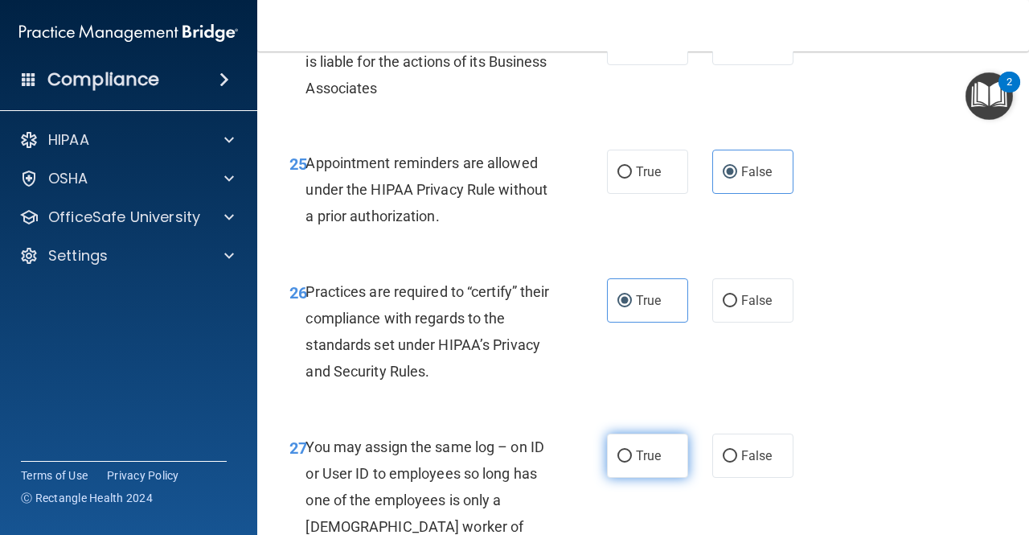
radio input "true"
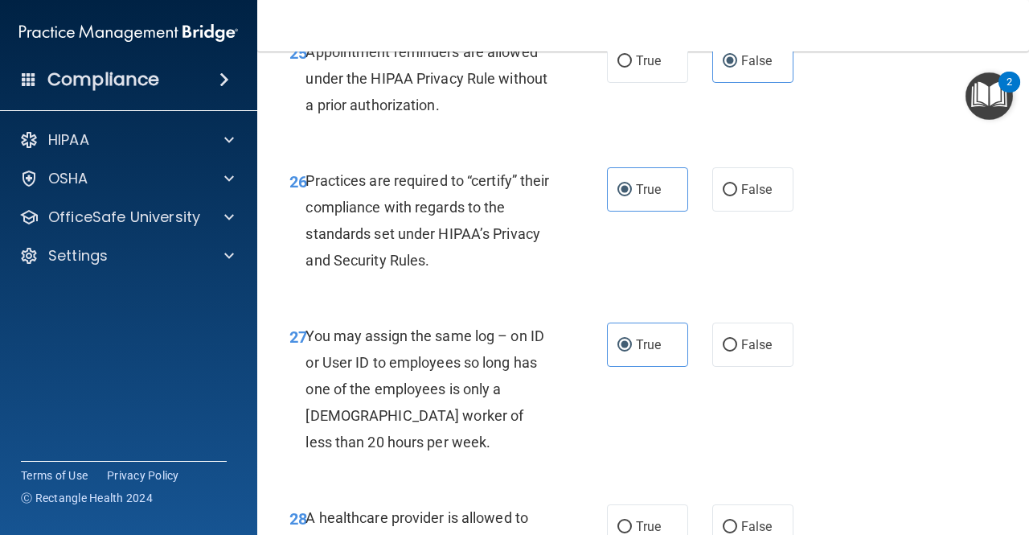
scroll to position [4180, 0]
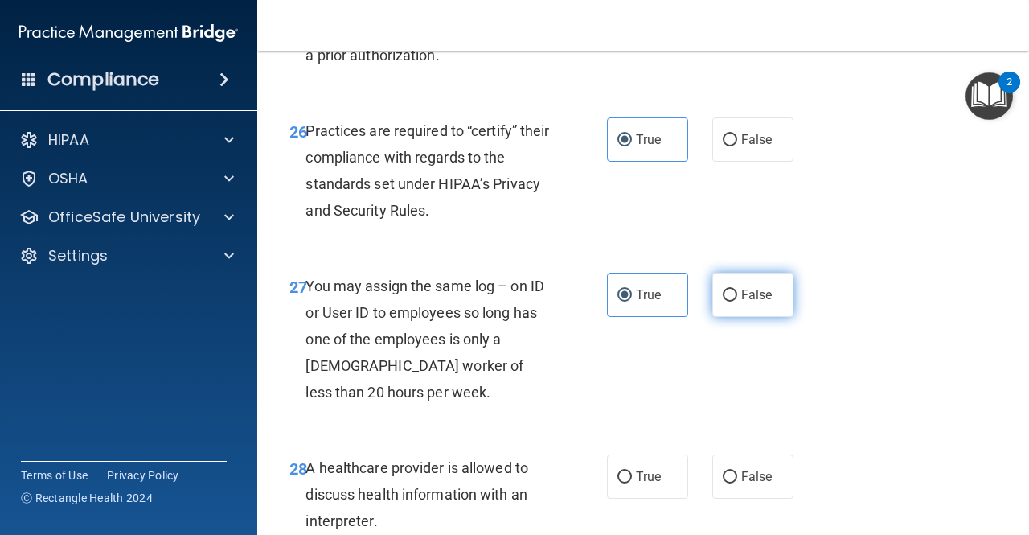
click at [764, 302] on span "False" at bounding box center [756, 294] width 31 height 15
click at [737, 301] on input "False" at bounding box center [730, 295] width 14 height 12
radio input "true"
radio input "false"
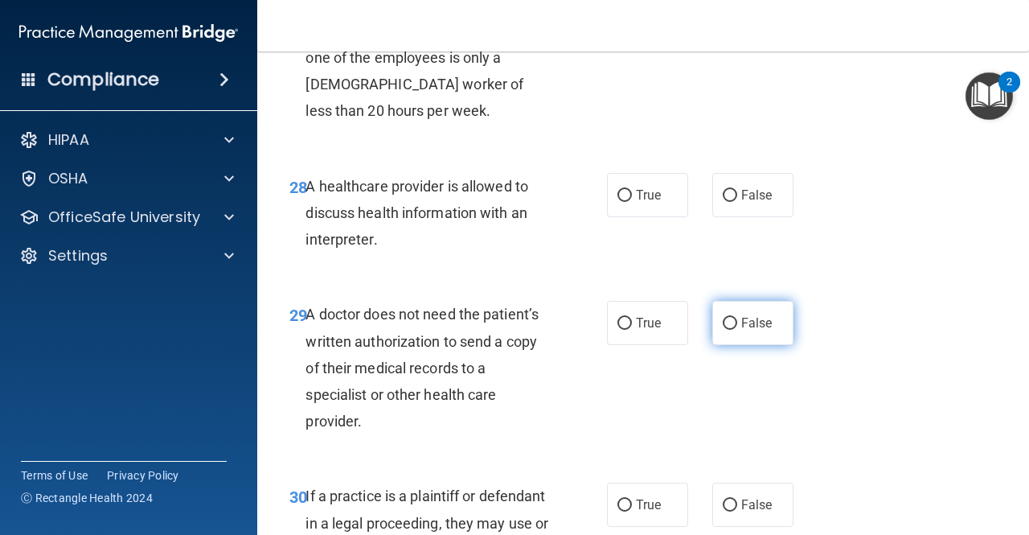
scroll to position [4501, 0]
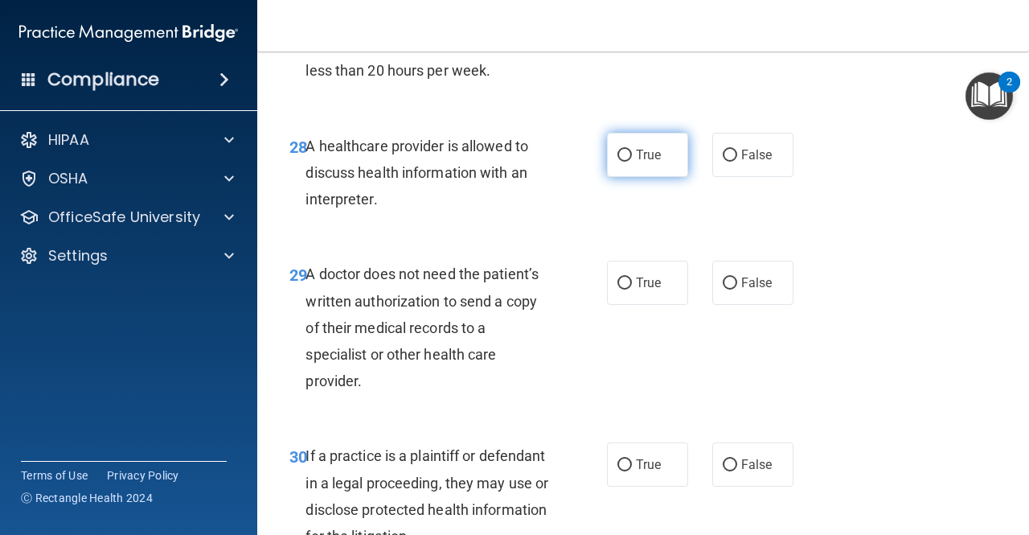
click at [658, 177] on label "True" at bounding box center [647, 155] width 81 height 44
click at [632, 162] on input "True" at bounding box center [624, 156] width 14 height 12
radio input "true"
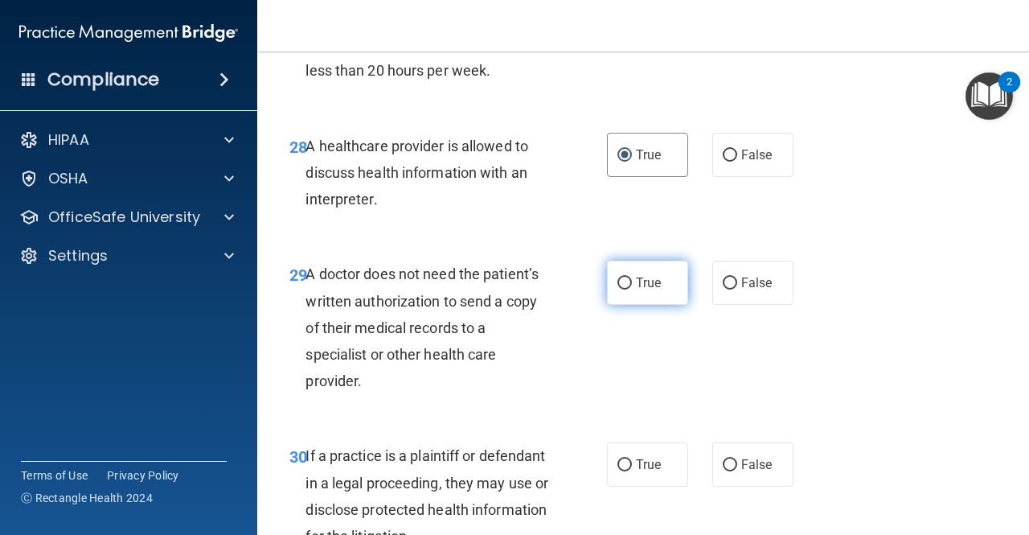
click at [639, 305] on label "True" at bounding box center [647, 282] width 81 height 44
click at [632, 289] on input "True" at bounding box center [624, 283] width 14 height 12
radio input "true"
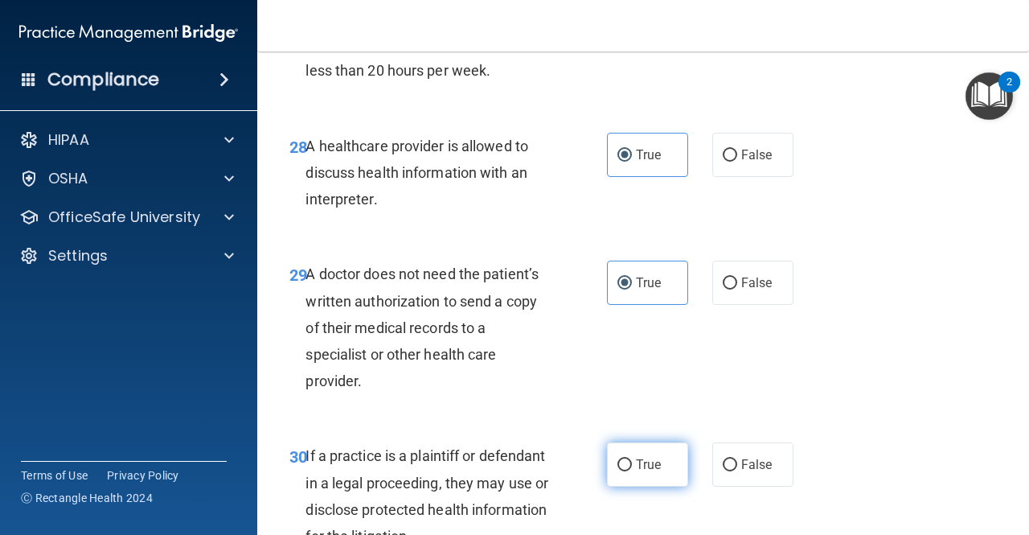
click at [662, 486] on label "True" at bounding box center [647, 464] width 81 height 44
click at [632, 471] on input "True" at bounding box center [624, 465] width 14 height 12
radio input "true"
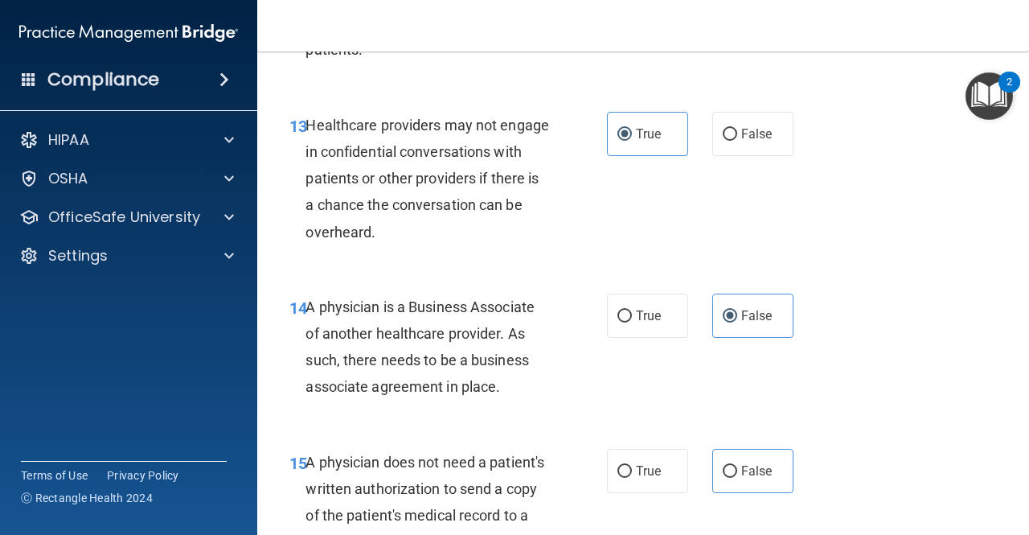
scroll to position [2170, 0]
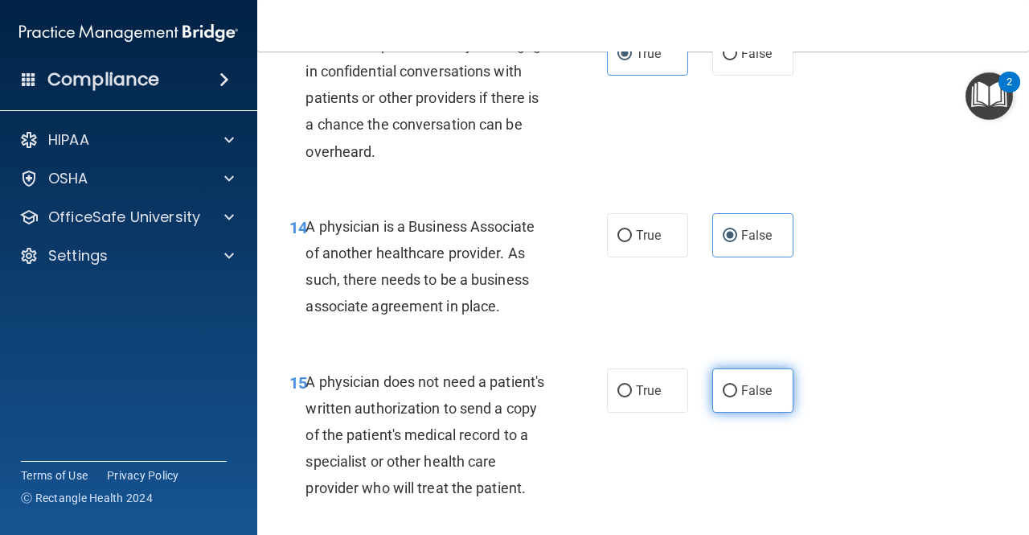
click at [713, 410] on label "False" at bounding box center [752, 390] width 81 height 44
click at [723, 397] on input "False" at bounding box center [730, 391] width 14 height 12
radio input "true"
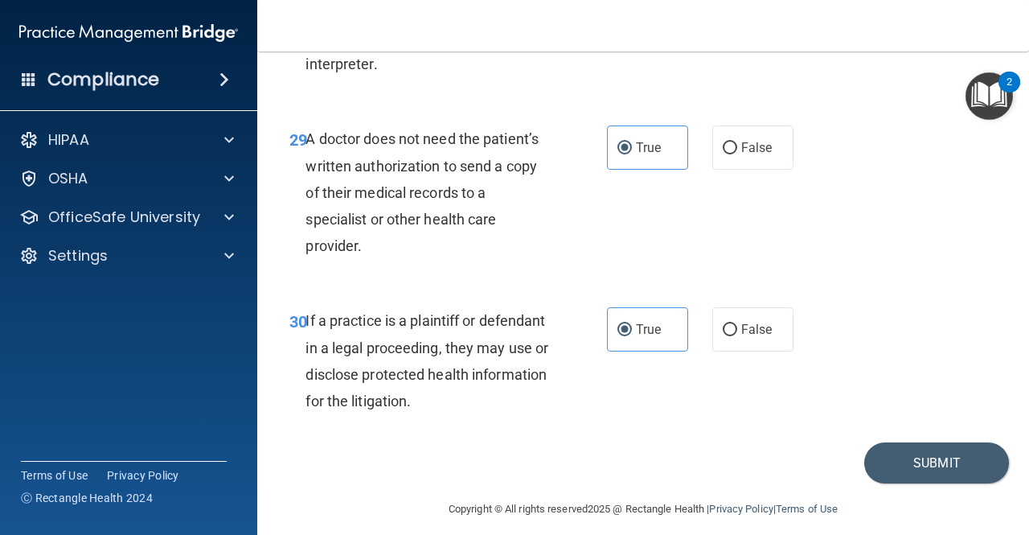
scroll to position [4702, 0]
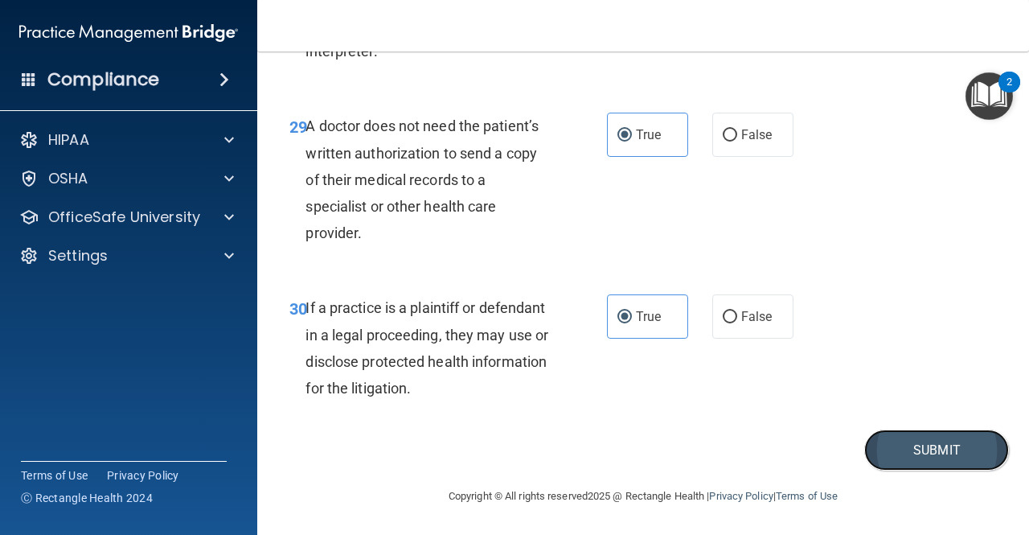
click at [830, 440] on button "Submit" at bounding box center [936, 449] width 145 height 41
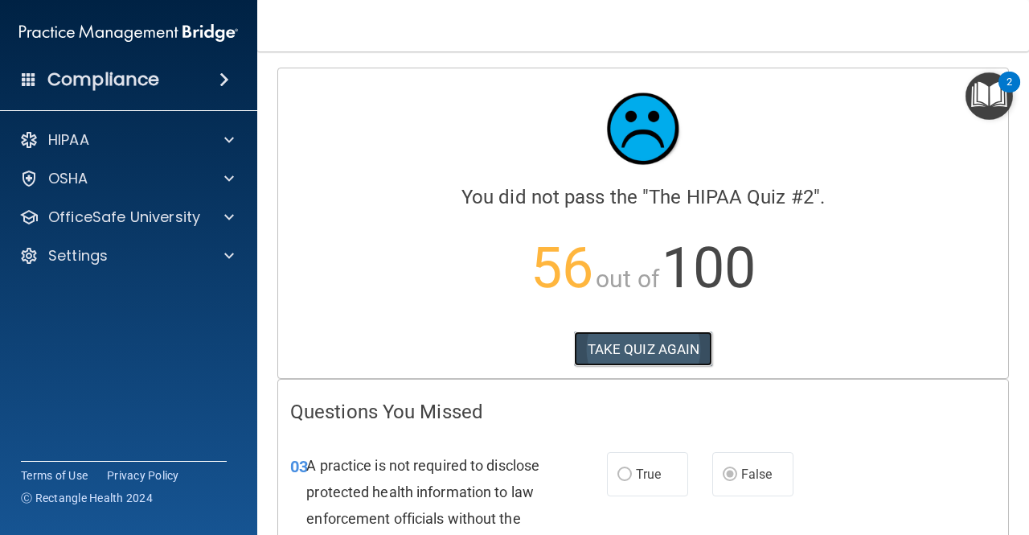
click at [674, 343] on button "TAKE QUIZ AGAIN" at bounding box center [643, 348] width 139 height 35
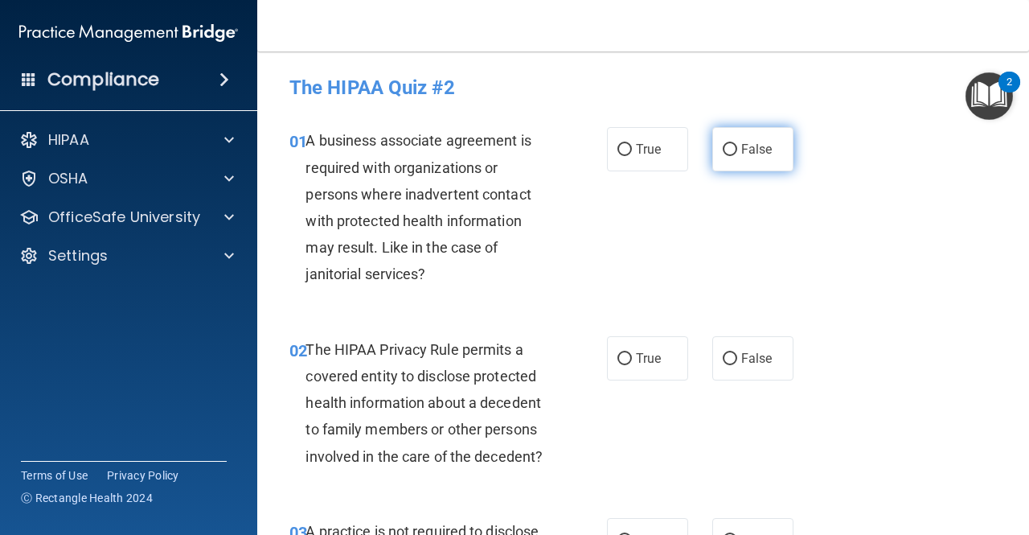
click at [780, 137] on label "False" at bounding box center [752, 149] width 81 height 44
click at [737, 144] on input "False" at bounding box center [730, 150] width 14 height 12
radio input "true"
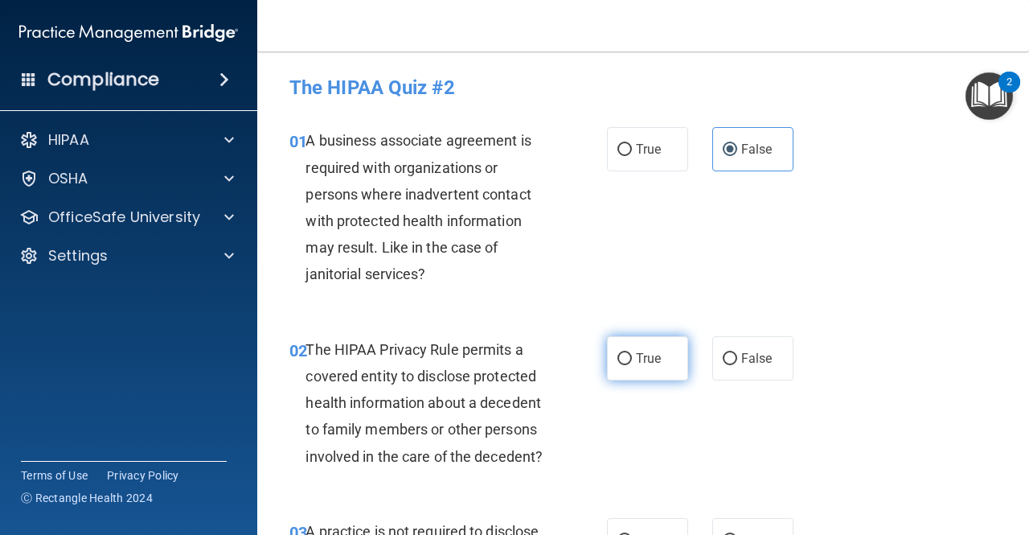
click at [629, 363] on label "True" at bounding box center [647, 358] width 81 height 44
click at [629, 363] on input "True" at bounding box center [624, 359] width 14 height 12
radio input "true"
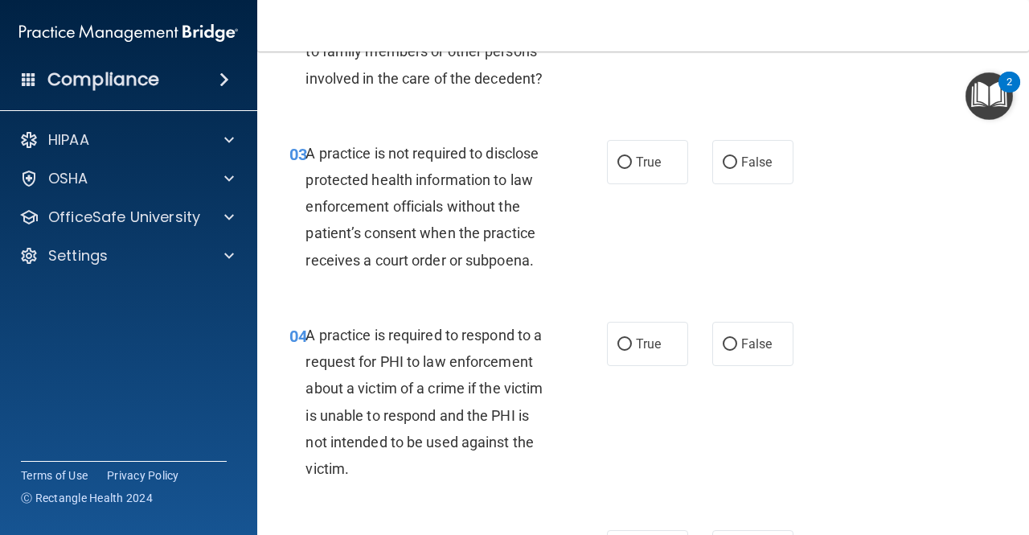
scroll to position [402, 0]
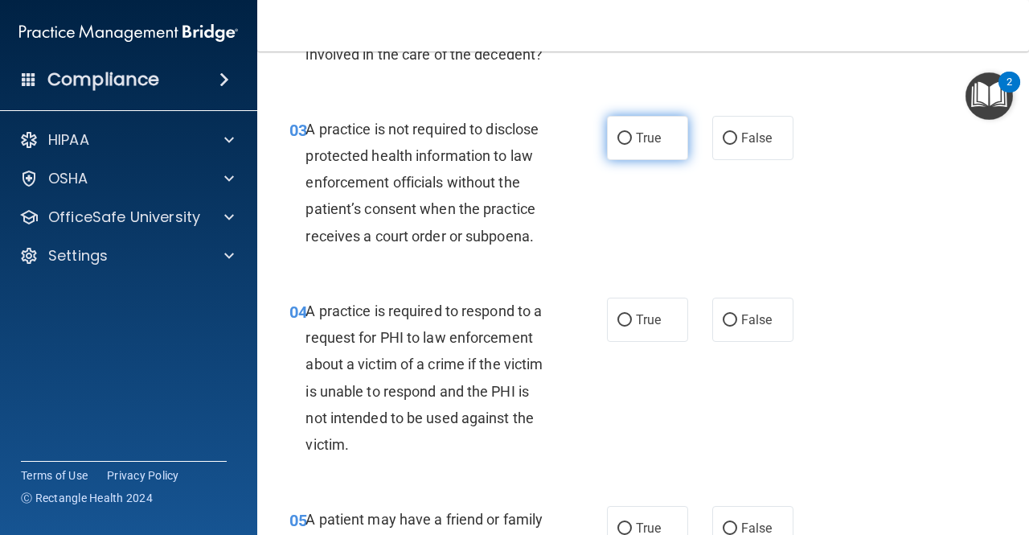
click at [659, 144] on label "True" at bounding box center [647, 138] width 81 height 44
click at [632, 144] on input "True" at bounding box center [624, 139] width 14 height 12
radio input "true"
click at [652, 324] on span "True" at bounding box center [648, 319] width 25 height 15
click at [632, 324] on input "True" at bounding box center [624, 320] width 14 height 12
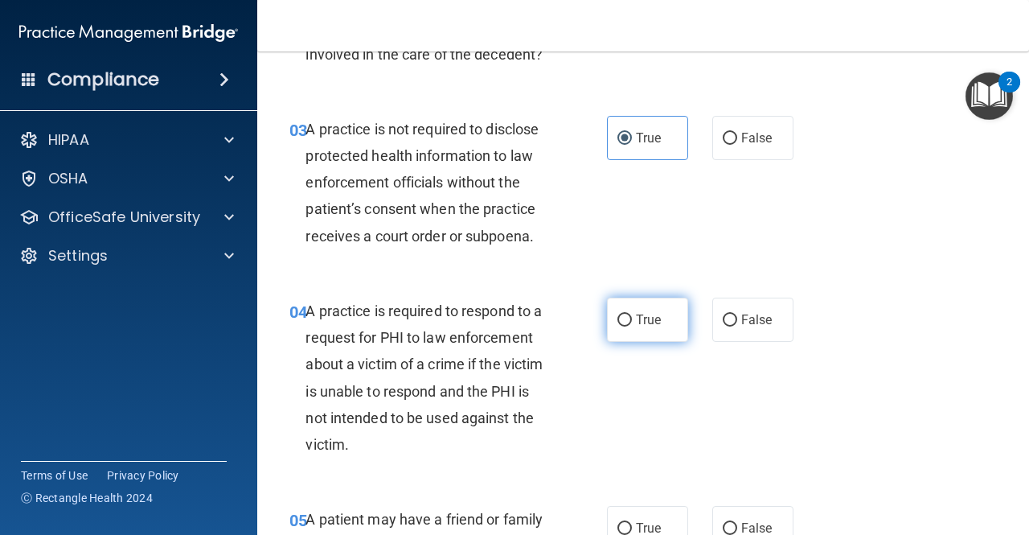
radio input "true"
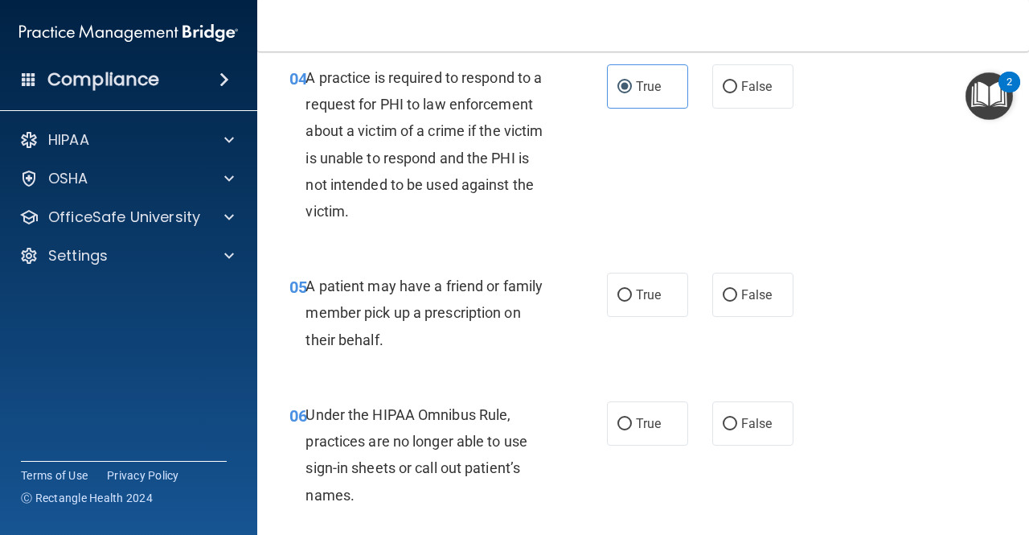
scroll to position [643, 0]
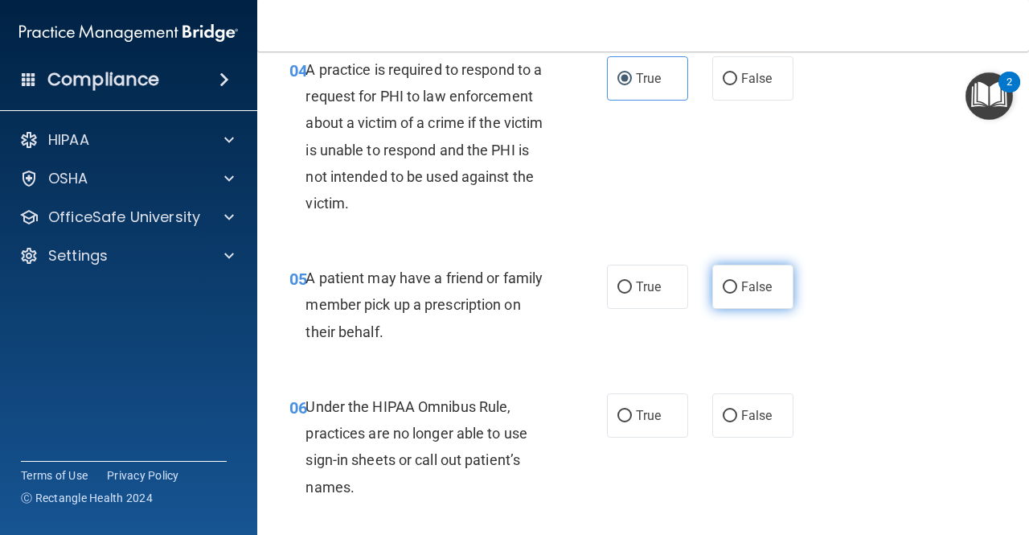
click at [746, 288] on span "False" at bounding box center [756, 286] width 31 height 15
click at [737, 288] on input "False" at bounding box center [730, 287] width 14 height 12
radio input "true"
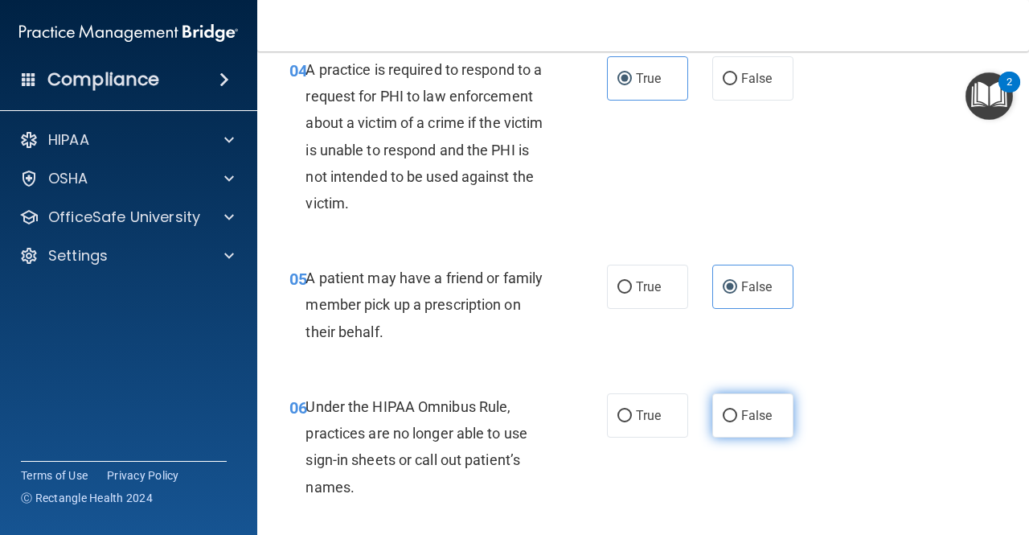
click at [759, 420] on span "False" at bounding box center [756, 415] width 31 height 15
click at [737, 420] on input "False" at bounding box center [730, 416] width 14 height 12
radio input "true"
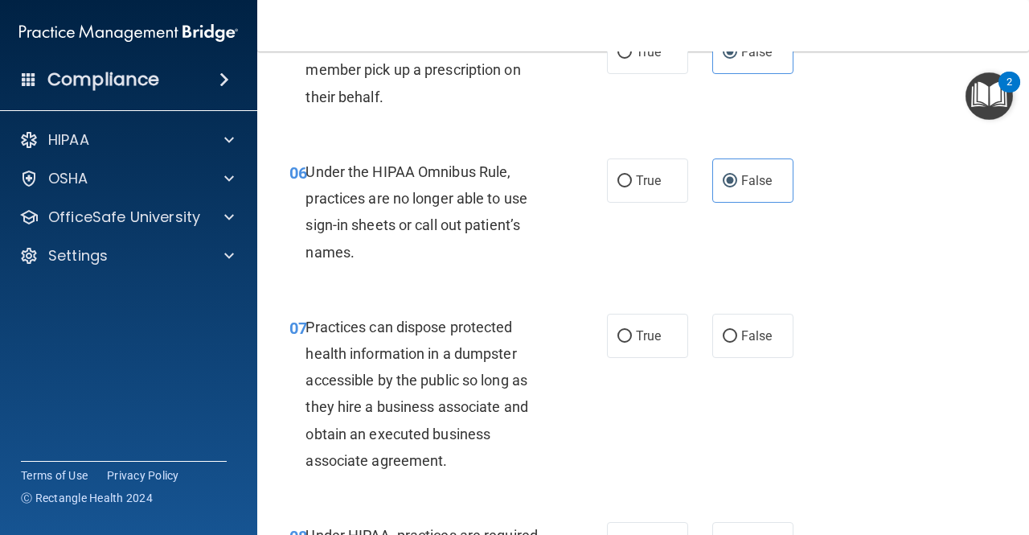
scroll to position [884, 0]
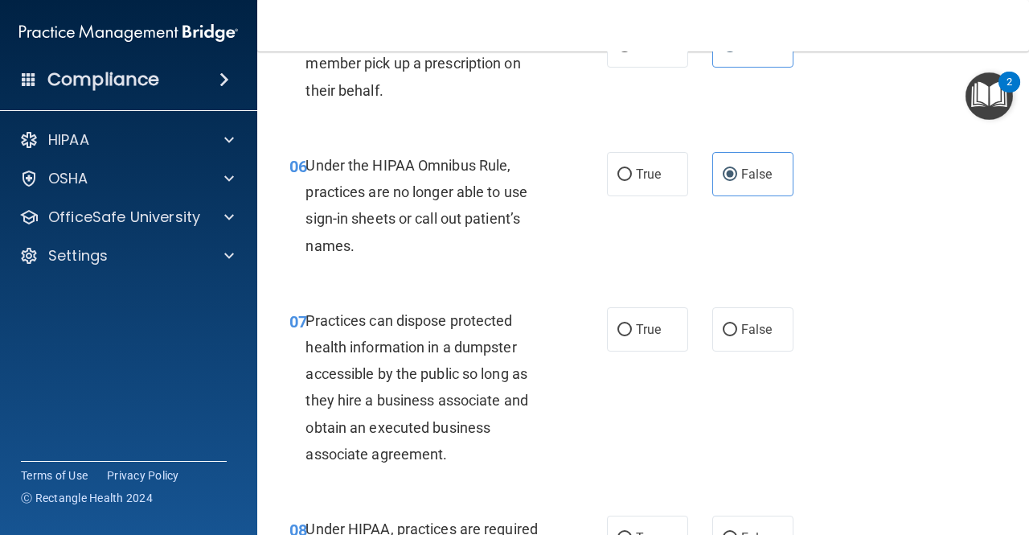
click at [630, 353] on div "07 Practices can dispose protected health information in a dumpster accessible …" at bounding box center [642, 391] width 731 height 208
click at [663, 338] on label "True" at bounding box center [647, 329] width 81 height 44
click at [632, 336] on input "True" at bounding box center [624, 330] width 14 height 12
radio input "true"
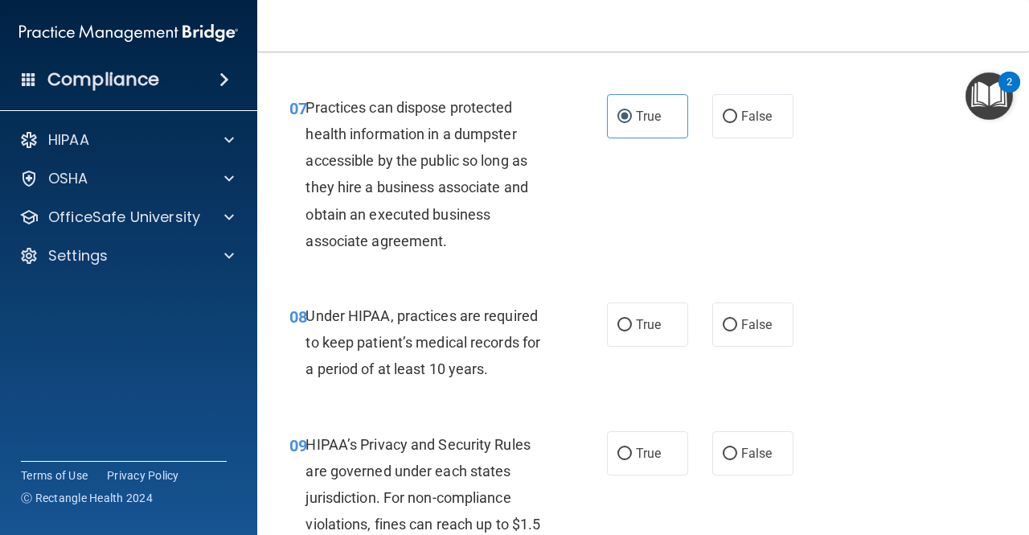
scroll to position [1125, 0]
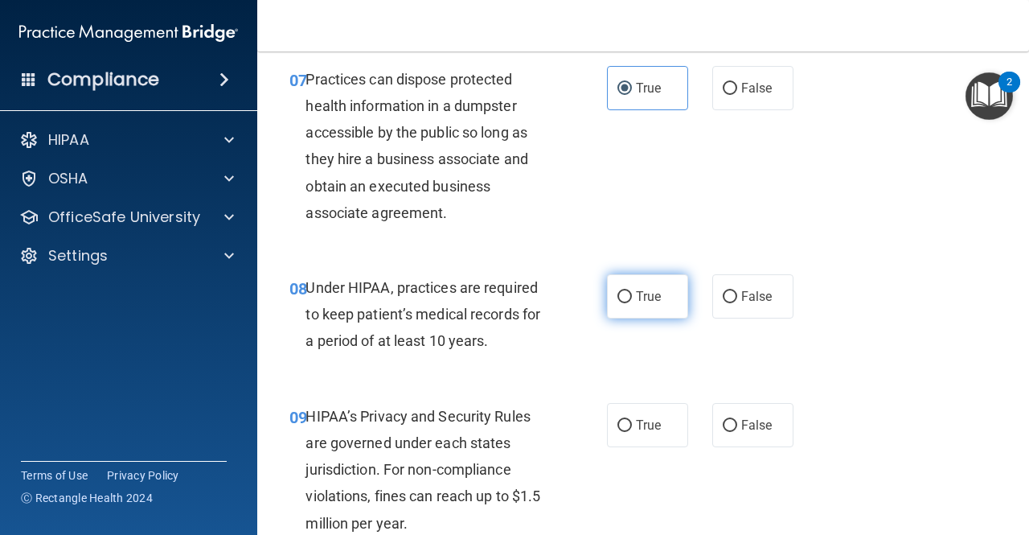
click at [636, 301] on span "True" at bounding box center [648, 296] width 25 height 15
click at [632, 301] on input "True" at bounding box center [624, 297] width 14 height 12
radio input "true"
drag, startPoint x: 610, startPoint y: 301, endPoint x: 622, endPoint y: 301, distance: 12.1
click at [611, 301] on label "True" at bounding box center [647, 296] width 81 height 44
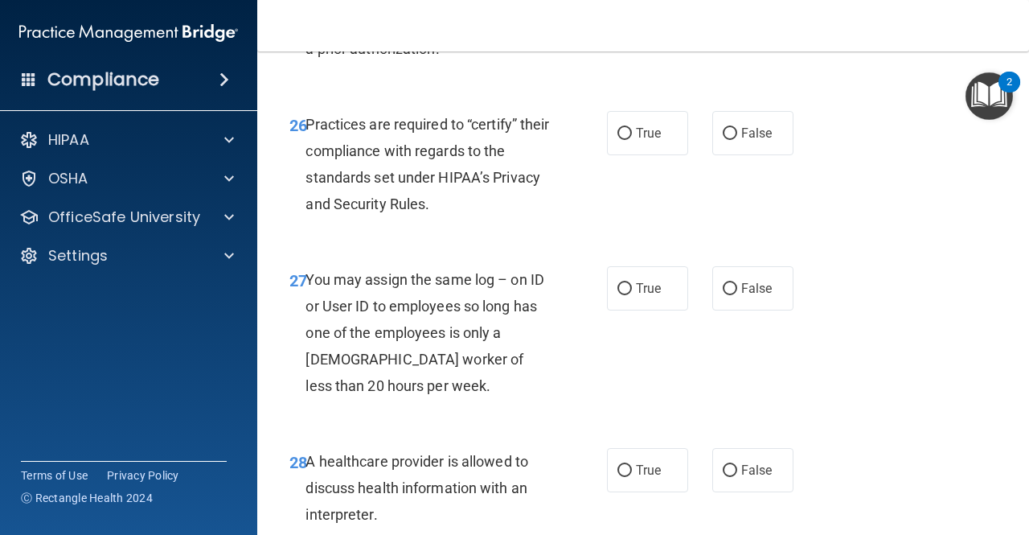
scroll to position [4139, 0]
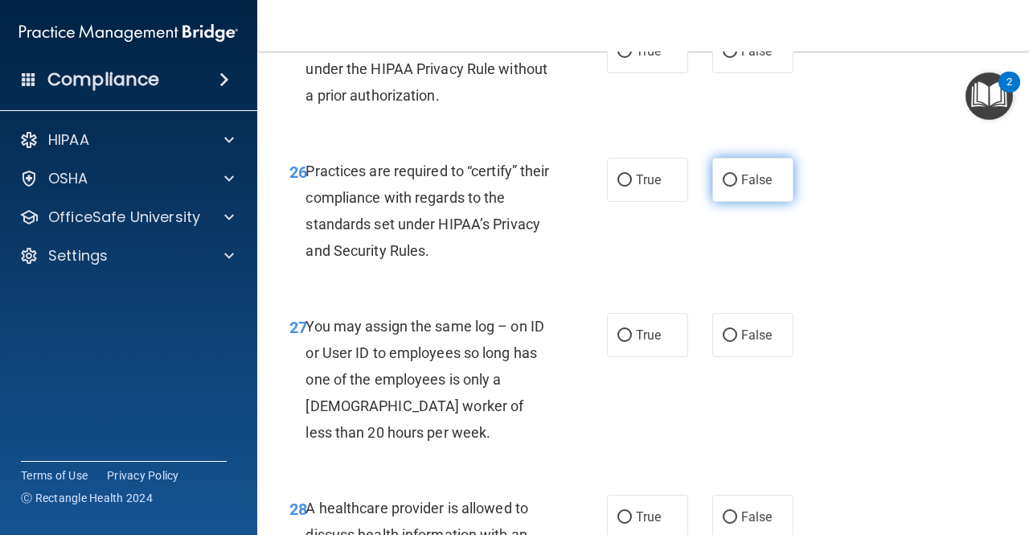
click at [741, 187] on span "False" at bounding box center [756, 179] width 31 height 15
click at [734, 186] on input "False" at bounding box center [730, 180] width 14 height 12
radio input "true"
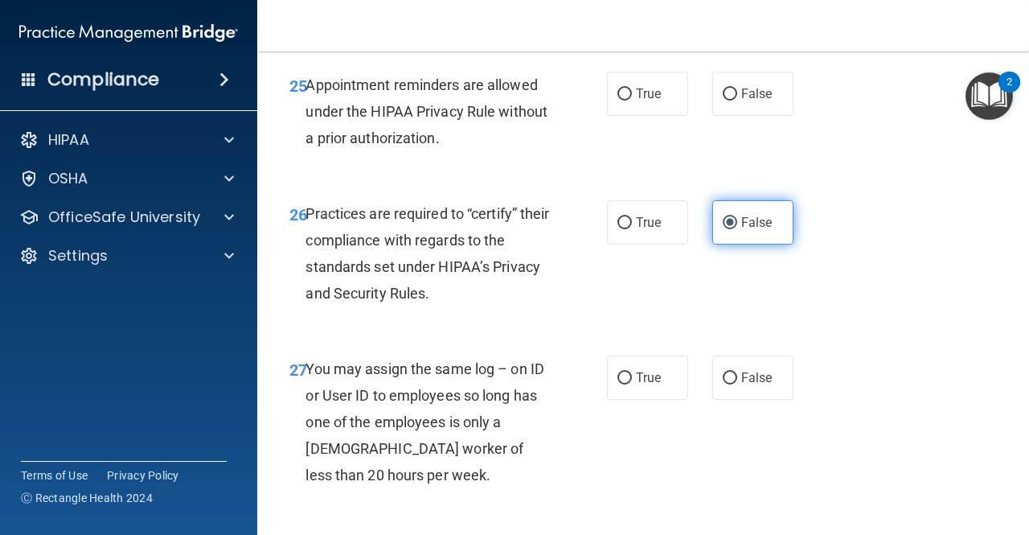
scroll to position [4059, 0]
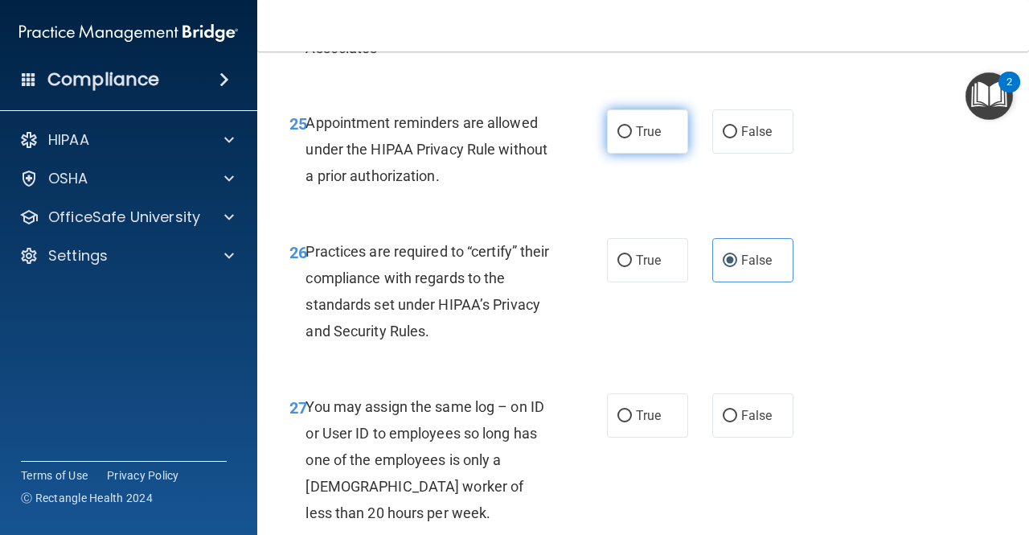
click at [663, 154] on label "True" at bounding box center [647, 131] width 81 height 44
click at [632, 138] on input "True" at bounding box center [624, 132] width 14 height 12
radio input "true"
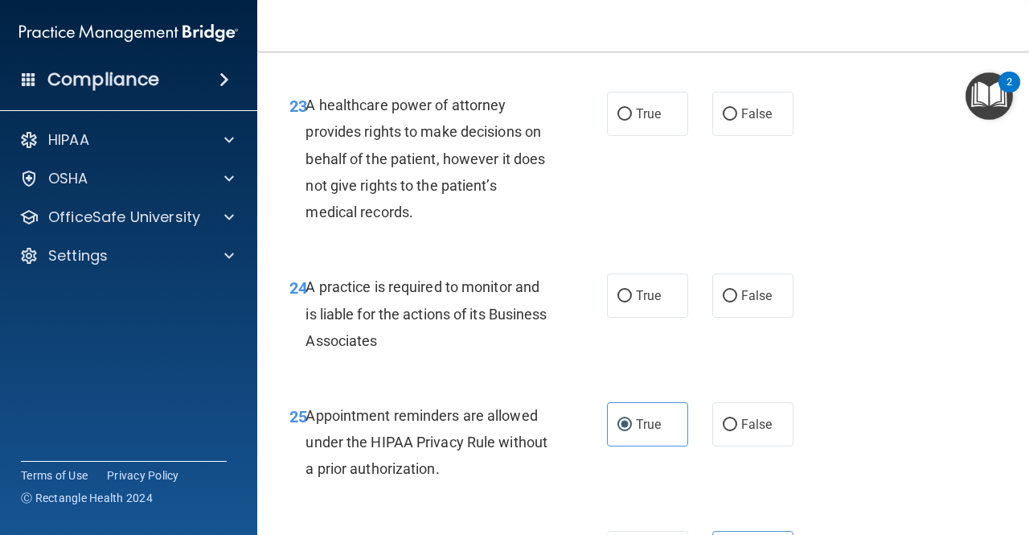
scroll to position [3738, 0]
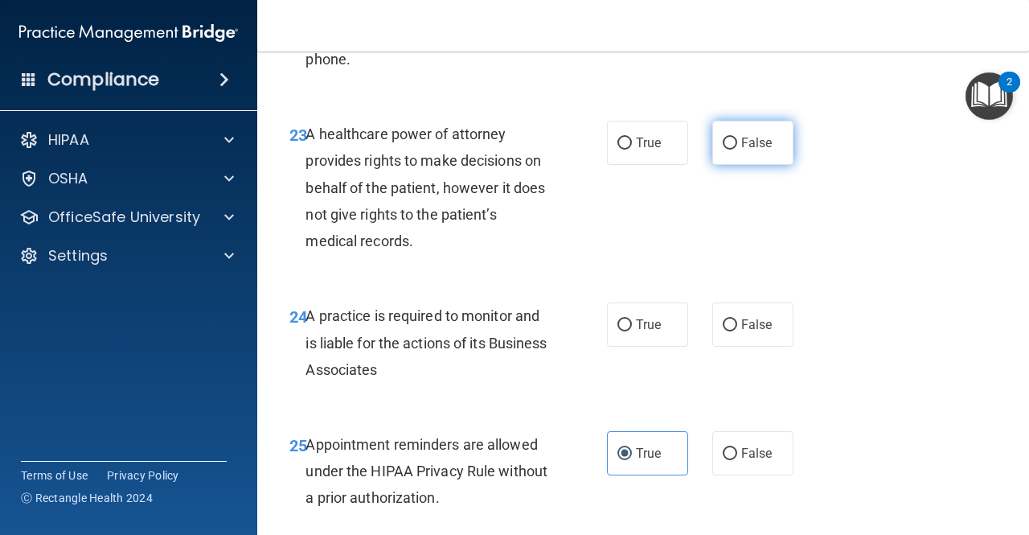
click at [732, 165] on label "False" at bounding box center [752, 143] width 81 height 44
click at [732, 150] on input "False" at bounding box center [730, 143] width 14 height 12
radio input "true"
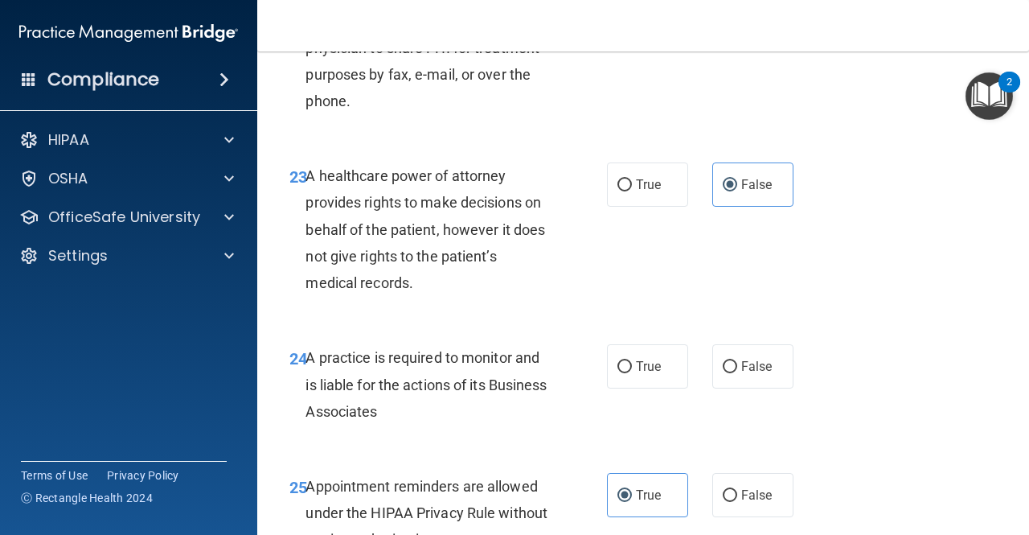
scroll to position [3577, 0]
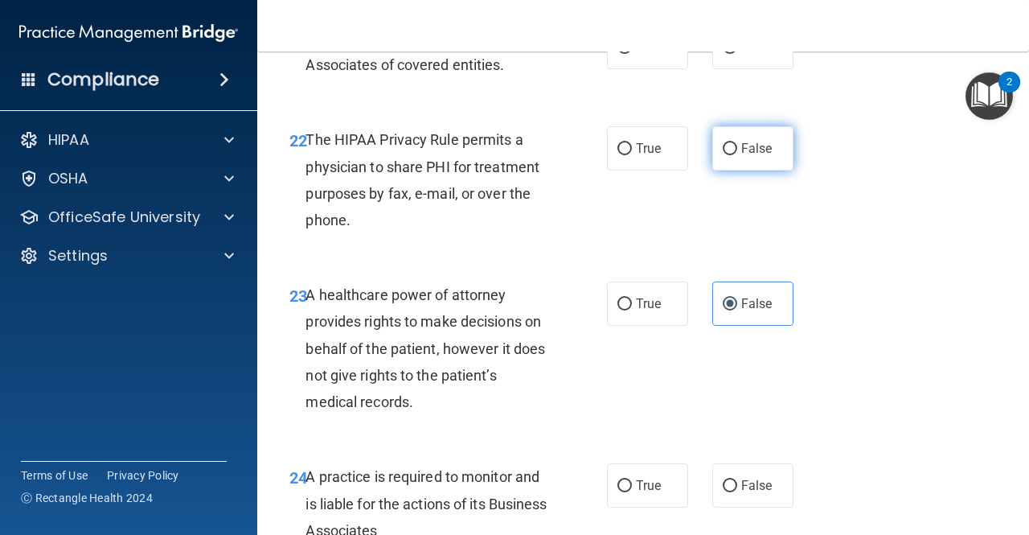
click at [762, 170] on label "False" at bounding box center [752, 148] width 81 height 44
click at [737, 155] on input "False" at bounding box center [730, 149] width 14 height 12
radio input "true"
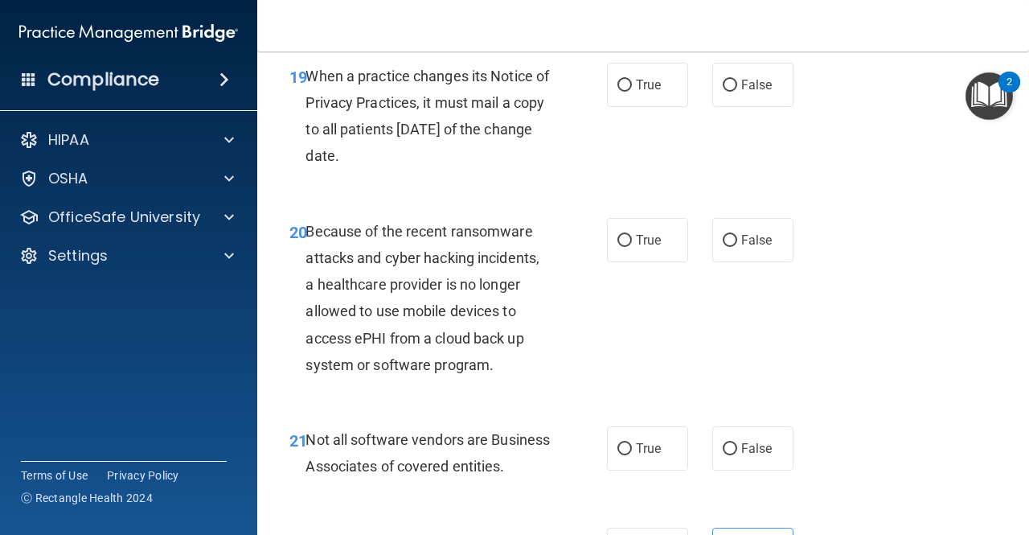
scroll to position [3175, 0]
click at [741, 248] on span "False" at bounding box center [756, 240] width 31 height 15
click at [734, 248] on input "False" at bounding box center [730, 242] width 14 height 12
radio input "true"
click at [752, 97] on label "False" at bounding box center [752, 85] width 81 height 44
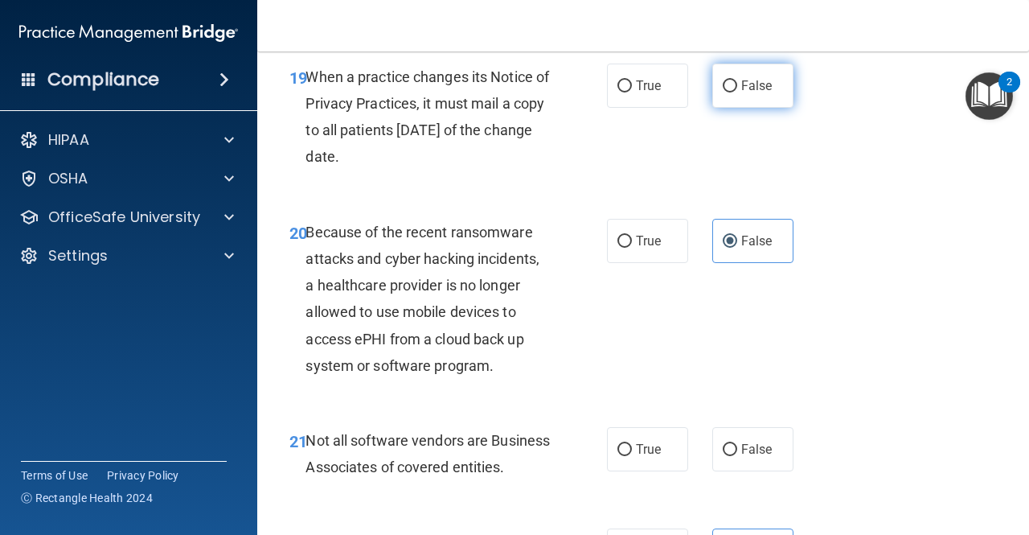
click at [737, 92] on input "False" at bounding box center [730, 86] width 14 height 12
radio input "true"
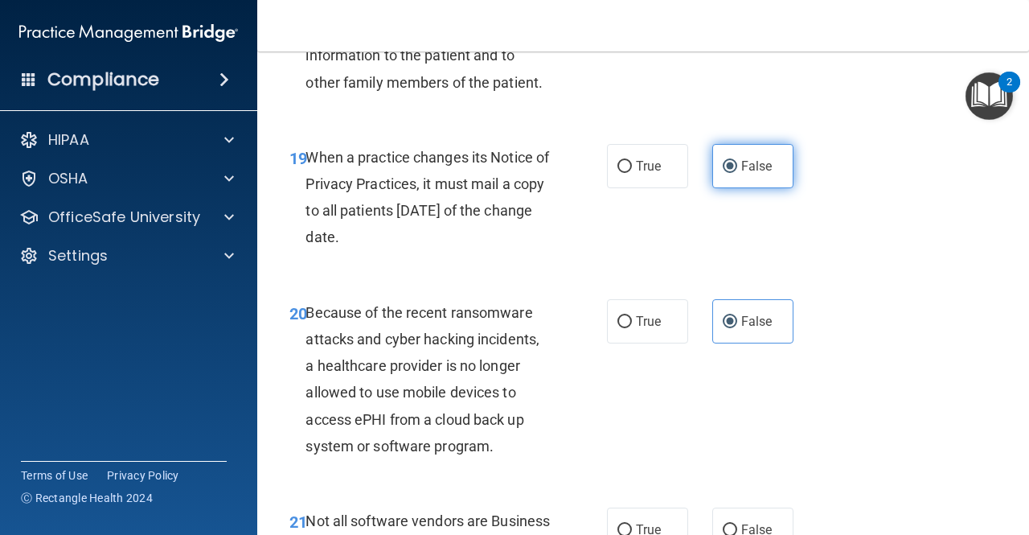
scroll to position [3014, 0]
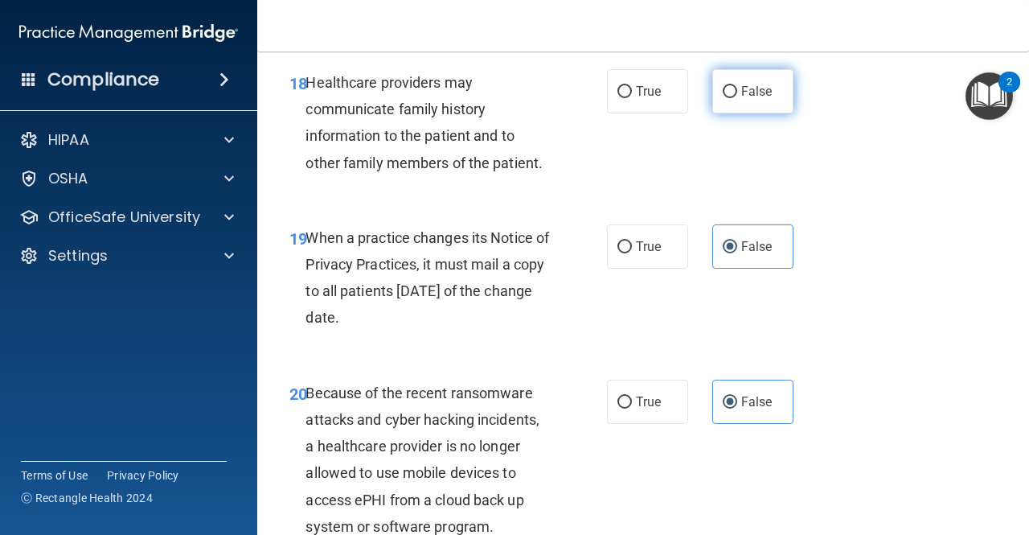
click at [750, 113] on label "False" at bounding box center [752, 91] width 81 height 44
click at [737, 98] on input "False" at bounding box center [730, 92] width 14 height 12
radio input "true"
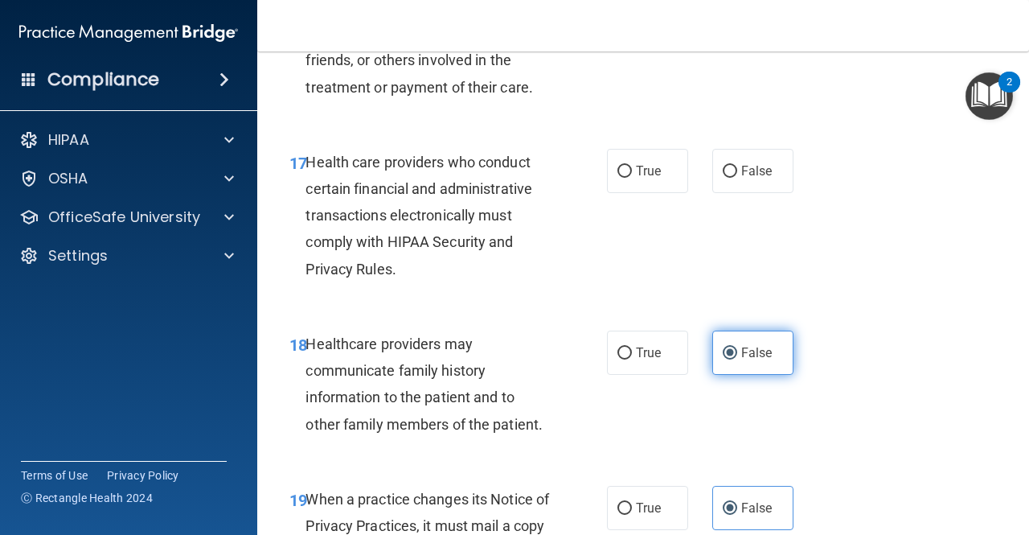
scroll to position [2693, 0]
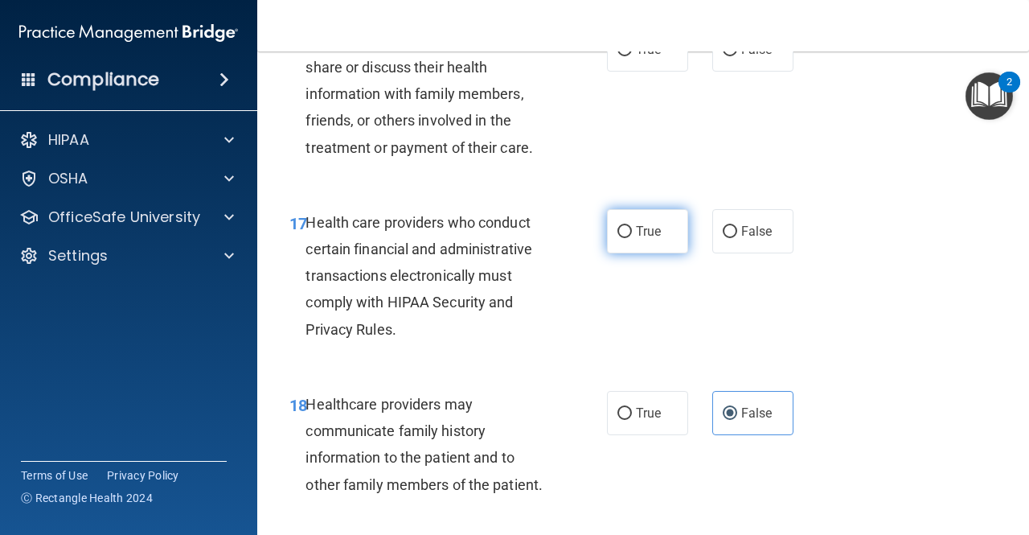
click at [643, 239] on span "True" at bounding box center [648, 230] width 25 height 15
click at [632, 238] on input "True" at bounding box center [624, 232] width 14 height 12
radio input "true"
click at [678, 72] on label "True" at bounding box center [647, 49] width 81 height 44
click at [632, 56] on input "True" at bounding box center [624, 50] width 14 height 12
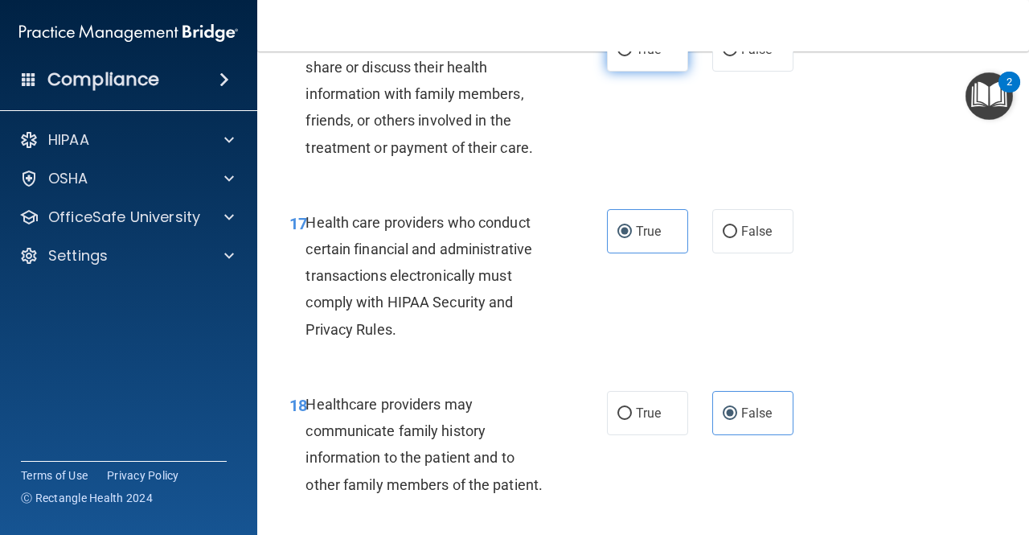
radio input "true"
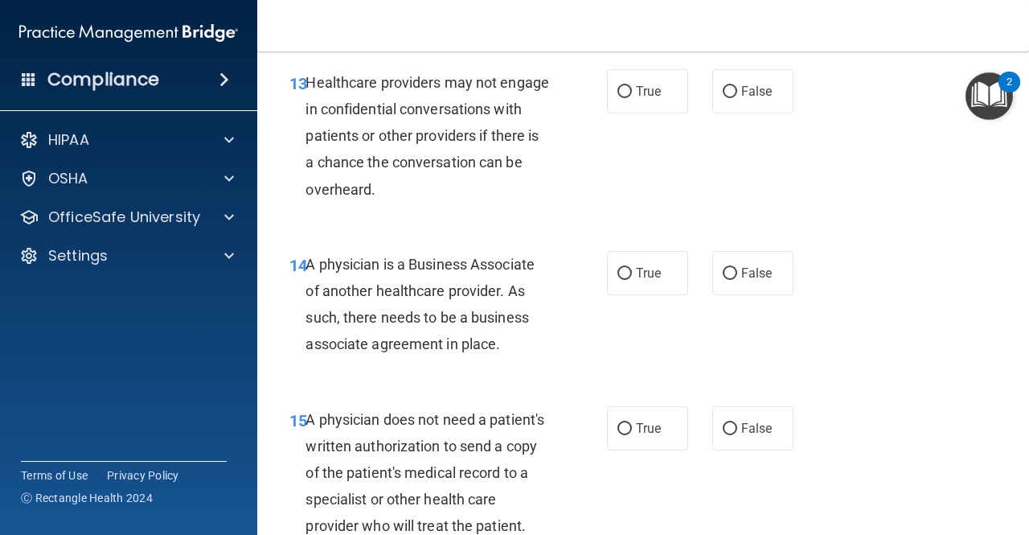
scroll to position [2130, 0]
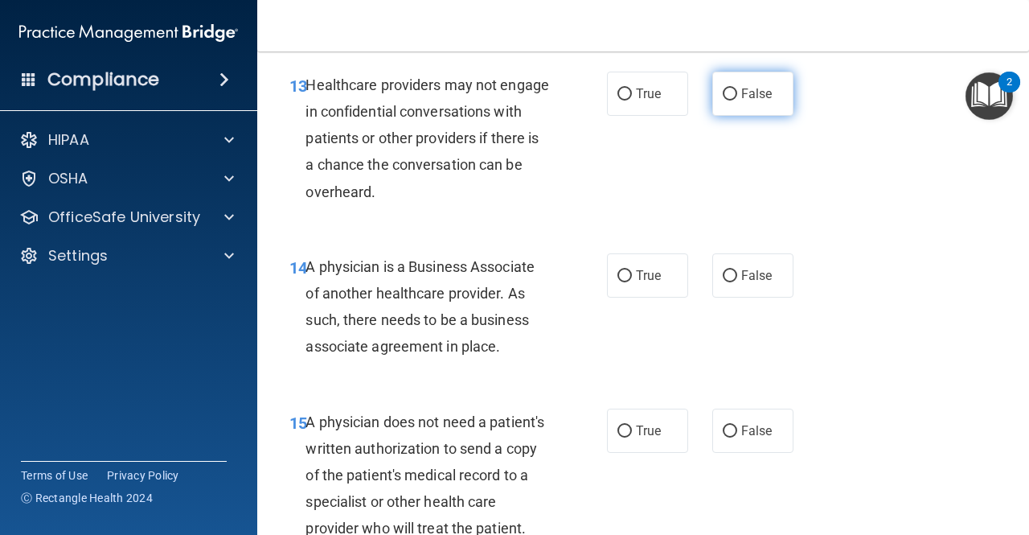
click at [731, 104] on label "False" at bounding box center [752, 94] width 81 height 44
click at [731, 100] on input "False" at bounding box center [730, 94] width 14 height 12
radio input "true"
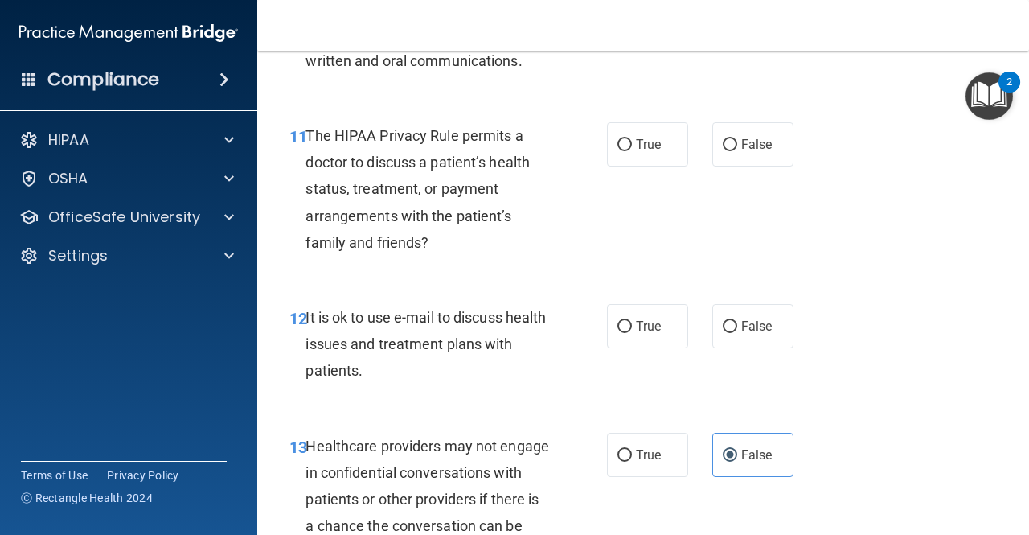
scroll to position [1728, 0]
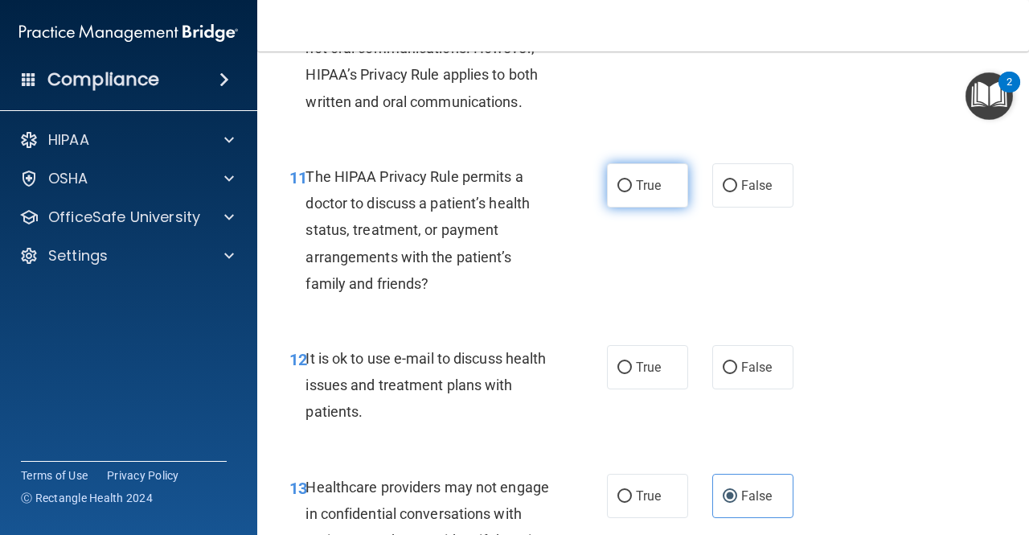
click at [636, 183] on span "True" at bounding box center [648, 185] width 25 height 15
click at [632, 183] on input "True" at bounding box center [624, 186] width 14 height 12
radio input "true"
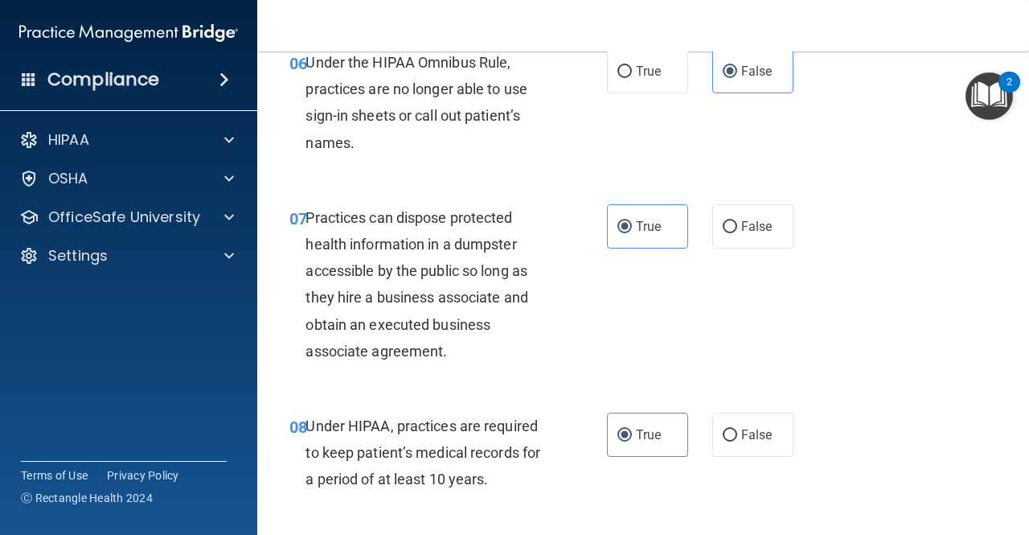
scroll to position [924, 0]
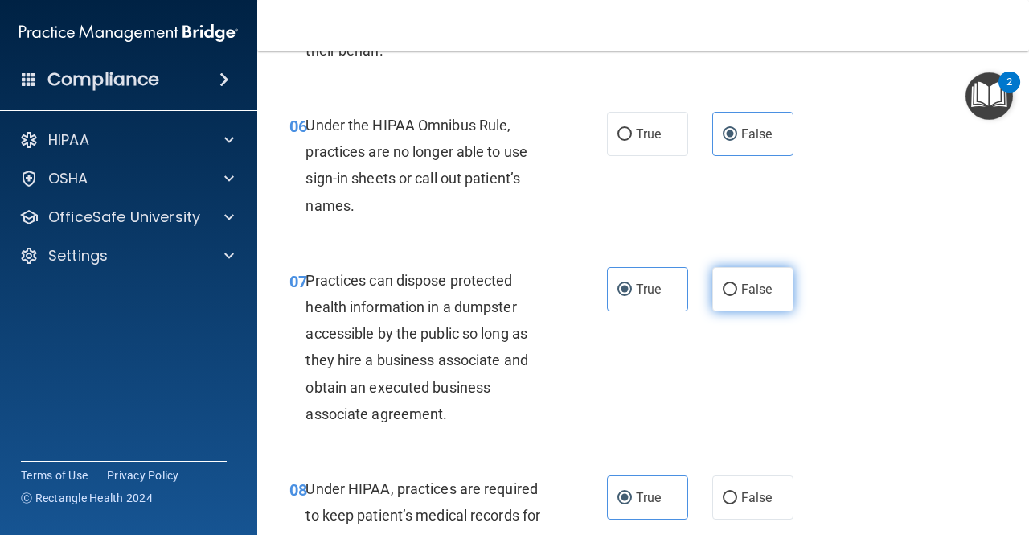
click at [731, 296] on label "False" at bounding box center [752, 289] width 81 height 44
click at [731, 296] on input "False" at bounding box center [730, 290] width 14 height 12
radio input "true"
radio input "false"
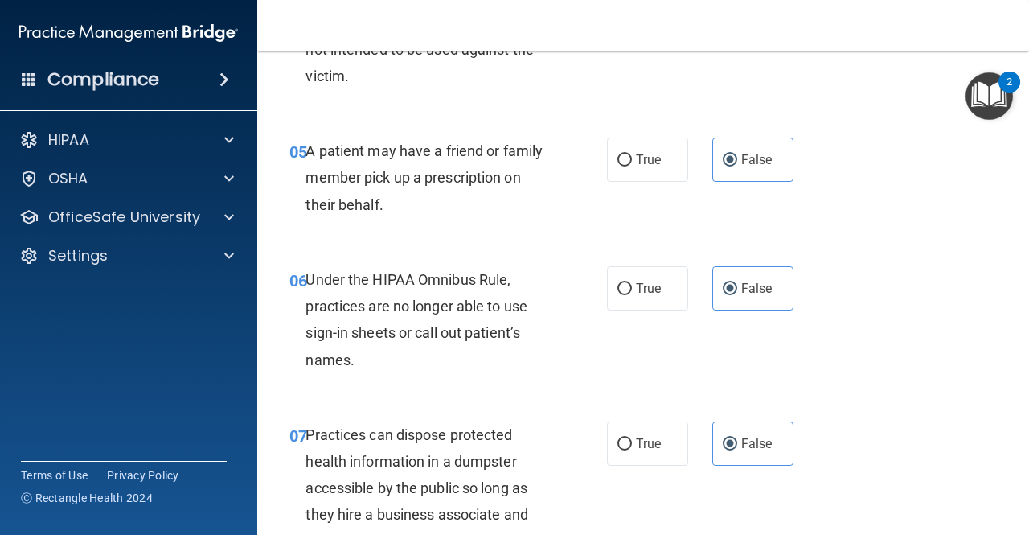
scroll to position [764, 0]
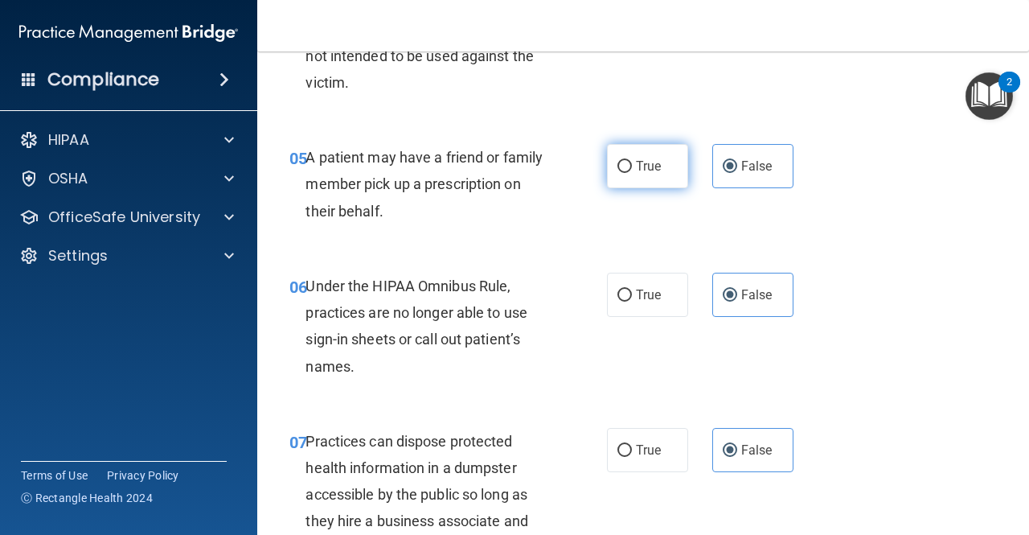
click at [663, 174] on label "True" at bounding box center [647, 166] width 81 height 44
click at [632, 173] on input "True" at bounding box center [624, 167] width 14 height 12
radio input "true"
radio input "false"
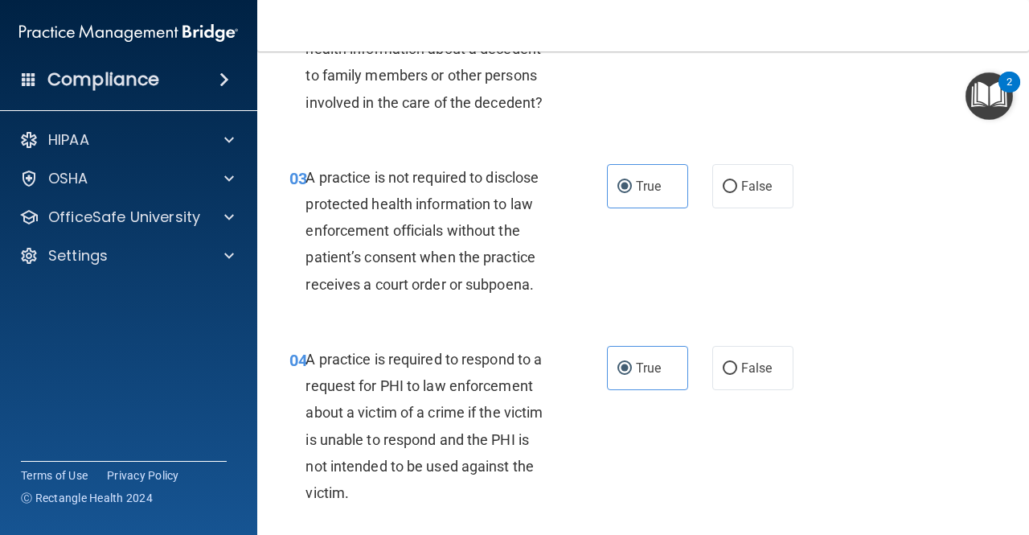
scroll to position [281, 0]
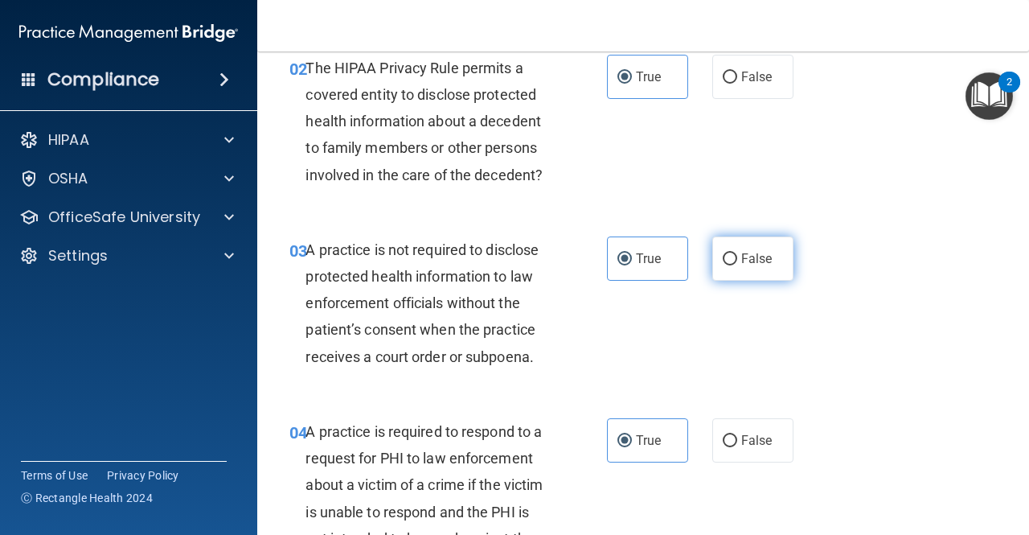
click at [753, 252] on span "False" at bounding box center [756, 258] width 31 height 15
click at [737, 253] on input "False" at bounding box center [730, 259] width 14 height 12
radio input "true"
radio input "false"
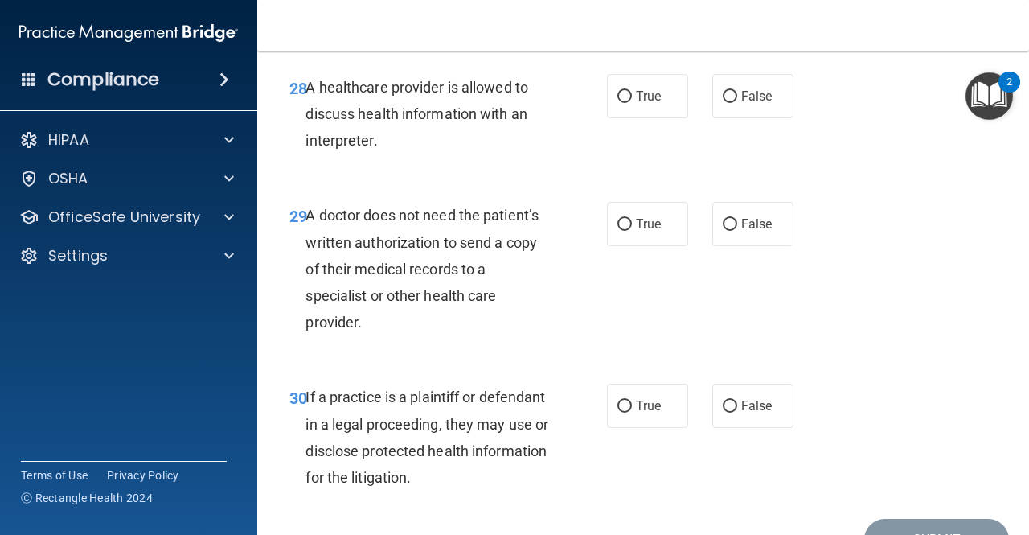
scroll to position [4702, 0]
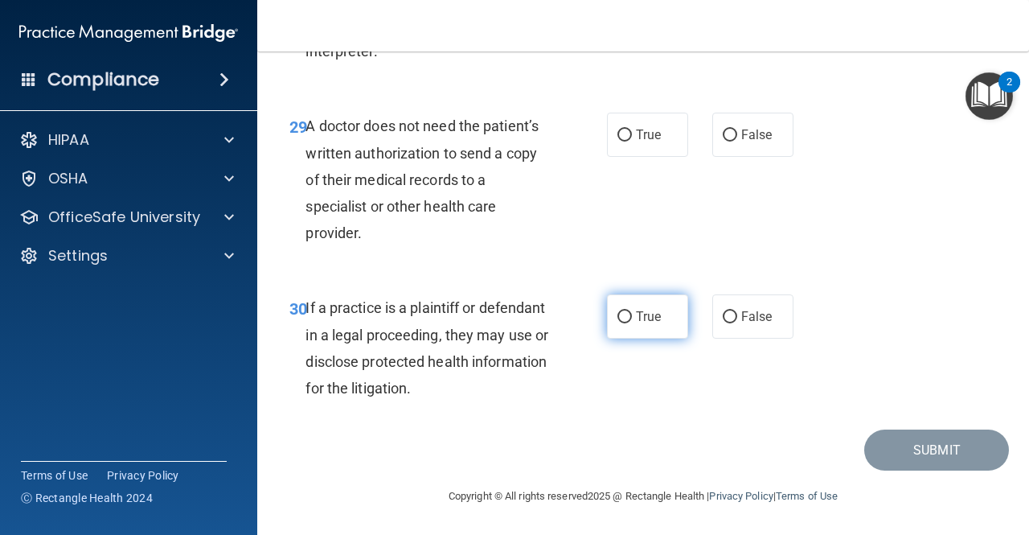
click at [640, 319] on span "True" at bounding box center [648, 316] width 25 height 15
click at [632, 319] on input "True" at bounding box center [624, 317] width 14 height 12
radio input "true"
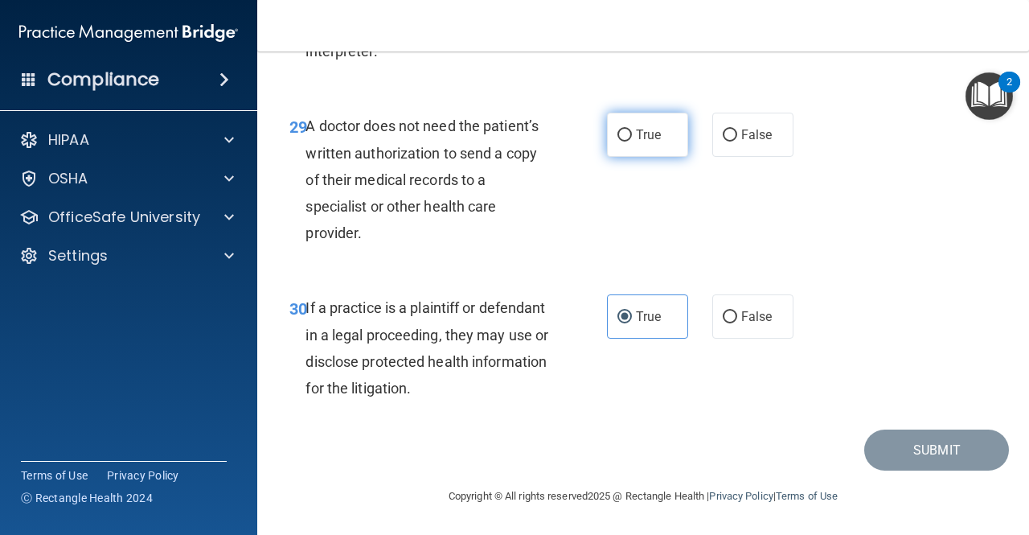
click at [648, 134] on span "True" at bounding box center [648, 134] width 25 height 15
click at [632, 134] on input "True" at bounding box center [624, 135] width 14 height 12
radio input "true"
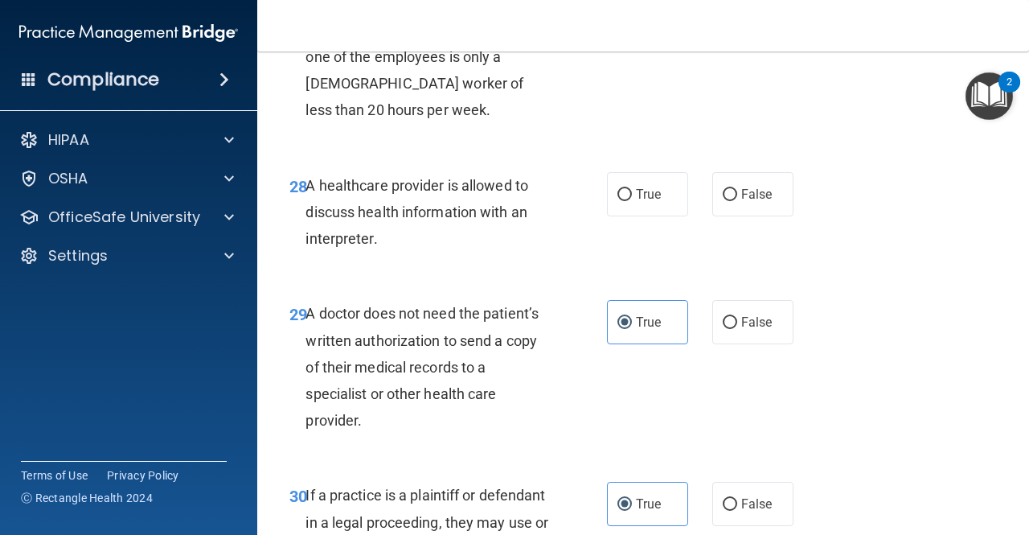
scroll to position [4461, 0]
click at [633, 217] on label "True" at bounding box center [647, 195] width 81 height 44
click at [632, 202] on input "True" at bounding box center [624, 196] width 14 height 12
radio input "true"
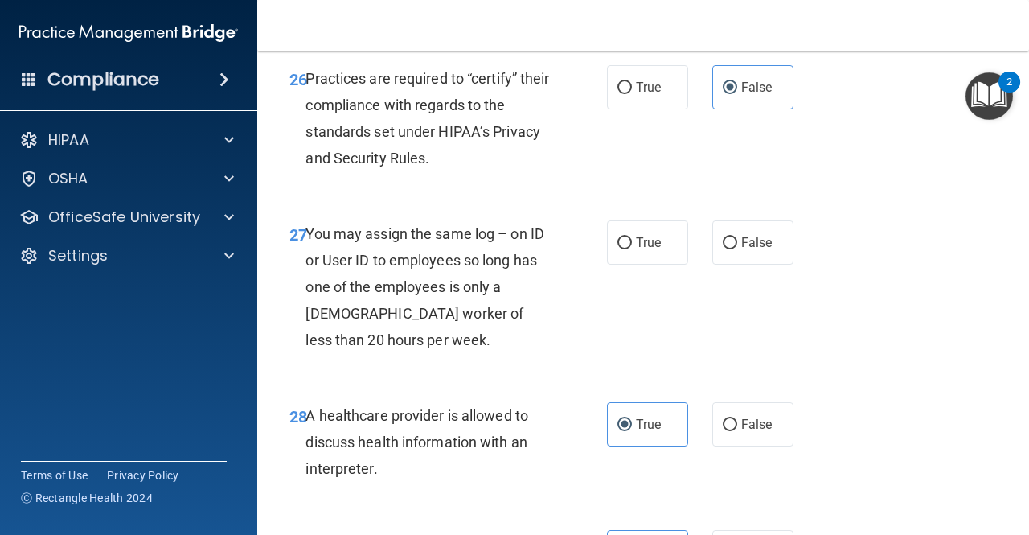
scroll to position [4220, 0]
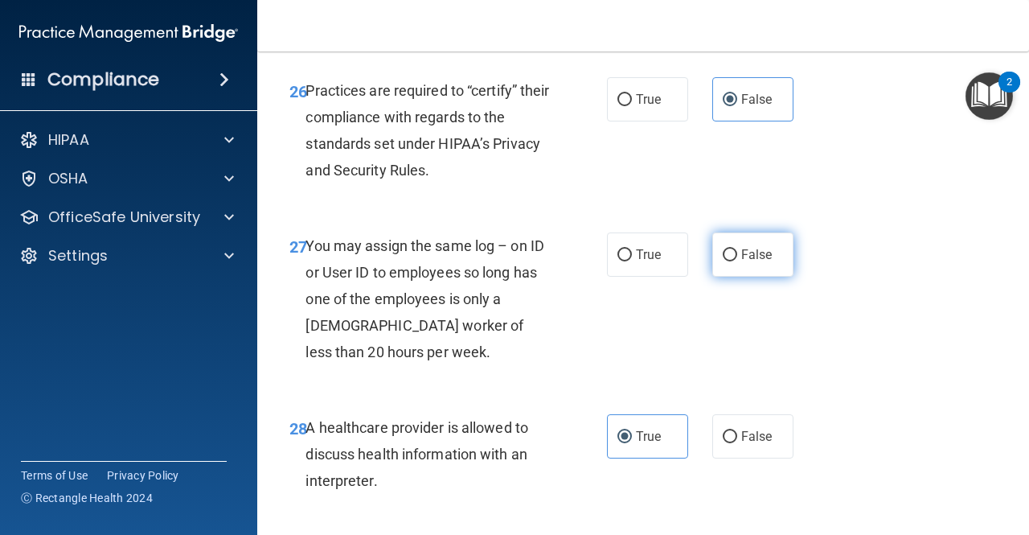
click at [772, 276] on label "False" at bounding box center [752, 254] width 81 height 44
click at [737, 261] on input "False" at bounding box center [730, 255] width 14 height 12
radio input "true"
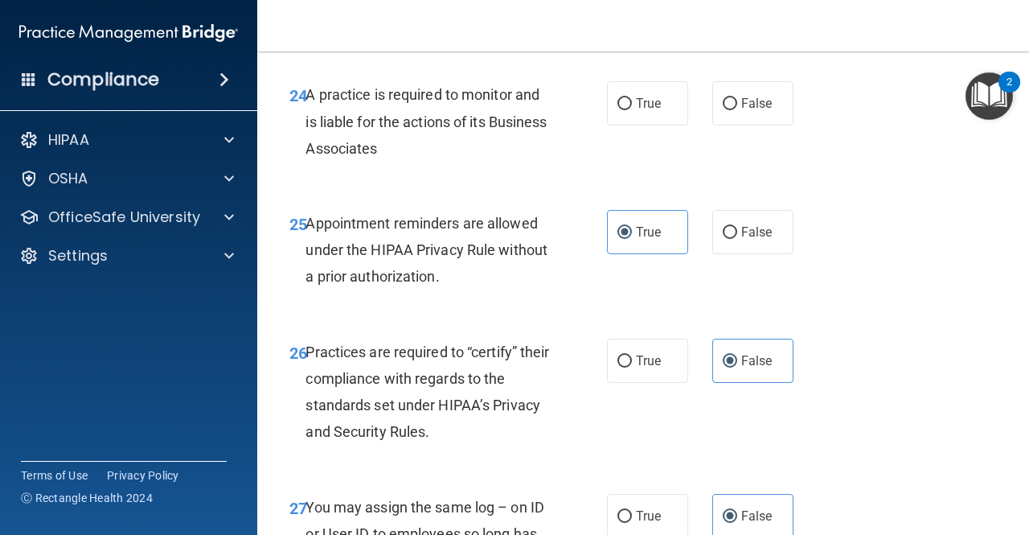
scroll to position [3898, 0]
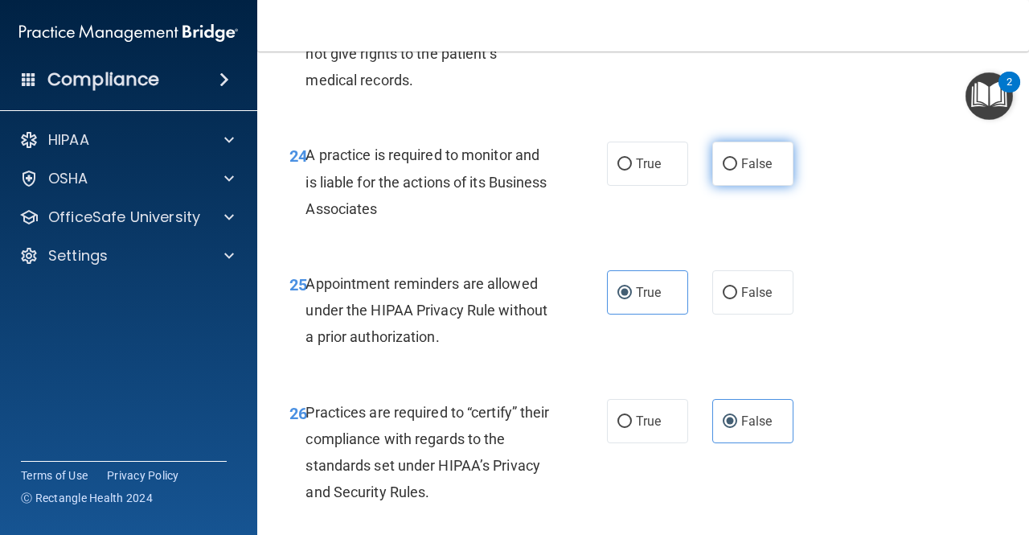
click at [772, 186] on label "False" at bounding box center [752, 163] width 81 height 44
click at [737, 170] on input "False" at bounding box center [730, 164] width 14 height 12
radio input "true"
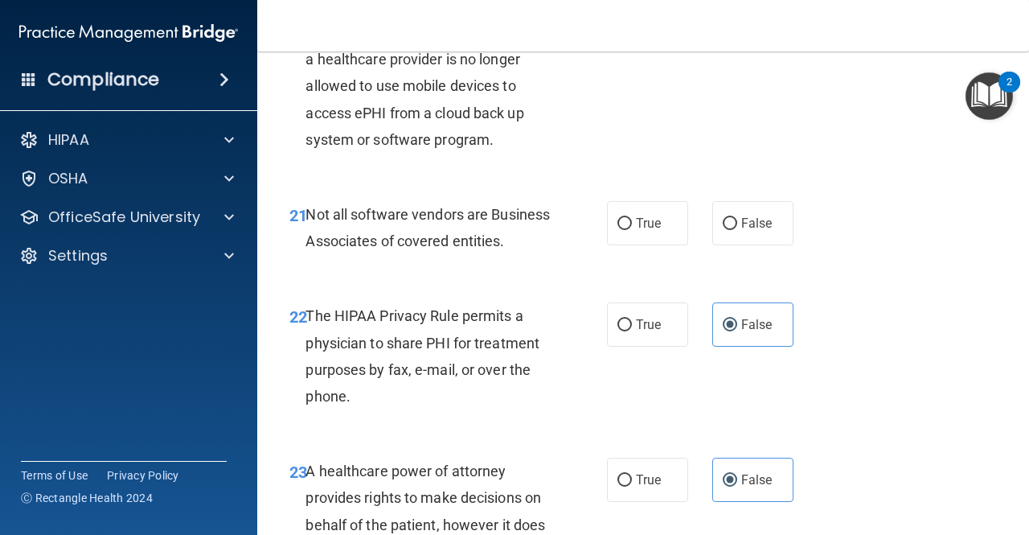
scroll to position [3336, 0]
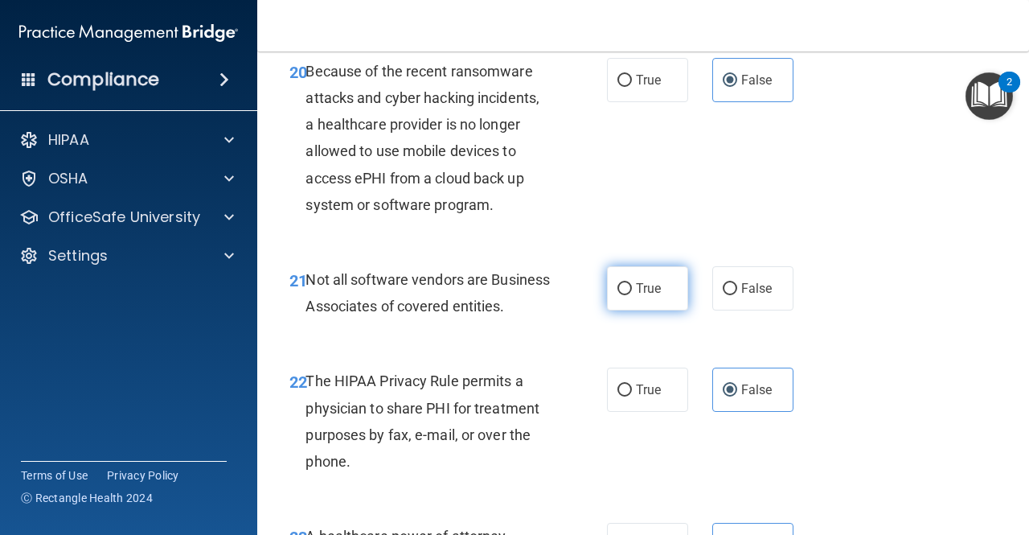
click at [648, 296] on span "True" at bounding box center [648, 288] width 25 height 15
click at [632, 295] on input "True" at bounding box center [624, 289] width 14 height 12
radio input "true"
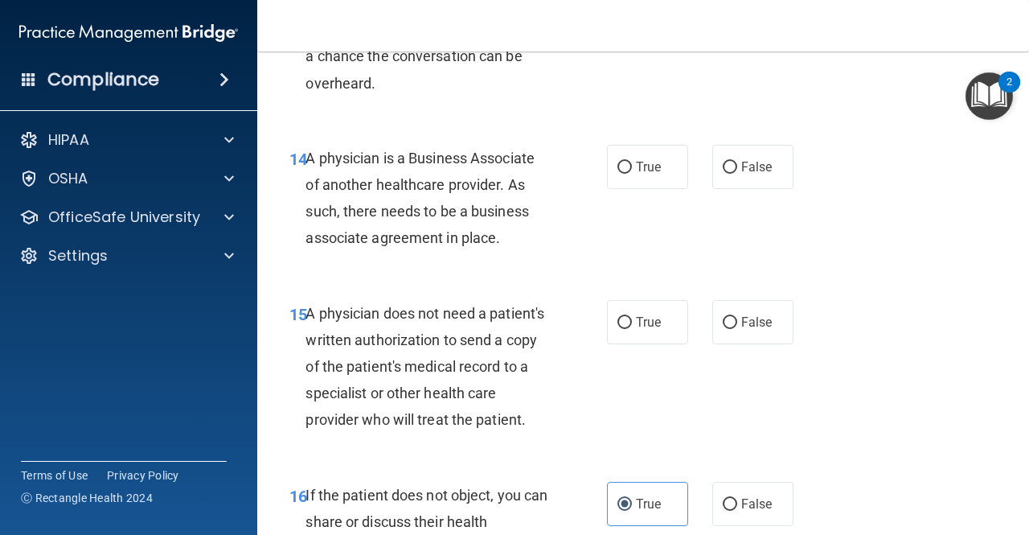
scroll to position [2210, 0]
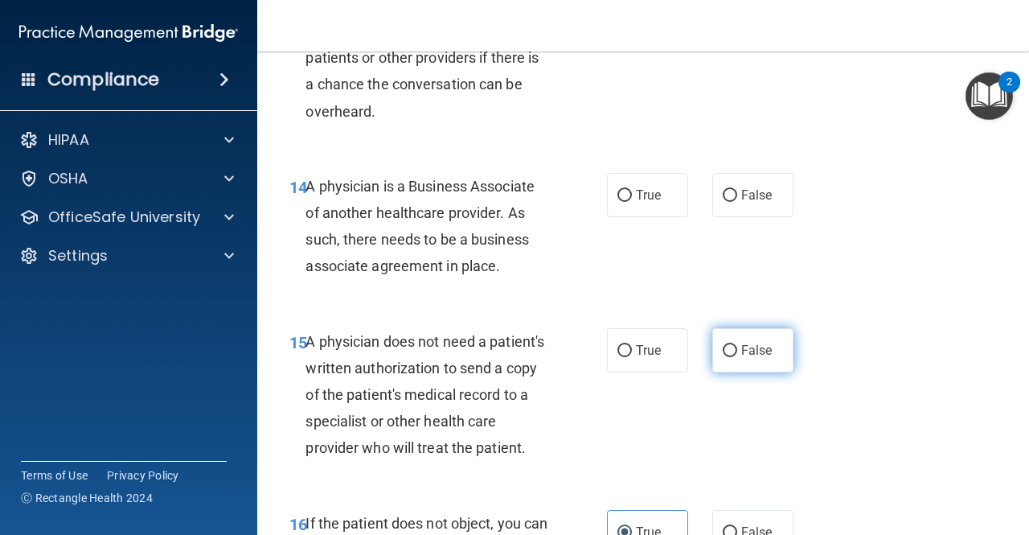
click at [742, 343] on span "False" at bounding box center [756, 349] width 31 height 15
click at [737, 345] on input "False" at bounding box center [730, 351] width 14 height 12
radio input "true"
click at [743, 222] on div "14 A physician is a Business Associate of another healthcare provider. As such,…" at bounding box center [642, 230] width 731 height 155
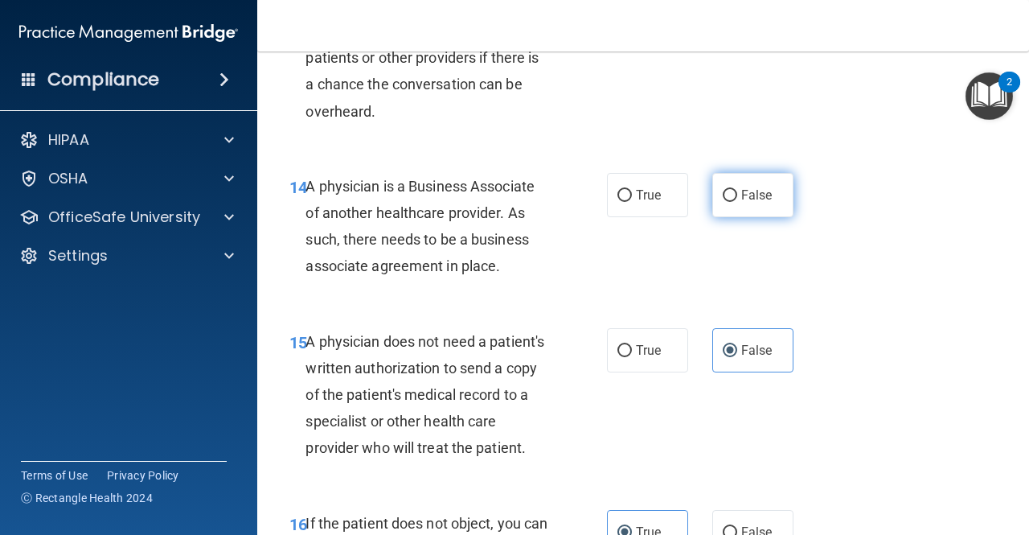
click at [743, 175] on label "False" at bounding box center [752, 195] width 81 height 44
click at [737, 190] on input "False" at bounding box center [730, 196] width 14 height 12
radio input "true"
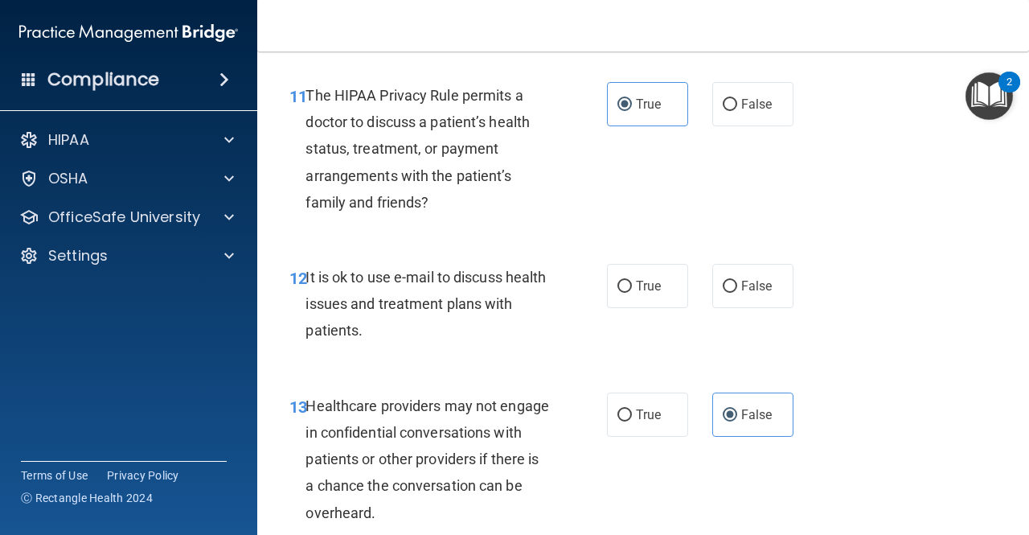
scroll to position [1808, 0]
click at [617, 293] on label "True" at bounding box center [647, 286] width 81 height 44
click at [617, 293] on input "True" at bounding box center [624, 287] width 14 height 12
radio input "true"
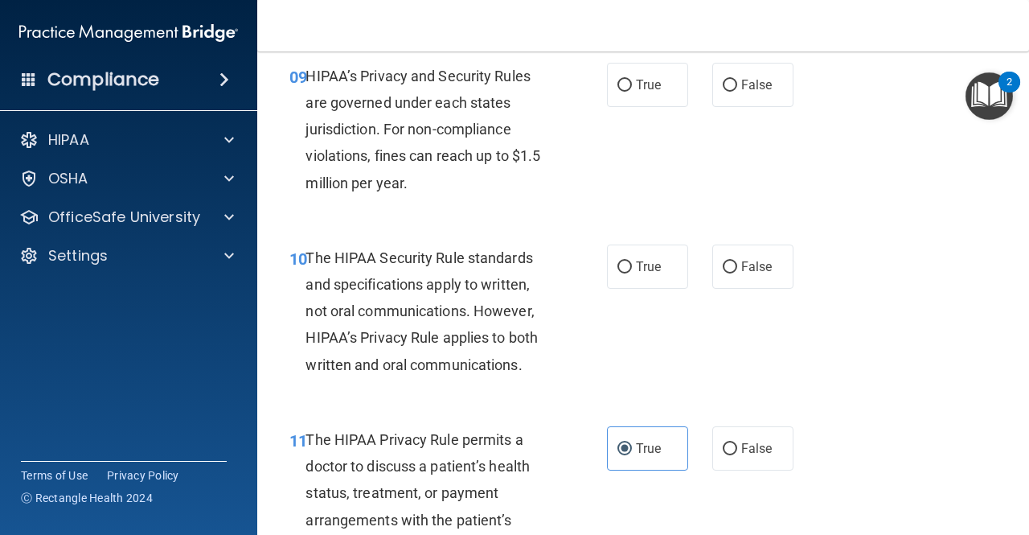
scroll to position [1407, 0]
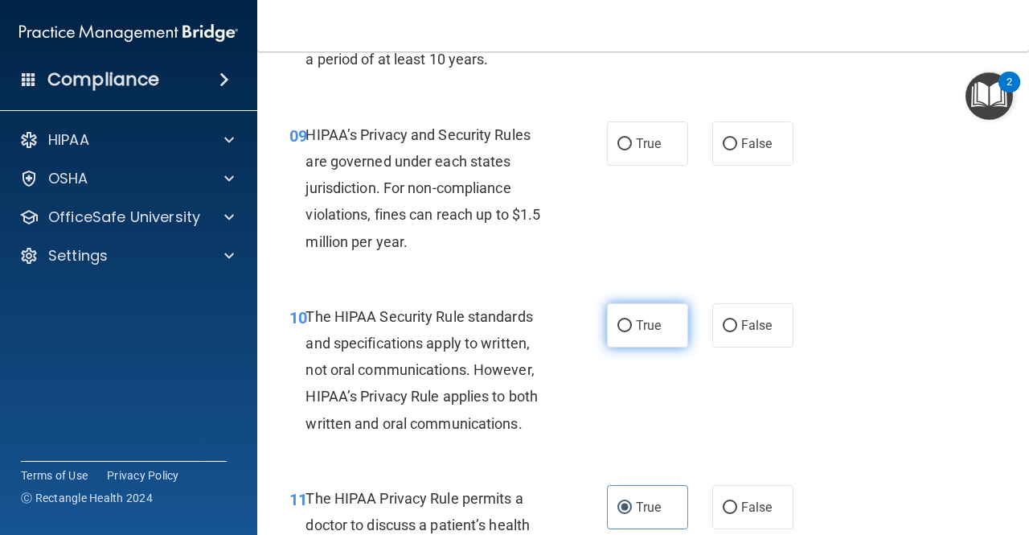
click at [629, 342] on label "True" at bounding box center [647, 325] width 81 height 44
click at [629, 332] on input "True" at bounding box center [624, 326] width 14 height 12
radio input "true"
click at [799, 200] on div "09 HIPAA’s Privacy and Security Rules are governed under each states jurisdicti…" at bounding box center [642, 192] width 731 height 182
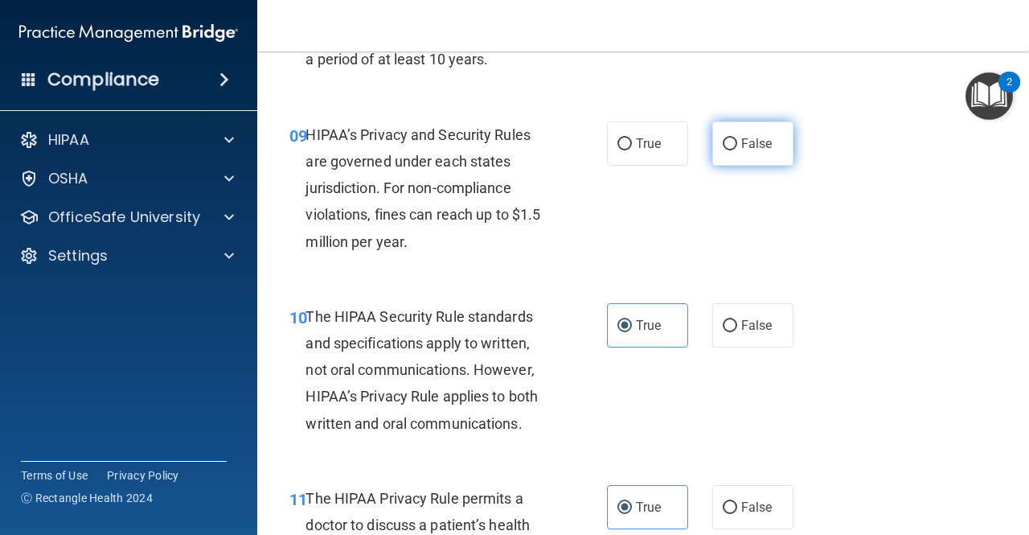
click at [761, 140] on span "False" at bounding box center [756, 143] width 31 height 15
click at [737, 140] on input "False" at bounding box center [730, 144] width 14 height 12
radio input "true"
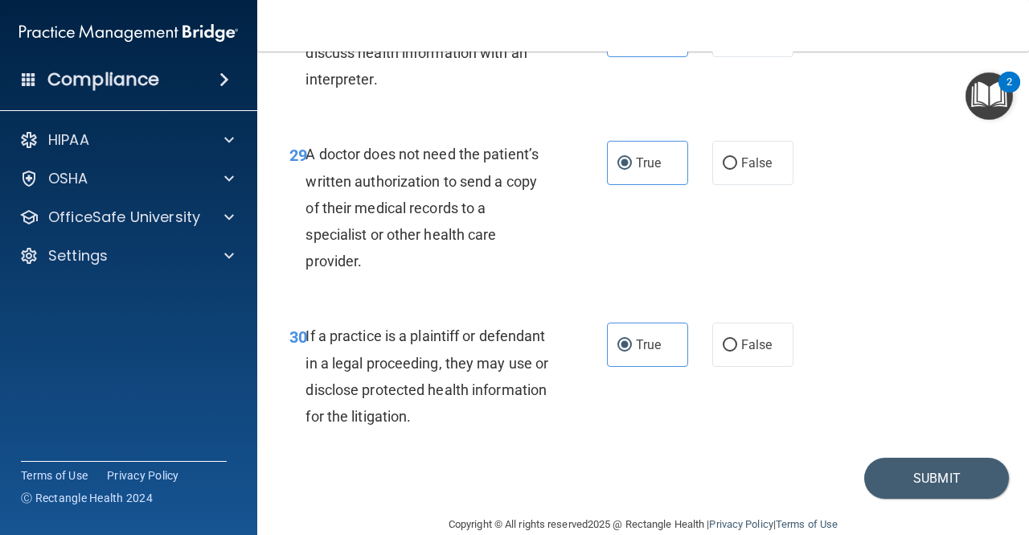
scroll to position [4702, 0]
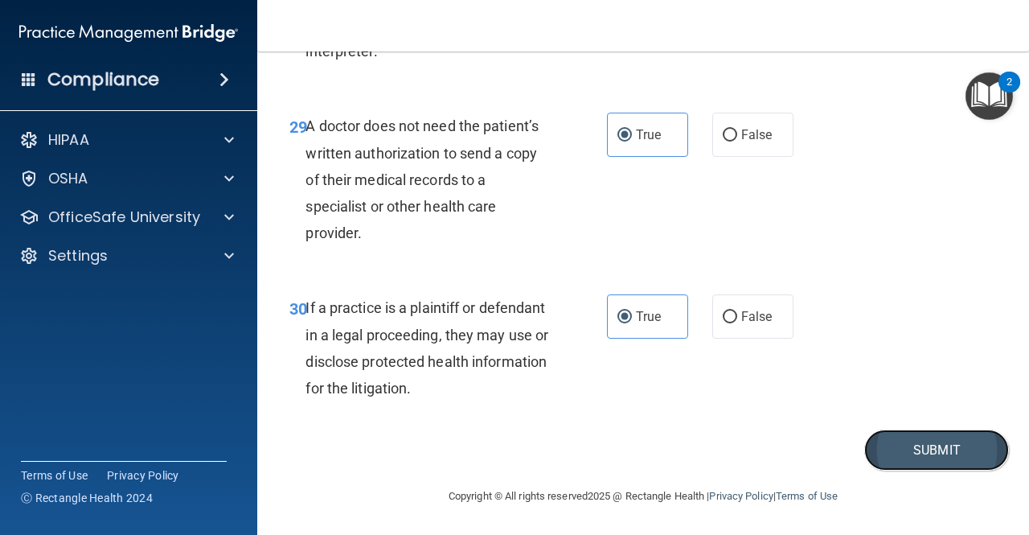
click at [830, 458] on button "Submit" at bounding box center [936, 449] width 145 height 41
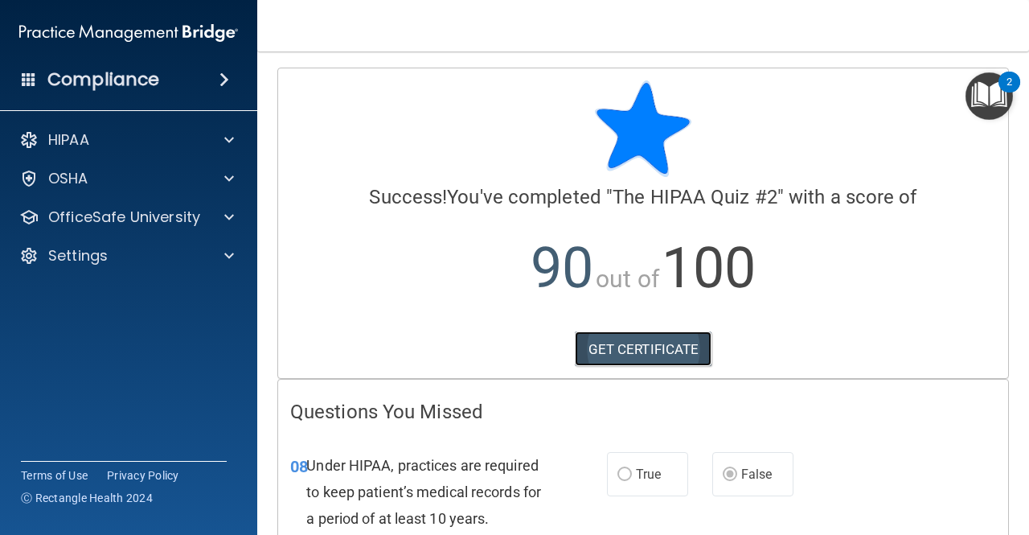
click at [676, 349] on link "GET CERTIFICATE" at bounding box center [643, 348] width 137 height 35
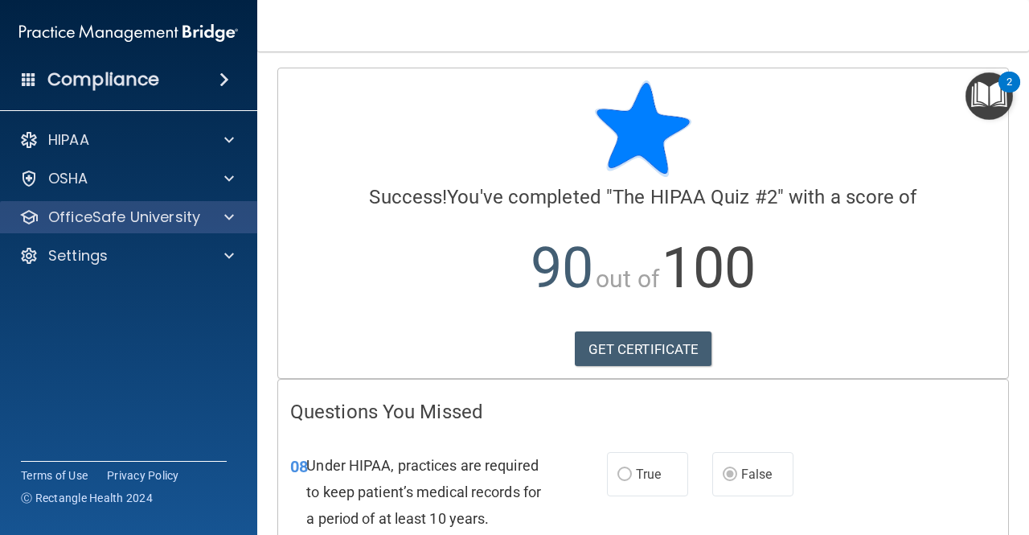
click at [156, 206] on div "OfficeSafe University" at bounding box center [129, 217] width 258 height 32
click at [219, 206] on div "OfficeSafe University" at bounding box center [129, 217] width 258 height 32
click at [230, 213] on span at bounding box center [229, 216] width 10 height 19
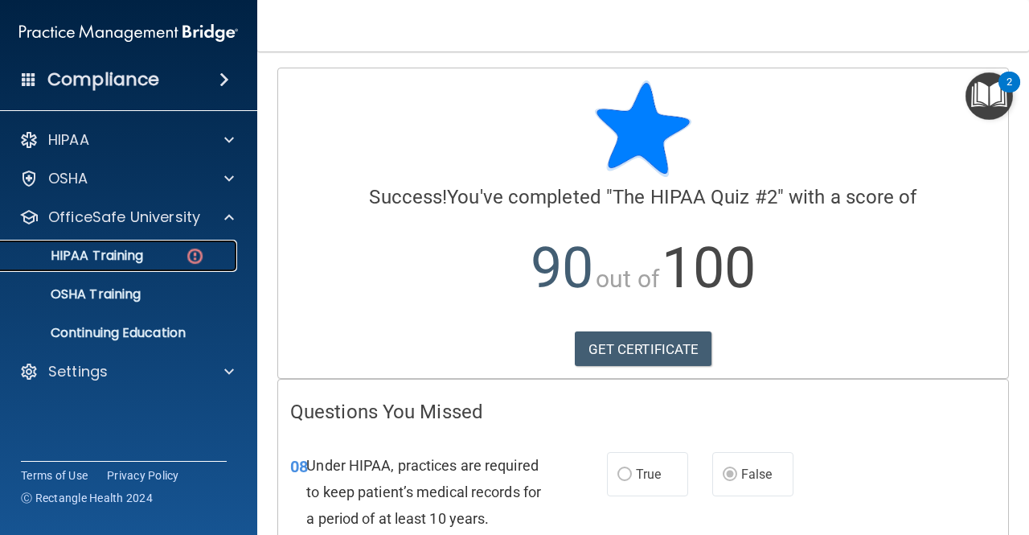
click at [115, 264] on link "HIPAA Training" at bounding box center [110, 256] width 253 height 32
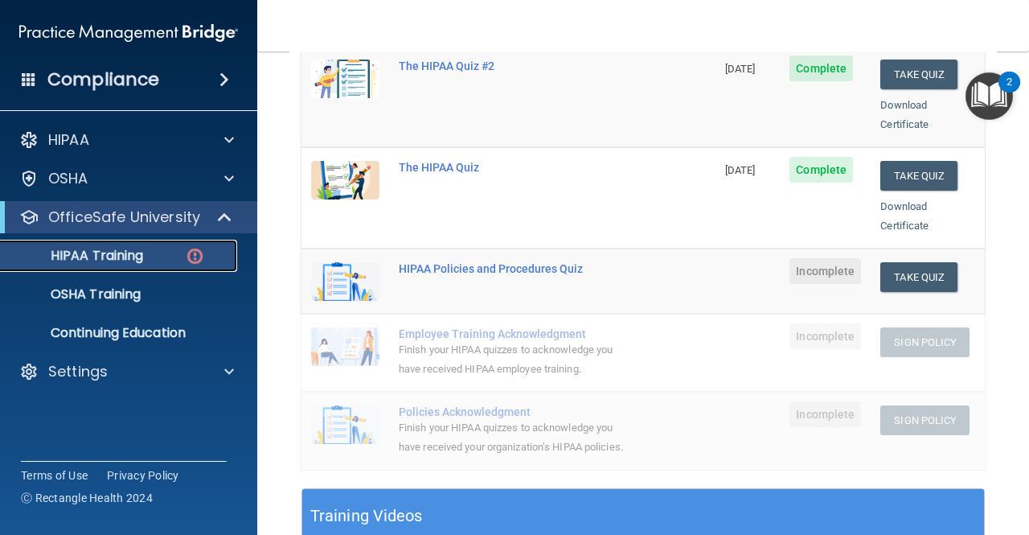
scroll to position [228, 0]
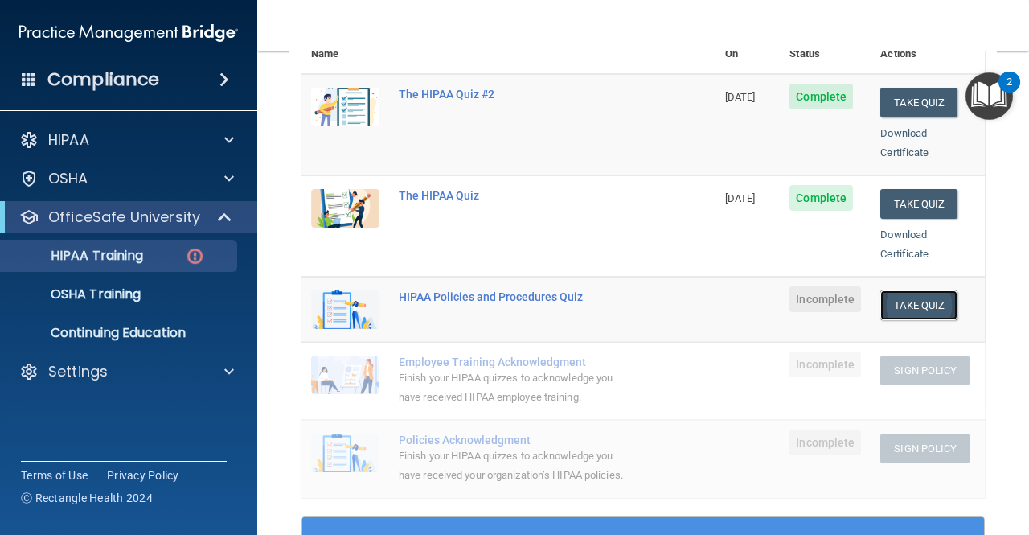
click at [830, 290] on button "Take Quiz" at bounding box center [918, 305] width 77 height 30
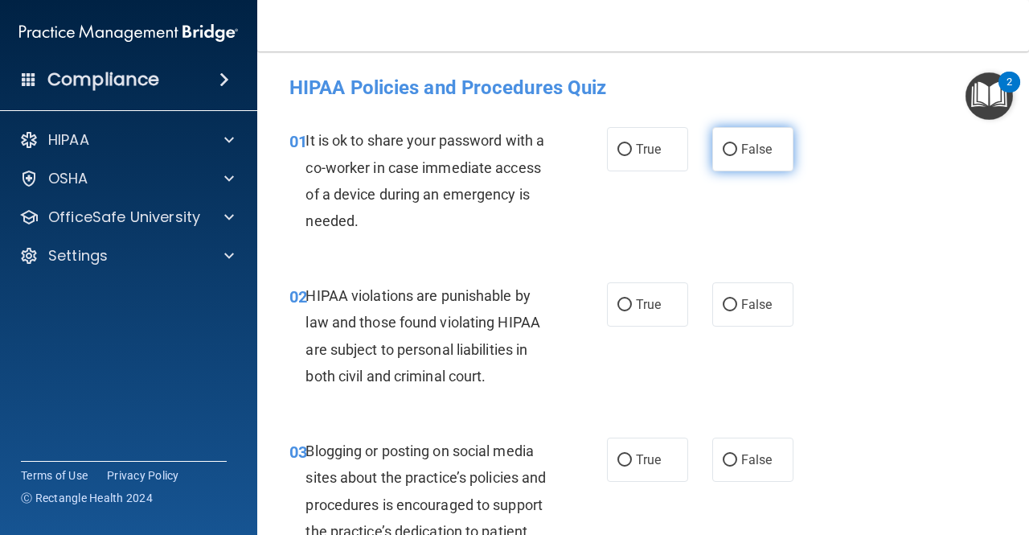
click at [723, 136] on label "False" at bounding box center [752, 149] width 81 height 44
click at [723, 144] on input "False" at bounding box center [730, 150] width 14 height 12
radio input "true"
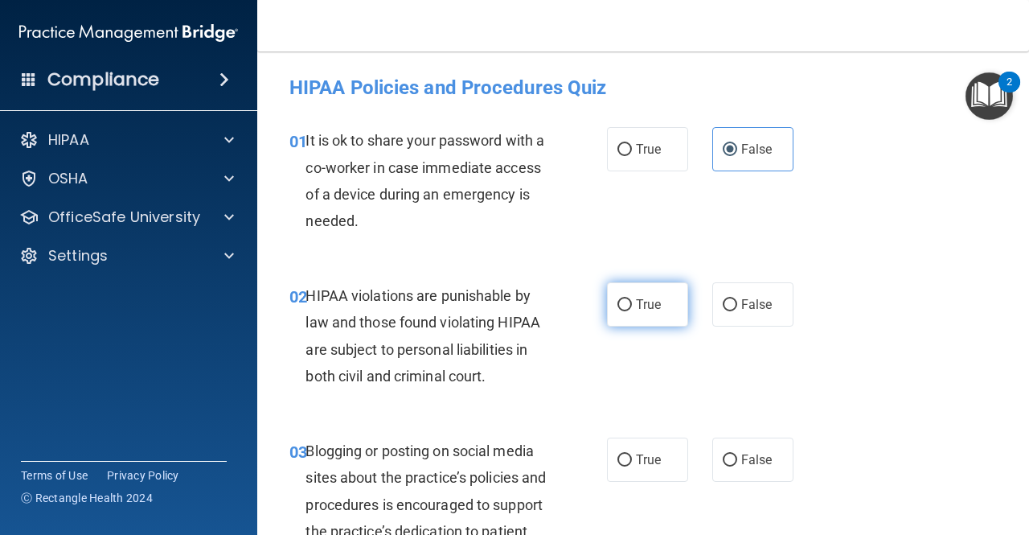
click at [622, 311] on input "True" at bounding box center [624, 305] width 14 height 12
radio input "true"
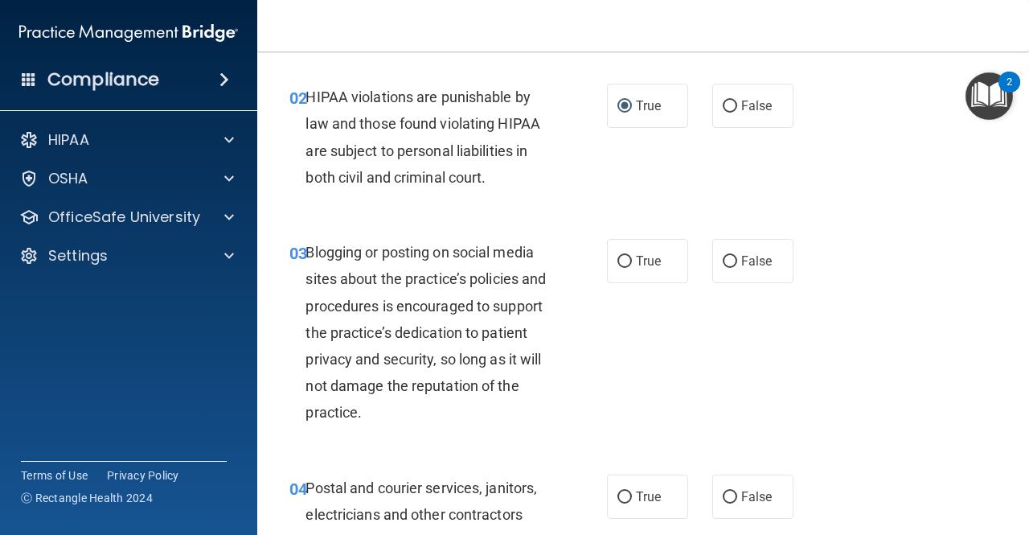
scroll to position [241, 0]
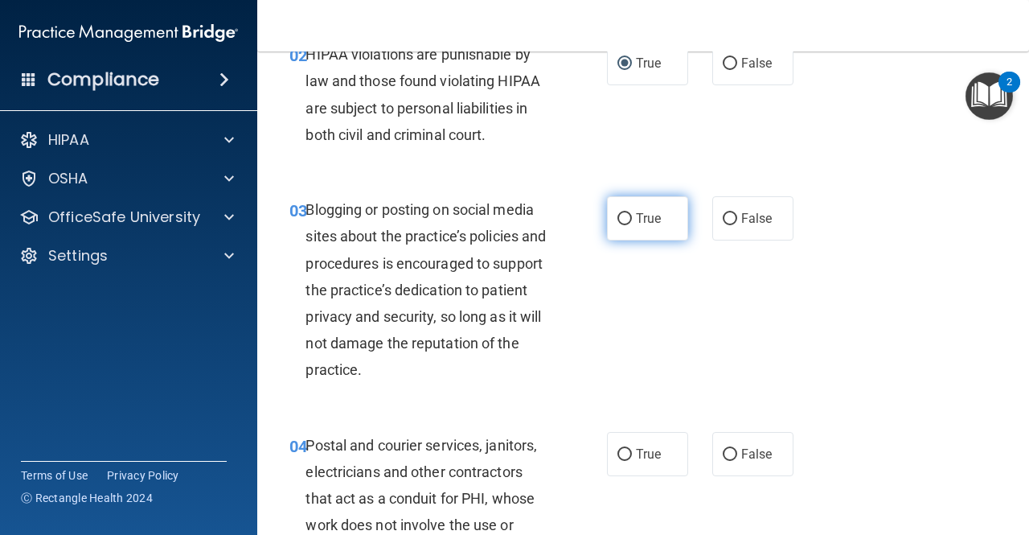
click at [657, 207] on label "True" at bounding box center [647, 218] width 81 height 44
click at [632, 213] on input "True" at bounding box center [624, 219] width 14 height 12
radio input "true"
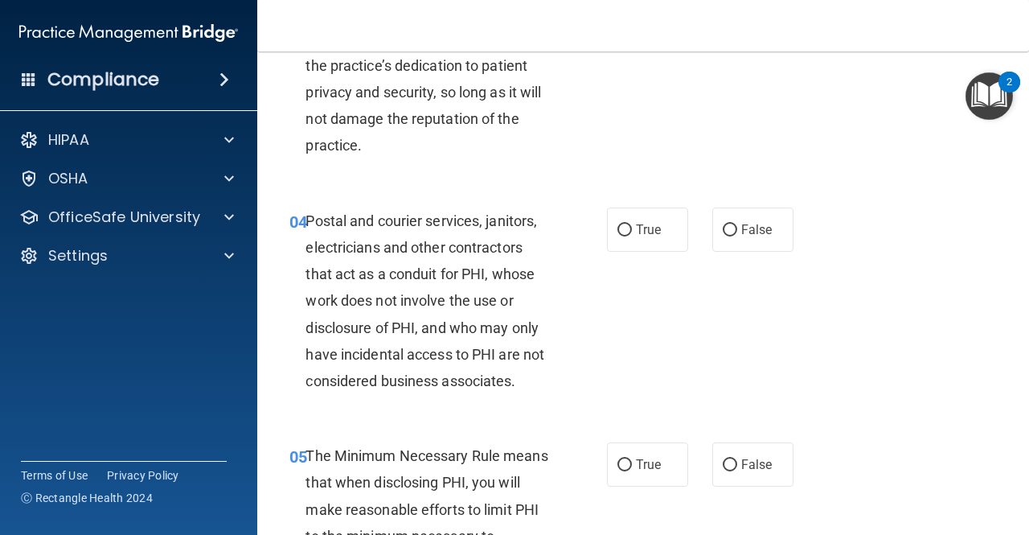
scroll to position [482, 0]
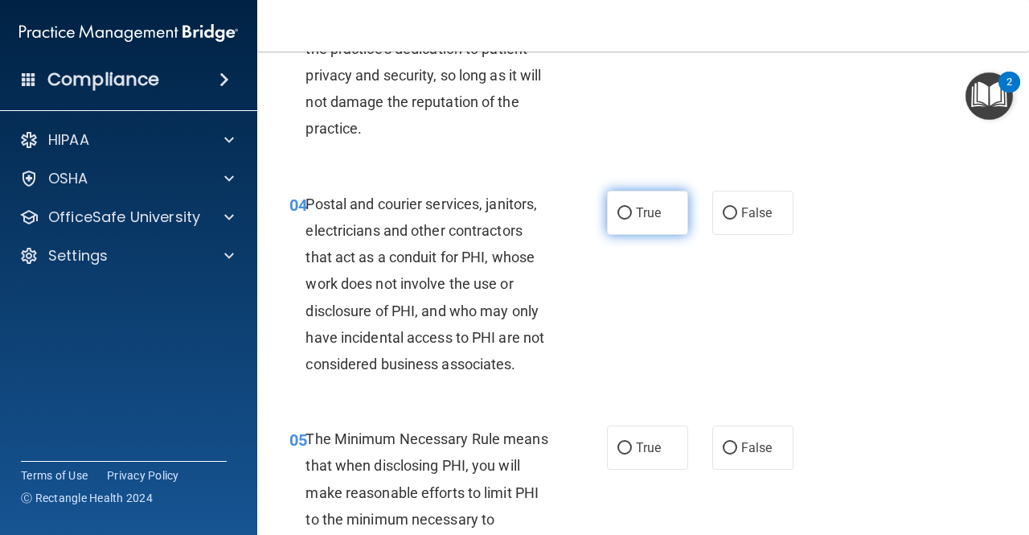
click at [624, 202] on label "True" at bounding box center [647, 212] width 81 height 44
click at [624, 207] on input "True" at bounding box center [624, 213] width 14 height 12
radio input "true"
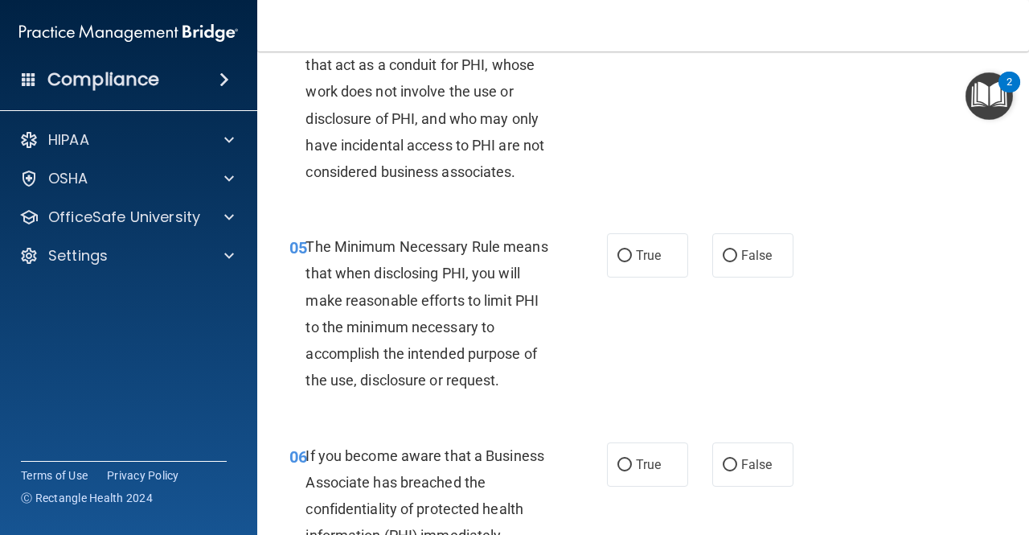
scroll to position [723, 0]
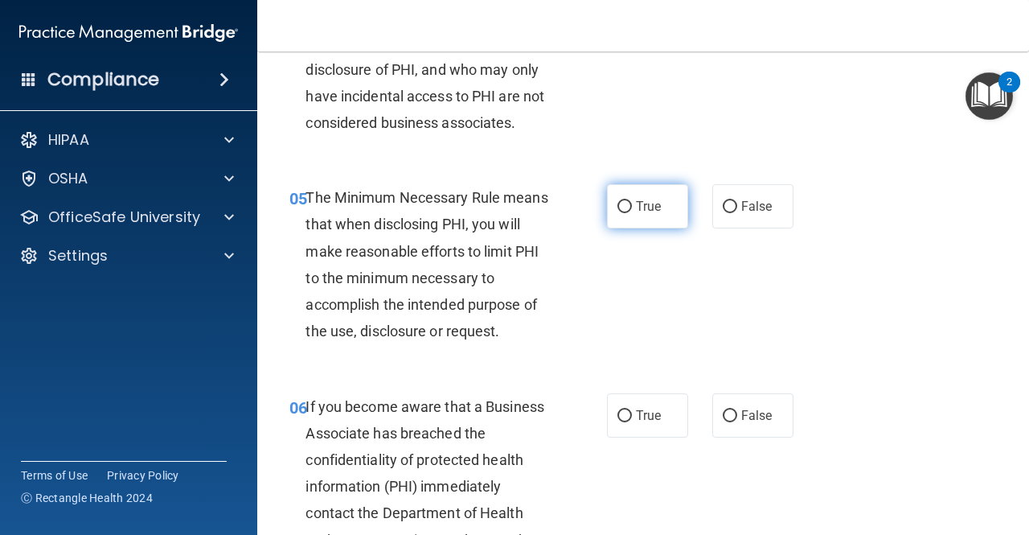
click at [649, 218] on label "True" at bounding box center [647, 206] width 81 height 44
click at [632, 213] on input "True" at bounding box center [624, 207] width 14 height 12
radio input "true"
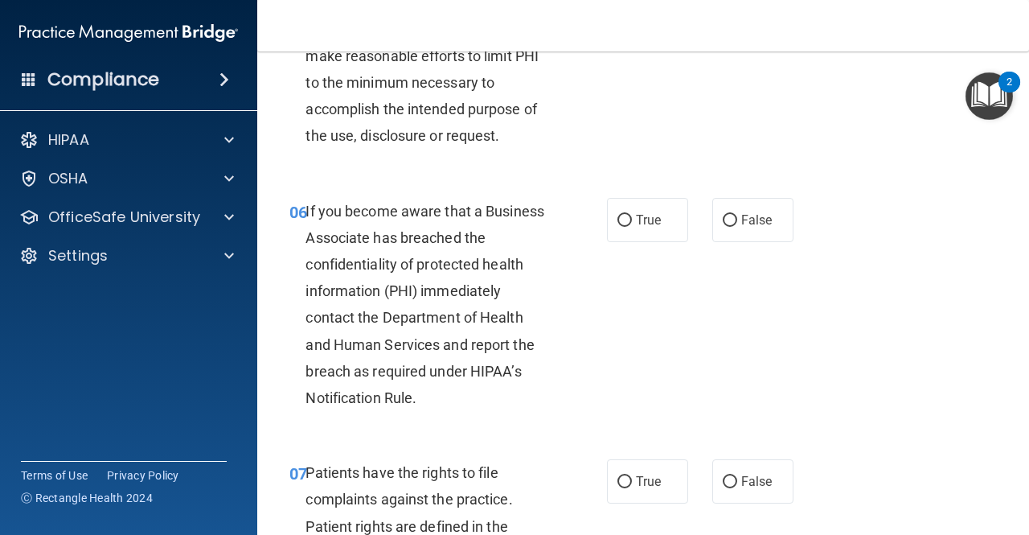
scroll to position [965, 0]
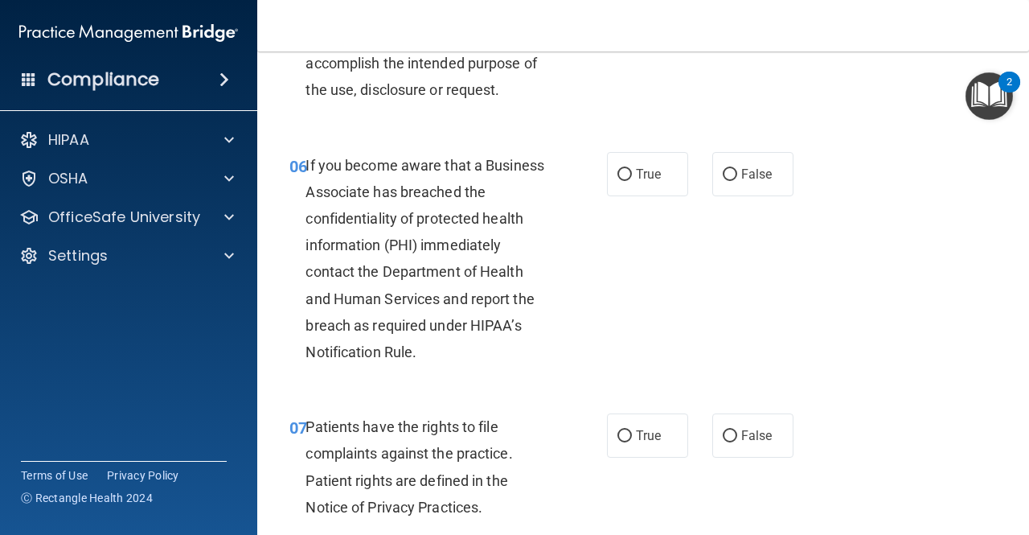
click at [596, 178] on div "06 If you become aware that a Business Associate has breached the confidentiali…" at bounding box center [448, 263] width 366 height 222
click at [645, 178] on span "True" at bounding box center [648, 173] width 25 height 15
click at [632, 178] on input "True" at bounding box center [624, 175] width 14 height 12
radio input "true"
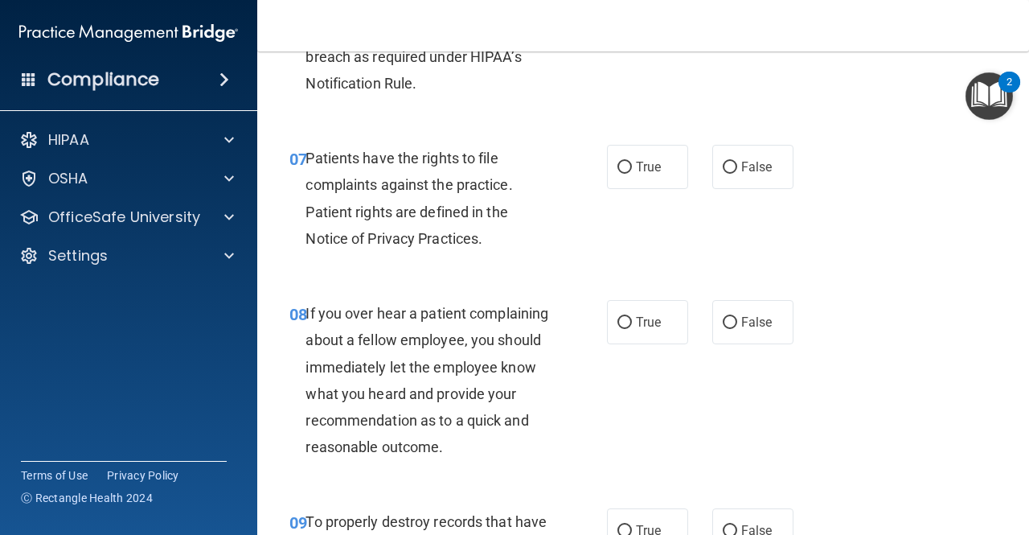
scroll to position [1286, 0]
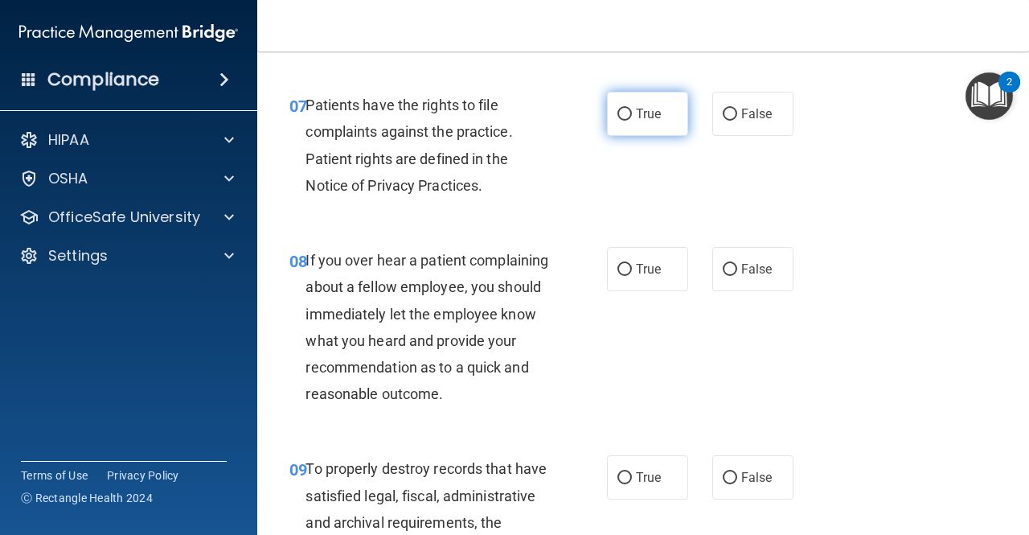
click at [652, 119] on span "True" at bounding box center [648, 113] width 25 height 15
click at [632, 119] on input "True" at bounding box center [624, 115] width 14 height 12
radio input "true"
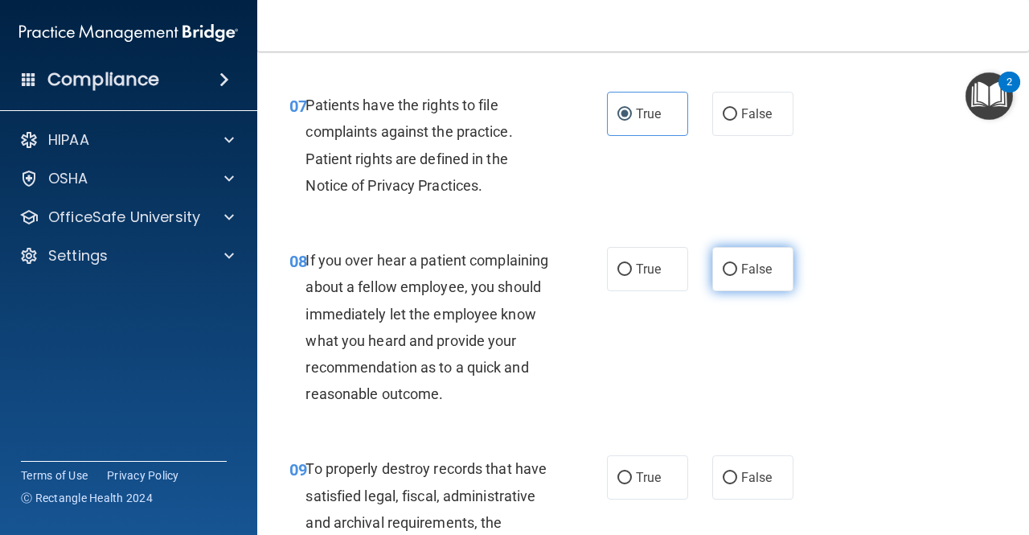
click at [757, 281] on label "False" at bounding box center [752, 269] width 81 height 44
click at [737, 276] on input "False" at bounding box center [730, 270] width 14 height 12
radio input "true"
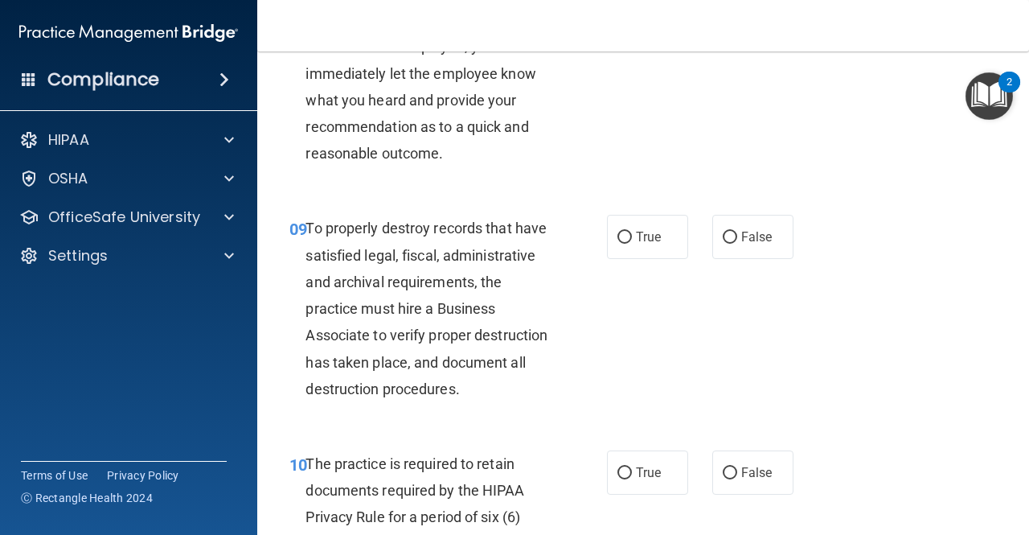
scroll to position [1527, 0]
drag, startPoint x: 641, startPoint y: 263, endPoint x: 655, endPoint y: 266, distance: 14.0
click at [645, 244] on span "True" at bounding box center [648, 235] width 25 height 15
click at [632, 243] on input "True" at bounding box center [624, 237] width 14 height 12
radio input "true"
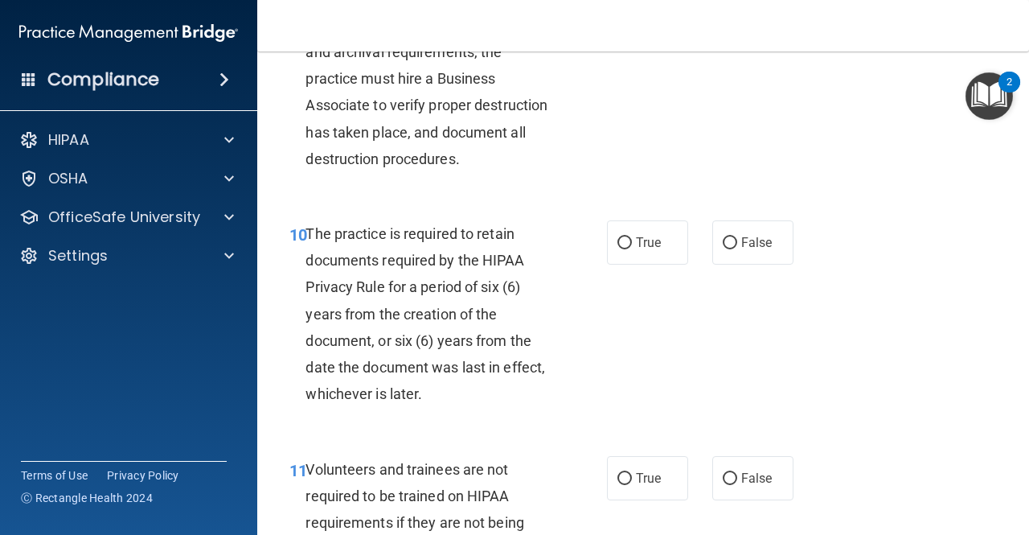
scroll to position [1849, 0]
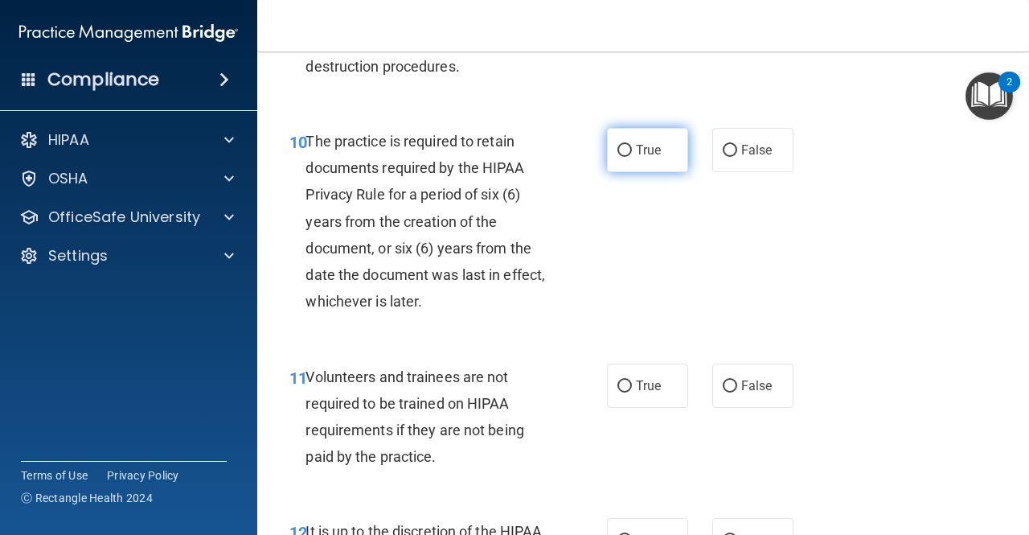
drag, startPoint x: 630, startPoint y: 221, endPoint x: 641, endPoint y: 222, distance: 10.5
click at [630, 172] on label "True" at bounding box center [647, 150] width 81 height 44
click at [630, 157] on input "True" at bounding box center [624, 151] width 14 height 12
radio input "true"
click at [723, 408] on label "False" at bounding box center [752, 385] width 81 height 44
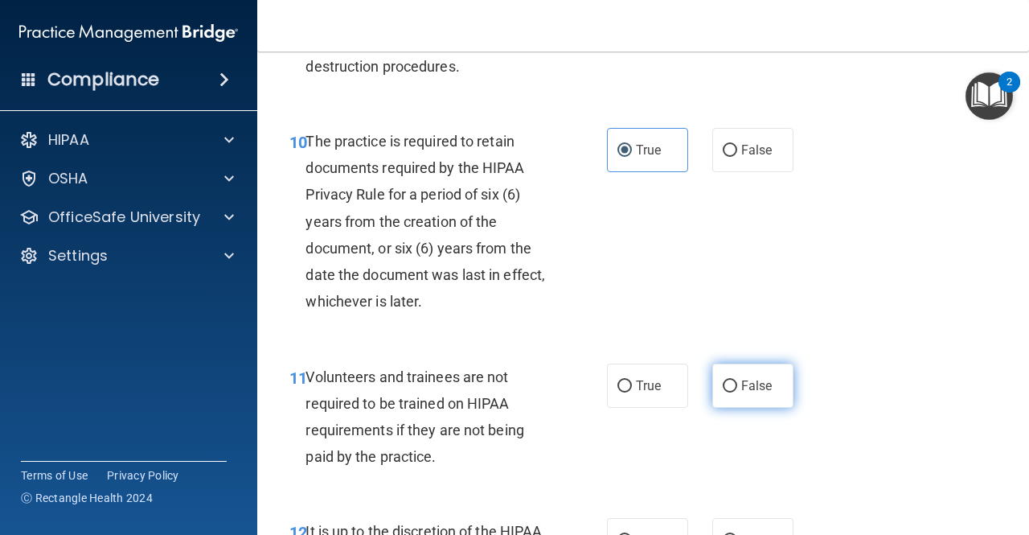
click at [723, 392] on input "False" at bounding box center [730, 386] width 14 height 12
radio input "true"
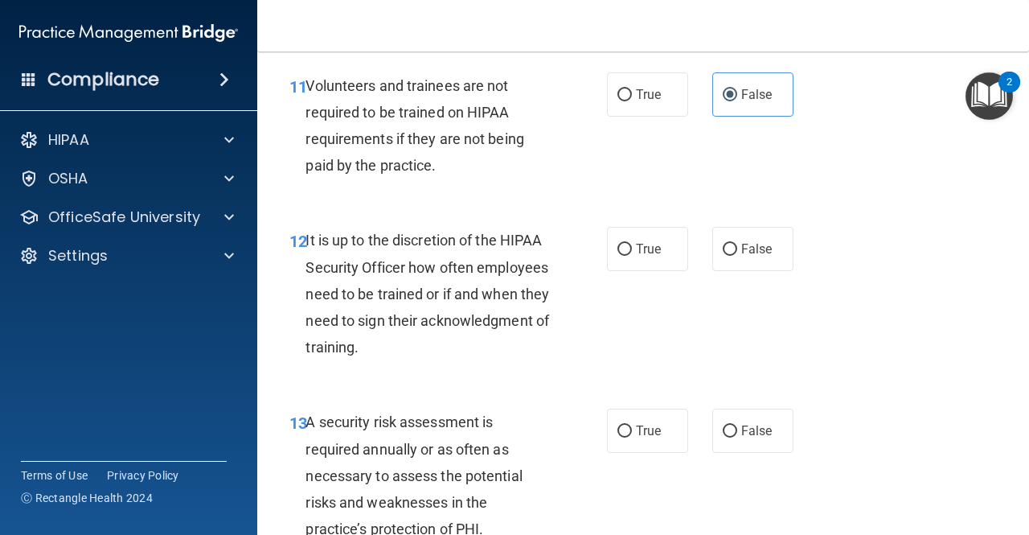
scroll to position [2170, 0]
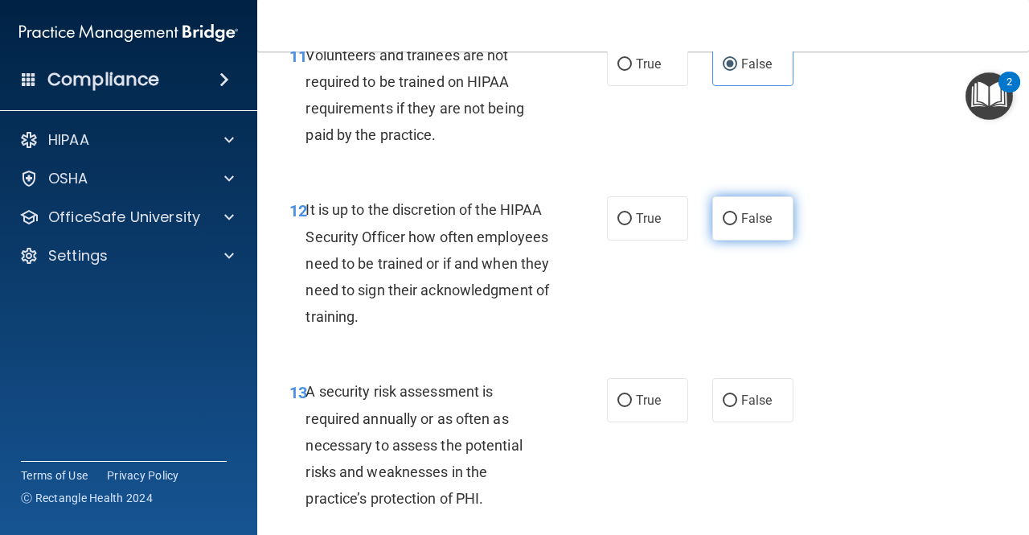
click at [752, 226] on span "False" at bounding box center [756, 218] width 31 height 15
click at [737, 225] on input "False" at bounding box center [730, 219] width 14 height 12
radio input "true"
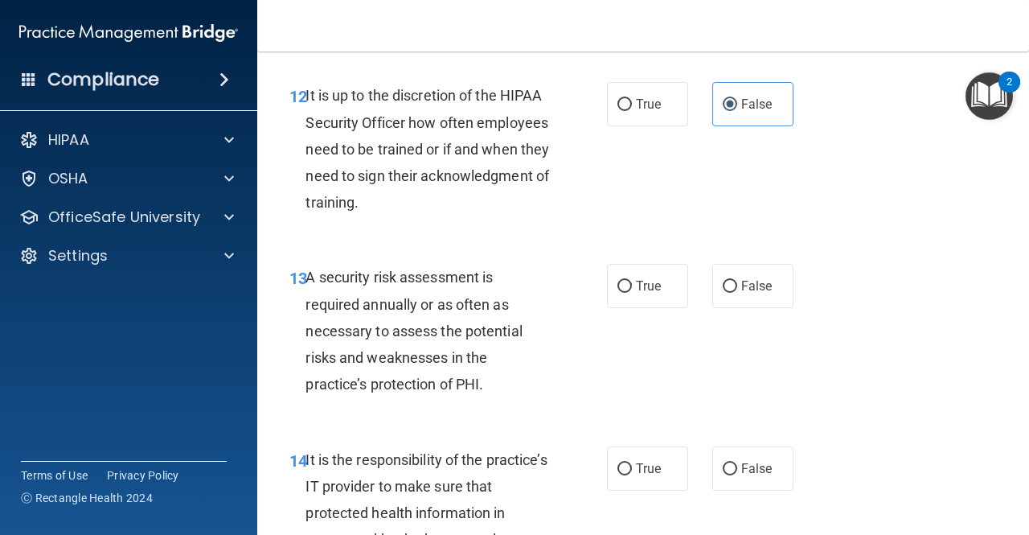
scroll to position [2411, 0]
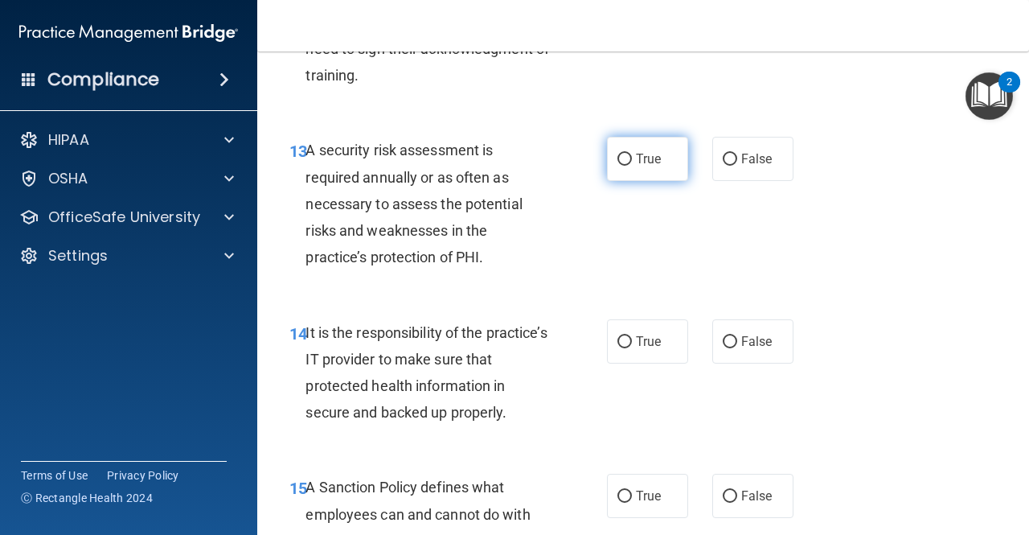
click at [625, 166] on input "True" at bounding box center [624, 160] width 14 height 12
radio input "true"
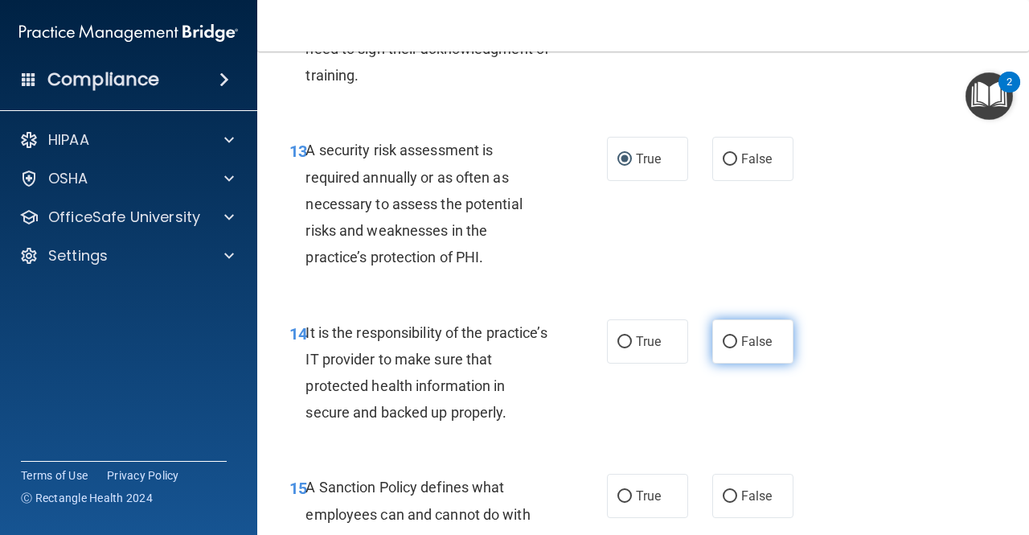
click at [756, 349] on span "False" at bounding box center [756, 341] width 31 height 15
click at [737, 348] on input "False" at bounding box center [730, 342] width 14 height 12
radio input "true"
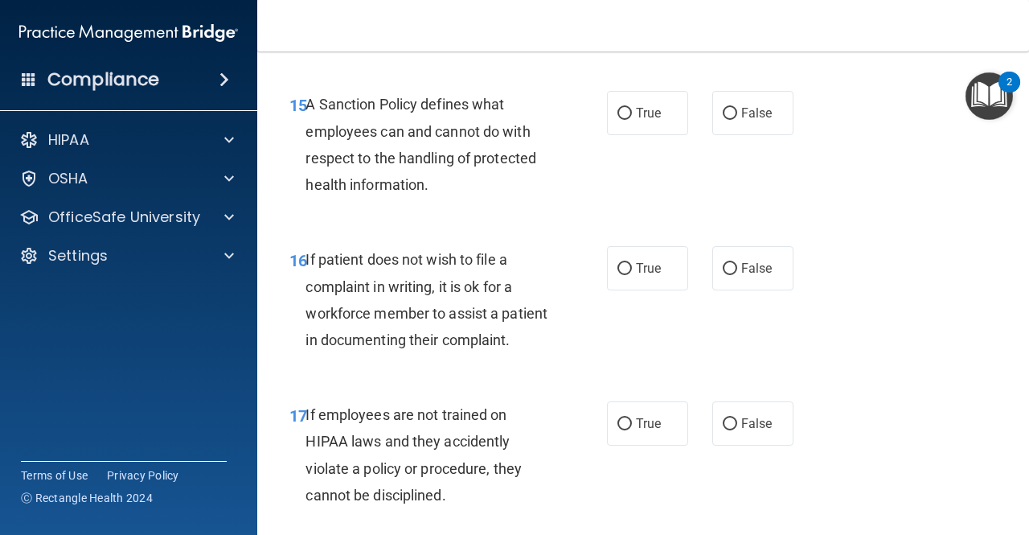
scroll to position [2813, 0]
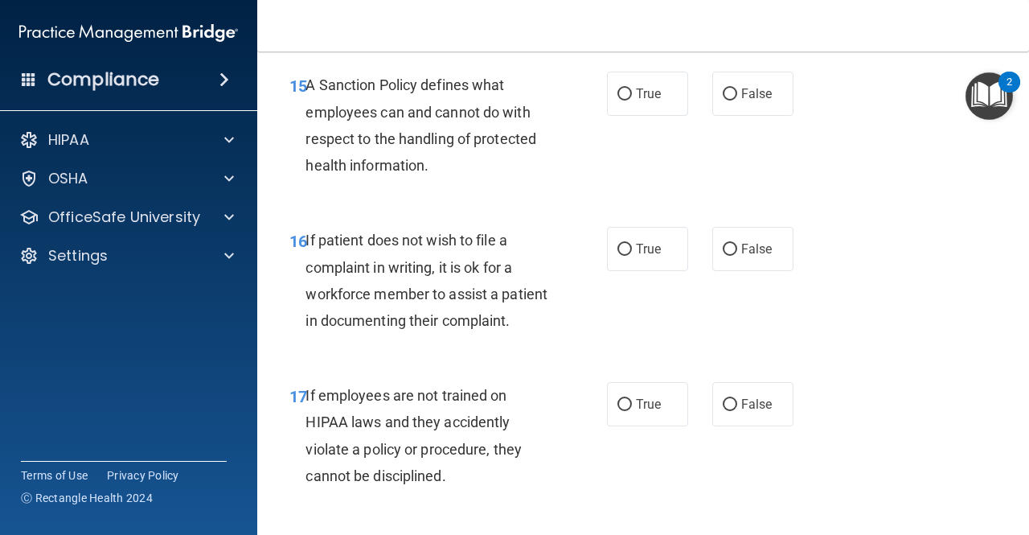
click at [628, 170] on div "15 A Sanction Policy defines what employees can and cannot do with respect to t…" at bounding box center [642, 128] width 731 height 155
click at [649, 116] on label "True" at bounding box center [647, 94] width 81 height 44
click at [632, 100] on input "True" at bounding box center [624, 94] width 14 height 12
radio input "true"
click at [748, 271] on label "False" at bounding box center [752, 249] width 81 height 44
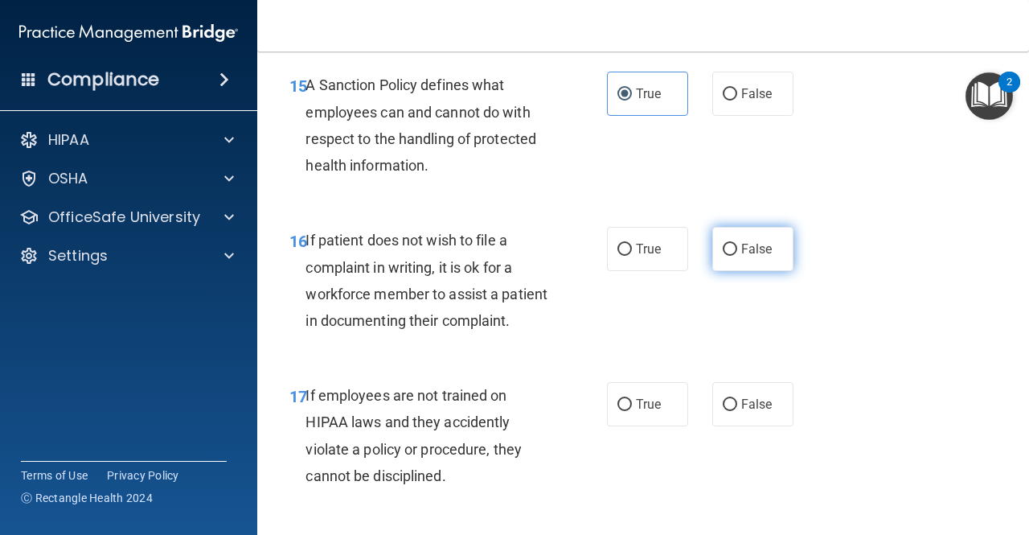
click at [737, 256] on input "False" at bounding box center [730, 250] width 14 height 12
radio input "true"
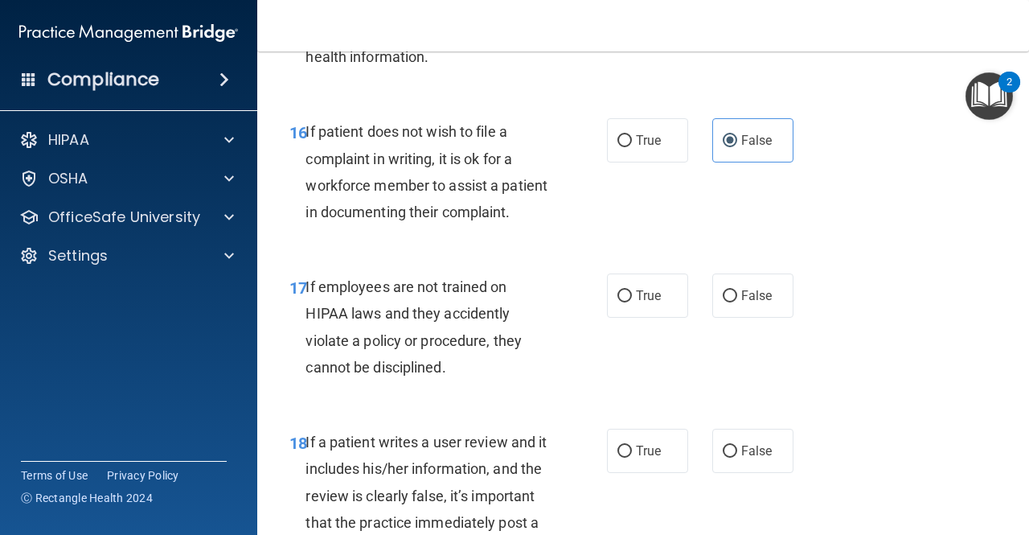
scroll to position [2974, 0]
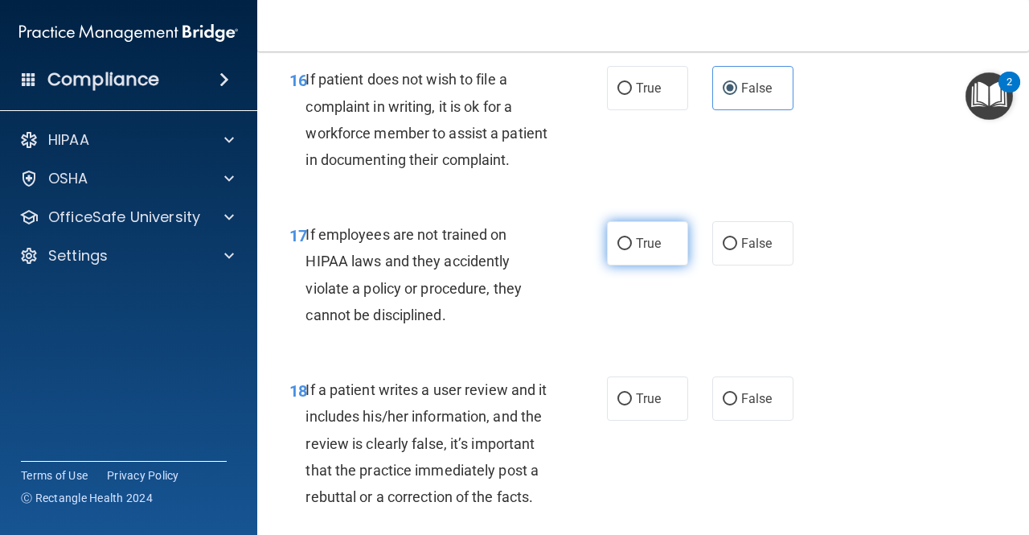
click at [608, 265] on label "True" at bounding box center [647, 243] width 81 height 44
click at [617, 250] on input "True" at bounding box center [624, 244] width 14 height 12
radio input "true"
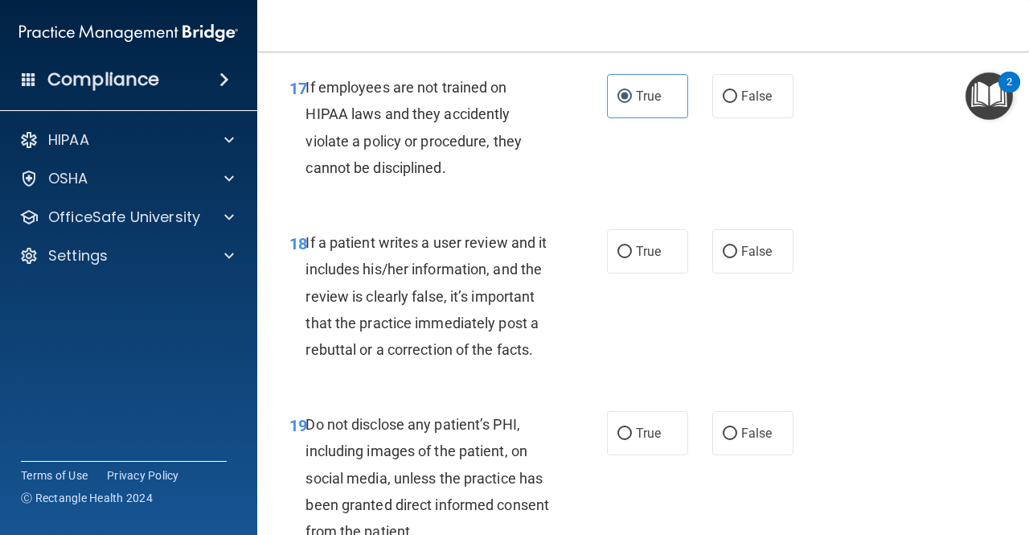
scroll to position [3135, 0]
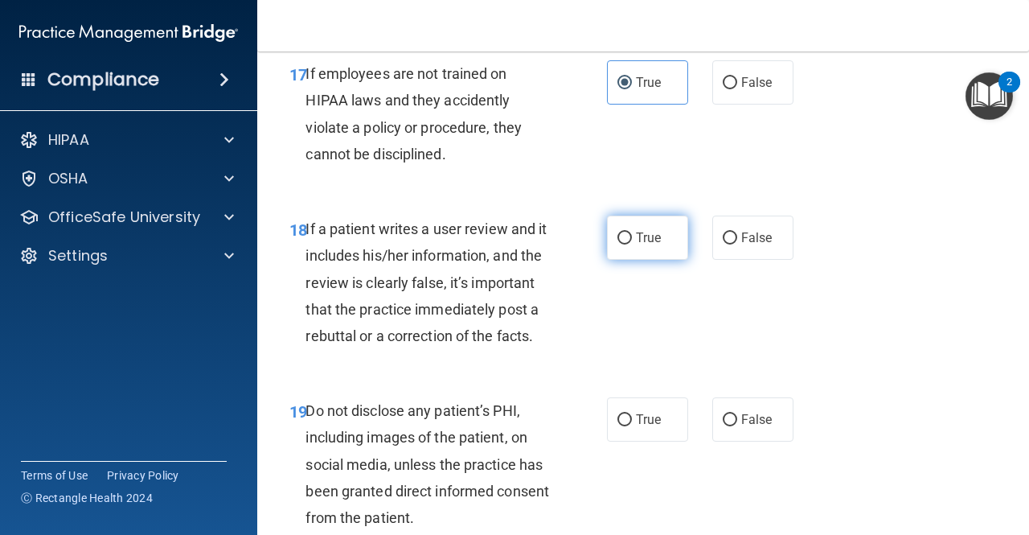
click at [633, 260] on label "True" at bounding box center [647, 237] width 81 height 44
click at [632, 244] on input "True" at bounding box center [624, 238] width 14 height 12
radio input "true"
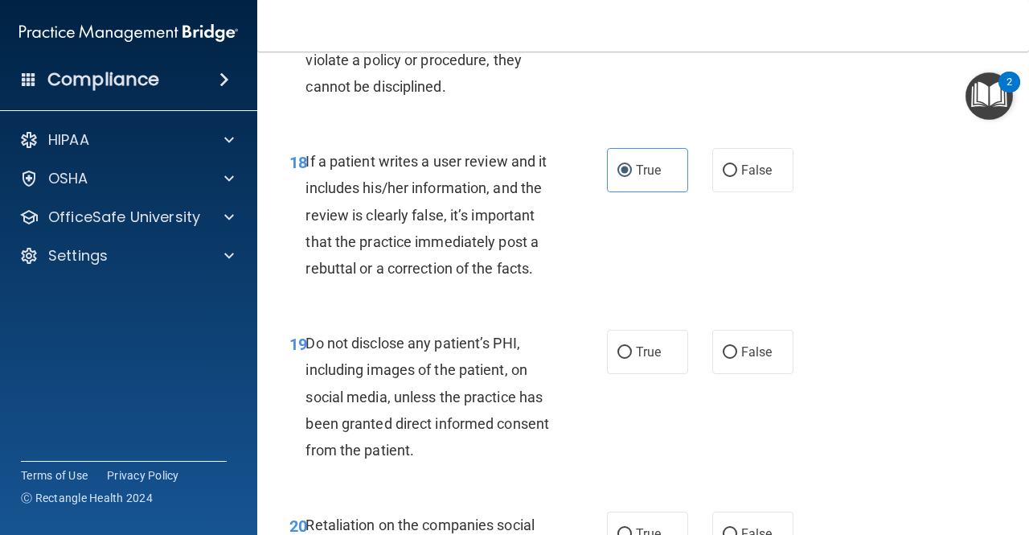
scroll to position [3376, 0]
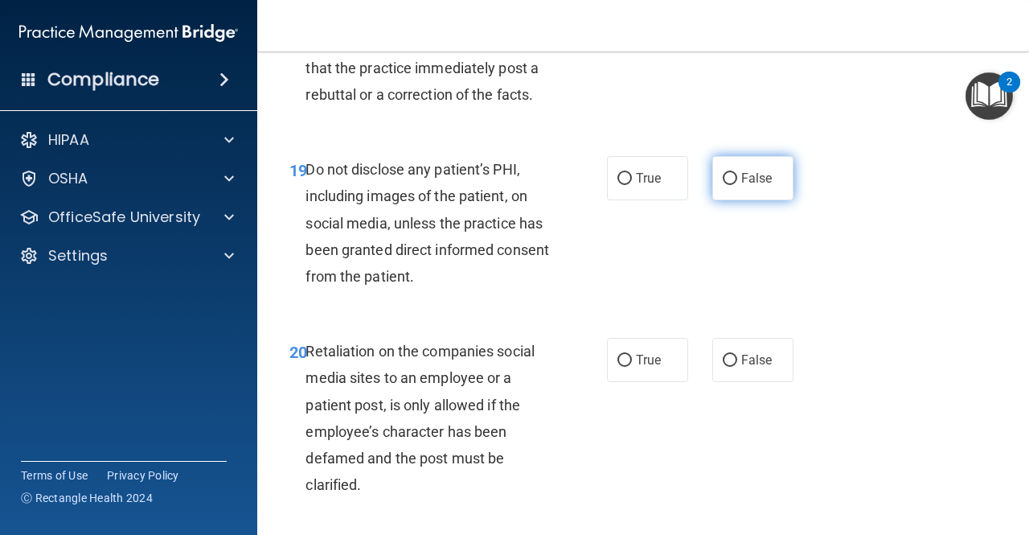
click at [731, 200] on label "False" at bounding box center [752, 178] width 81 height 44
click at [731, 185] on input "False" at bounding box center [730, 179] width 14 height 12
radio input "true"
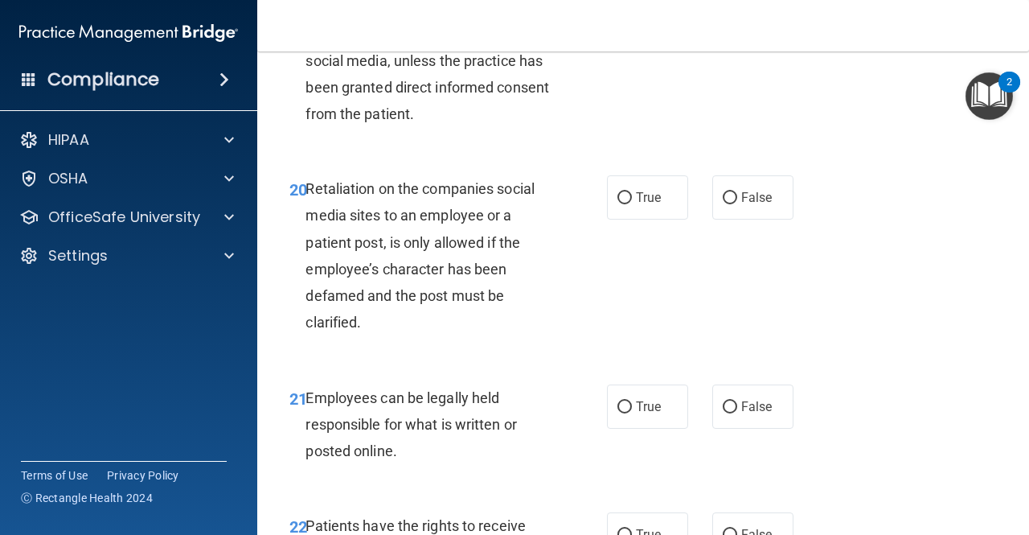
scroll to position [3537, 0]
click at [680, 39] on label "True" at bounding box center [647, 17] width 81 height 44
click at [632, 24] on input "True" at bounding box center [624, 18] width 14 height 12
radio input "true"
radio input "false"
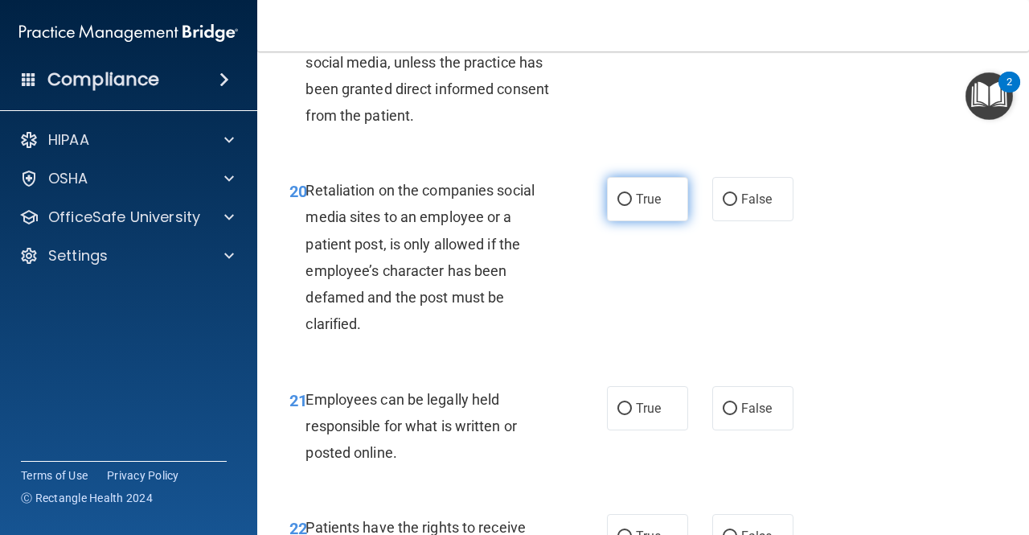
click at [645, 207] on span "True" at bounding box center [648, 198] width 25 height 15
click at [632, 206] on input "True" at bounding box center [624, 200] width 14 height 12
radio input "true"
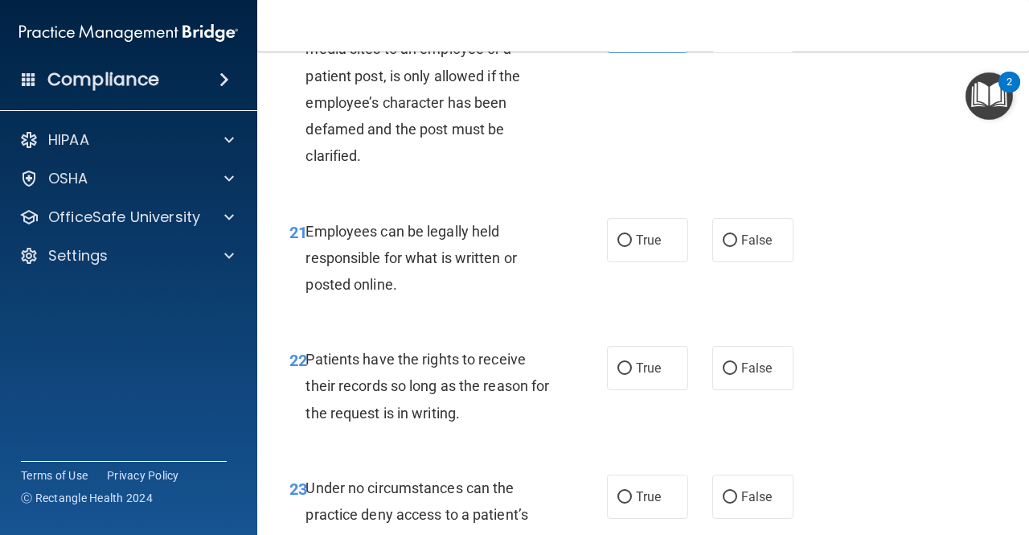
scroll to position [3778, 0]
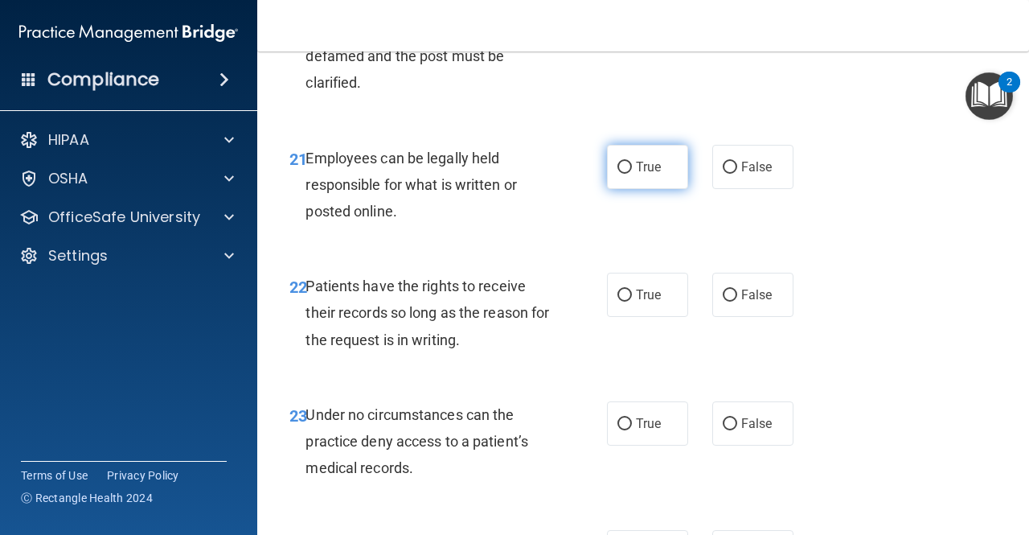
click at [621, 189] on label "True" at bounding box center [647, 167] width 81 height 44
click at [621, 174] on input "True" at bounding box center [624, 168] width 14 height 12
radio input "true"
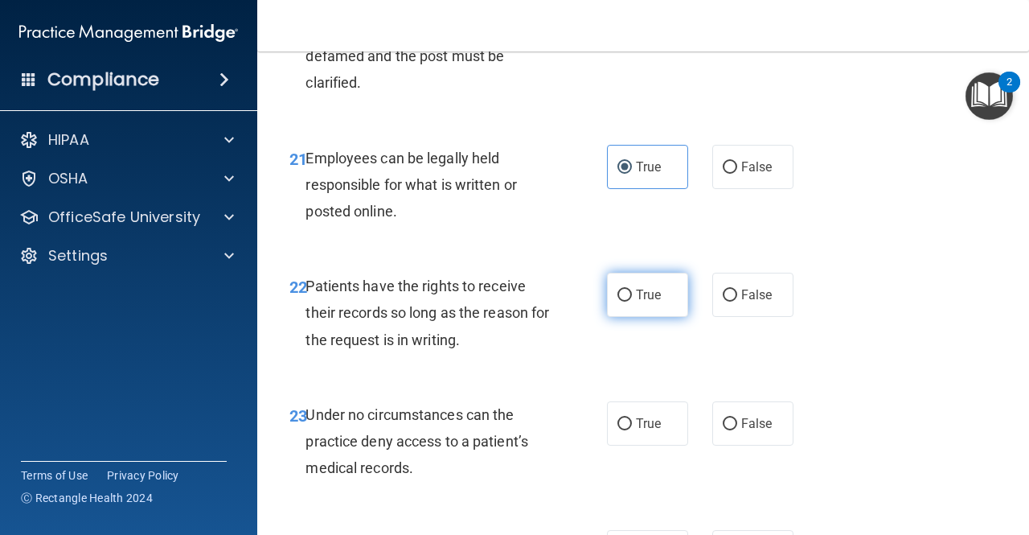
click at [670, 317] on label "True" at bounding box center [647, 294] width 81 height 44
click at [632, 301] on input "True" at bounding box center [624, 295] width 14 height 12
radio input "true"
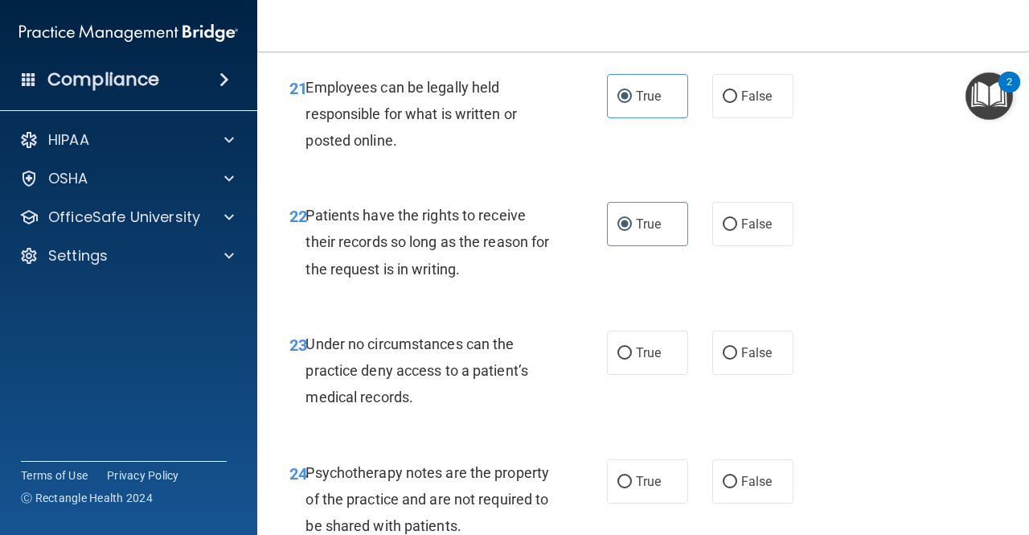
scroll to position [4099, 0]
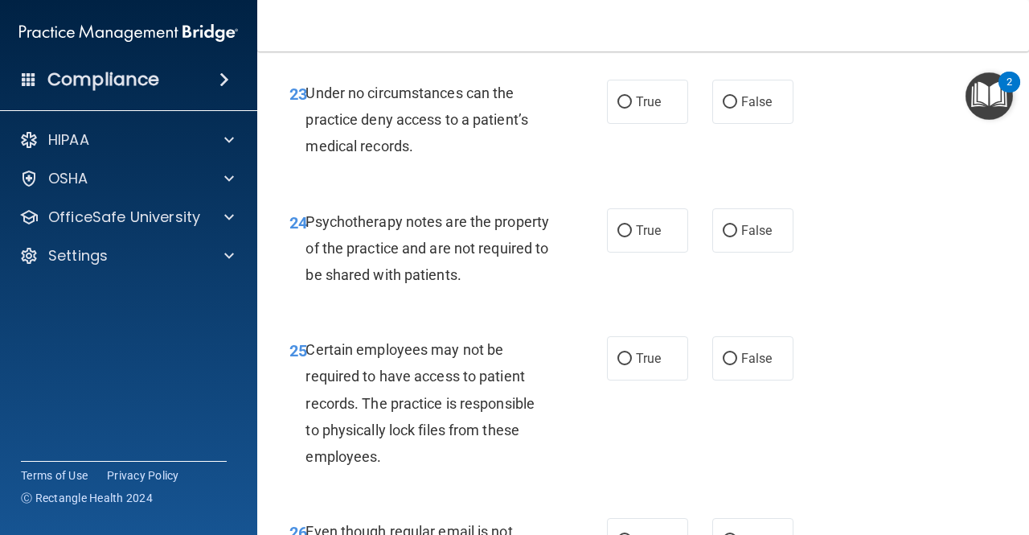
click at [789, 124] on div "True False" at bounding box center [704, 102] width 195 height 44
click at [761, 109] on span "False" at bounding box center [756, 101] width 31 height 15
click at [737, 109] on input "False" at bounding box center [730, 102] width 14 height 12
radio input "true"
click at [751, 238] on span "False" at bounding box center [756, 230] width 31 height 15
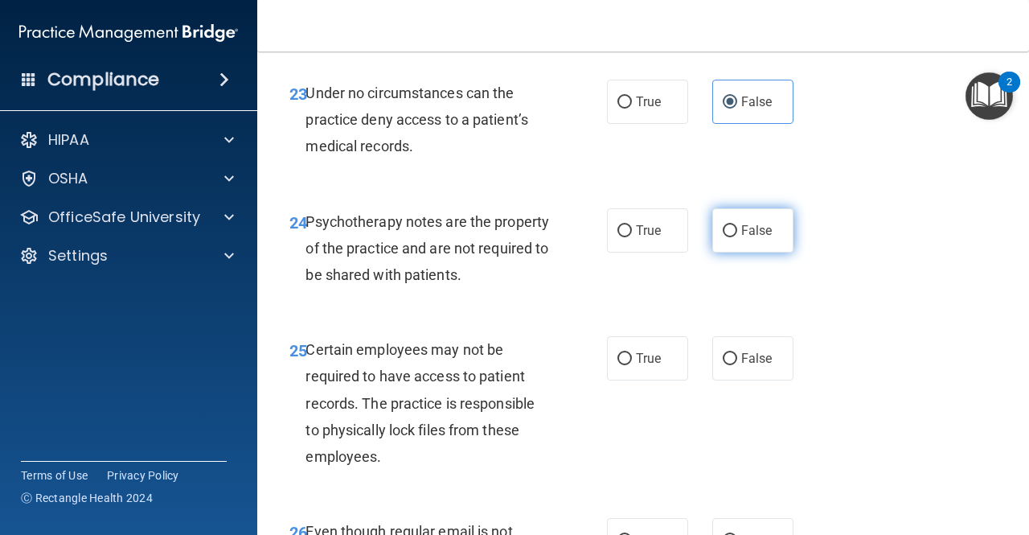
click at [737, 237] on input "False" at bounding box center [730, 231] width 14 height 12
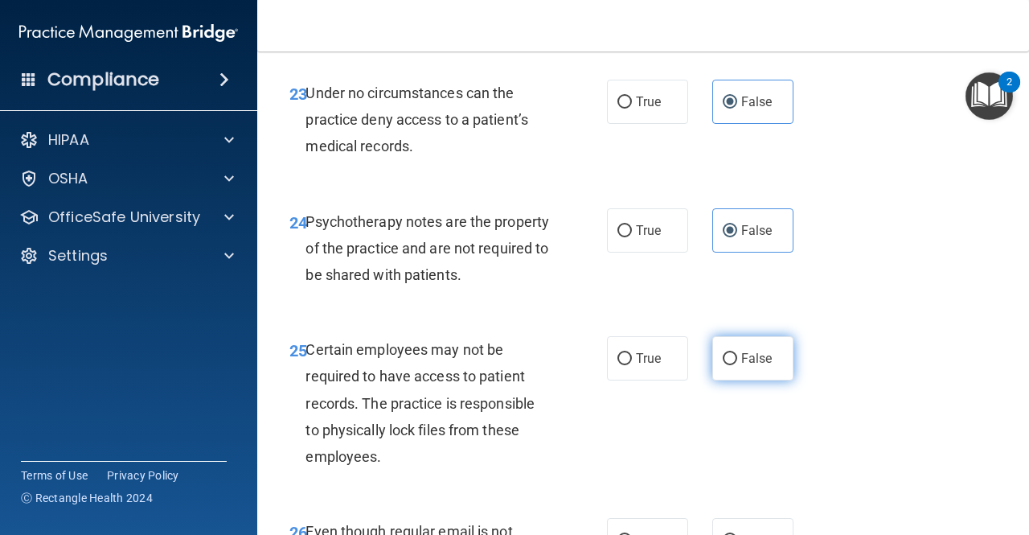
click at [759, 366] on span "False" at bounding box center [756, 357] width 31 height 15
click at [737, 365] on input "False" at bounding box center [730, 359] width 14 height 12
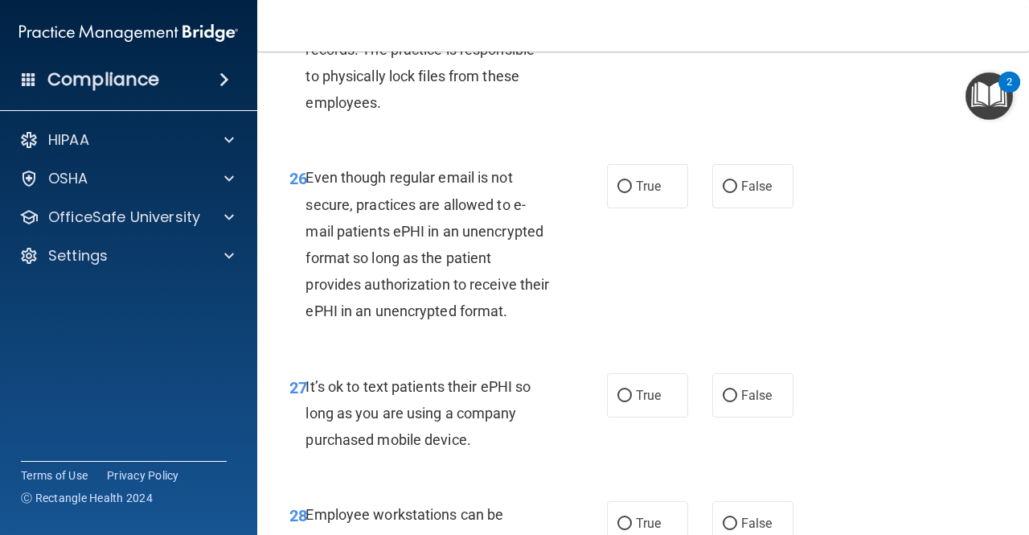
scroll to position [4501, 0]
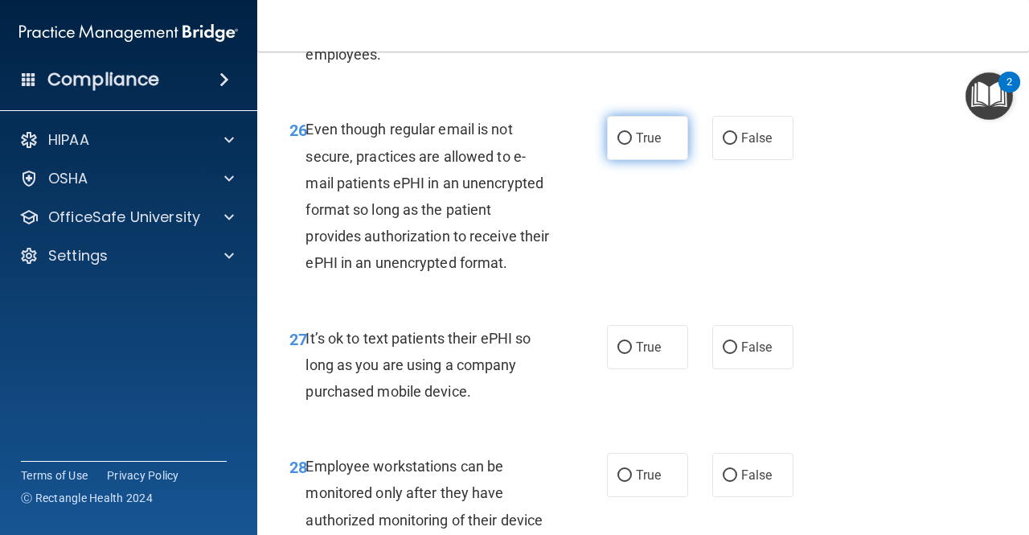
click at [643, 145] on span "True" at bounding box center [648, 137] width 25 height 15
click at [632, 145] on input "True" at bounding box center [624, 139] width 14 height 12
drag, startPoint x: 656, startPoint y: 456, endPoint x: 666, endPoint y: 461, distance: 10.8
click at [662, 369] on label "True" at bounding box center [647, 347] width 81 height 44
click at [632, 354] on input "True" at bounding box center [624, 348] width 14 height 12
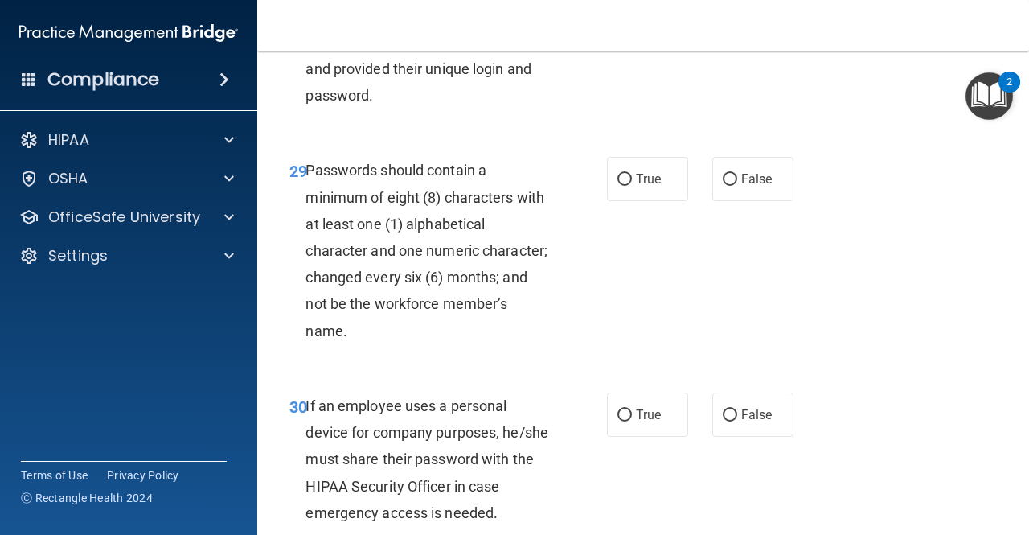
scroll to position [4983, 0]
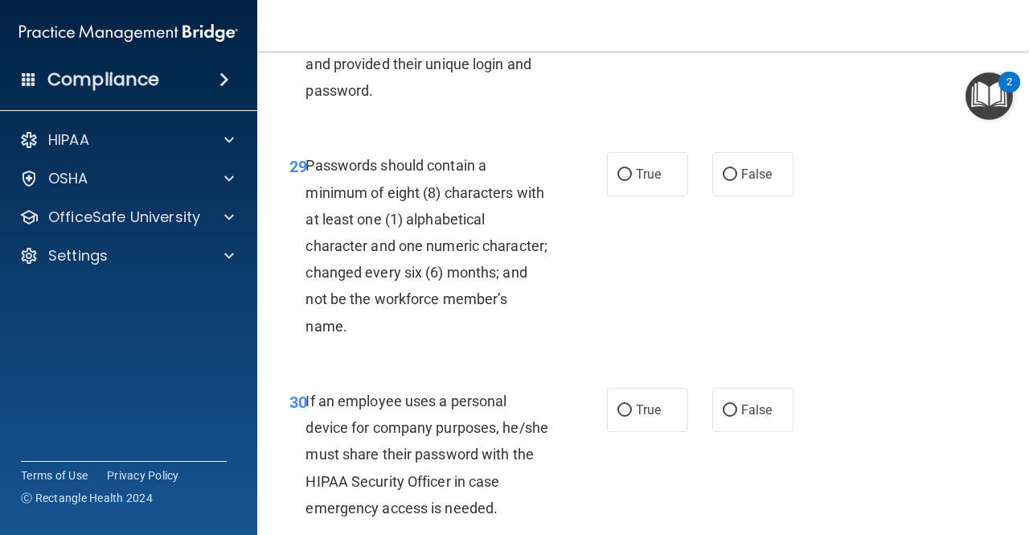
drag, startPoint x: 621, startPoint y: 76, endPoint x: 637, endPoint y: 82, distance: 16.6
click at [624, 76] on div "28 Employee workstations can be monitored only after they have authorized monit…" at bounding box center [642, 41] width 731 height 182
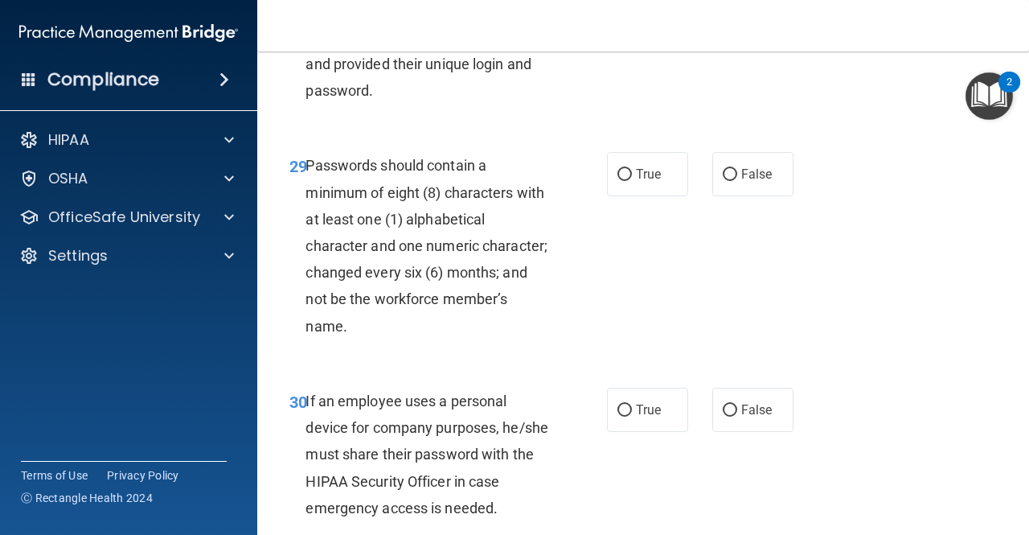
click at [607, 196] on label "True" at bounding box center [647, 174] width 81 height 44
click at [617, 181] on input "True" at bounding box center [624, 175] width 14 height 12
click at [748, 246] on div "29 Passwords should contain a minimum of eight (8) characters with at least one…" at bounding box center [642, 250] width 731 height 236
click at [768, 196] on label "False" at bounding box center [752, 174] width 81 height 44
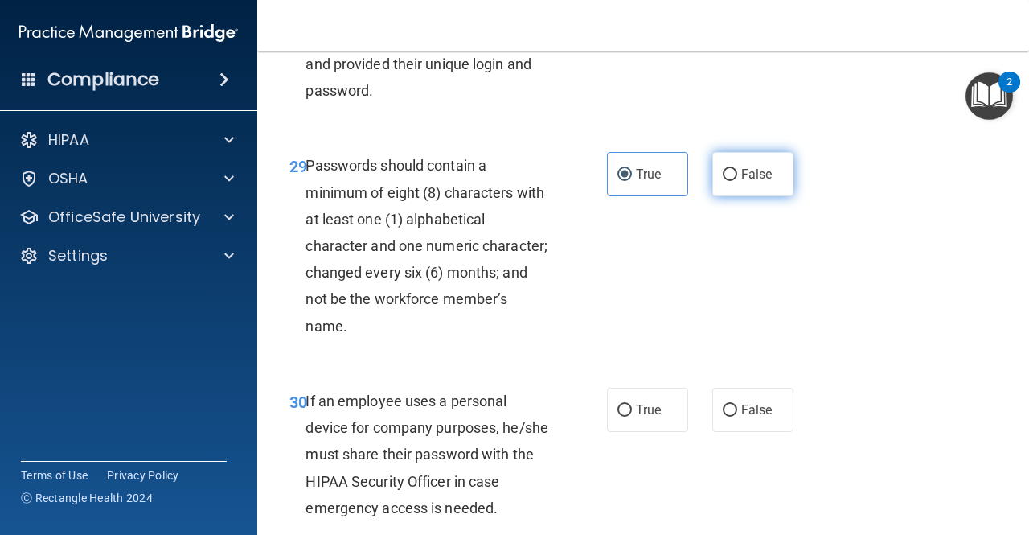
click at [737, 181] on input "False" at bounding box center [730, 175] width 14 height 12
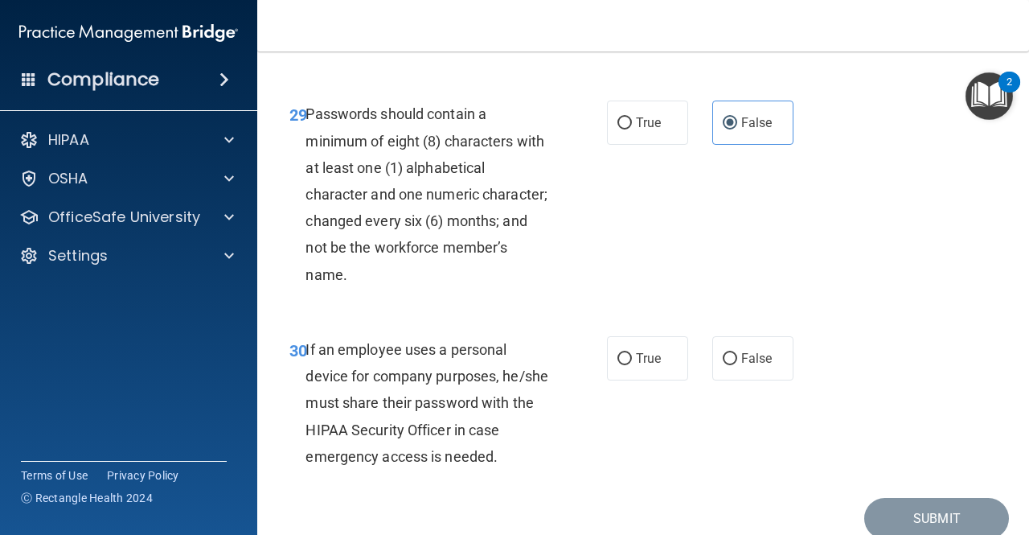
scroll to position [5209, 0]
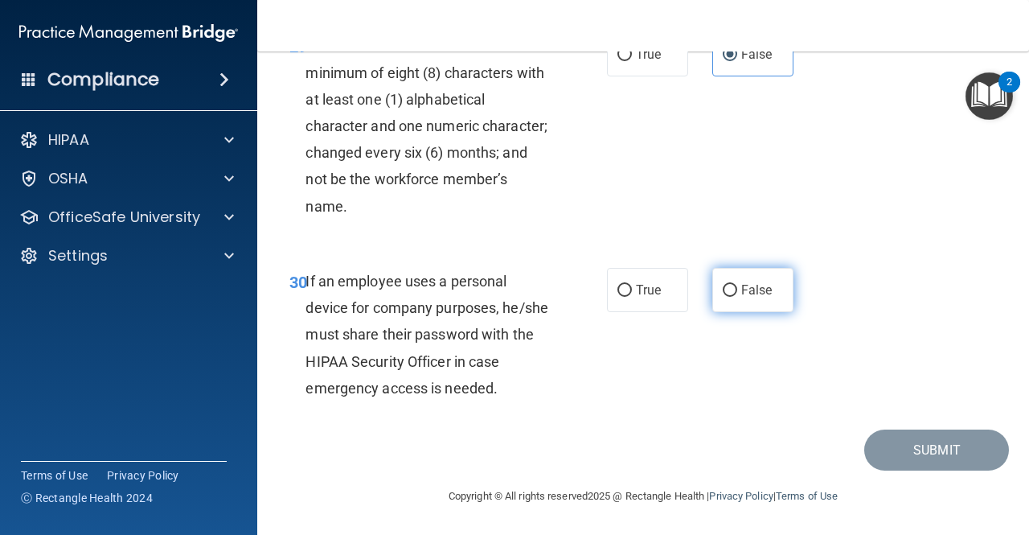
click at [753, 280] on label "False" at bounding box center [752, 290] width 81 height 44
click at [737, 285] on input "False" at bounding box center [730, 291] width 14 height 12
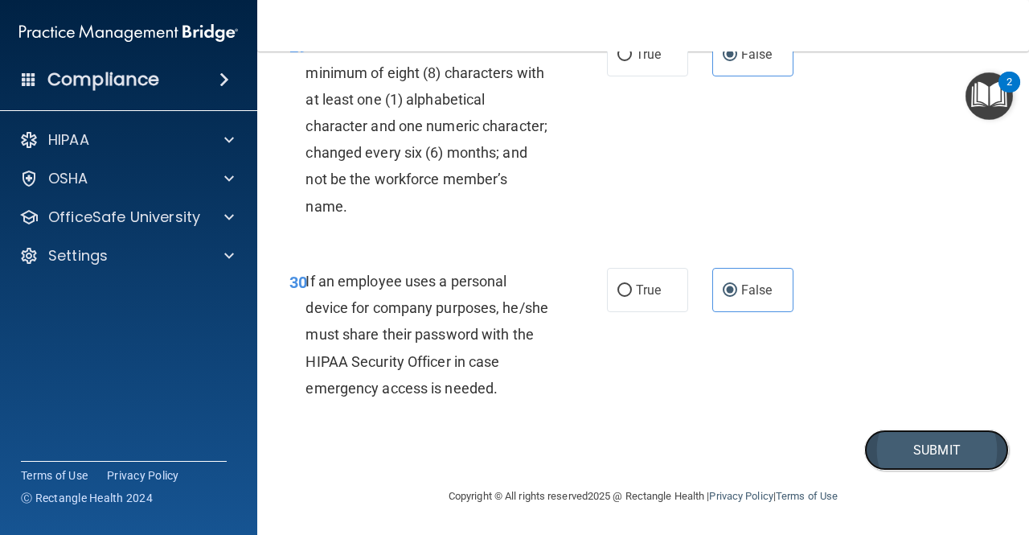
click at [830, 452] on button "Submit" at bounding box center [936, 449] width 145 height 41
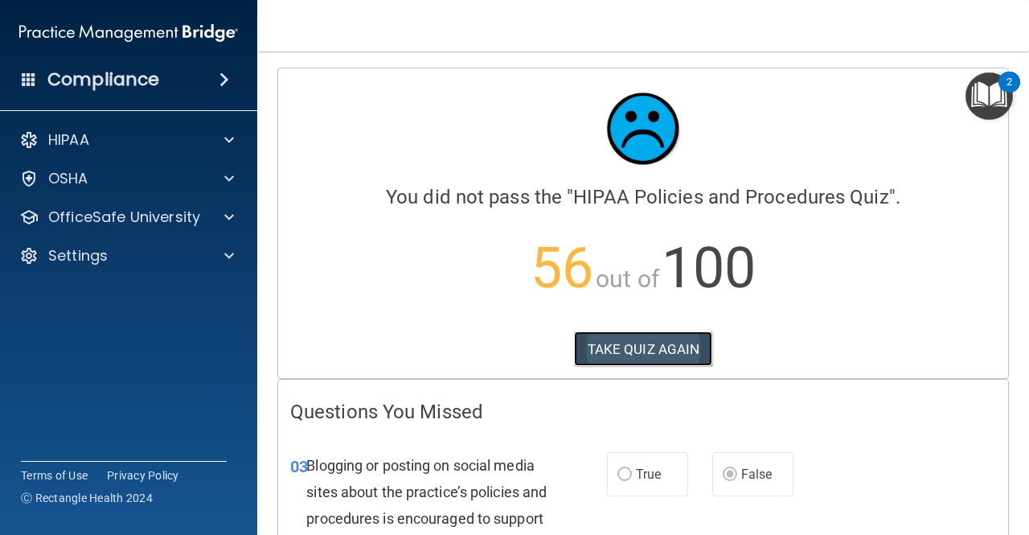
click at [680, 343] on button "TAKE QUIZ AGAIN" at bounding box center [643, 348] width 139 height 35
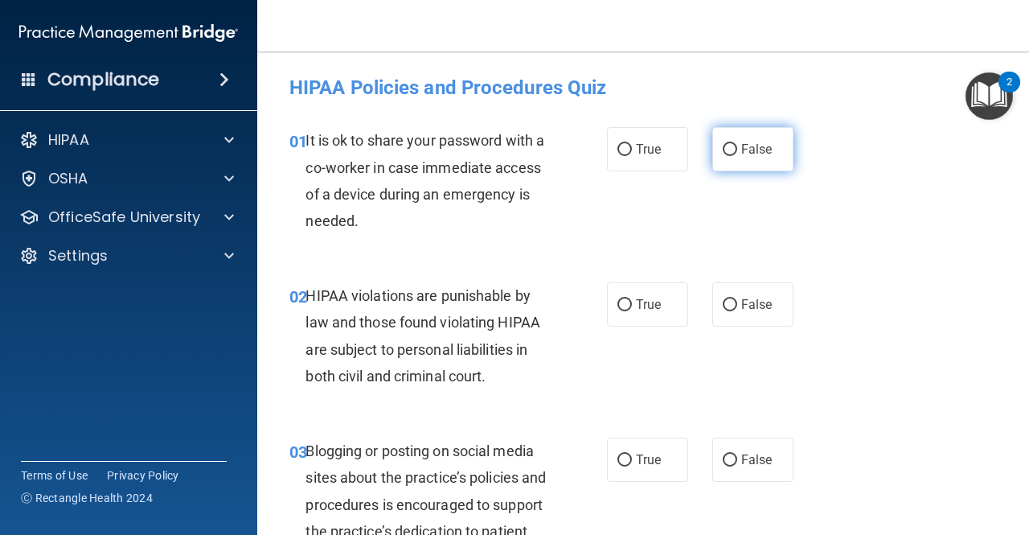
click at [756, 133] on label "False" at bounding box center [752, 149] width 81 height 44
click at [737, 144] on input "False" at bounding box center [730, 150] width 14 height 12
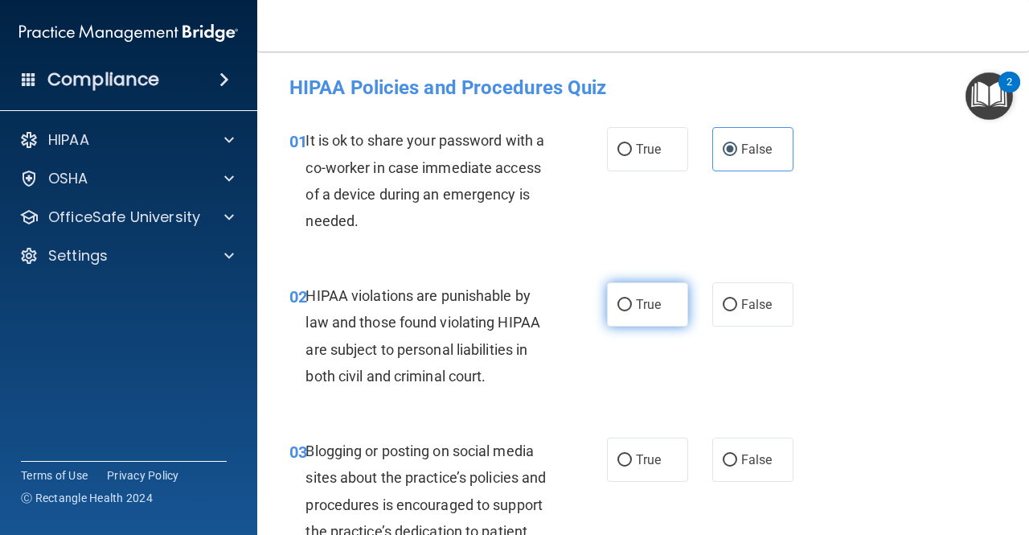
click at [637, 297] on span "True" at bounding box center [648, 304] width 25 height 15
click at [632, 299] on input "True" at bounding box center [624, 305] width 14 height 12
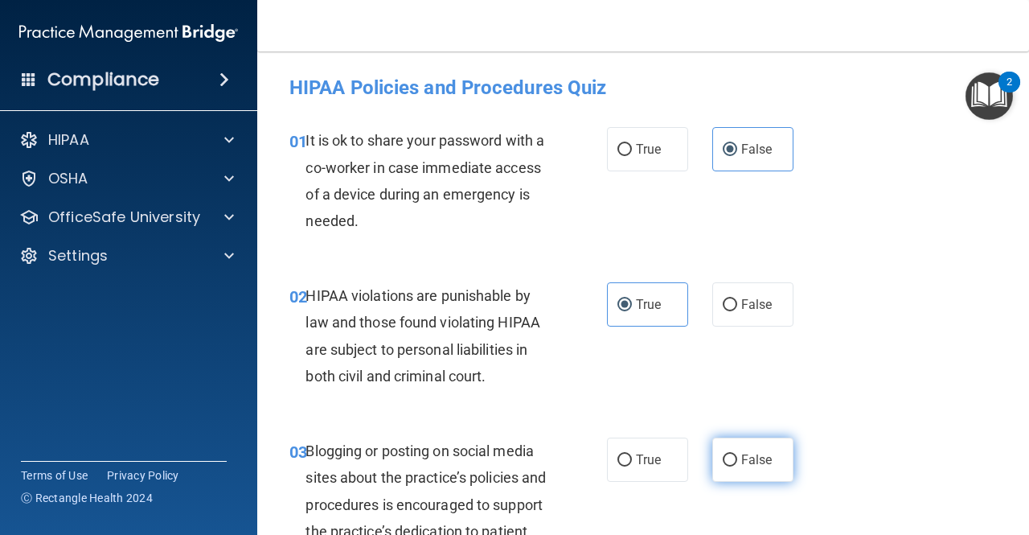
click at [731, 459] on label "False" at bounding box center [752, 459] width 81 height 44
click at [731, 459] on input "False" at bounding box center [730, 460] width 14 height 12
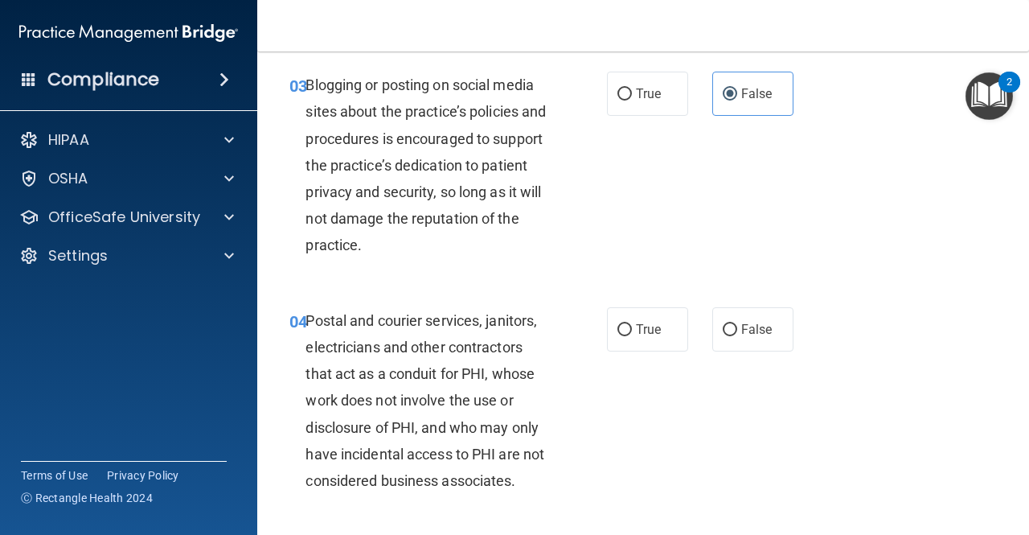
scroll to position [402, 0]
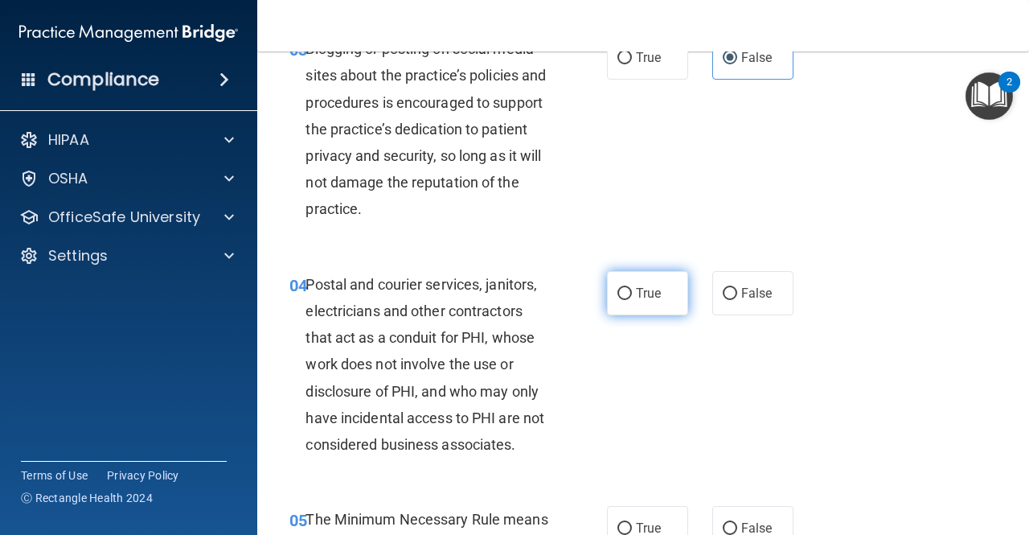
click at [616, 281] on label "True" at bounding box center [647, 293] width 81 height 44
click at [617, 288] on input "True" at bounding box center [624, 294] width 14 height 12
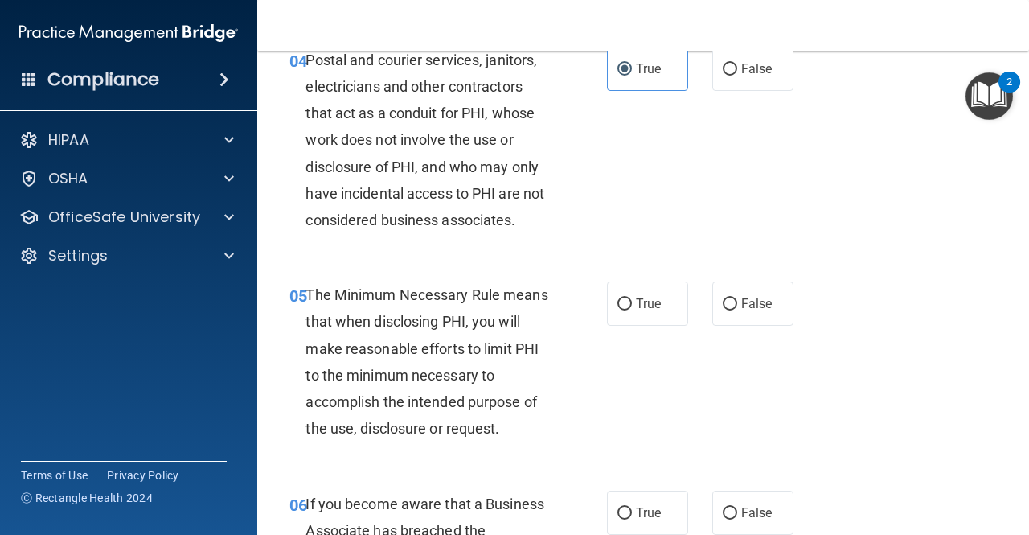
scroll to position [643, 0]
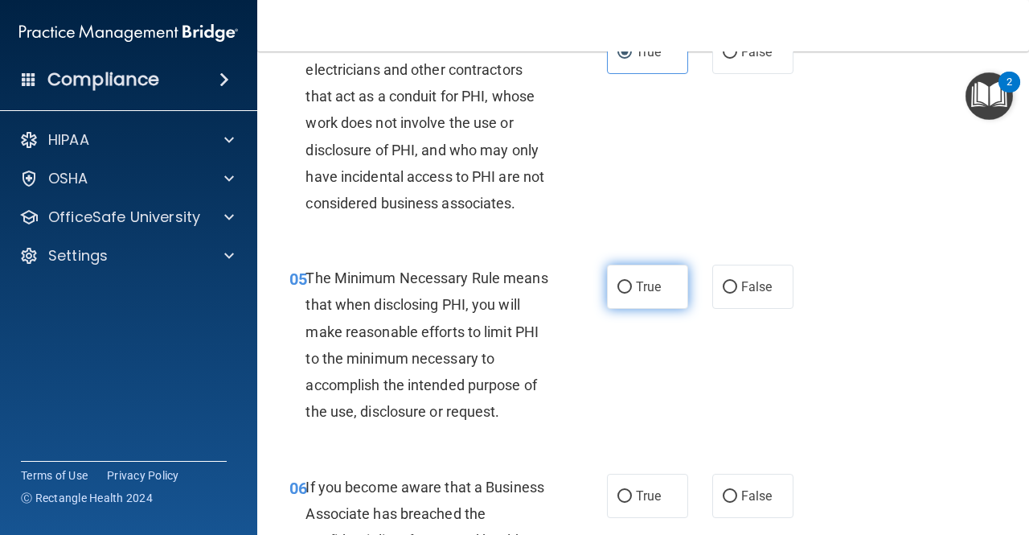
click at [636, 274] on label "True" at bounding box center [647, 286] width 81 height 44
click at [632, 281] on input "True" at bounding box center [624, 287] width 14 height 12
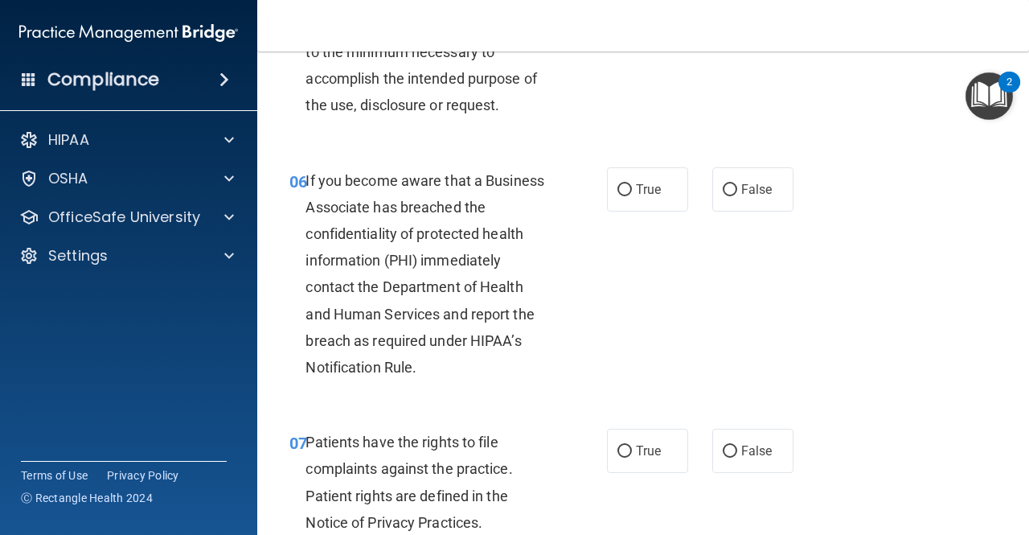
scroll to position [965, 0]
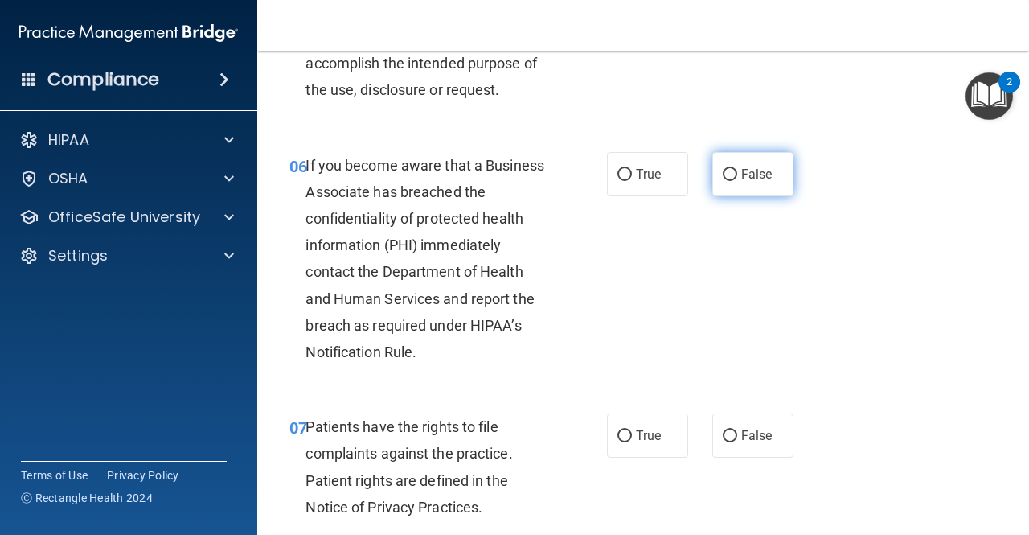
click at [714, 173] on label "False" at bounding box center [752, 174] width 81 height 44
click at [723, 173] on input "False" at bounding box center [730, 175] width 14 height 12
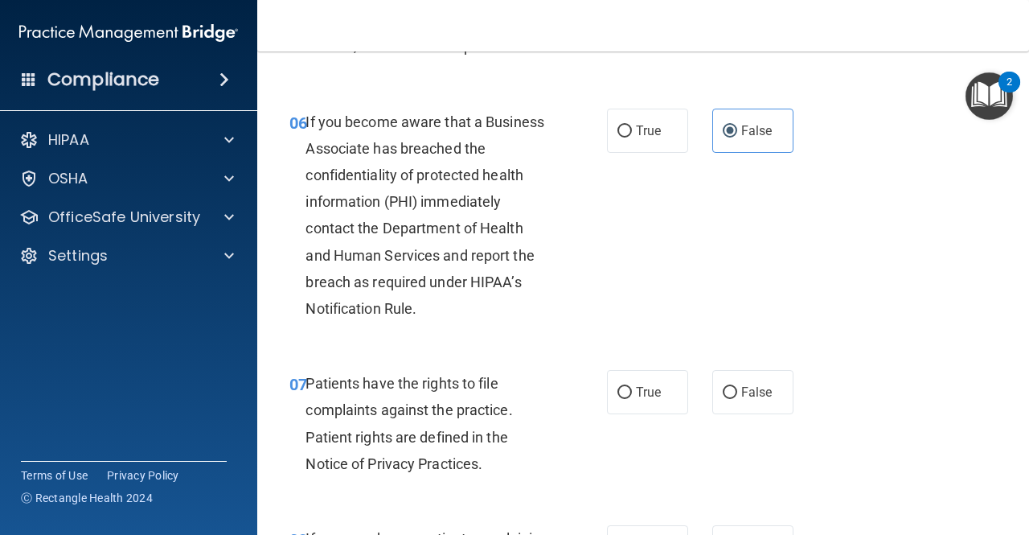
scroll to position [1045, 0]
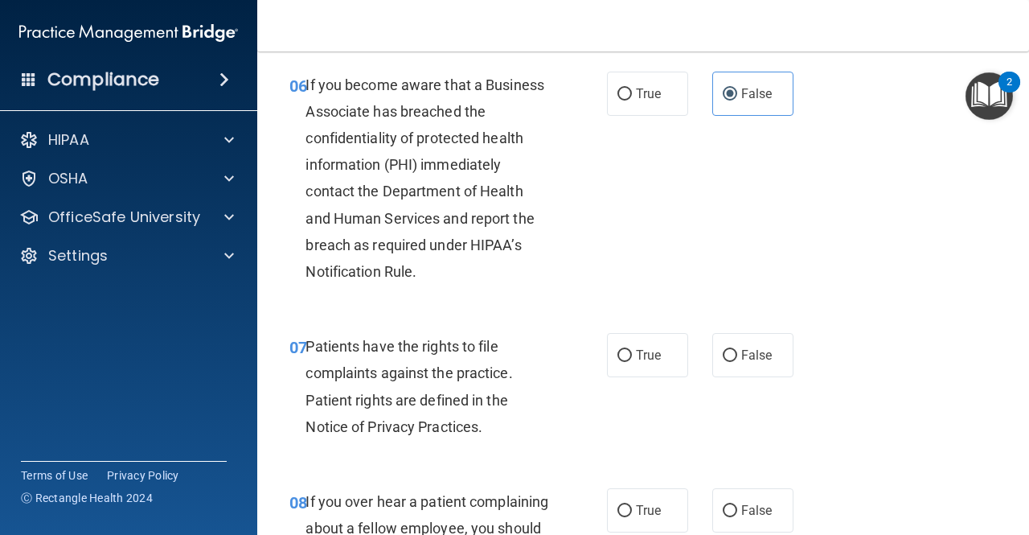
click at [597, 354] on div "07 Patients have the rights to file complaints against the practice. Patient ri…" at bounding box center [448, 390] width 366 height 115
click at [617, 356] on input "True" at bounding box center [624, 356] width 14 height 12
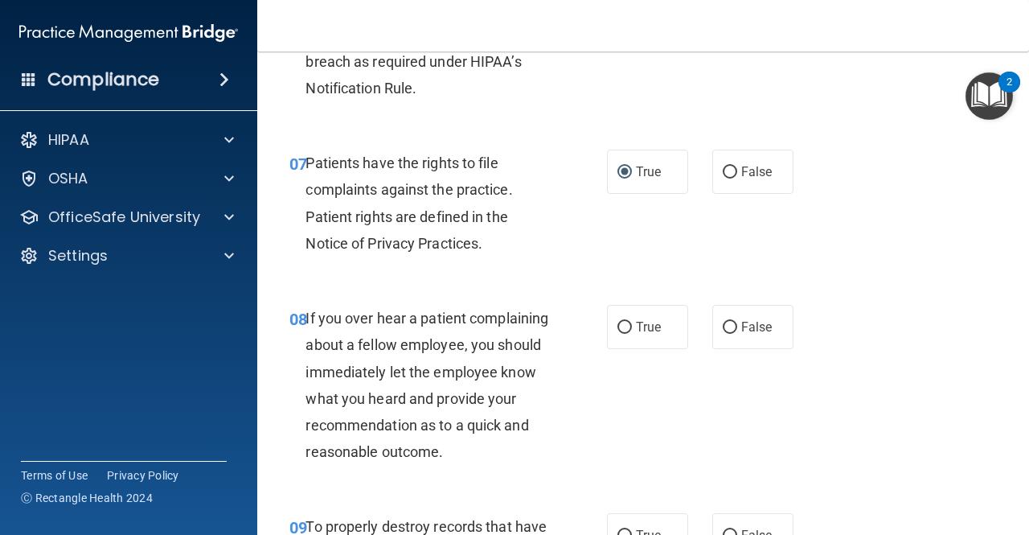
scroll to position [1286, 0]
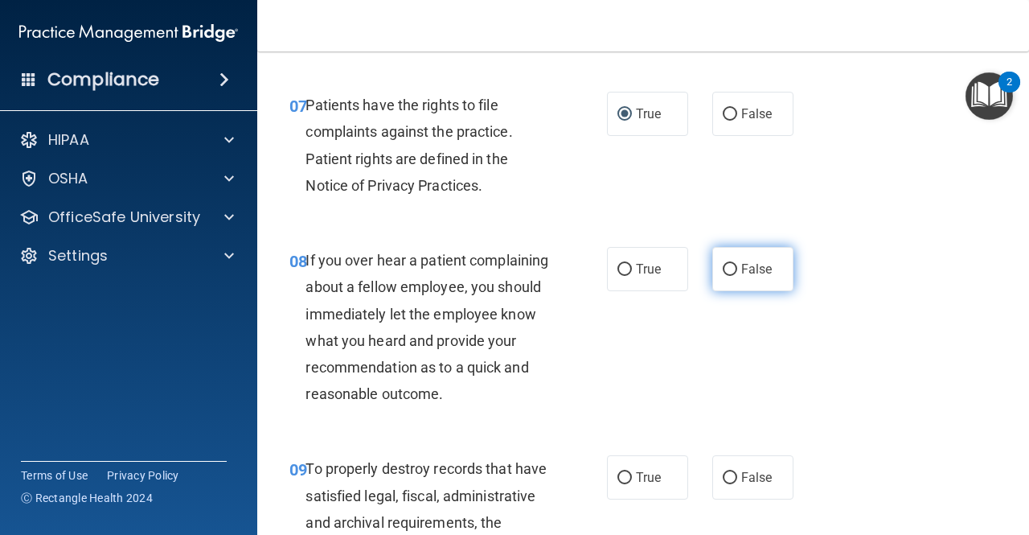
drag, startPoint x: 762, startPoint y: 243, endPoint x: 770, endPoint y: 258, distance: 17.3
click at [762, 243] on div "08 If you over hear a patient complaining about a fellow employee, you should i…" at bounding box center [642, 331] width 731 height 208
click at [772, 264] on label "False" at bounding box center [752, 269] width 81 height 44
click at [737, 264] on input "False" at bounding box center [730, 270] width 14 height 12
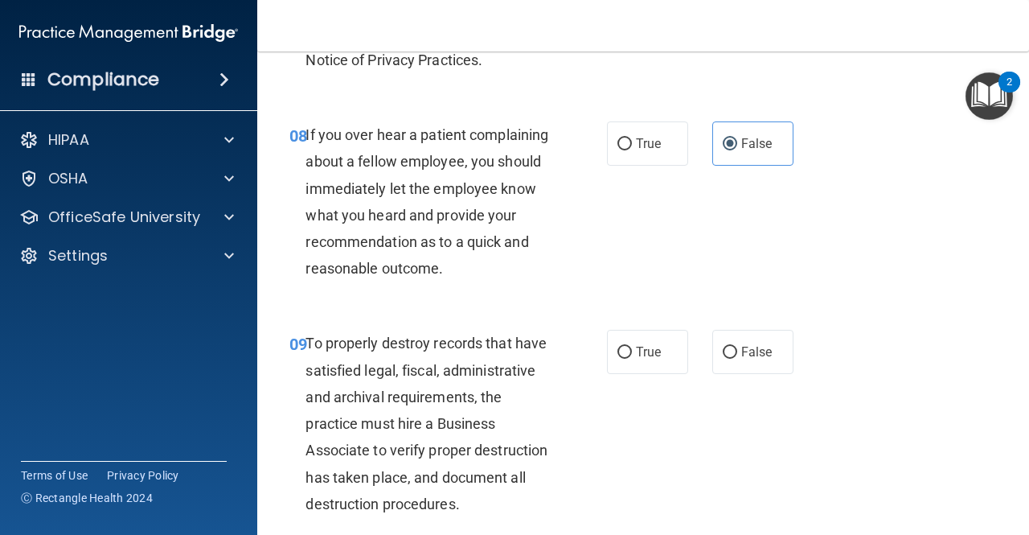
scroll to position [1447, 0]
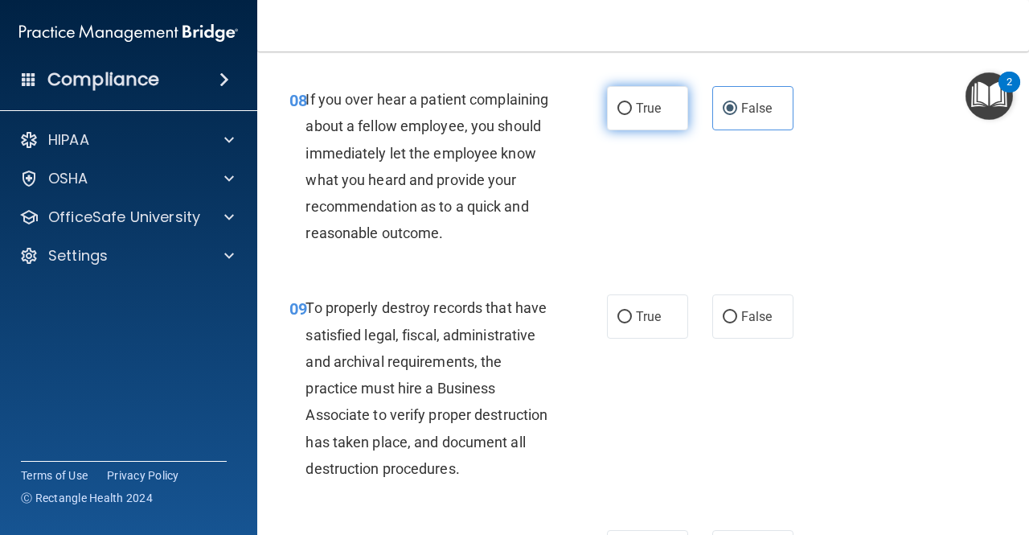
click at [629, 91] on label "True" at bounding box center [647, 108] width 81 height 44
click at [629, 103] on input "True" at bounding box center [624, 109] width 14 height 12
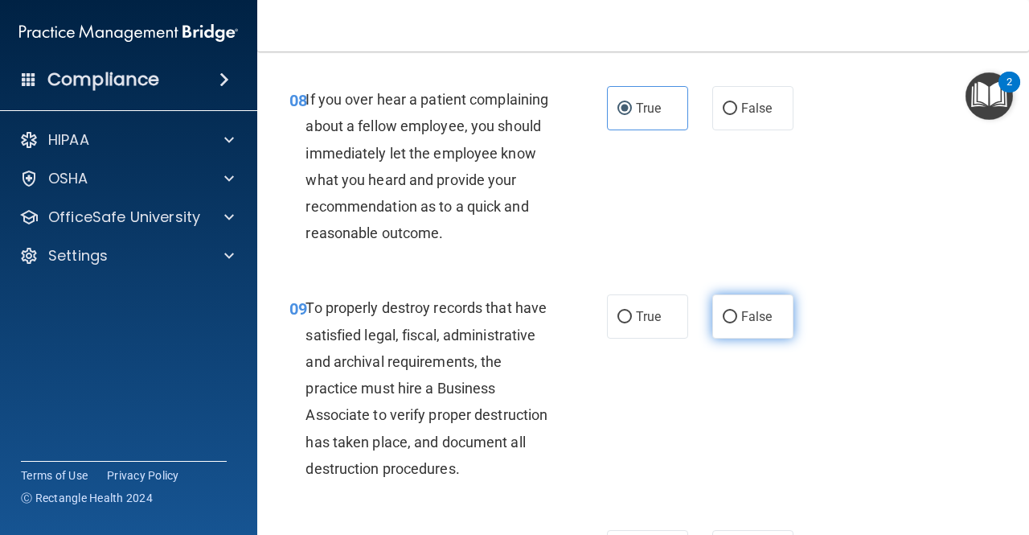
click at [760, 332] on label "False" at bounding box center [752, 316] width 81 height 44
click at [737, 323] on input "False" at bounding box center [730, 317] width 14 height 12
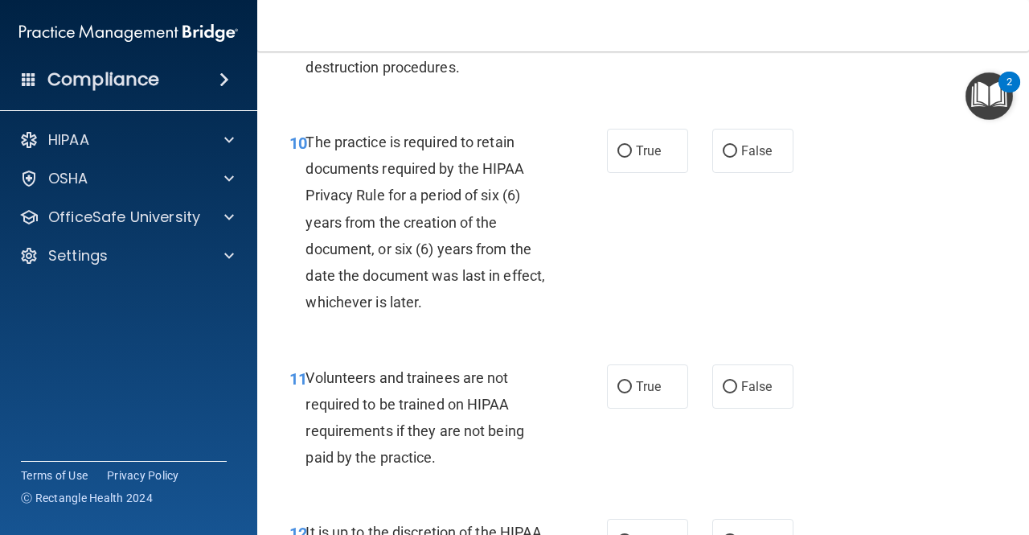
scroll to position [1849, 0]
click at [784, 172] on label "False" at bounding box center [752, 150] width 81 height 44
click at [737, 157] on input "False" at bounding box center [730, 151] width 14 height 12
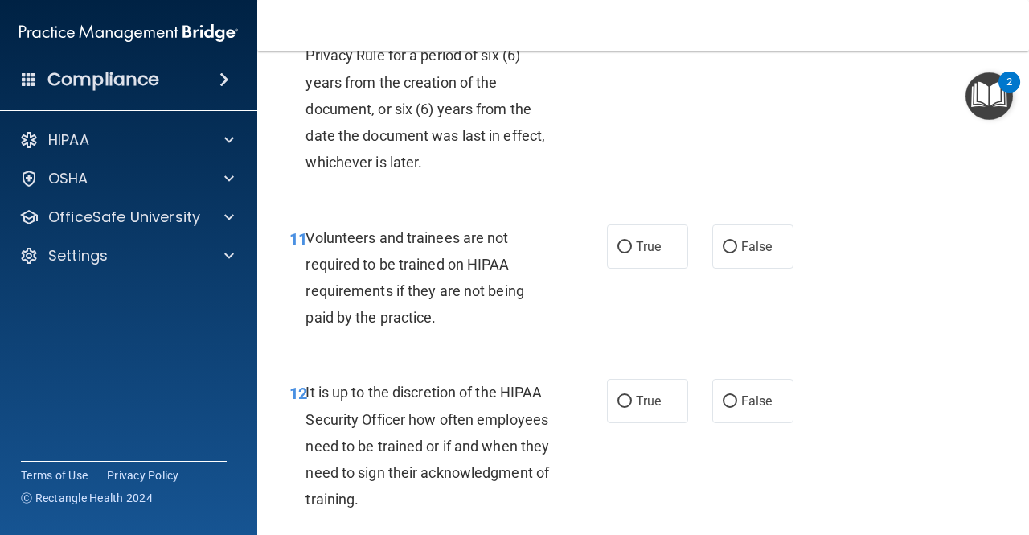
scroll to position [2009, 0]
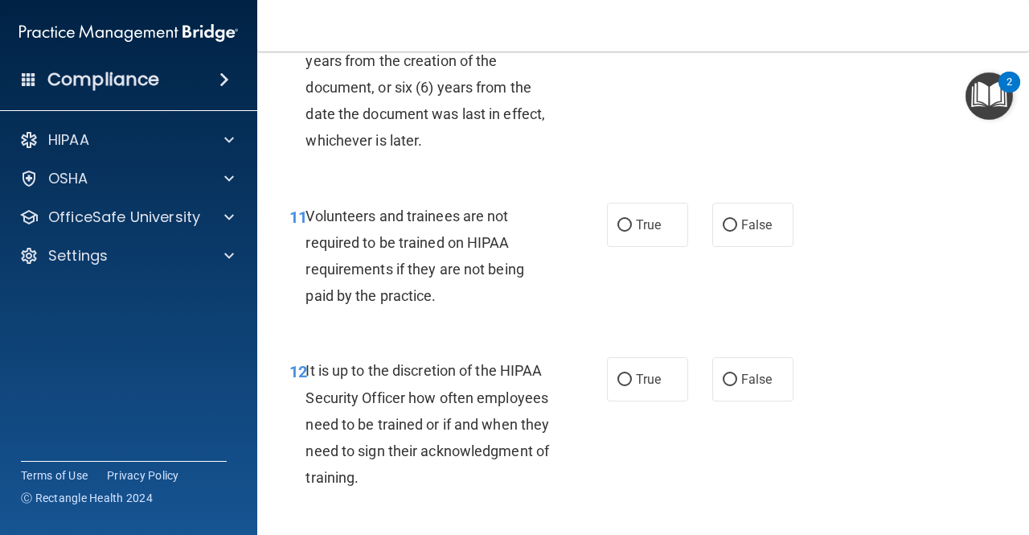
click at [770, 313] on div "11 Volunteers and trainees are not required to be trained on HIPAA requirements…" at bounding box center [642, 259] width 731 height 155
click at [761, 247] on label "False" at bounding box center [752, 225] width 81 height 44
click at [737, 231] on input "False" at bounding box center [730, 225] width 14 height 12
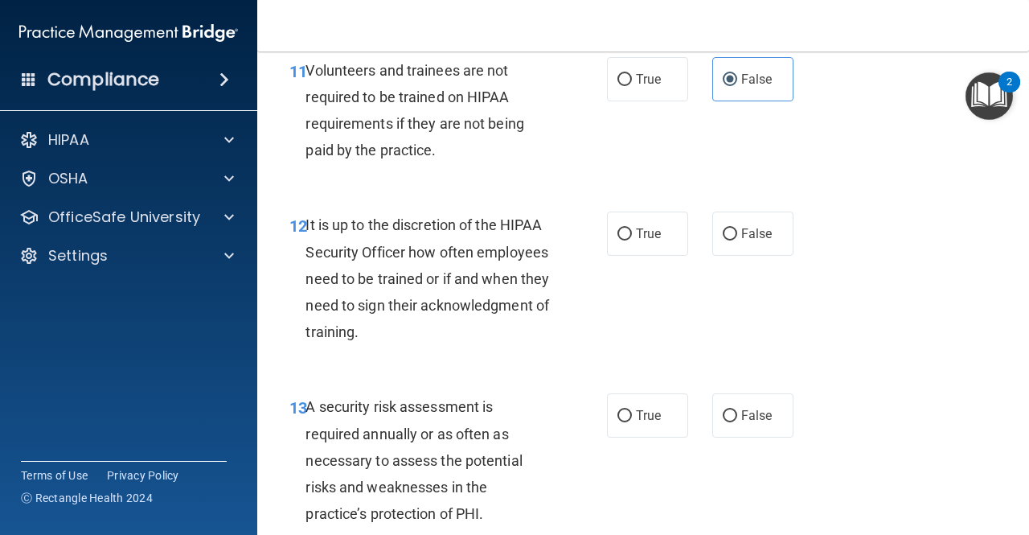
scroll to position [2170, 0]
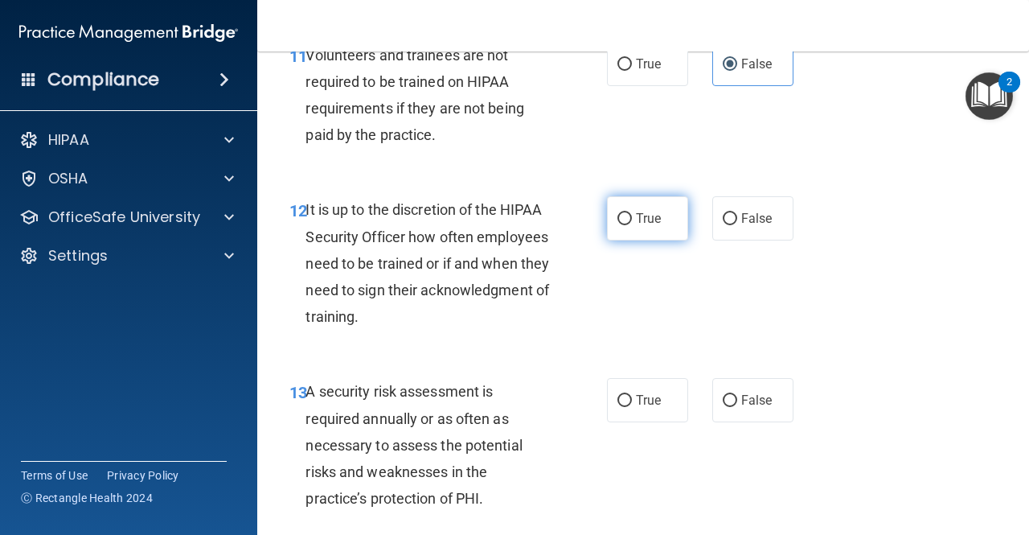
click at [639, 240] on label "True" at bounding box center [647, 218] width 81 height 44
click at [632, 225] on input "True" at bounding box center [624, 219] width 14 height 12
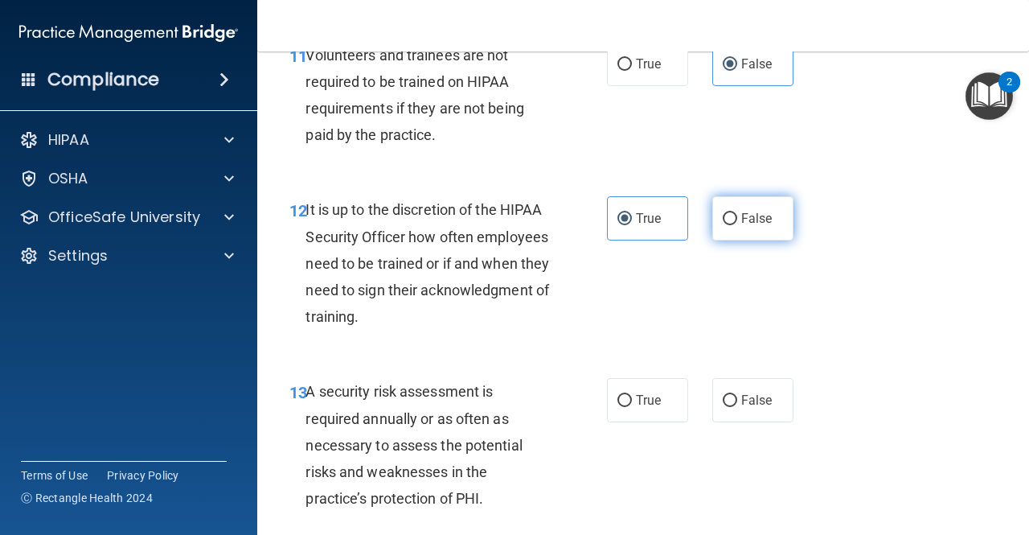
click at [753, 240] on label "False" at bounding box center [752, 218] width 81 height 44
click at [737, 225] on input "False" at bounding box center [730, 219] width 14 height 12
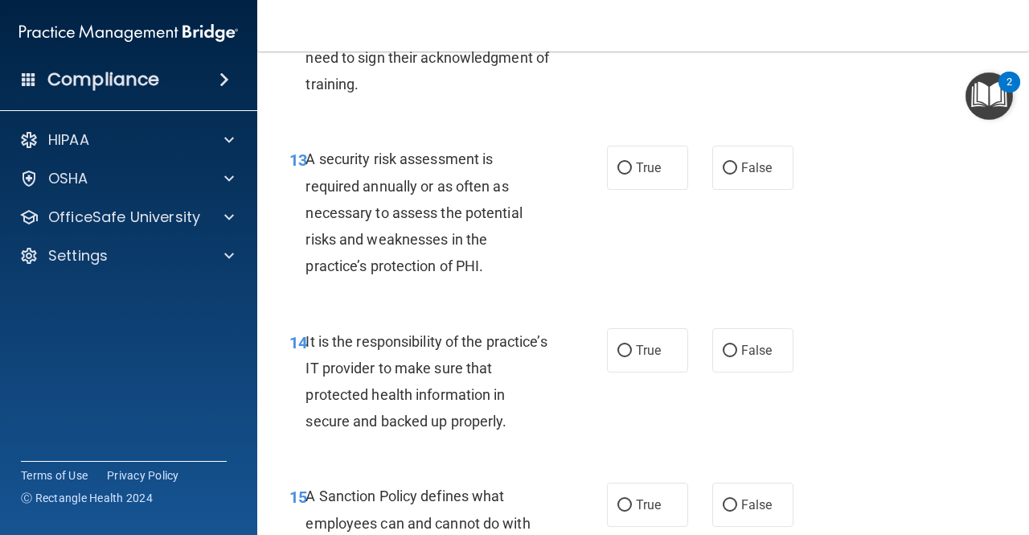
scroll to position [2411, 0]
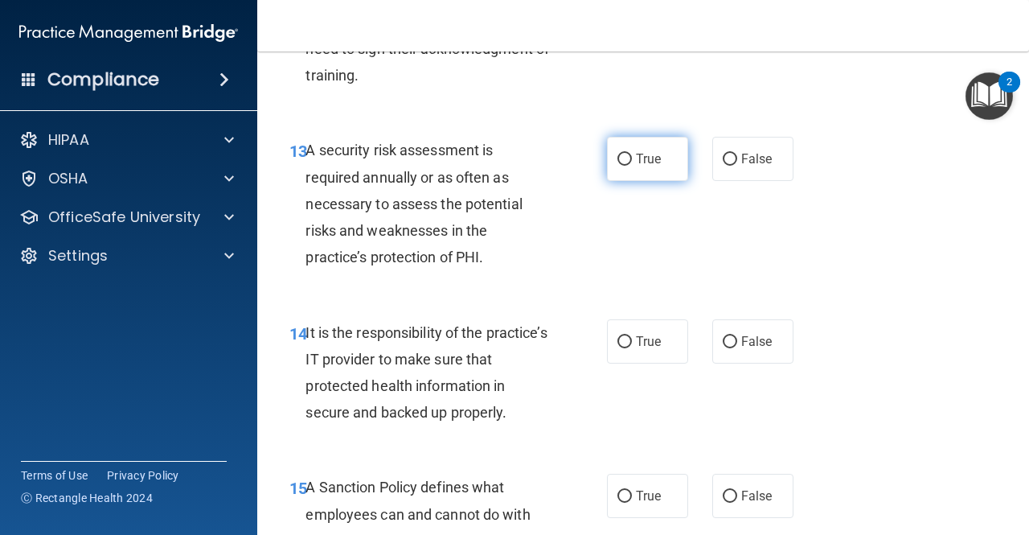
click at [625, 166] on input "True" at bounding box center [624, 160] width 14 height 12
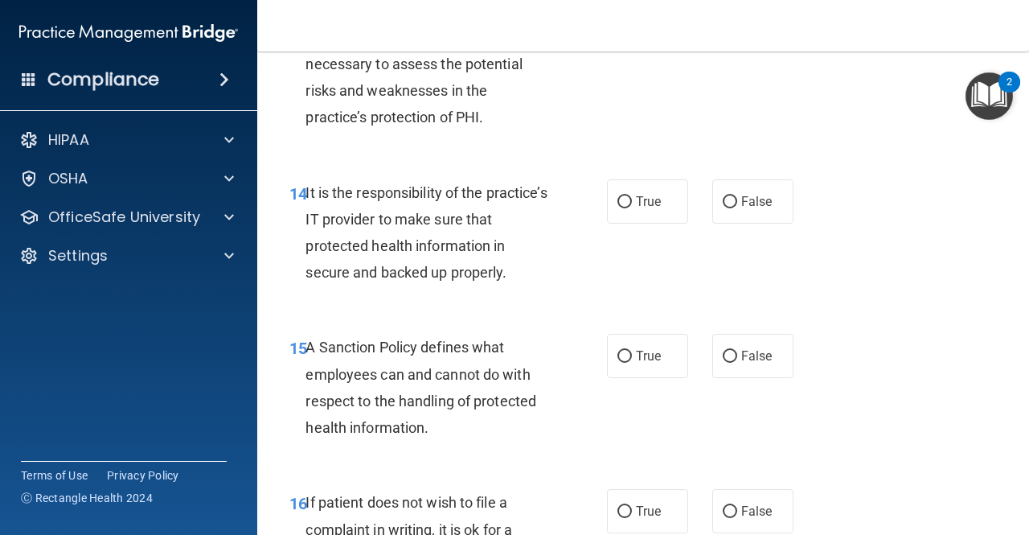
scroll to position [2572, 0]
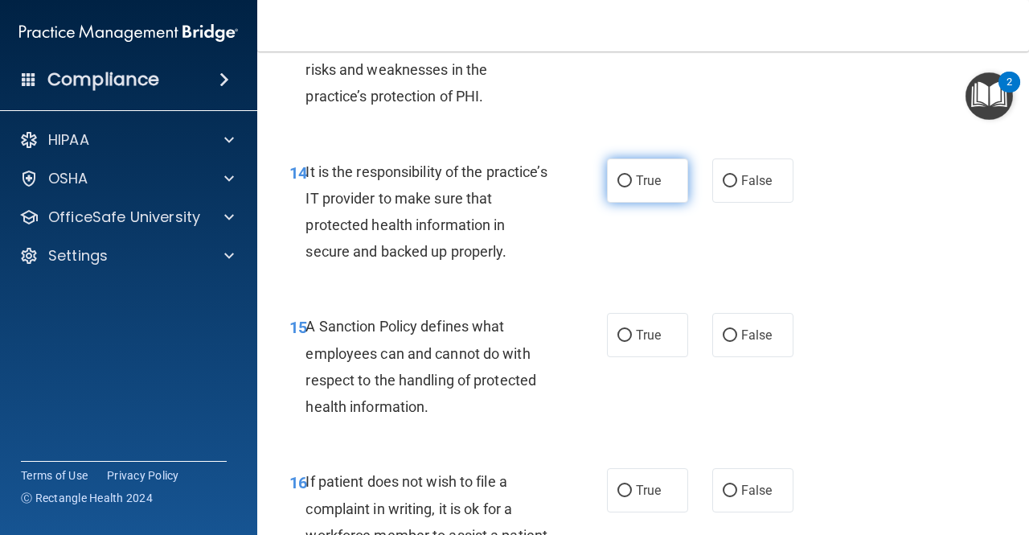
click at [607, 203] on label "True" at bounding box center [647, 180] width 81 height 44
click at [617, 187] on input "True" at bounding box center [624, 181] width 14 height 12
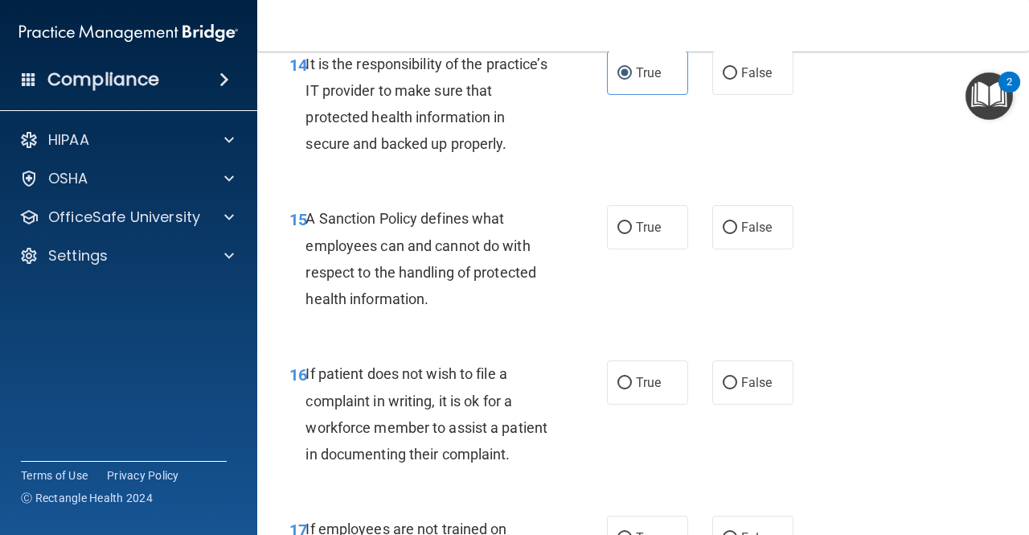
scroll to position [2733, 0]
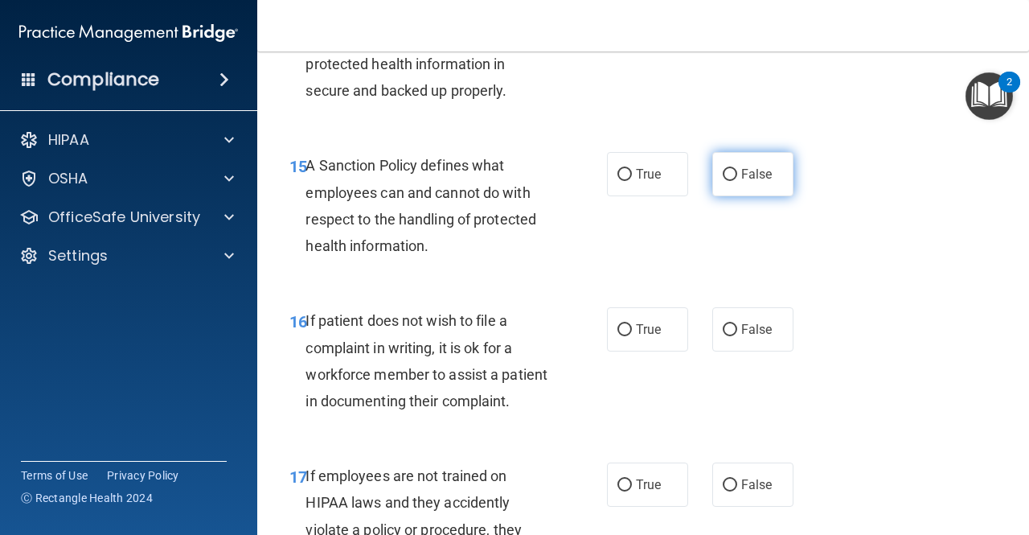
click at [768, 196] on label "False" at bounding box center [752, 174] width 81 height 44
click at [737, 181] on input "False" at bounding box center [730, 175] width 14 height 12
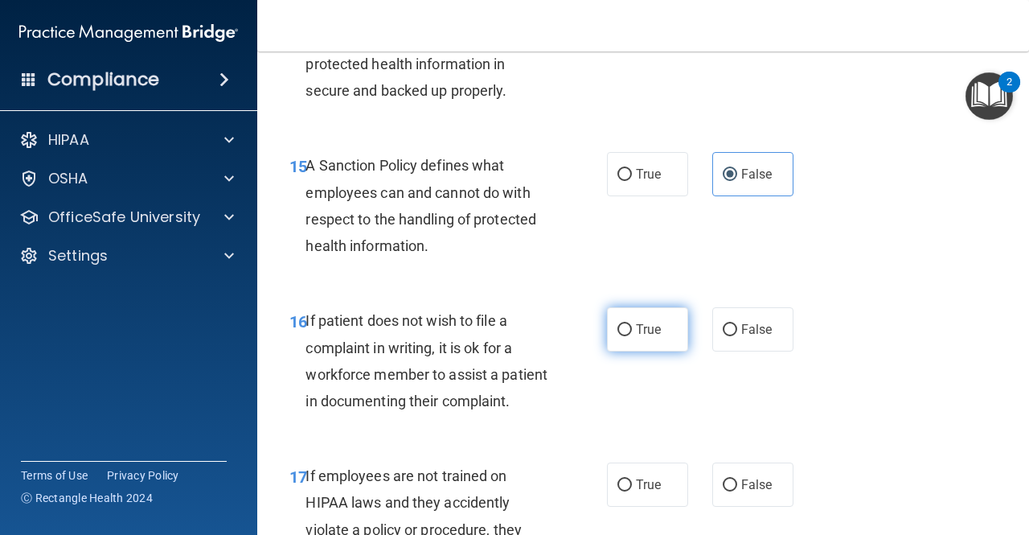
click at [636, 337] on span "True" at bounding box center [648, 329] width 25 height 15
click at [632, 336] on input "True" at bounding box center [624, 330] width 14 height 12
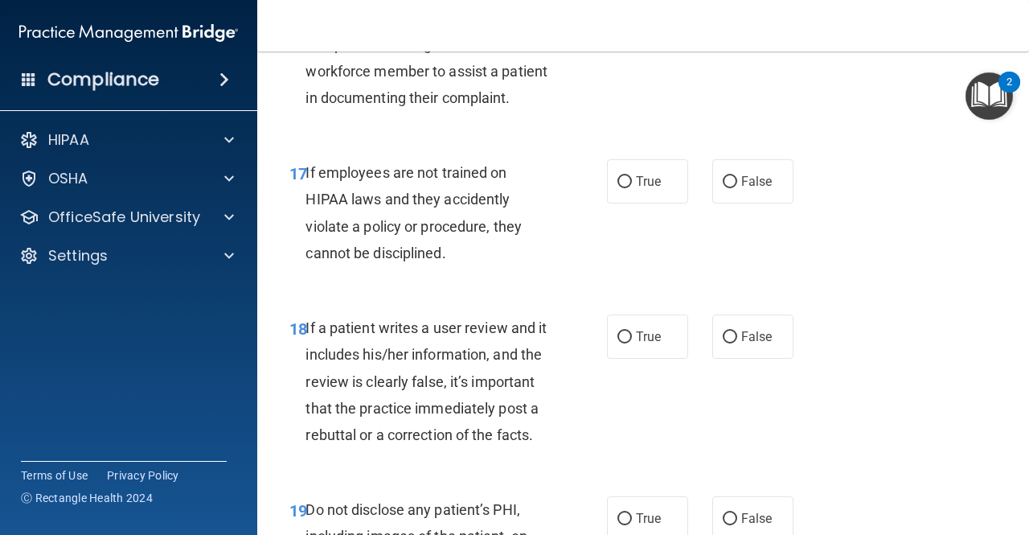
scroll to position [3054, 0]
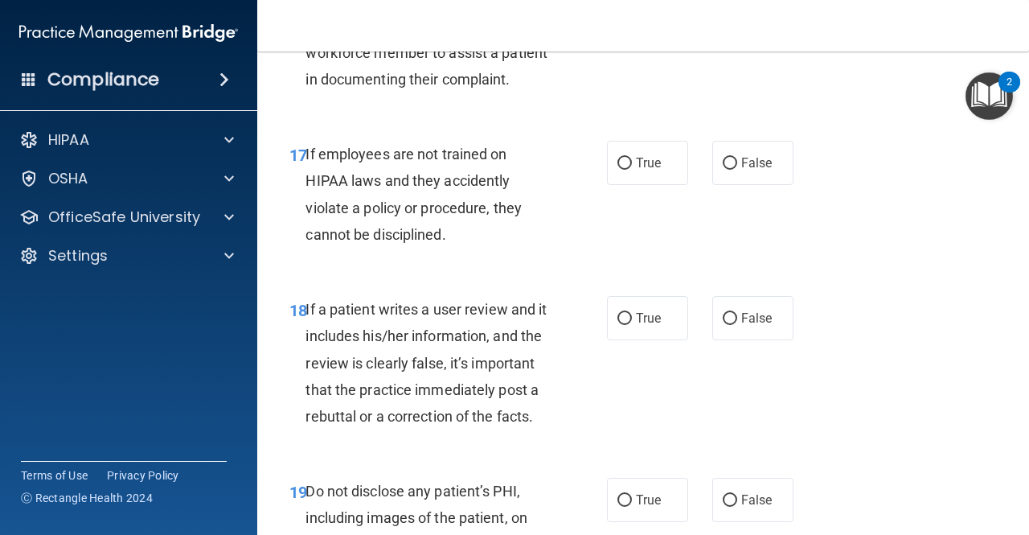
click at [731, 121] on div "16 If patient does not wish to file a complaint in writing, it is ok for a work…" at bounding box center [642, 42] width 731 height 155
click at [756, 185] on label "False" at bounding box center [752, 163] width 81 height 44
click at [737, 170] on input "False" at bounding box center [730, 164] width 14 height 12
click at [741, 326] on span "False" at bounding box center [756, 317] width 31 height 15
click at [737, 325] on input "False" at bounding box center [730, 319] width 14 height 12
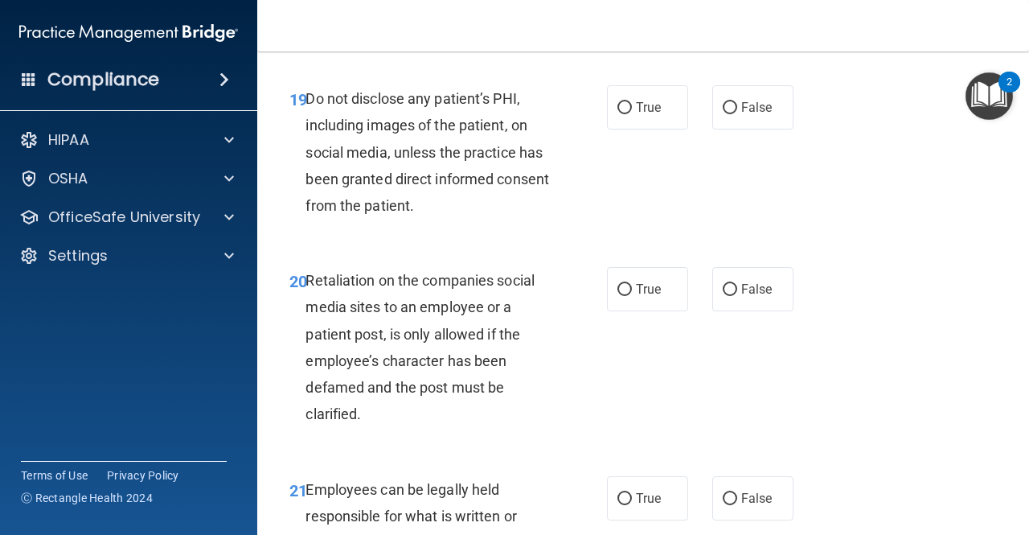
scroll to position [3456, 0]
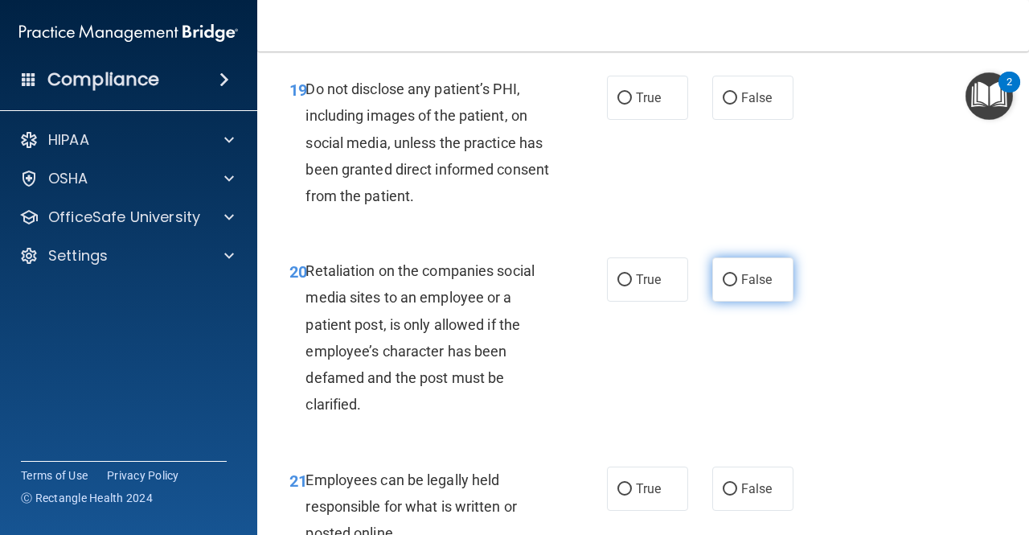
click at [755, 287] on span "False" at bounding box center [756, 279] width 31 height 15
click at [737, 286] on input "False" at bounding box center [730, 280] width 14 height 12
click at [518, 175] on div "19 Do not disclose any patient’s PHI, including images of the patient, on socia…" at bounding box center [642, 146] width 731 height 182
drag, startPoint x: 583, startPoint y: 198, endPoint x: 666, endPoint y: 203, distance: 82.9
click at [595, 200] on div "19 Do not disclose any patient’s PHI, including images of the patient, on socia…" at bounding box center [448, 146] width 366 height 141
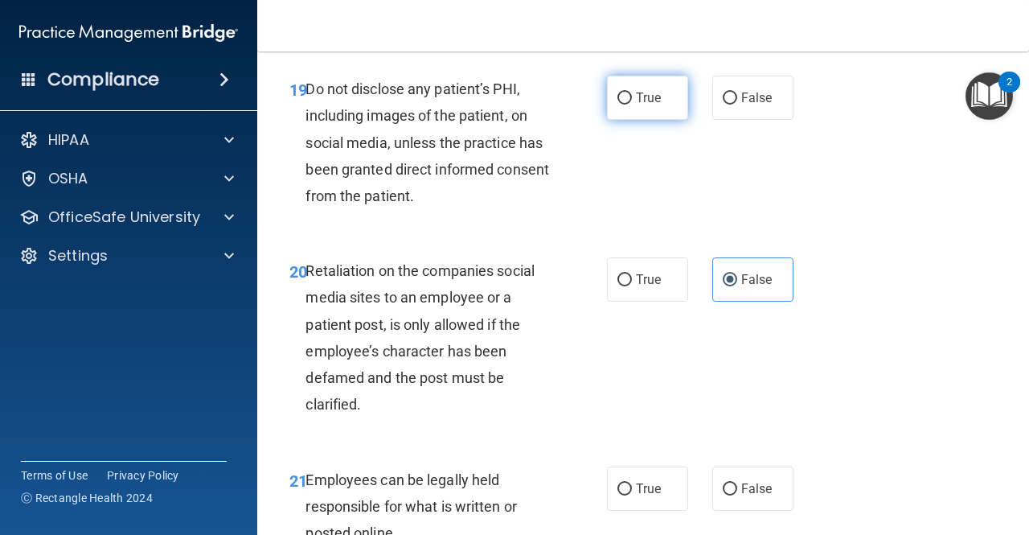
click at [666, 120] on label "True" at bounding box center [647, 98] width 81 height 44
click at [632, 104] on input "True" at bounding box center [624, 98] width 14 height 12
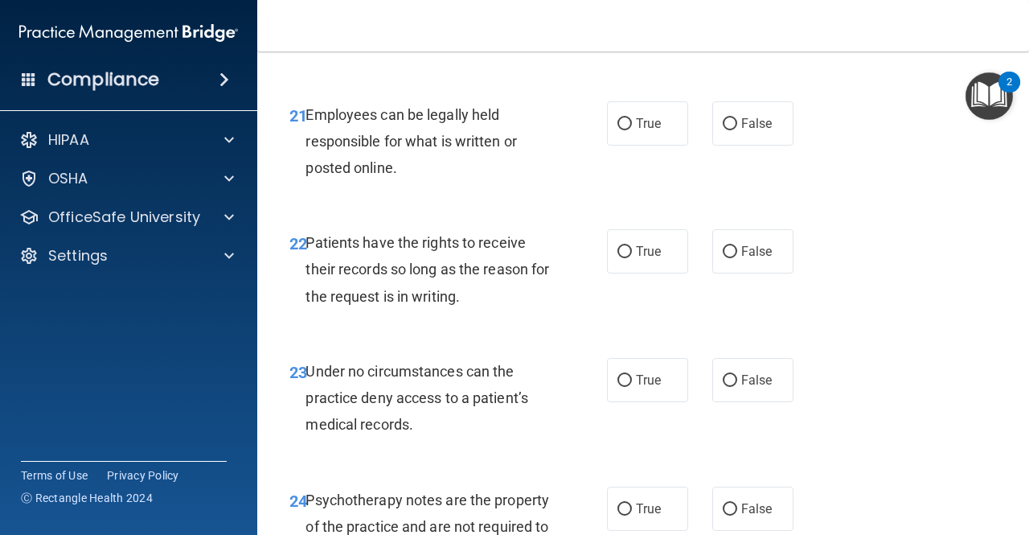
scroll to position [3858, 0]
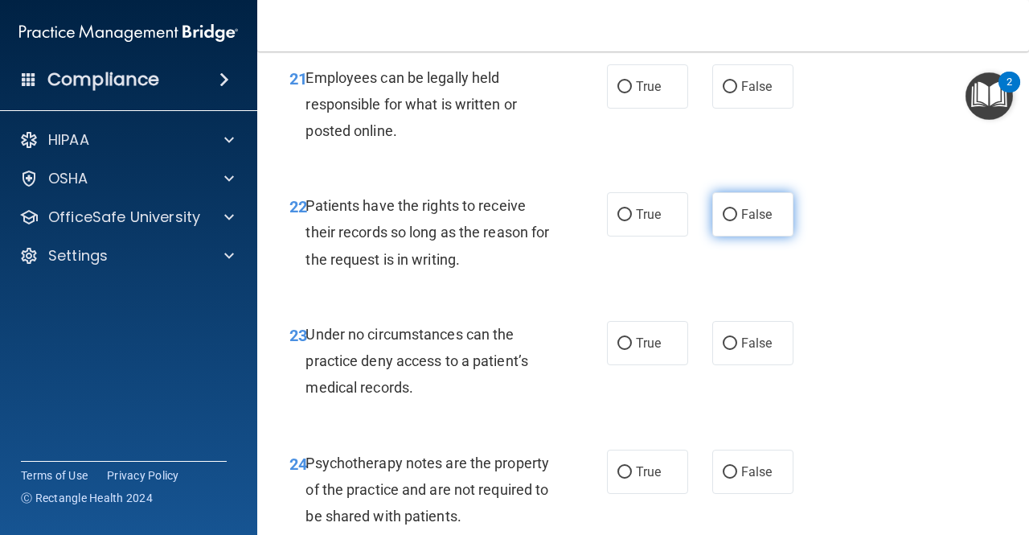
click at [747, 236] on label "False" at bounding box center [752, 214] width 81 height 44
click at [737, 221] on input "False" at bounding box center [730, 215] width 14 height 12
click at [663, 109] on label "True" at bounding box center [647, 86] width 81 height 44
click at [632, 93] on input "True" at bounding box center [624, 87] width 14 height 12
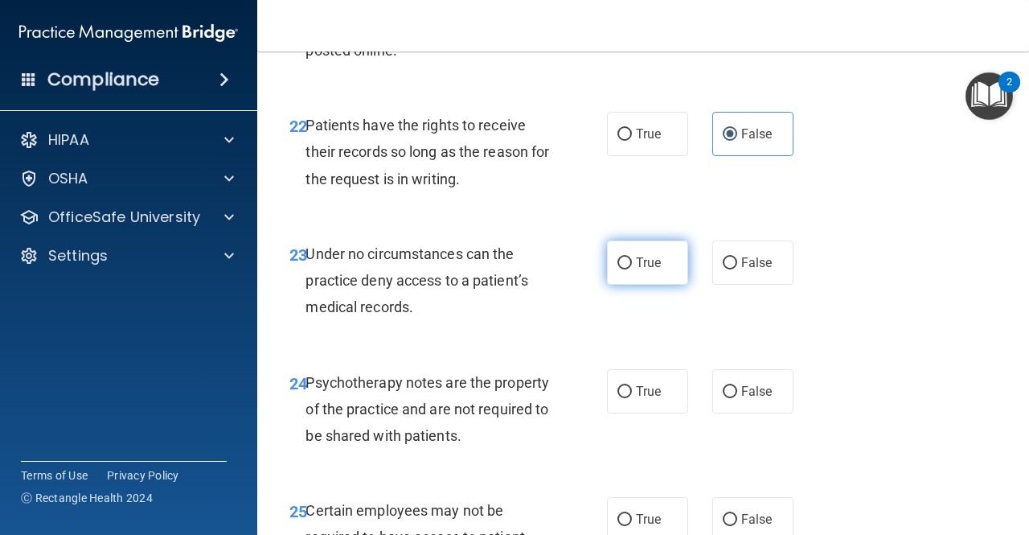
click at [644, 270] on span "True" at bounding box center [648, 262] width 25 height 15
click at [632, 269] on input "True" at bounding box center [624, 263] width 14 height 12
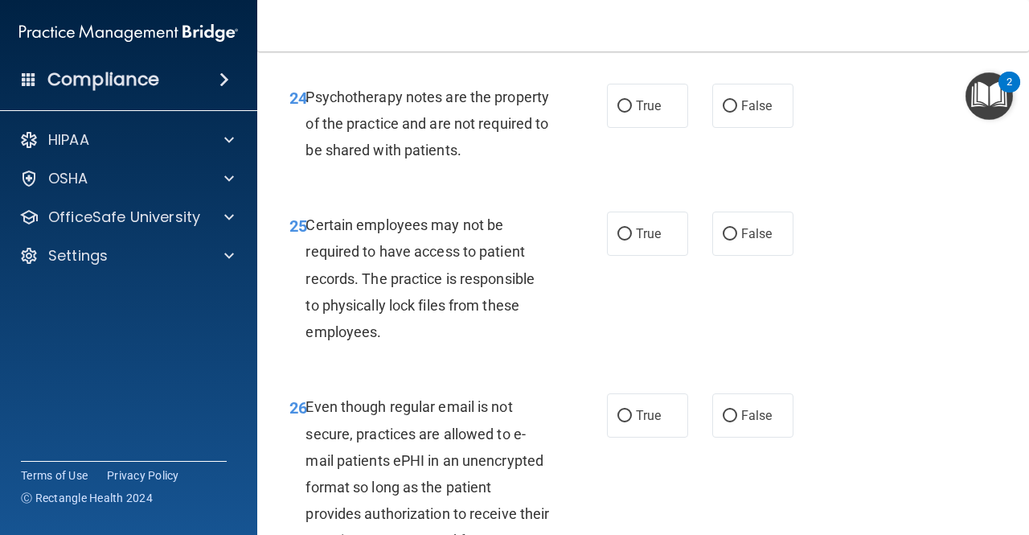
scroll to position [4260, 0]
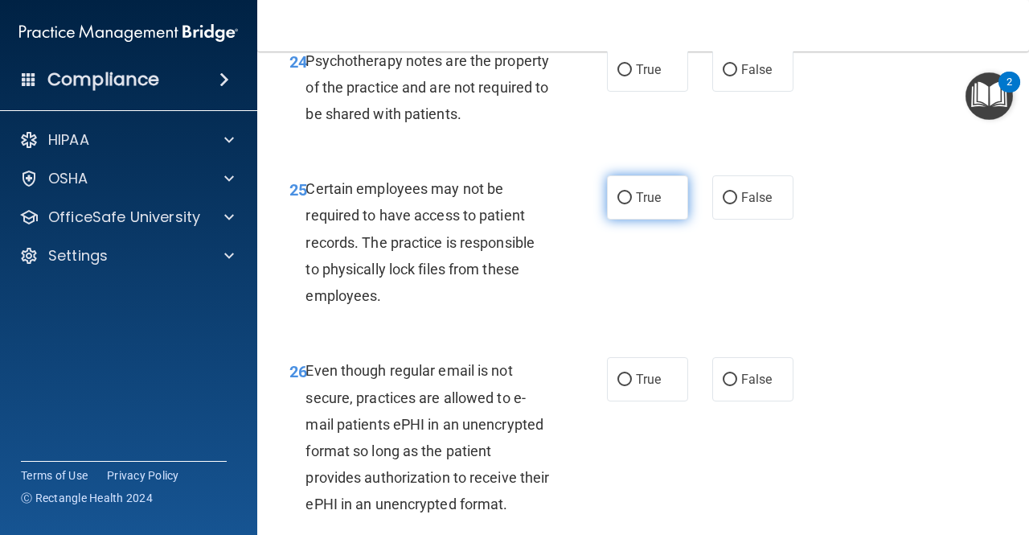
click at [623, 219] on label "True" at bounding box center [647, 197] width 81 height 44
click at [623, 204] on input "True" at bounding box center [624, 198] width 14 height 12
click at [615, 92] on label "True" at bounding box center [647, 69] width 81 height 44
click at [617, 76] on input "True" at bounding box center [624, 70] width 14 height 12
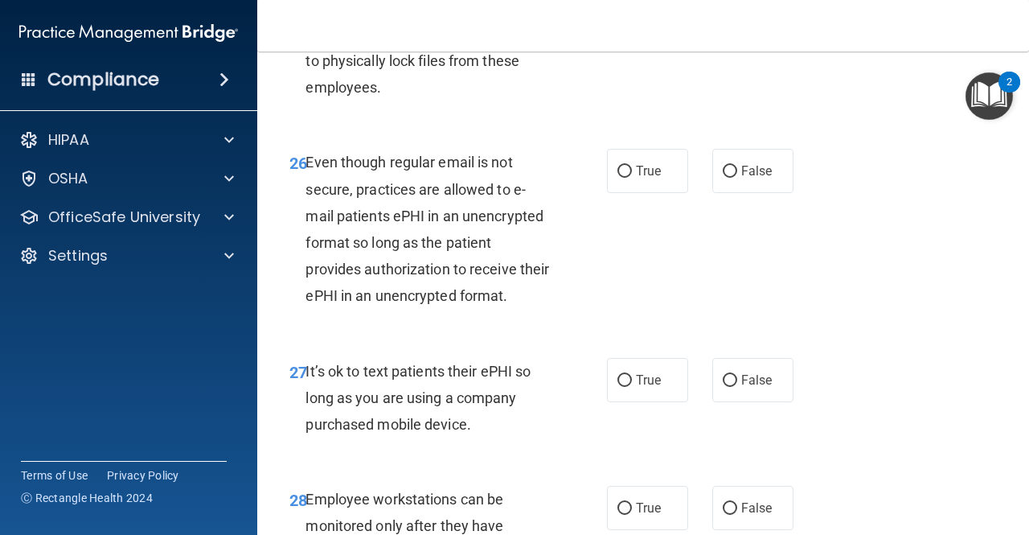
scroll to position [4501, 0]
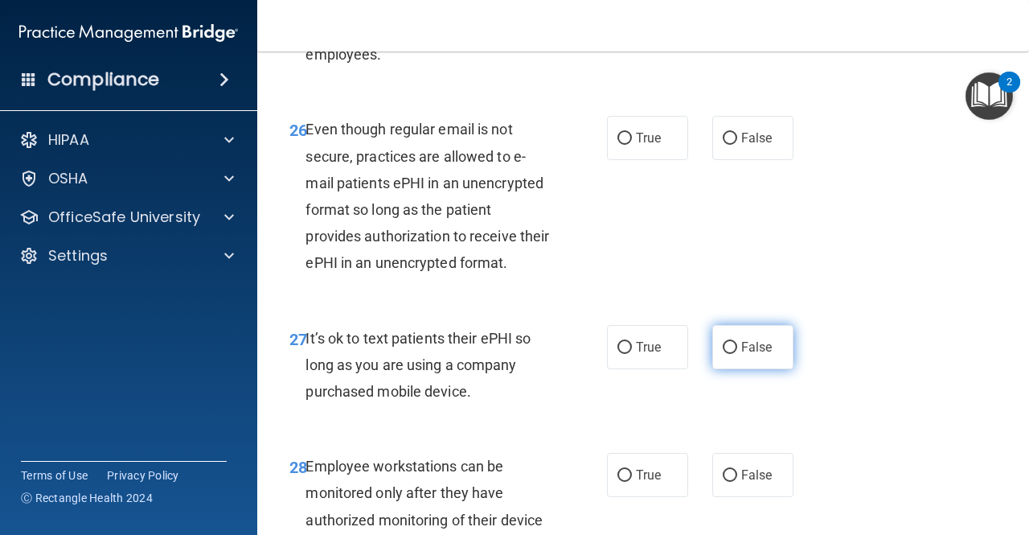
click at [742, 369] on label "False" at bounding box center [752, 347] width 81 height 44
click at [737, 354] on input "False" at bounding box center [730, 348] width 14 height 12
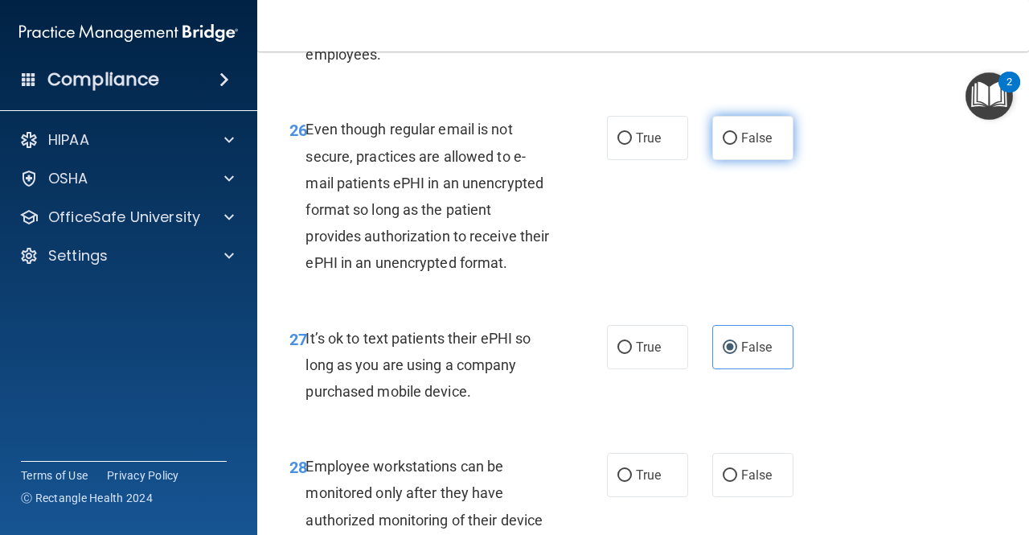
click at [723, 145] on input "False" at bounding box center [730, 139] width 14 height 12
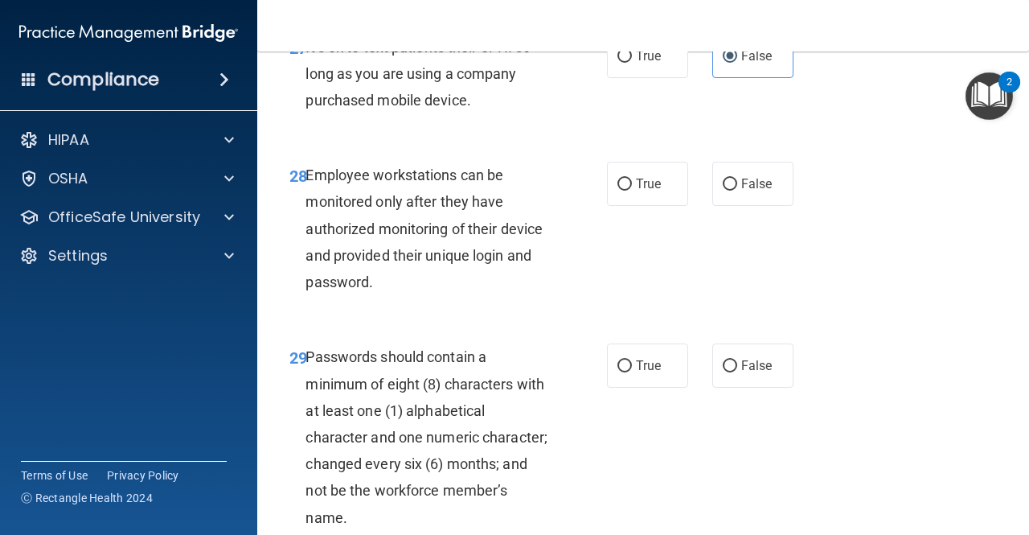
scroll to position [4823, 0]
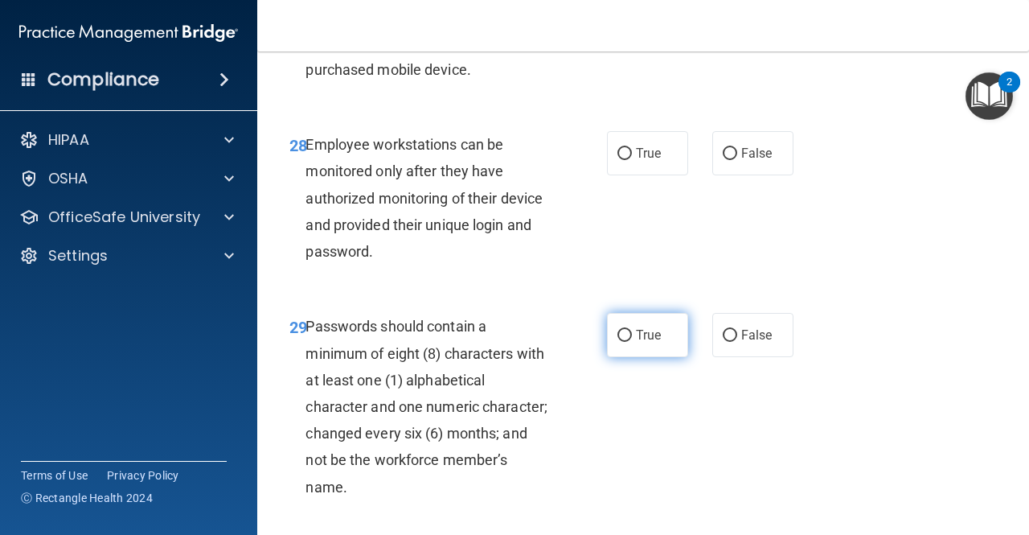
click at [667, 357] on label "True" at bounding box center [647, 335] width 81 height 44
click at [632, 342] on input "True" at bounding box center [624, 336] width 14 height 12
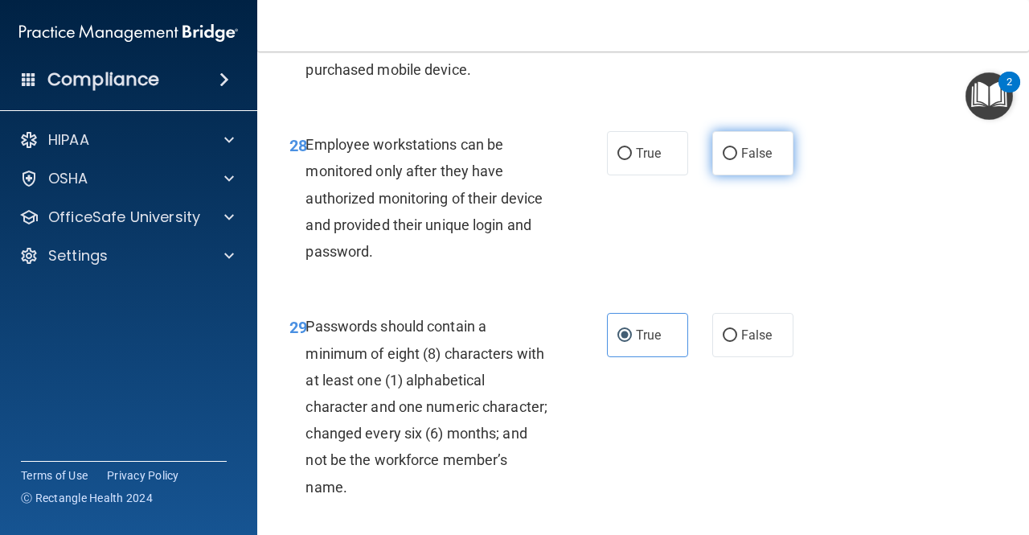
click at [731, 175] on label "False" at bounding box center [752, 153] width 81 height 44
click at [731, 160] on input "False" at bounding box center [730, 154] width 14 height 12
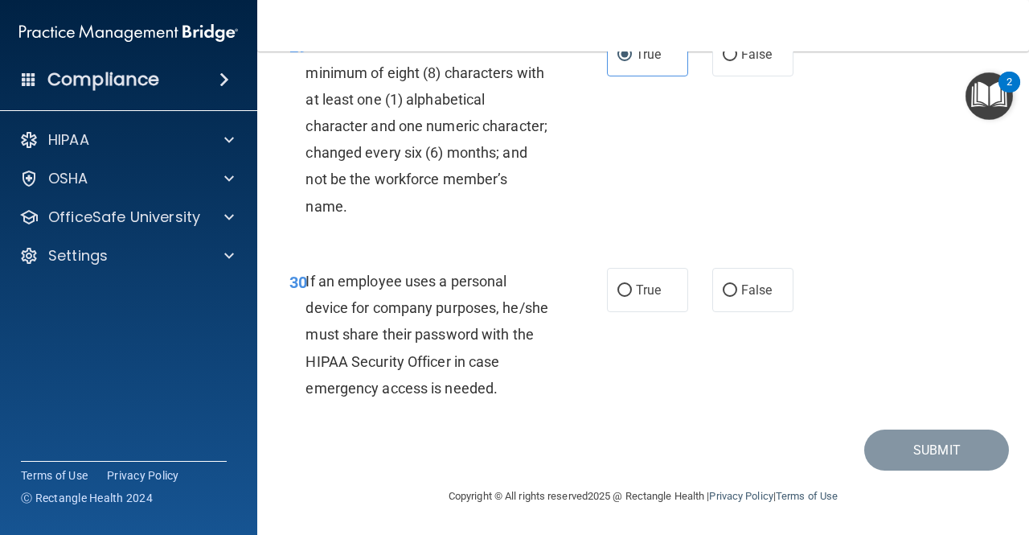
scroll to position [5209, 0]
drag, startPoint x: 715, startPoint y: 293, endPoint x: 743, endPoint y: 297, distance: 27.5
click at [723, 293] on input "False" at bounding box center [730, 291] width 14 height 12
click at [830, 444] on button "Submit" at bounding box center [936, 449] width 145 height 41
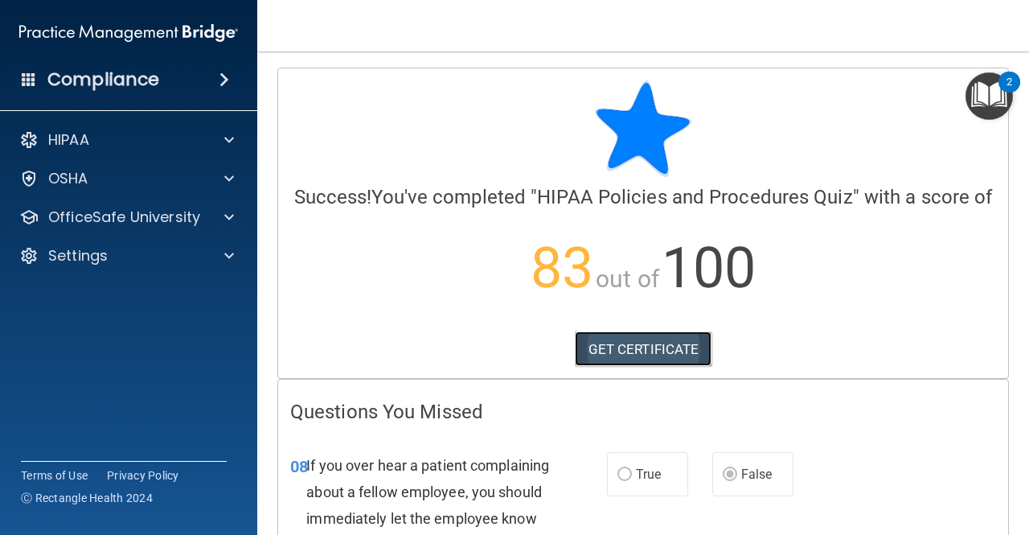
click at [651, 367] on link "GET CERTIFICATE" at bounding box center [643, 348] width 137 height 35
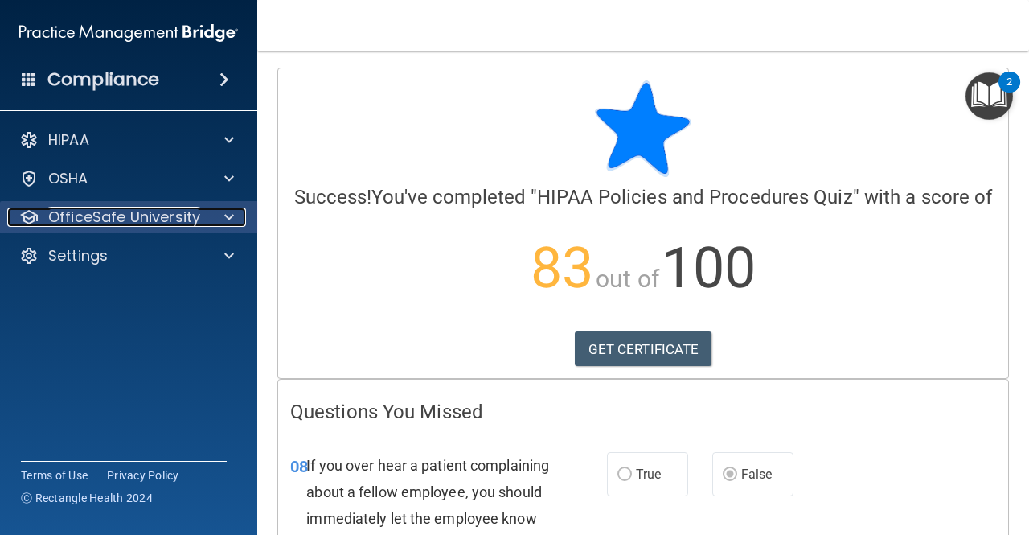
click at [232, 215] on span at bounding box center [229, 216] width 10 height 19
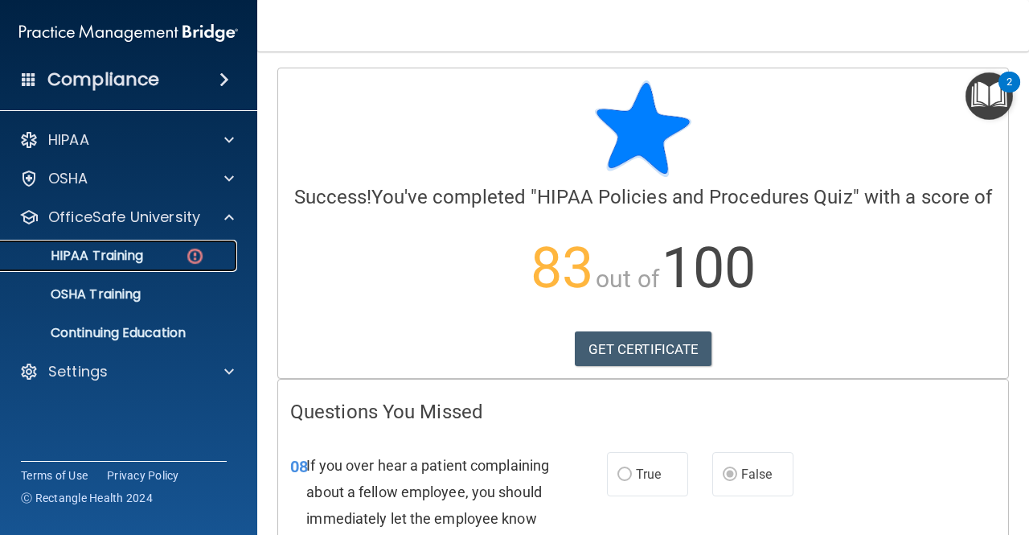
click at [158, 253] on div "HIPAA Training" at bounding box center [119, 256] width 219 height 16
